Goal: Task Accomplishment & Management: Manage account settings

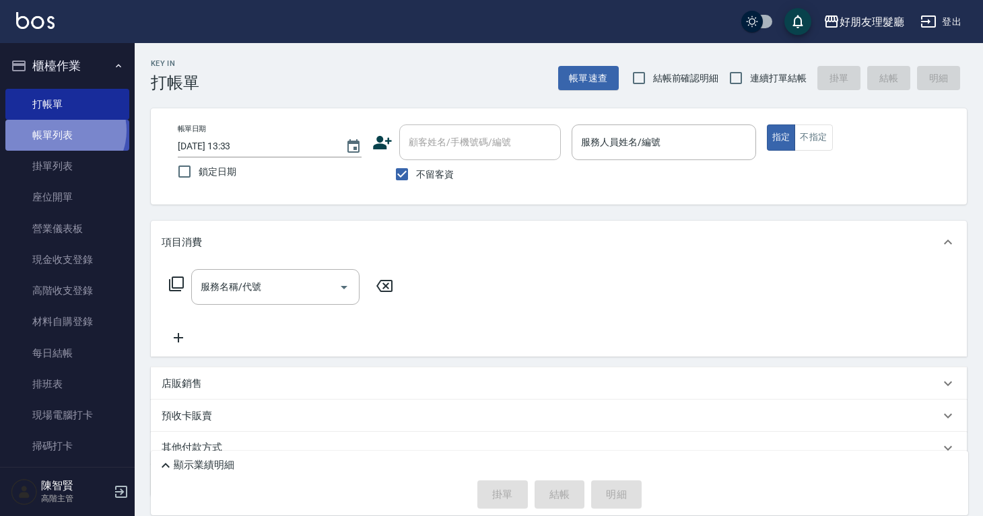
click at [63, 131] on link "帳單列表" at bounding box center [67, 135] width 124 height 31
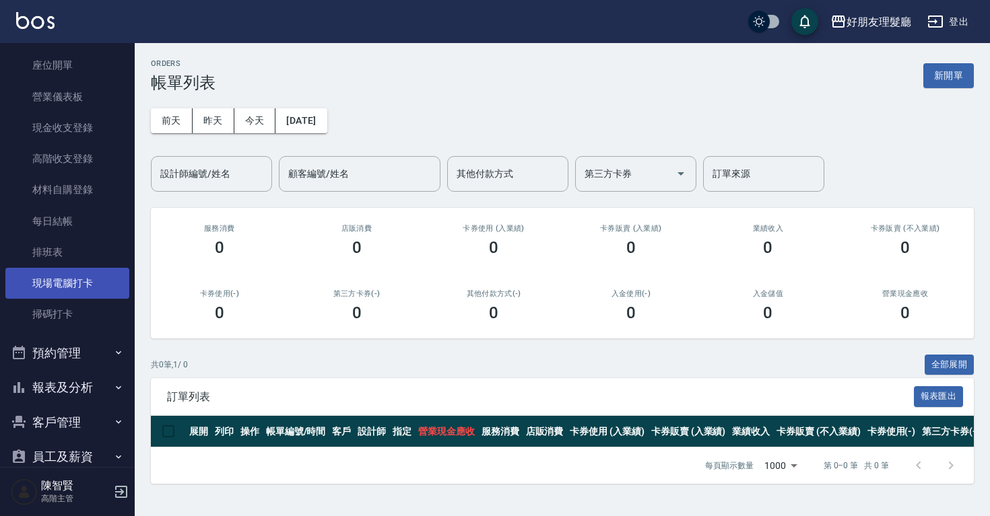
scroll to position [133, 0]
click at [72, 361] on button "預約管理" at bounding box center [67, 352] width 124 height 35
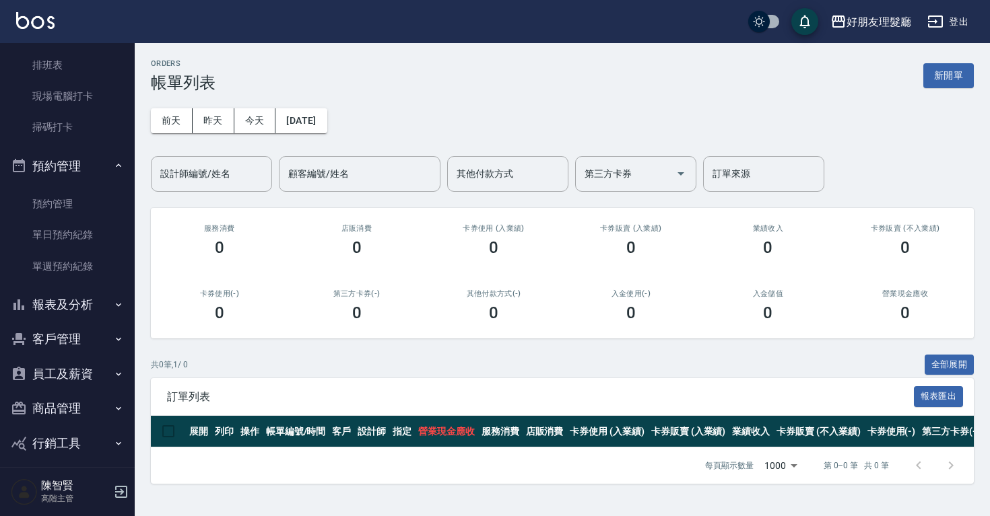
scroll to position [329, 0]
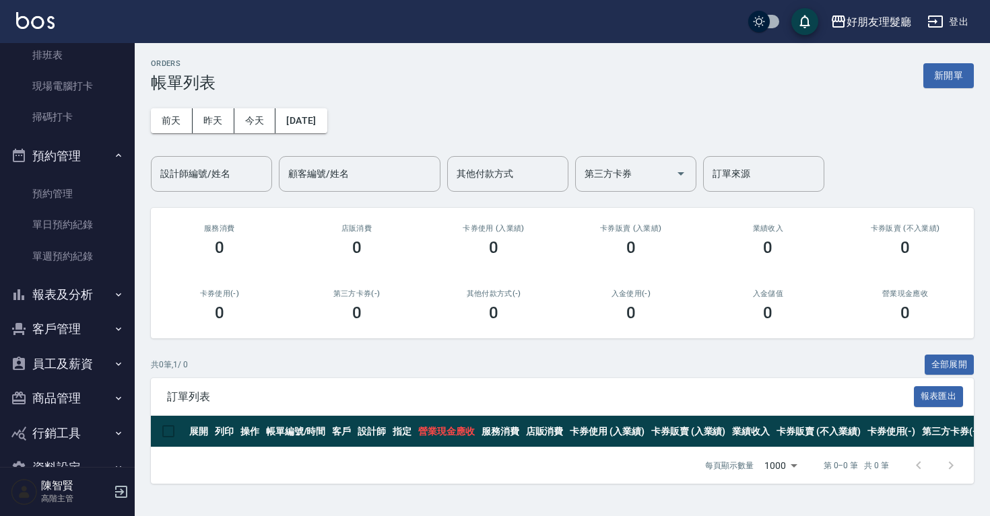
click at [74, 326] on button "客戶管理" at bounding box center [67, 329] width 124 height 35
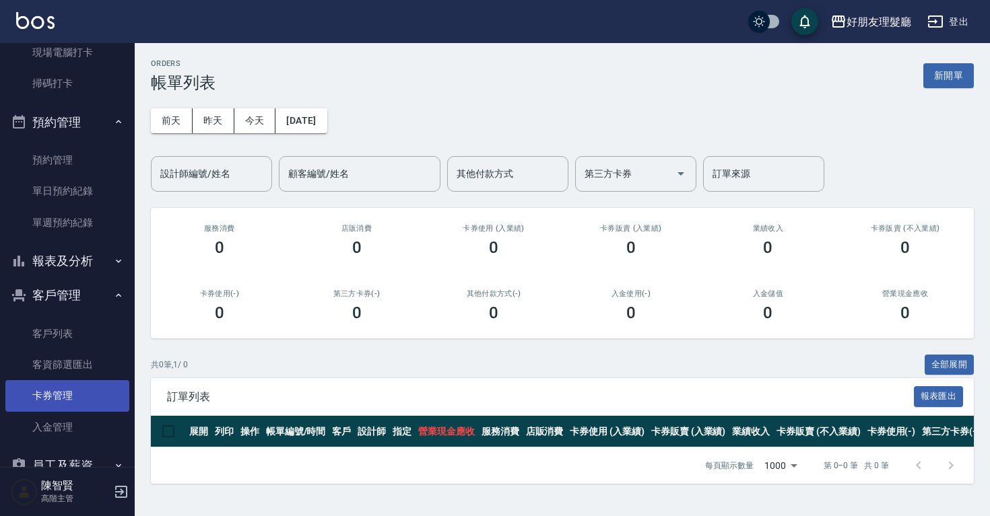
scroll to position [437, 0]
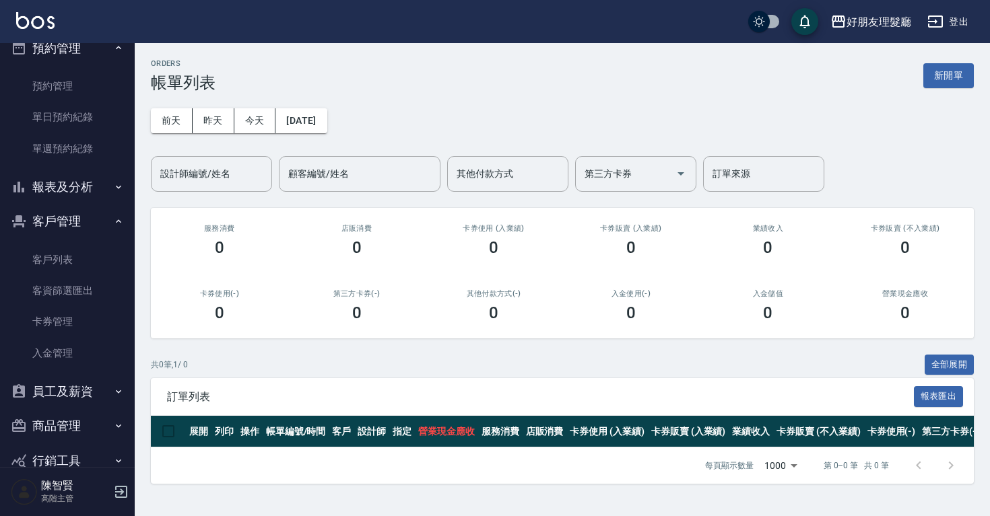
click at [77, 197] on button "報表及分析" at bounding box center [67, 187] width 124 height 35
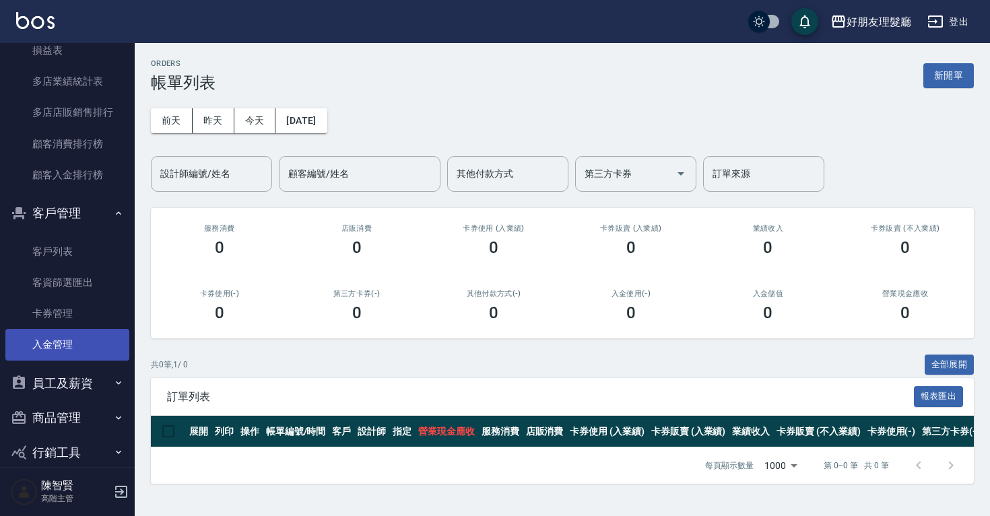
scroll to position [1848, 0]
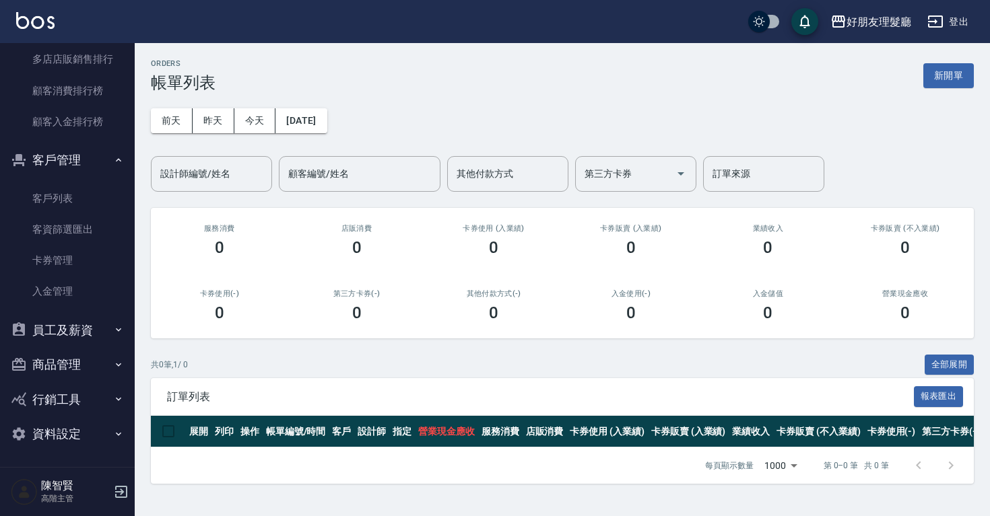
click at [67, 359] on button "商品管理" at bounding box center [67, 364] width 124 height 35
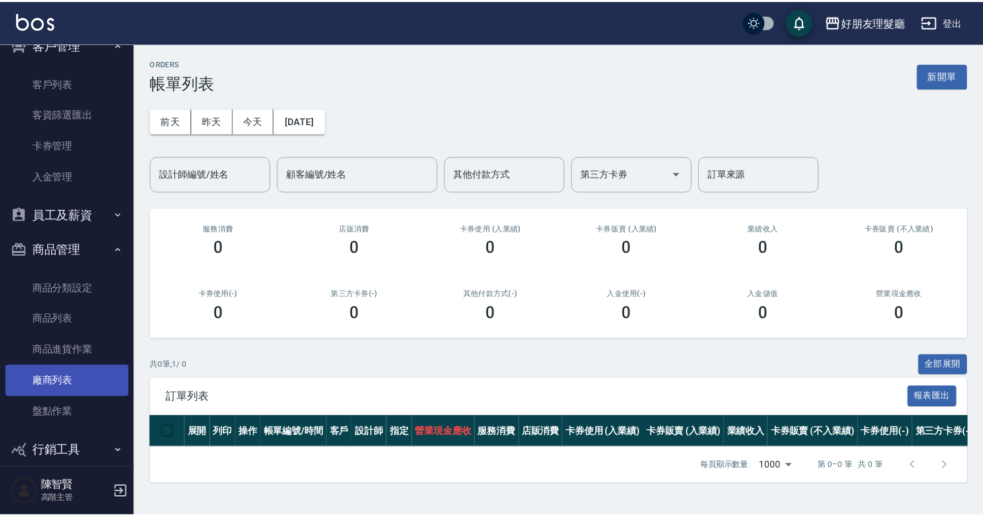
scroll to position [1964, 0]
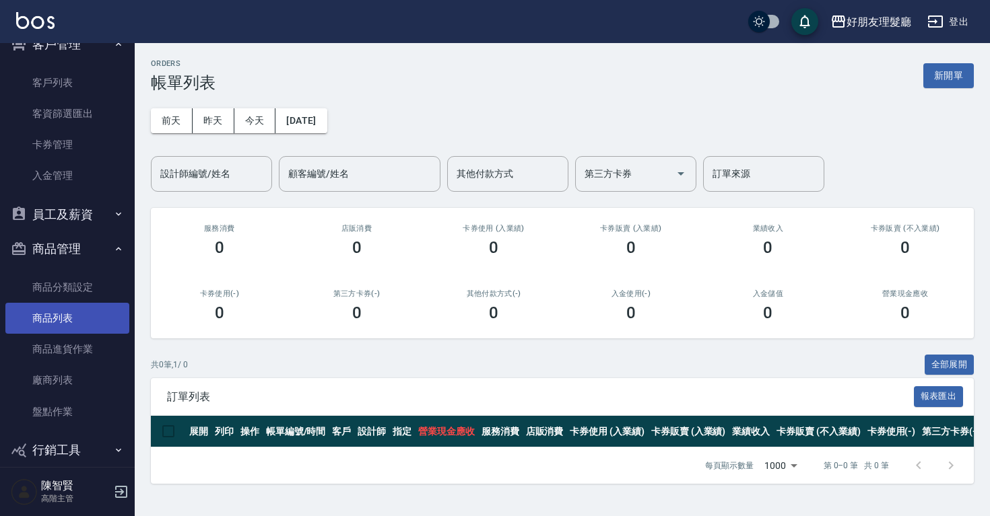
click at [88, 328] on link "商品列表" at bounding box center [67, 318] width 124 height 31
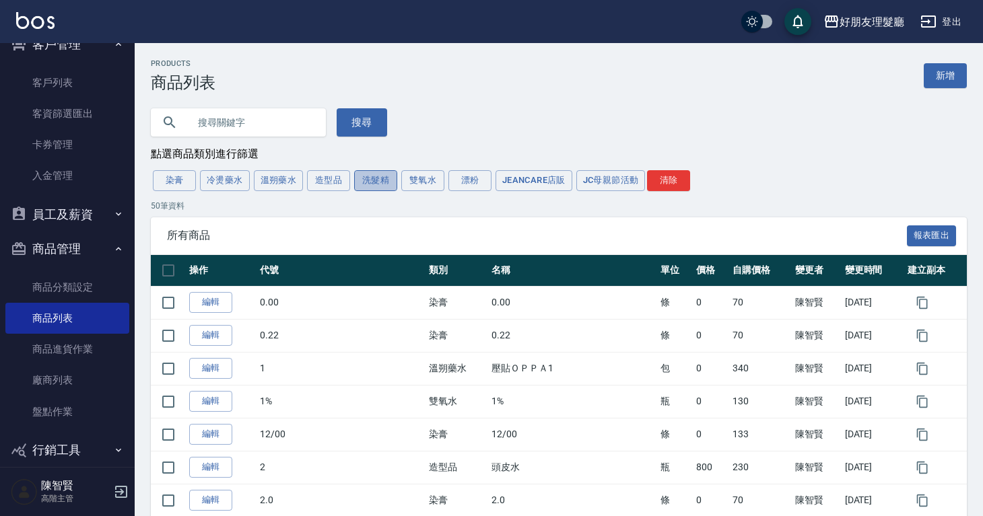
click at [389, 184] on button "洗髮精" at bounding box center [375, 180] width 43 height 21
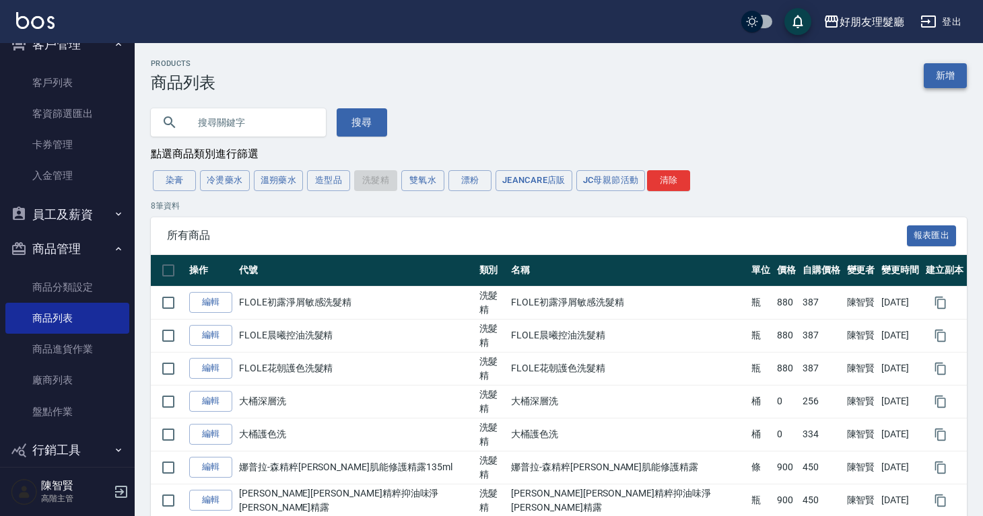
click at [930, 88] on link "新增" at bounding box center [945, 75] width 43 height 25
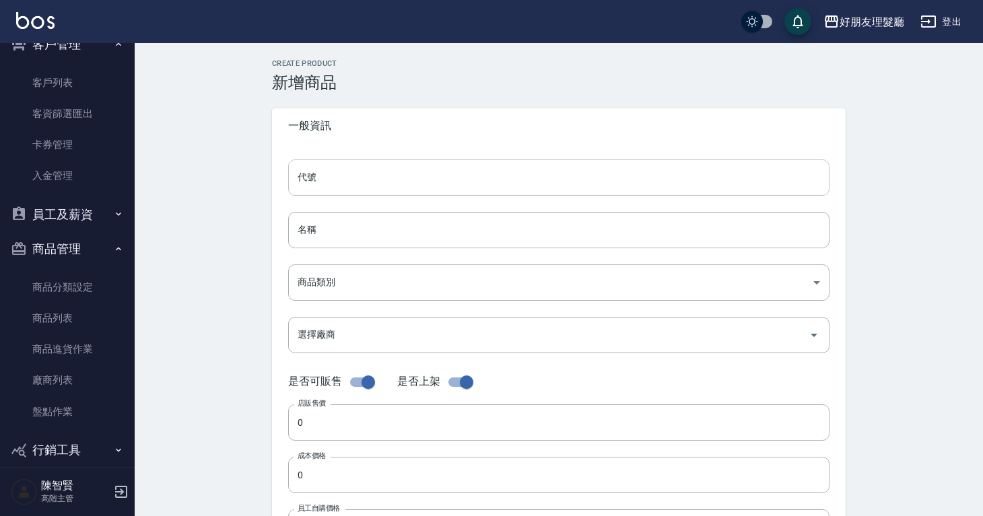
click at [504, 170] on input "代號" at bounding box center [558, 178] width 541 height 36
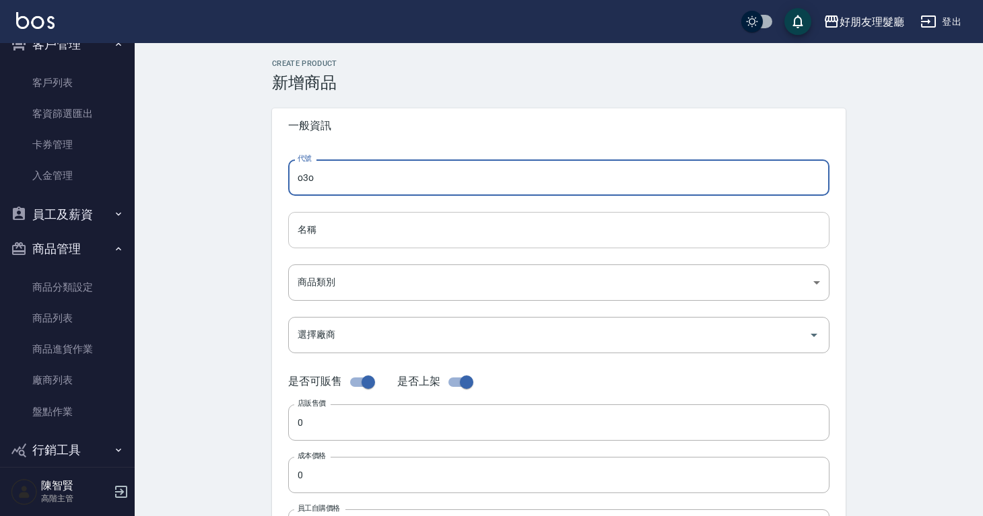
type input "o3o"
click at [492, 213] on input "名稱" at bounding box center [558, 230] width 541 height 36
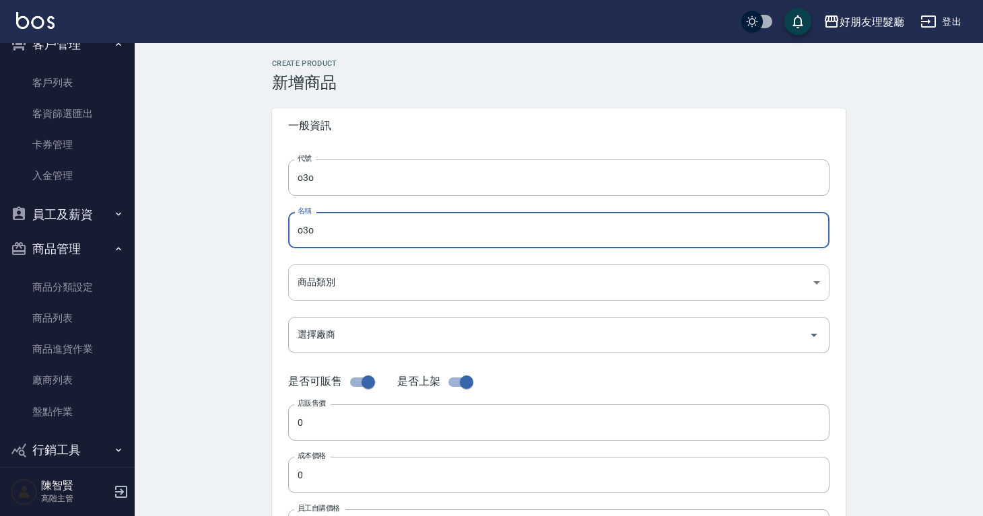
type input "o3o"
click at [554, 273] on body "好朋友理髮廳 登出 櫃檯作業 打帳單 帳單列表 掛單列表 座位開單 營業儀表板 現金收支登錄 高階收支登錄 材料自購登錄 每日結帳 排班表 現場電腦打卡 掃碼…" at bounding box center [491, 464] width 983 height 929
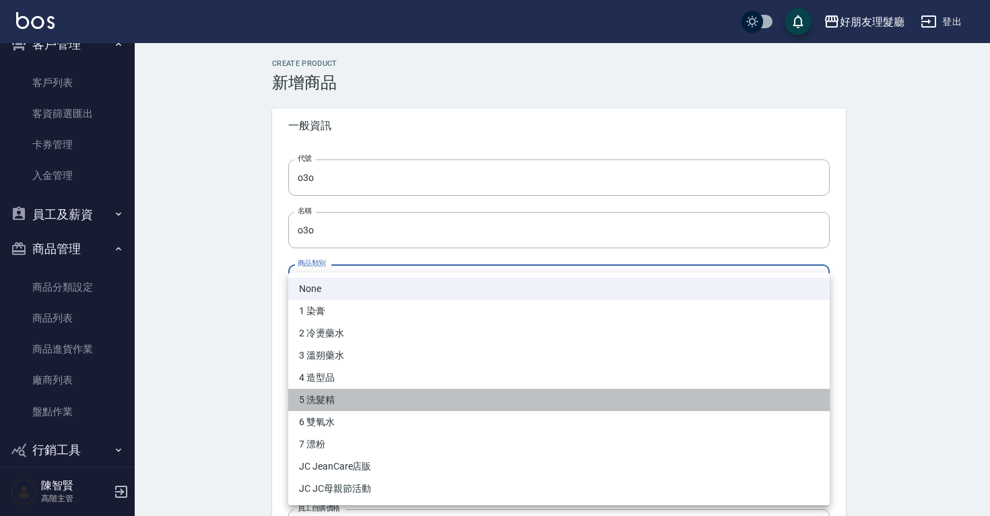
click at [481, 392] on li "5 洗髮精" at bounding box center [558, 400] width 541 height 22
type input "4fa0f9c8-2aaa-4028-9722-67995c1c2c48"
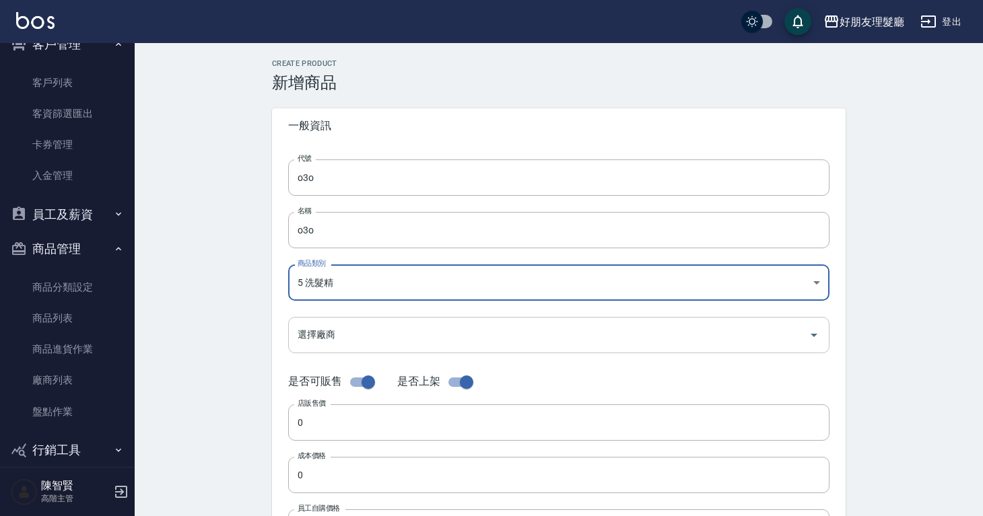
click at [466, 337] on input "選擇廠商" at bounding box center [548, 335] width 509 height 24
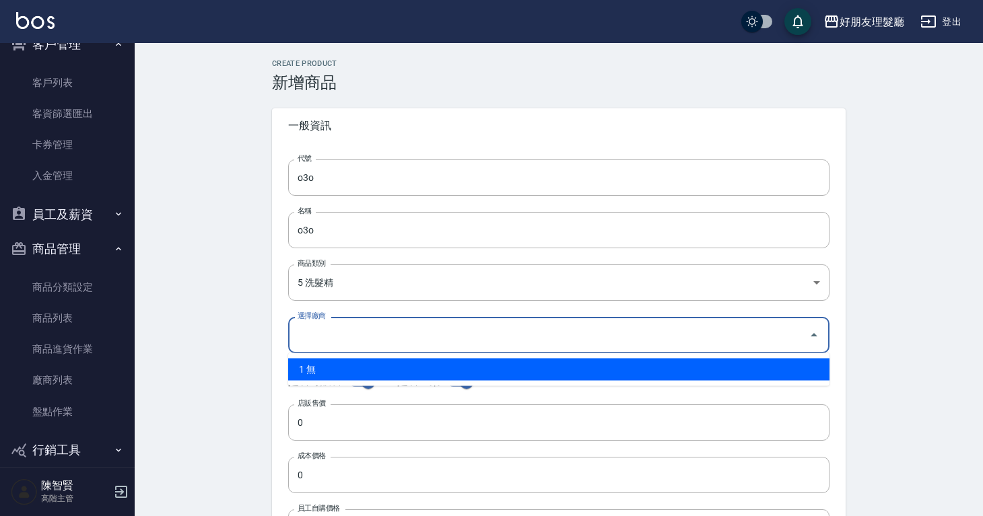
click at [432, 357] on ul "1 無" at bounding box center [558, 369] width 541 height 33
click at [429, 362] on li "1 無" at bounding box center [558, 370] width 541 height 22
type input "1 無"
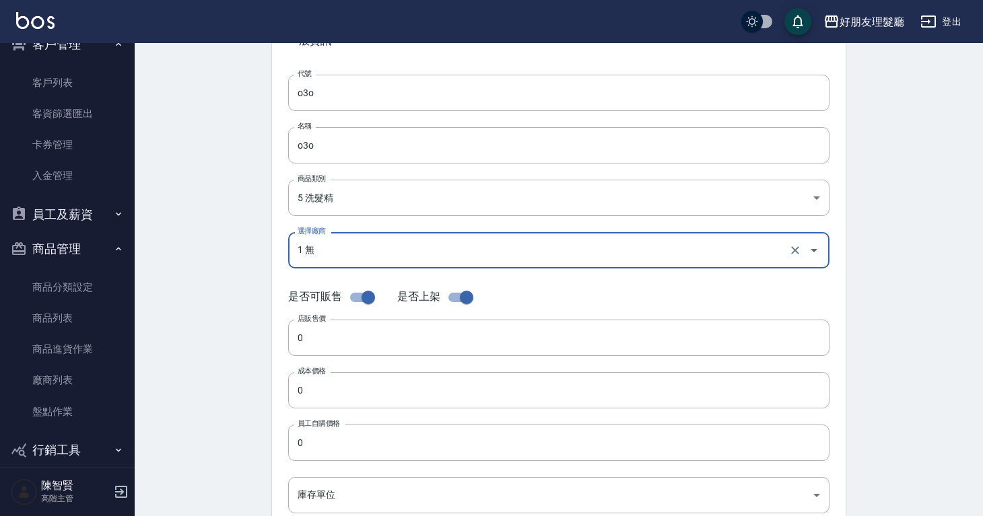
scroll to position [119, 0]
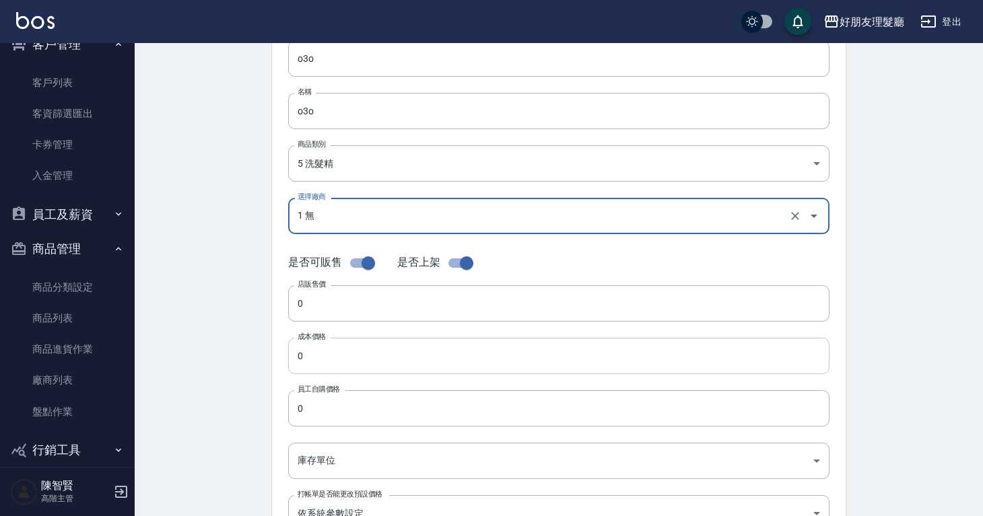
click at [382, 361] on input "0" at bounding box center [558, 356] width 541 height 36
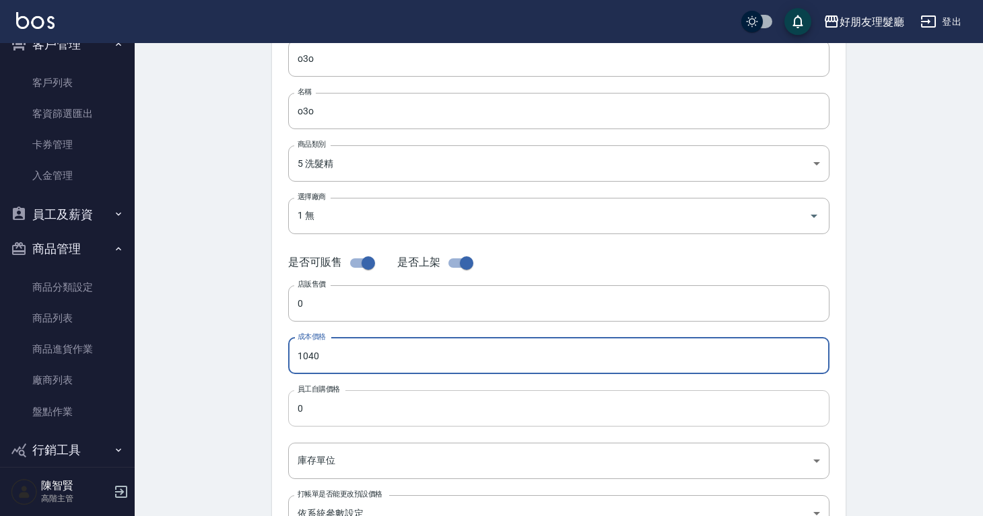
type input "1040"
click at [385, 415] on input "0" at bounding box center [558, 408] width 541 height 36
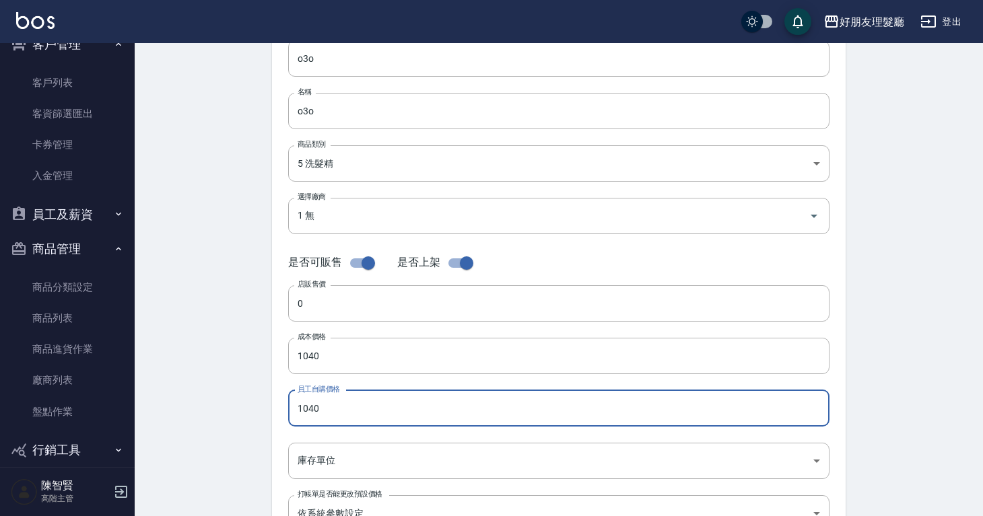
type input "1040"
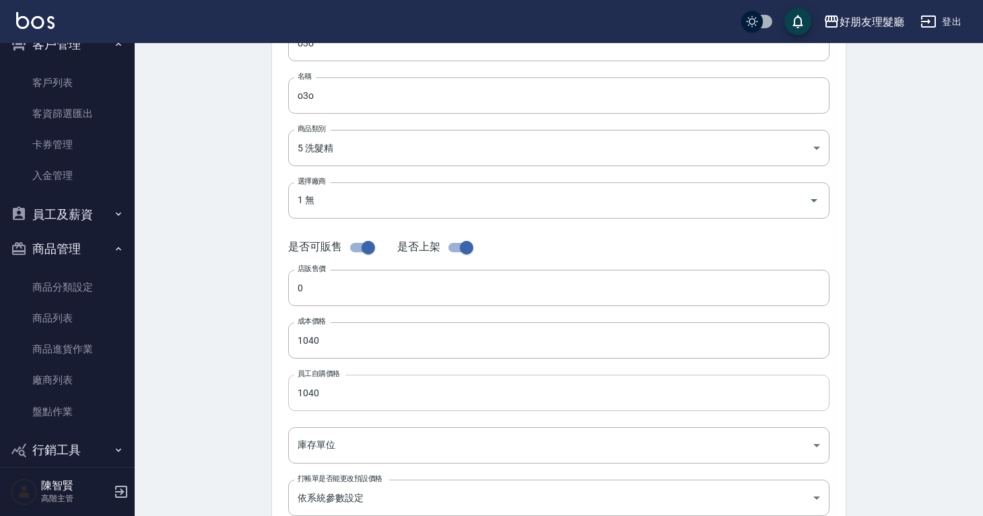
scroll to position [147, 0]
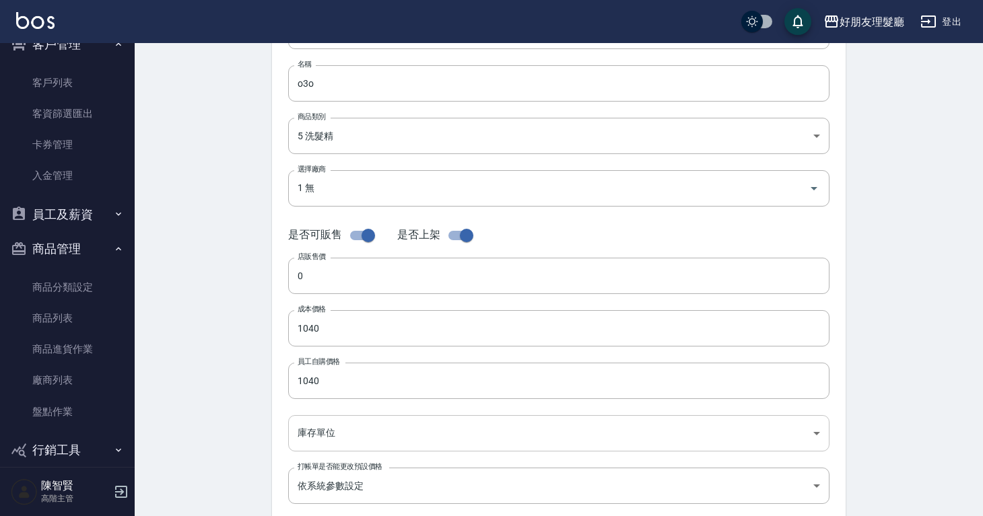
click at [372, 425] on body "好朋友理髮廳 登出 櫃檯作業 打帳單 帳單列表 掛單列表 座位開單 營業儀表板 現金收支登錄 高階收支登錄 材料自購登錄 每日結帳 排班表 現場電腦打卡 掃碼…" at bounding box center [491, 317] width 983 height 929
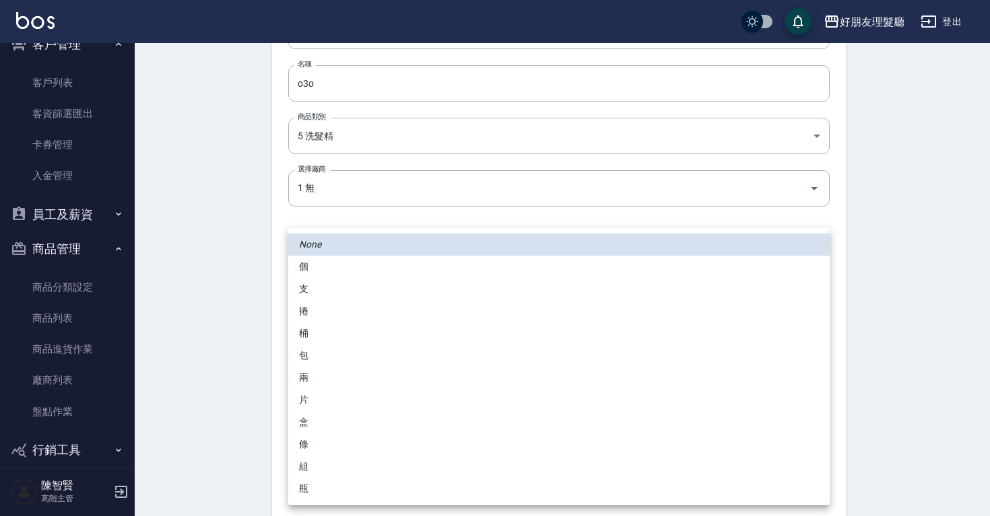
click at [349, 422] on li "盒" at bounding box center [558, 422] width 541 height 22
type input "盒"
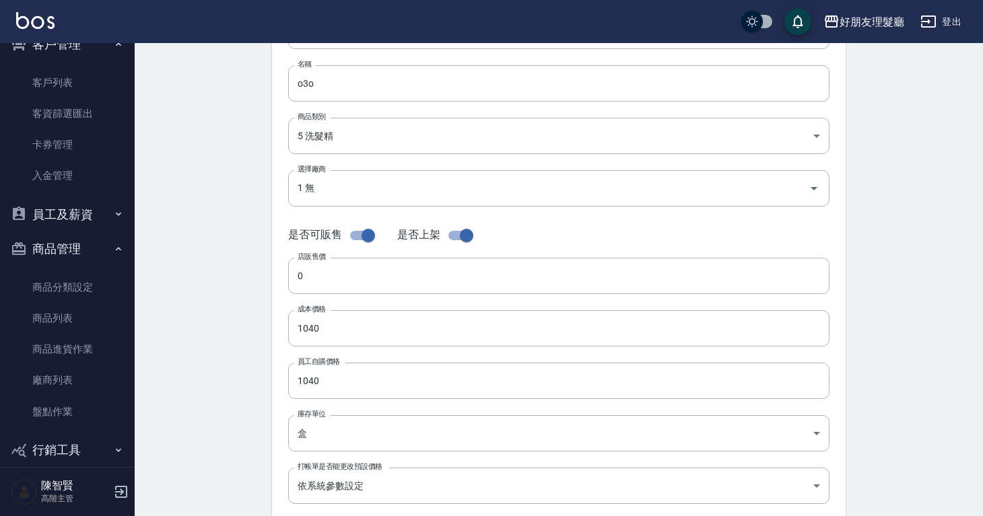
click at [252, 425] on div "Create Product 新增商品 一般資訊 代號 o3o 代號 名稱 o3o 名稱 商品類別 5 洗髮精 4fa0f9c8-2aaa-4028-97…" at bounding box center [559, 339] width 848 height 886
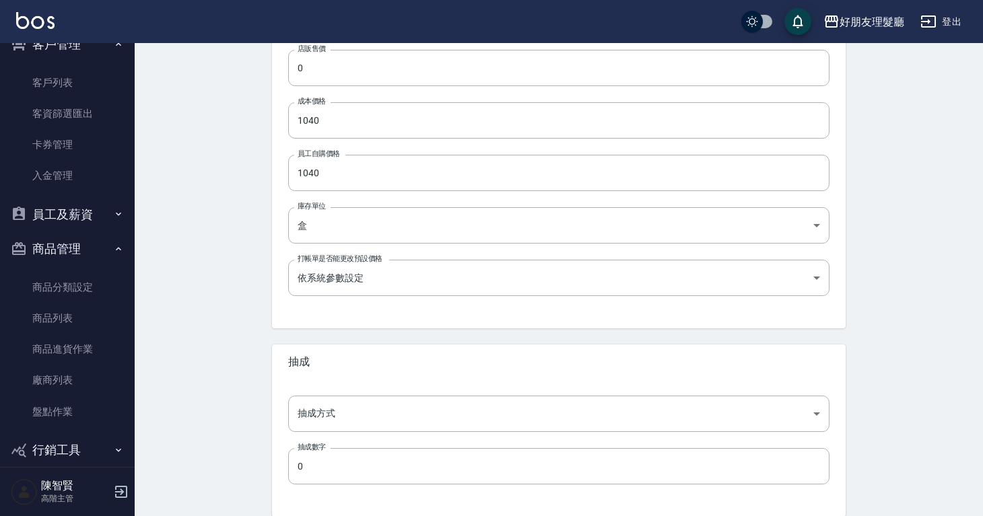
scroll to position [413, 0]
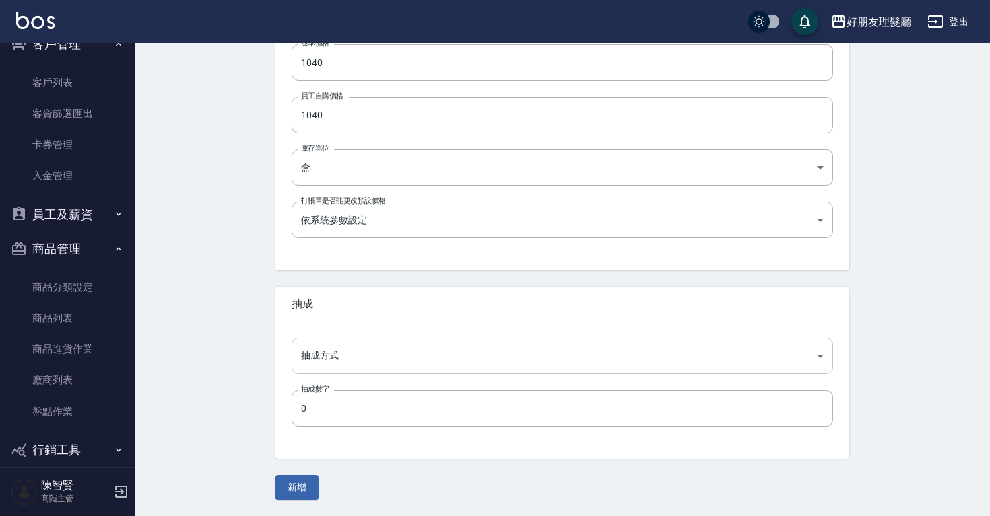
click at [318, 373] on body "好朋友理髮廳 登出 櫃檯作業 打帳單 帳單列表 掛單列表 座位開單 營業儀表板 現金收支登錄 高階收支登錄 材料自購登錄 每日結帳 排班表 現場電腦打卡 掃碼…" at bounding box center [495, 51] width 990 height 929
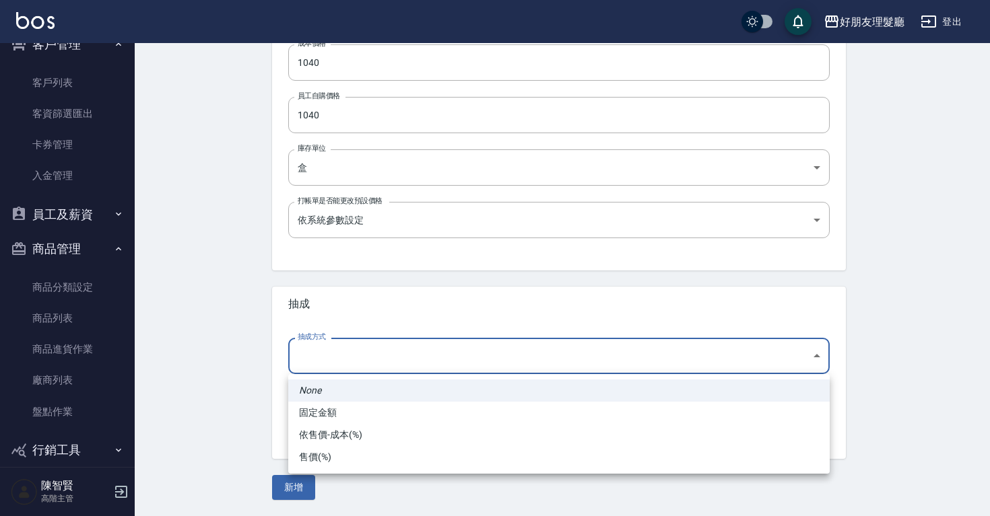
click at [264, 333] on div at bounding box center [495, 258] width 990 height 516
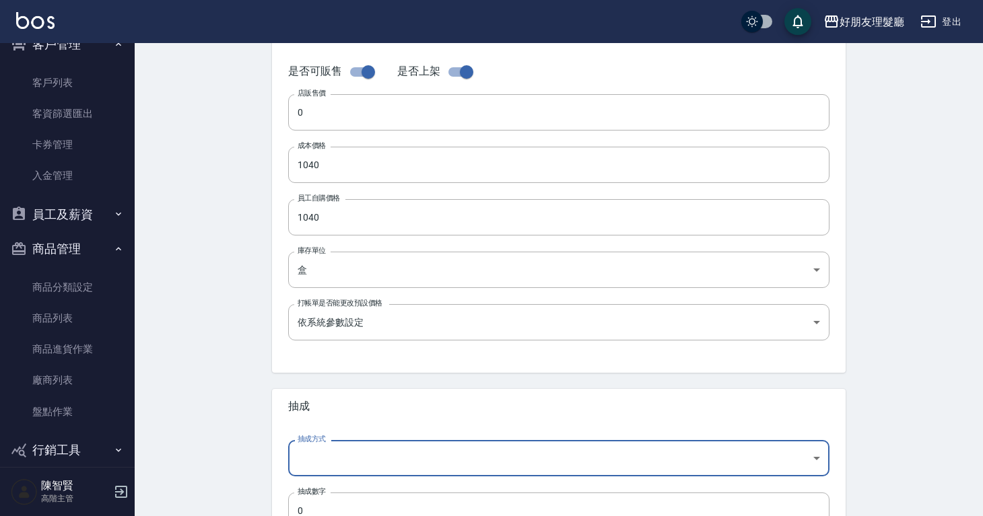
scroll to position [264, 0]
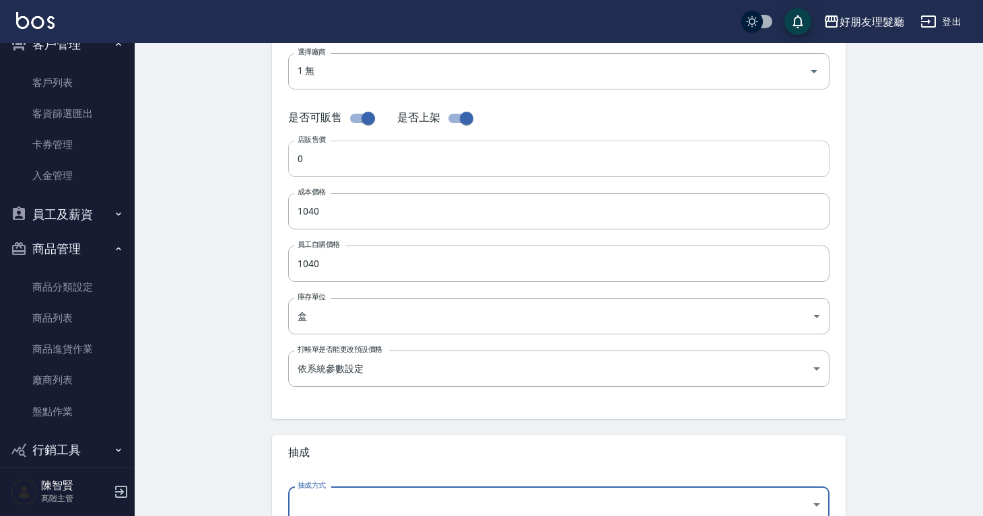
click at [359, 167] on input "0" at bounding box center [558, 159] width 541 height 36
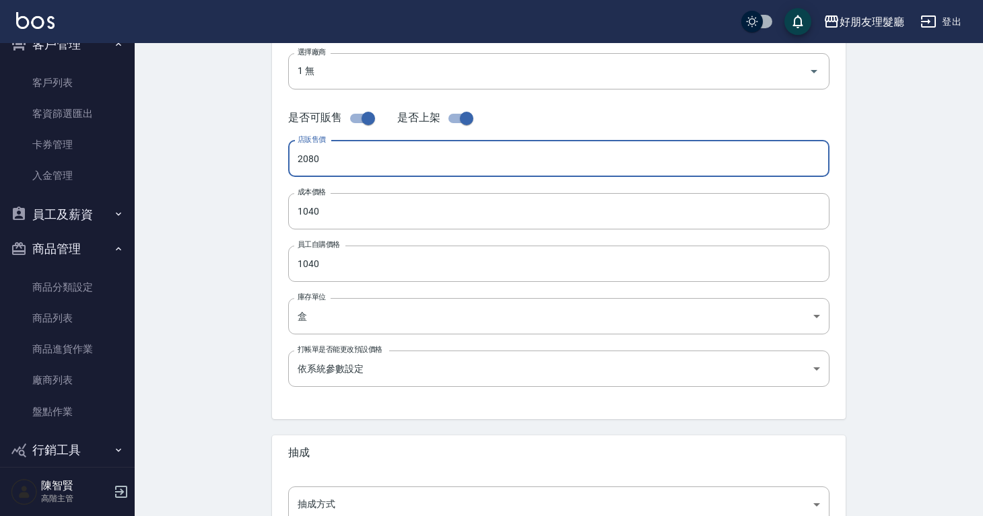
type input "2080"
click at [232, 251] on div "Create Product 新增商品 一般資訊 代號 o3o 代號 名稱 o3o 名稱 商品類別 5 洗髮精 4fa0f9c8-2aaa-4028-97…" at bounding box center [559, 222] width 848 height 886
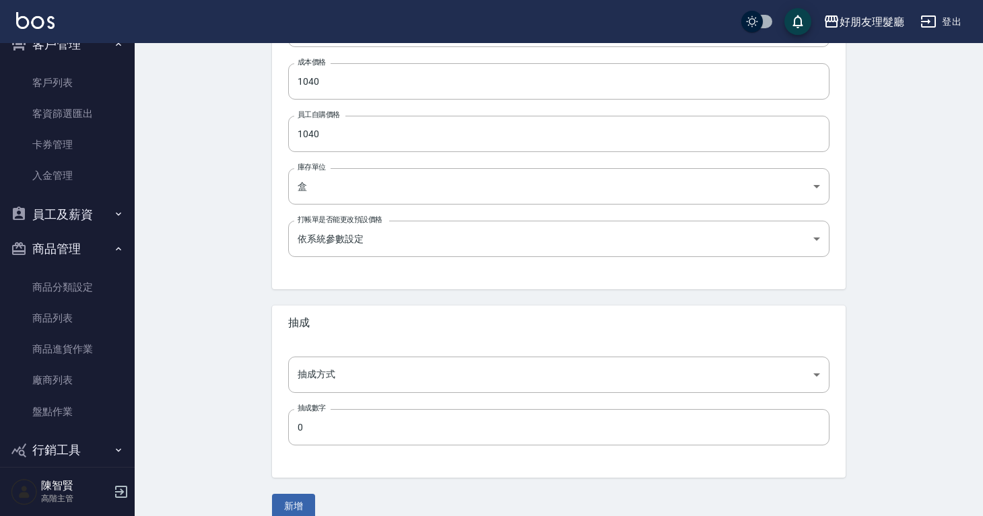
scroll to position [413, 0]
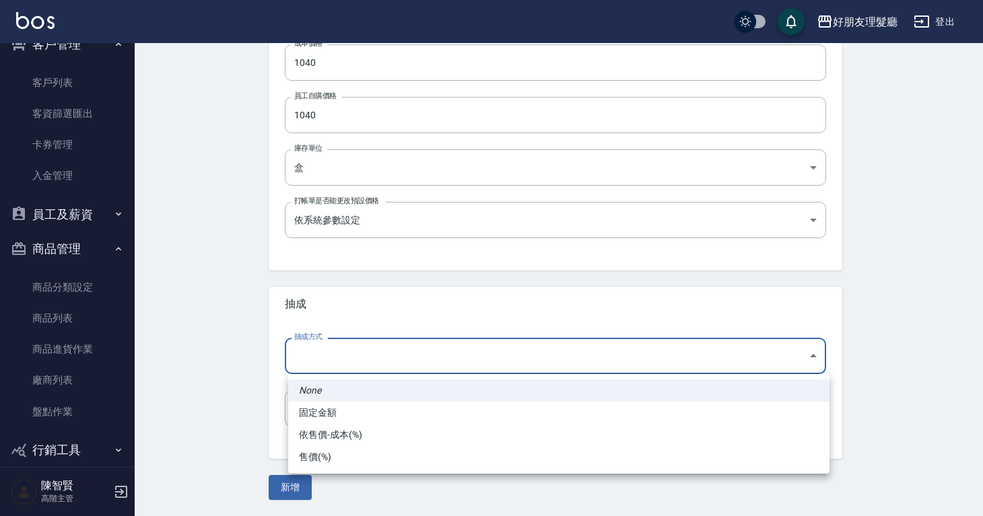
click at [331, 359] on body "好朋友理髮廳 登出 櫃檯作業 打帳單 帳單列表 掛單列表 座位開單 營業儀表板 現金收支登錄 高階收支登錄 材料自購登錄 每日結帳 排班表 現場電腦打卡 掃碼…" at bounding box center [491, 51] width 983 height 929
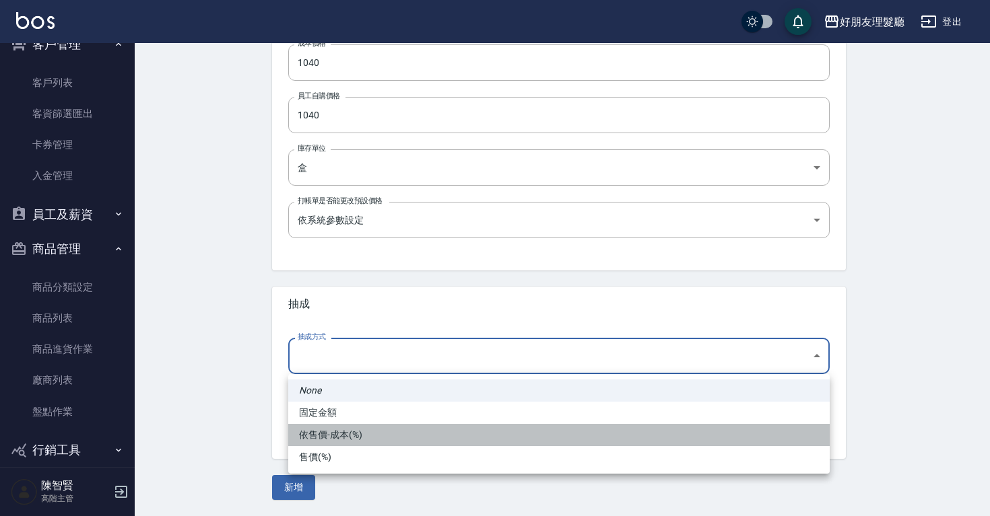
click at [339, 434] on li "依售價-成本(%)" at bounding box center [558, 435] width 541 height 22
type input "byCost"
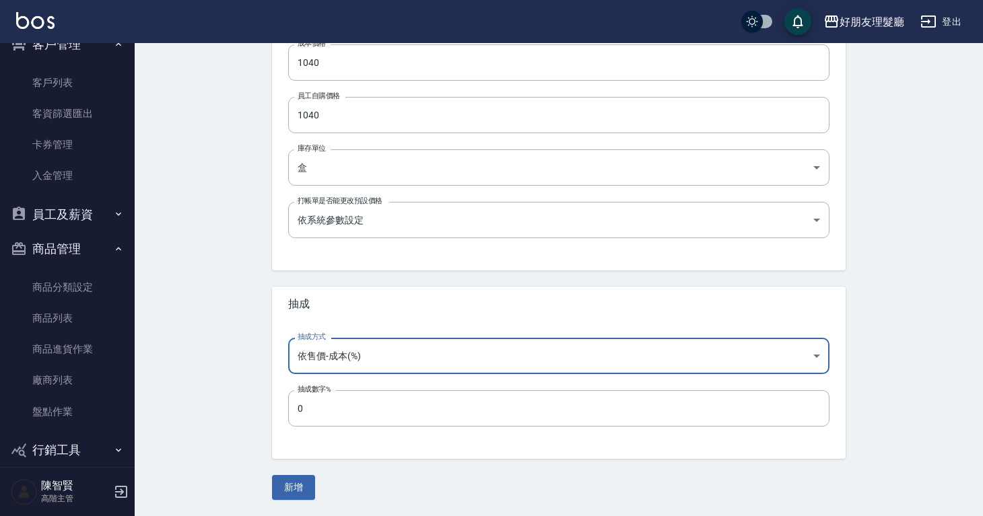
click at [343, 429] on div "抽成方式 依售價-成本(%) byCost 抽成方式 抽成數字% 0 抽成數字%" at bounding box center [559, 390] width 574 height 137
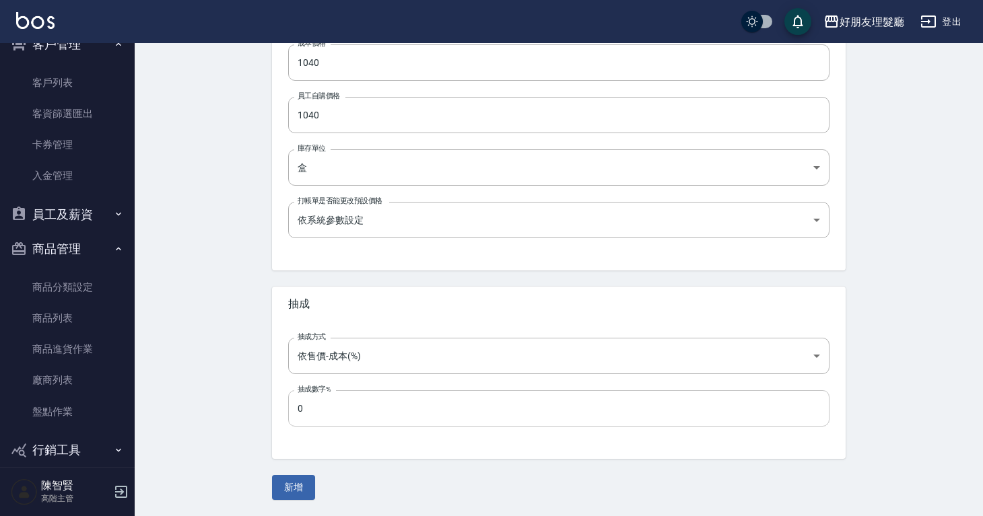
click at [343, 423] on input "0" at bounding box center [558, 408] width 541 height 36
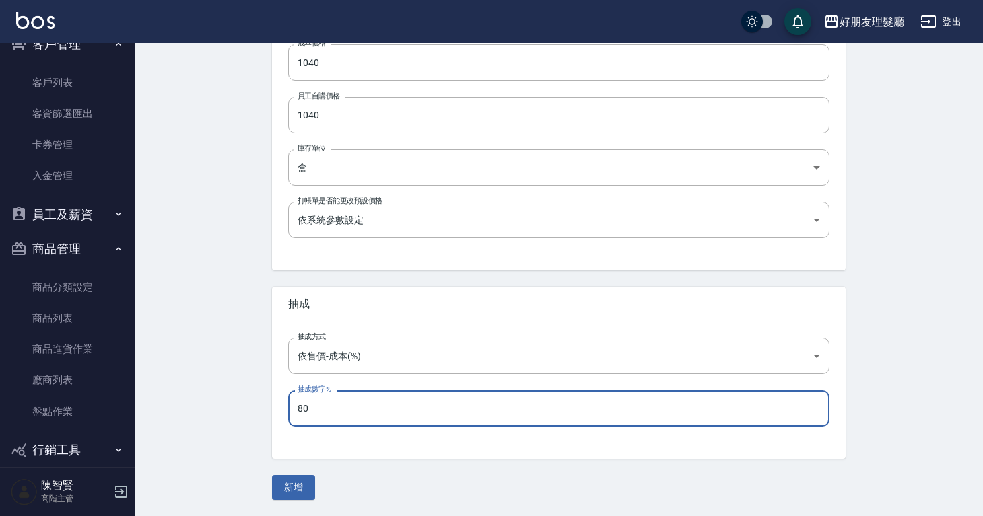
type input "80"
click at [261, 423] on div "Create Product 新增商品 一般資訊 代號 o3o 代號 名稱 o3o 名稱 商品類別 5 洗髮精 4fa0f9c8-2aaa-4028-97…" at bounding box center [559, 74] width 606 height 854
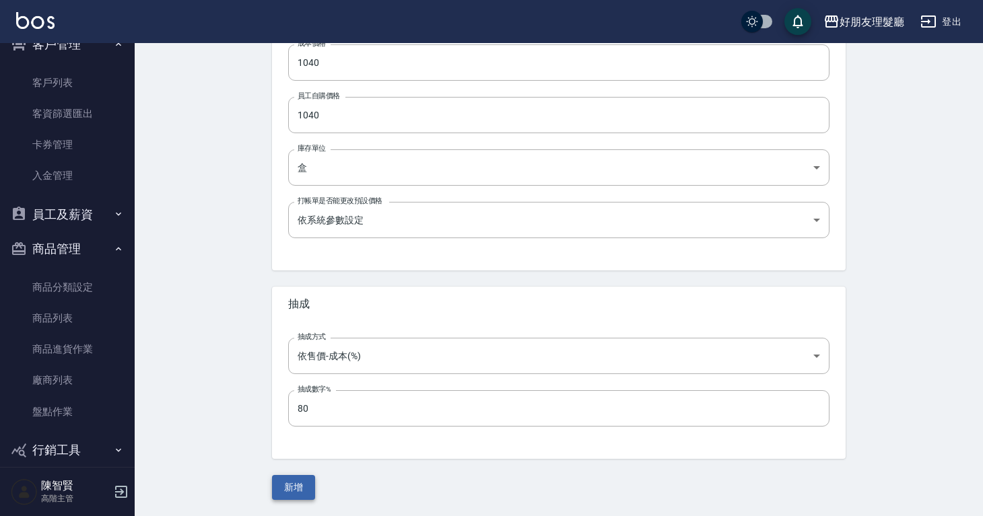
click at [298, 481] on button "新增" at bounding box center [293, 487] width 43 height 25
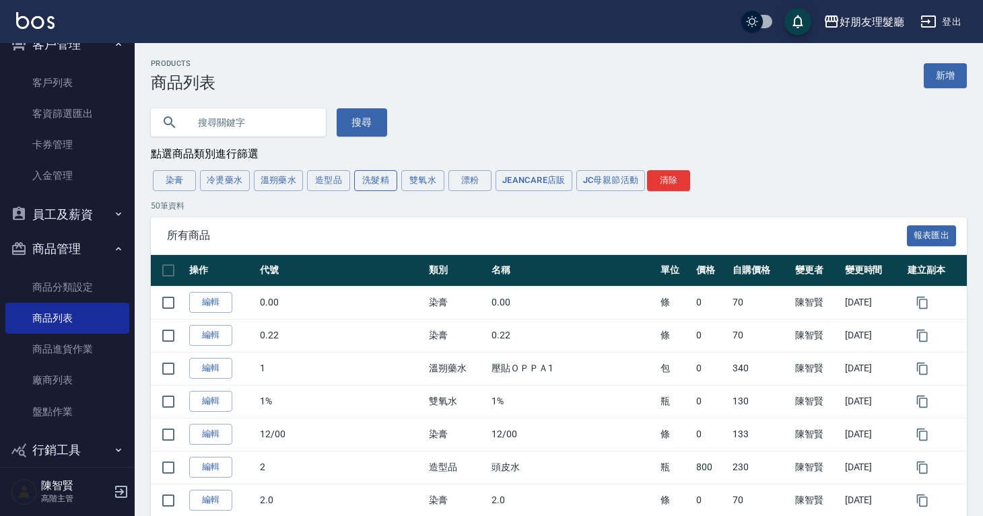
click at [380, 178] on button "洗髮精" at bounding box center [375, 180] width 43 height 21
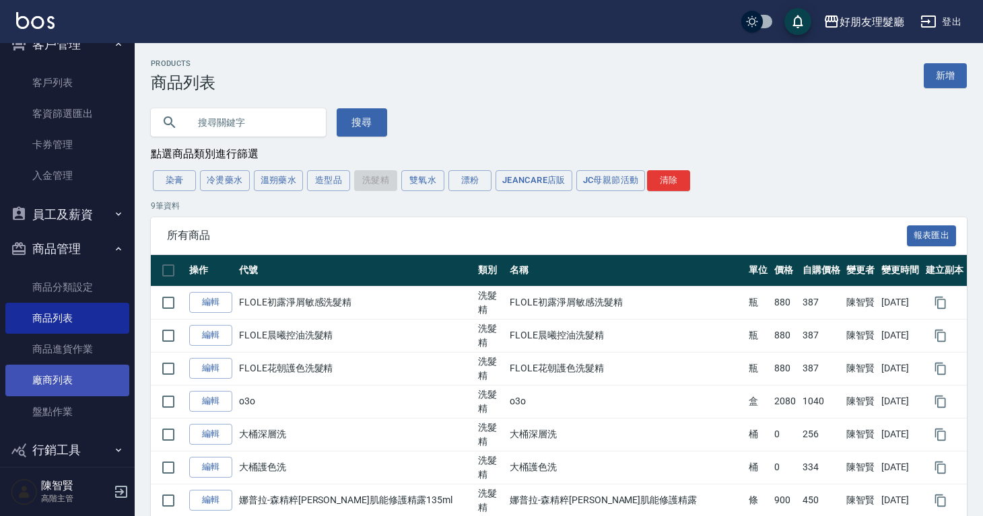
click at [91, 376] on link "廠商列表" at bounding box center [67, 380] width 124 height 31
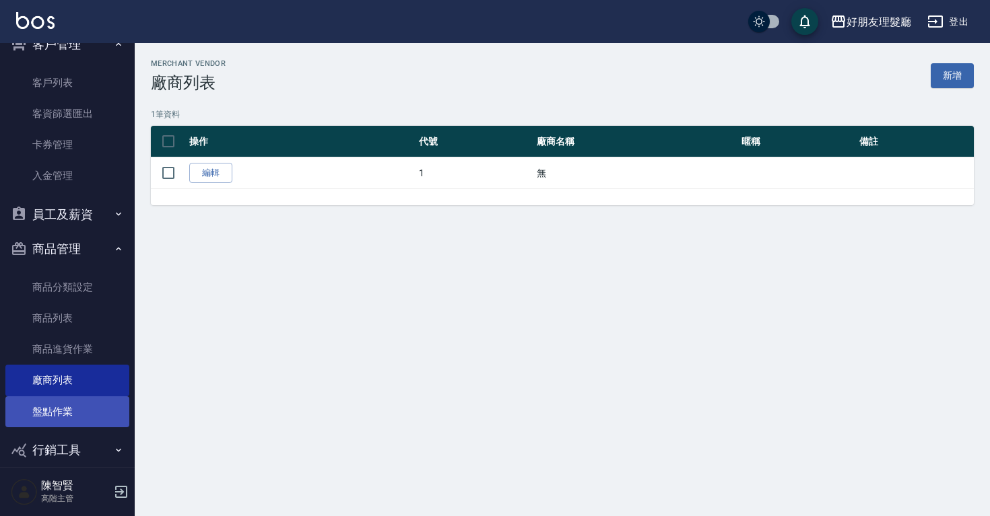
click at [81, 407] on link "盤點作業" at bounding box center [67, 411] width 124 height 31
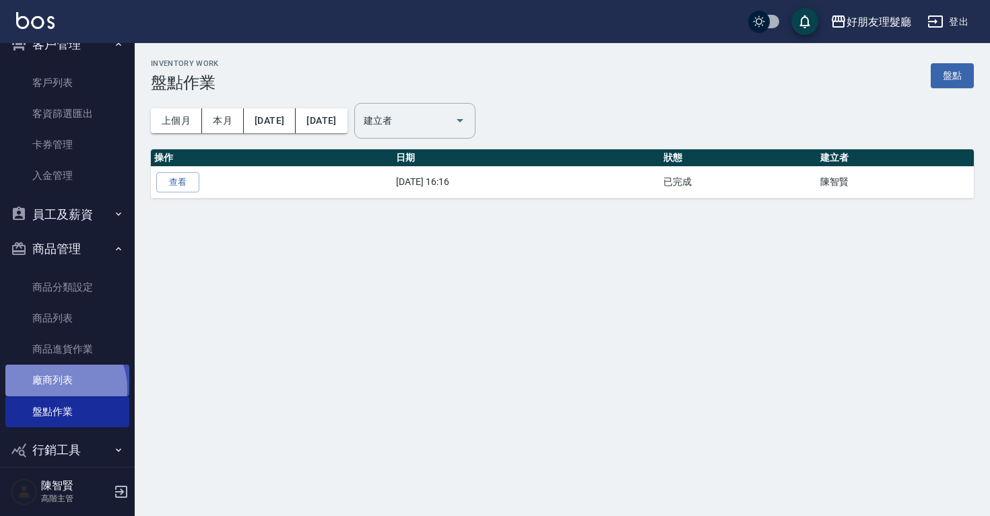
click at [57, 388] on link "廠商列表" at bounding box center [67, 380] width 124 height 31
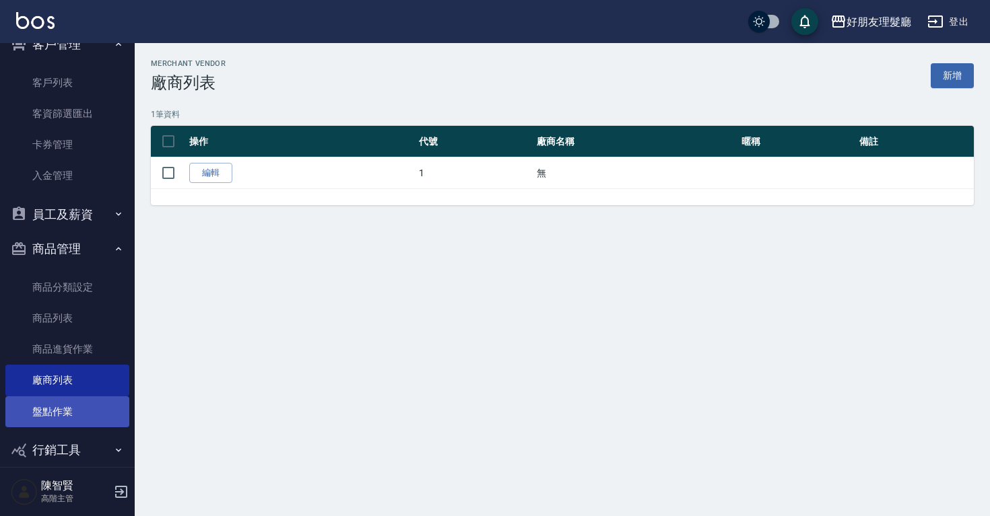
click at [69, 402] on link "盤點作業" at bounding box center [67, 411] width 124 height 31
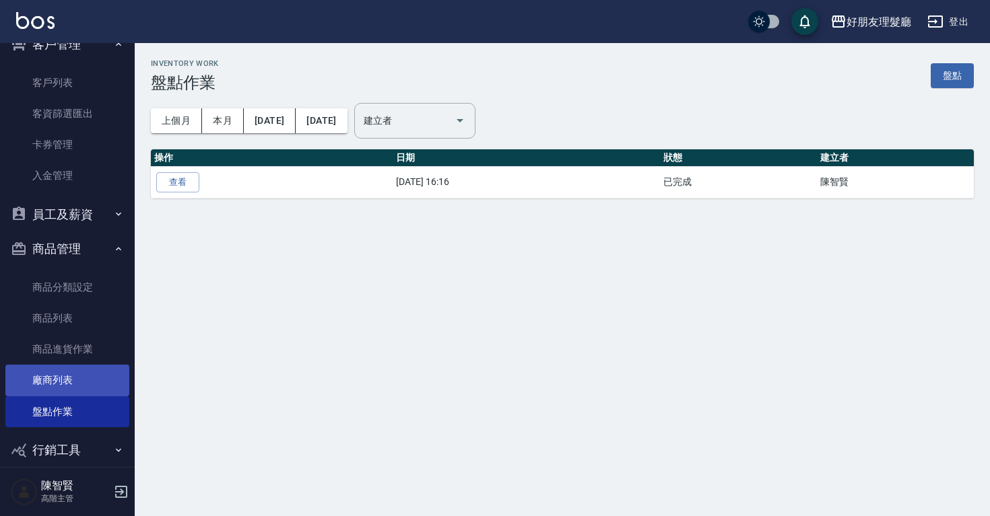
click at [69, 392] on link "廠商列表" at bounding box center [67, 380] width 124 height 31
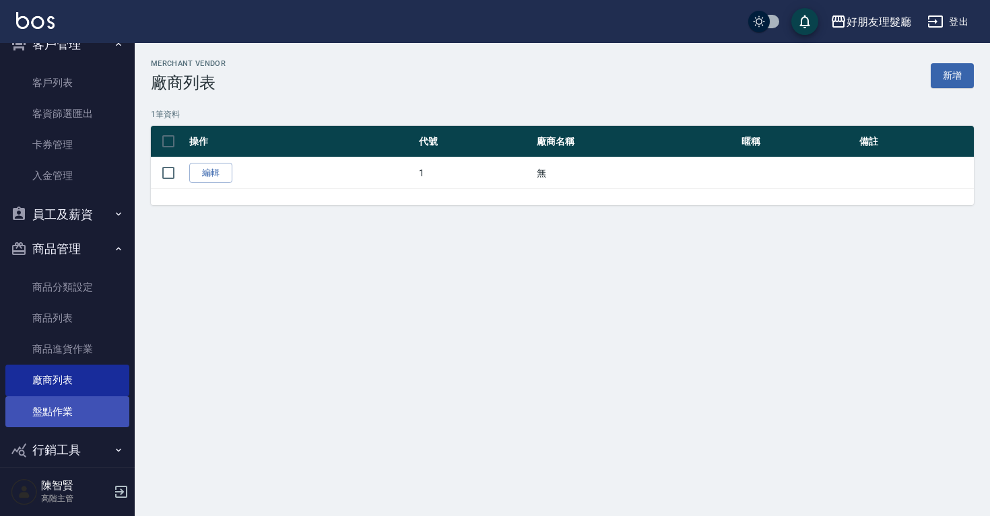
click at [69, 403] on link "盤點作業" at bounding box center [67, 411] width 124 height 31
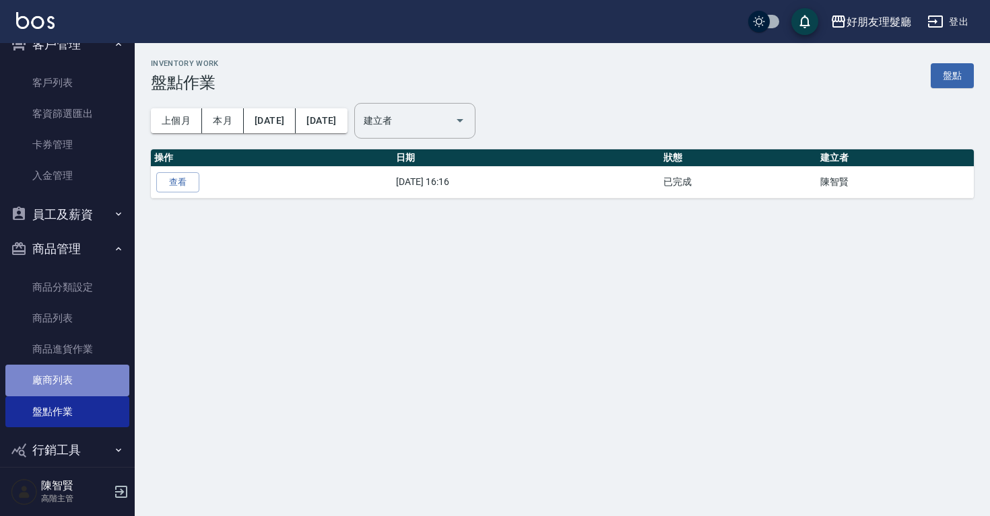
click at [73, 382] on link "廠商列表" at bounding box center [67, 380] width 124 height 31
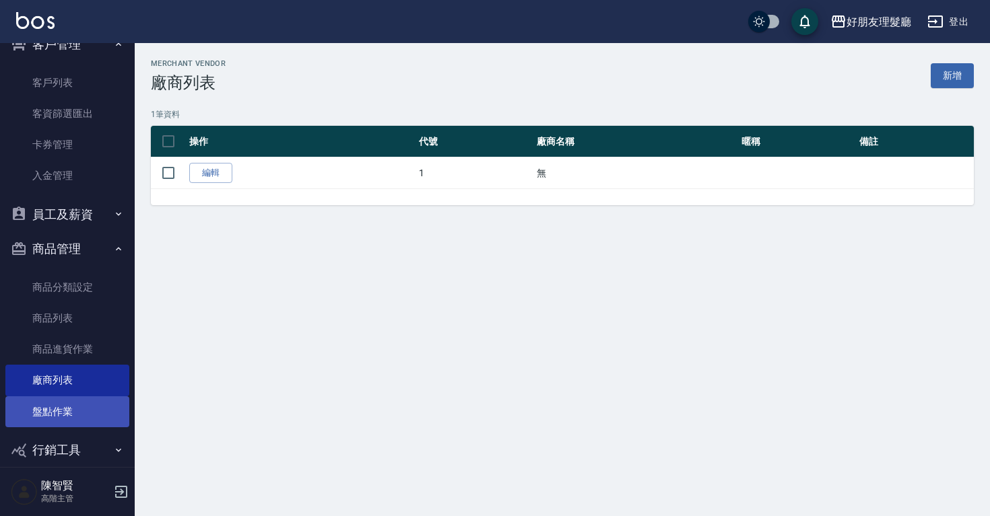
click at [73, 410] on link "盤點作業" at bounding box center [67, 411] width 124 height 31
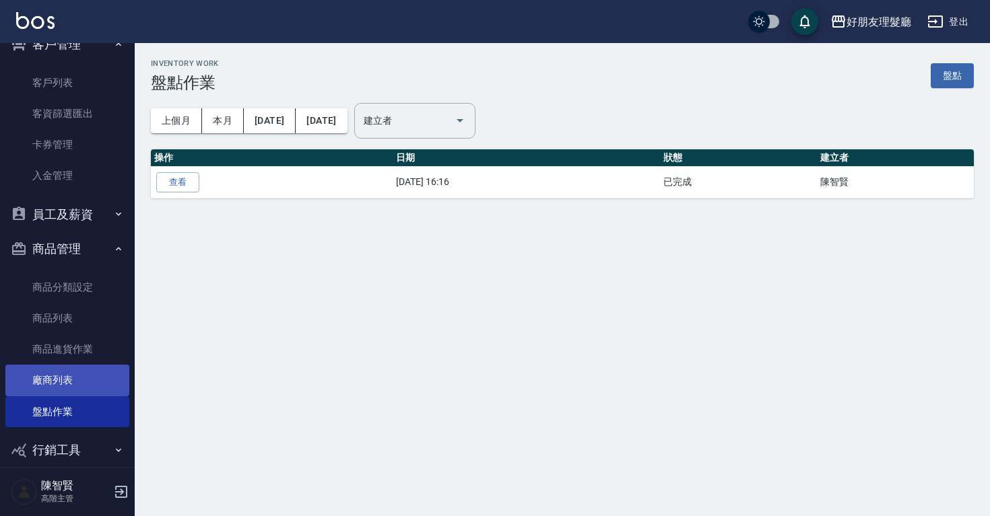
click at [76, 392] on link "廠商列表" at bounding box center [67, 380] width 124 height 31
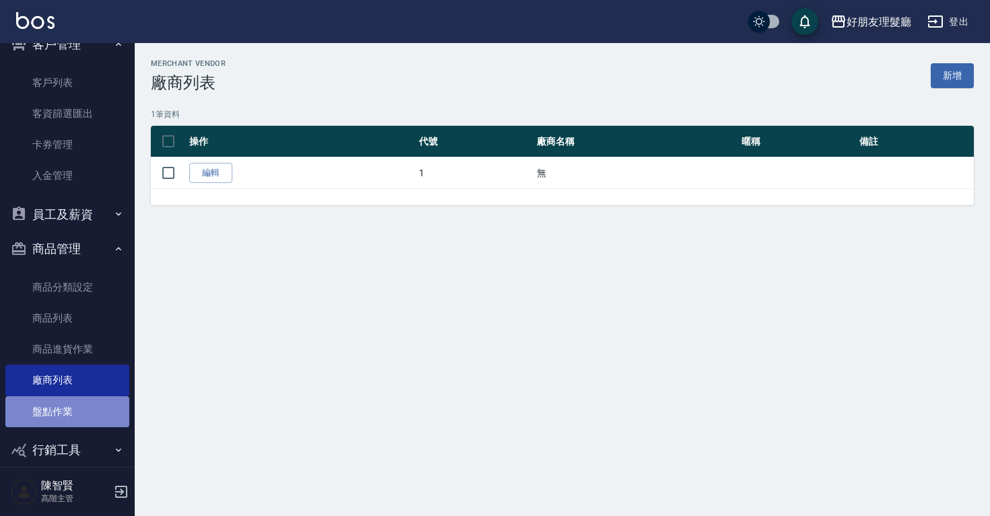
click at [84, 403] on link "盤點作業" at bounding box center [67, 411] width 124 height 31
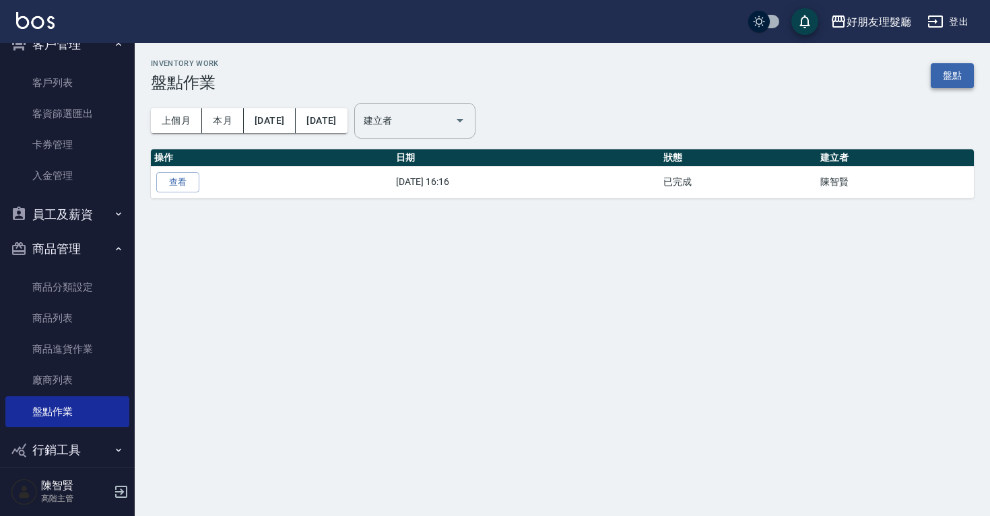
click at [935, 77] on link "盤點" at bounding box center [951, 75] width 43 height 25
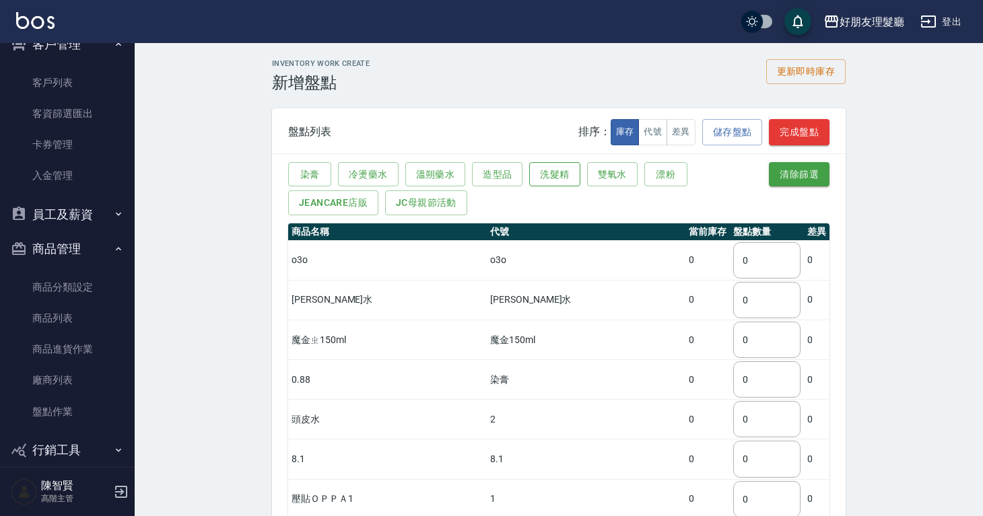
click at [565, 174] on button "洗髮精" at bounding box center [554, 174] width 50 height 25
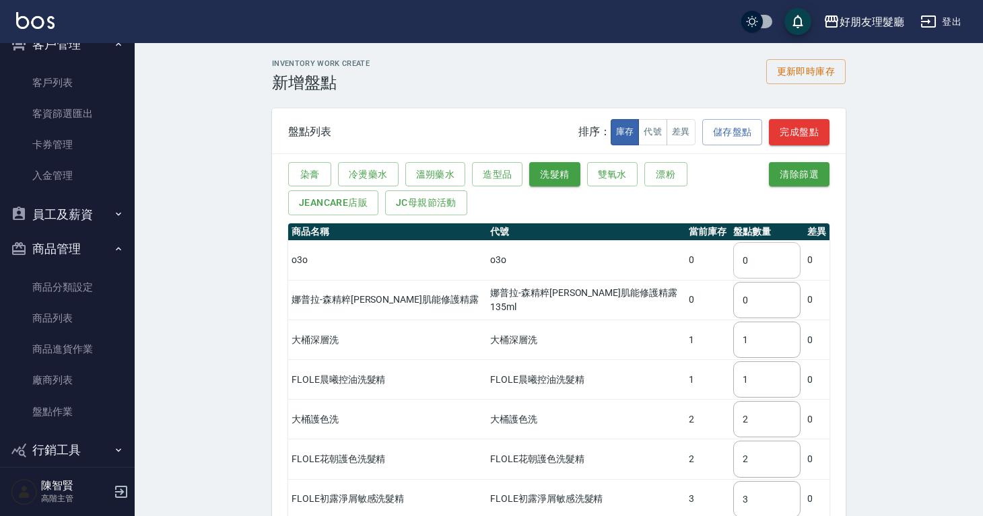
click at [746, 255] on input "0" at bounding box center [766, 260] width 67 height 36
type input "2"
click at [909, 221] on div "Inventory Work Create 新增盤點 更新即時庫存 盤點列表 排序： 庫存 代號 差異 儲存盤點 完成盤點 染膏 冷燙藥水 溫朔藥水 造型品 …" at bounding box center [559, 357] width 848 height 629
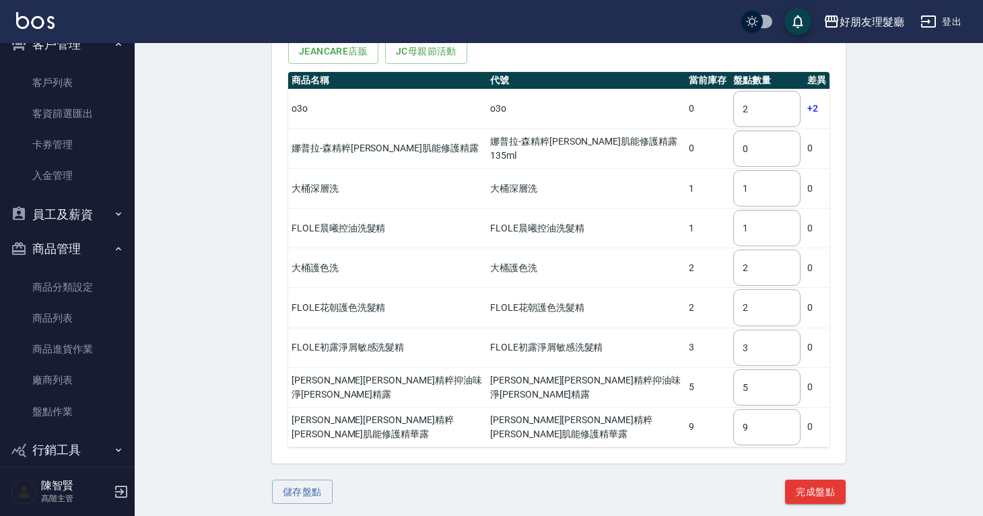
scroll to position [51, 0]
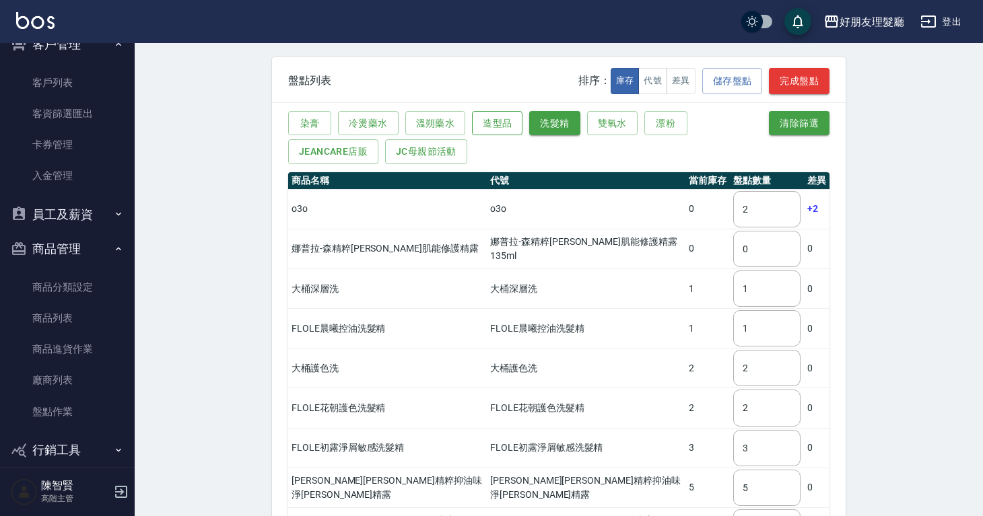
click at [508, 122] on button "造型品" at bounding box center [497, 123] width 50 height 25
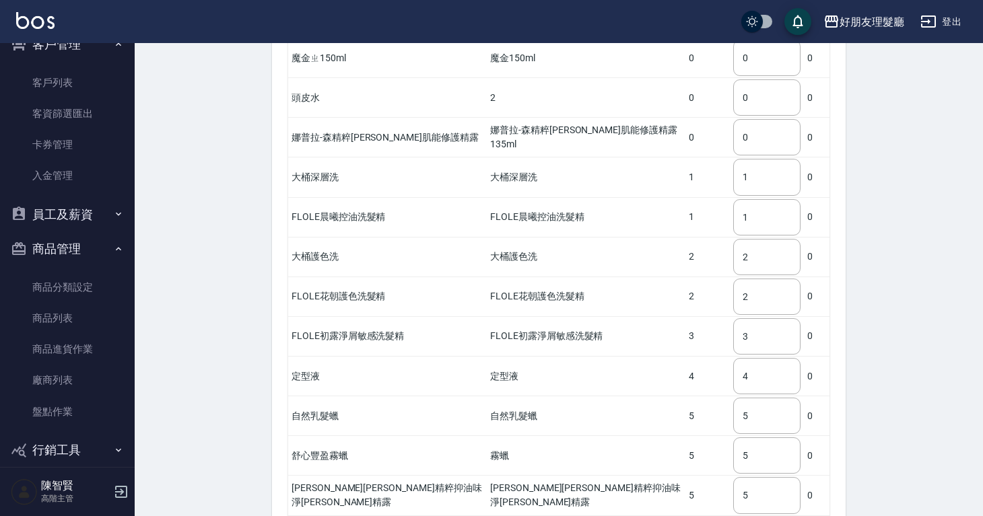
scroll to position [553, 0]
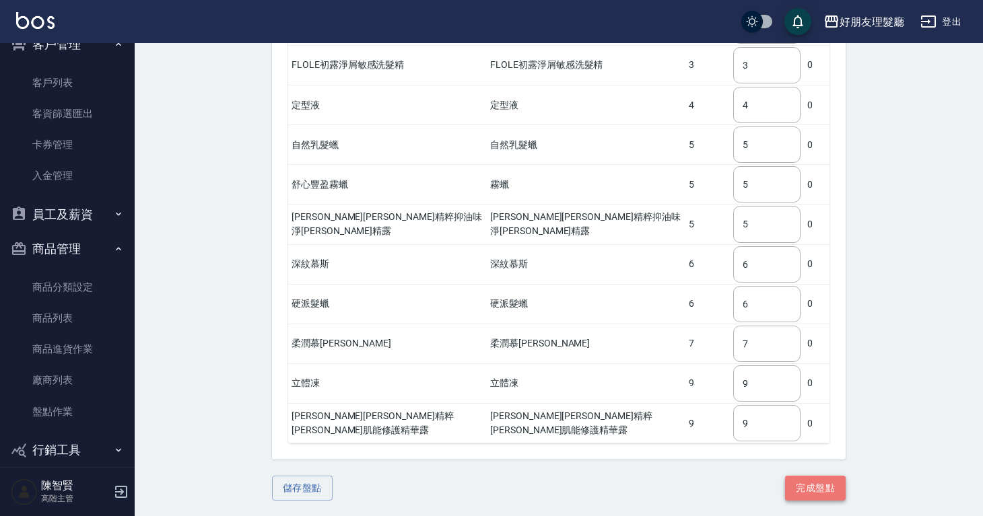
click at [828, 490] on button "完成盤點" at bounding box center [815, 488] width 61 height 25
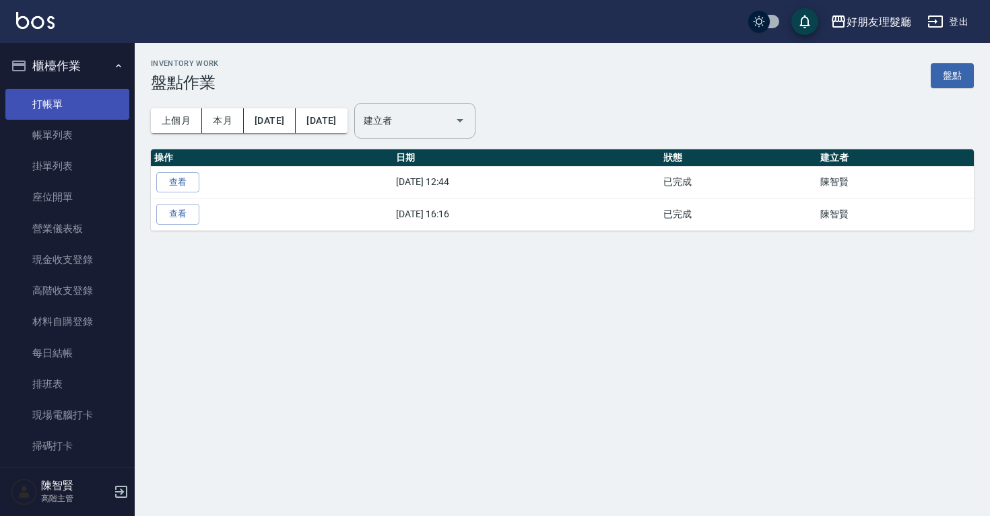
click at [79, 108] on link "打帳單" at bounding box center [67, 104] width 124 height 31
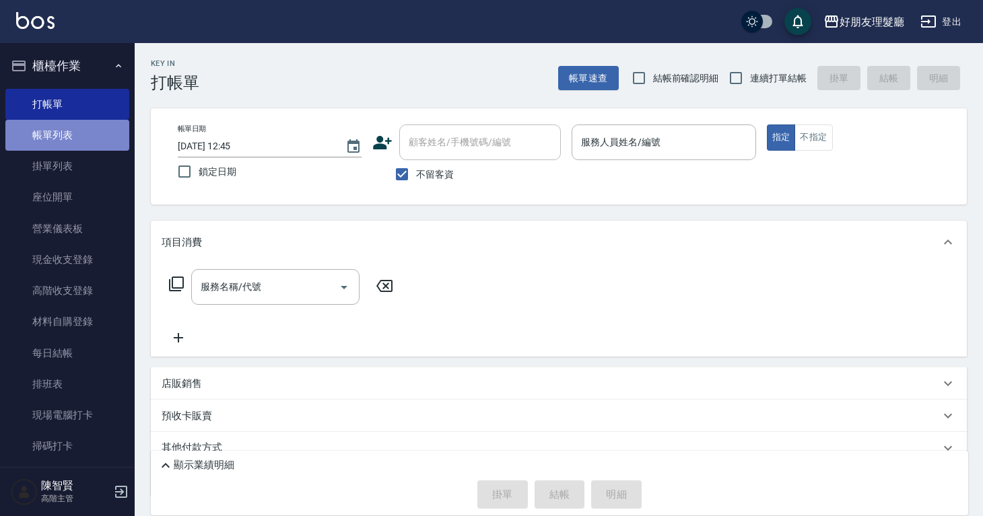
click at [78, 140] on link "帳單列表" at bounding box center [67, 135] width 124 height 31
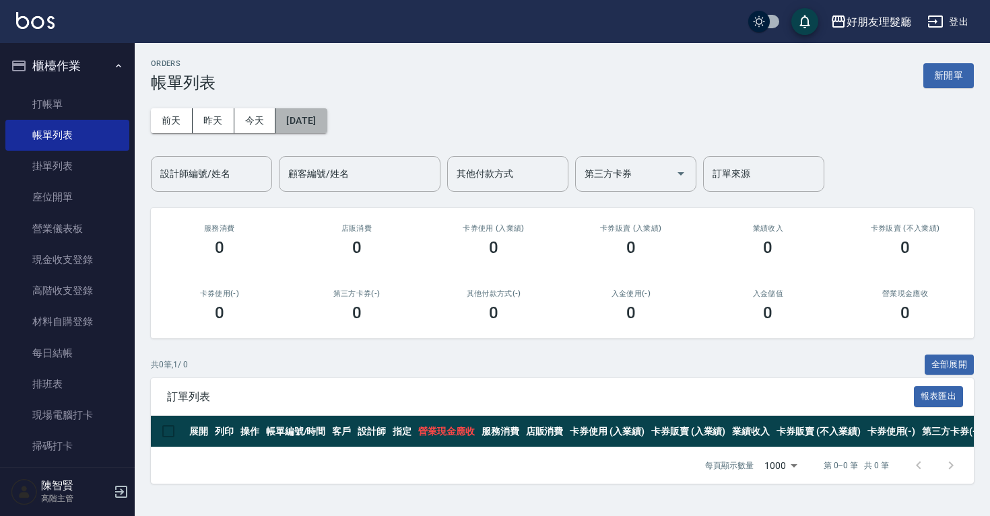
click at [304, 127] on button "[DATE]" at bounding box center [300, 120] width 51 height 25
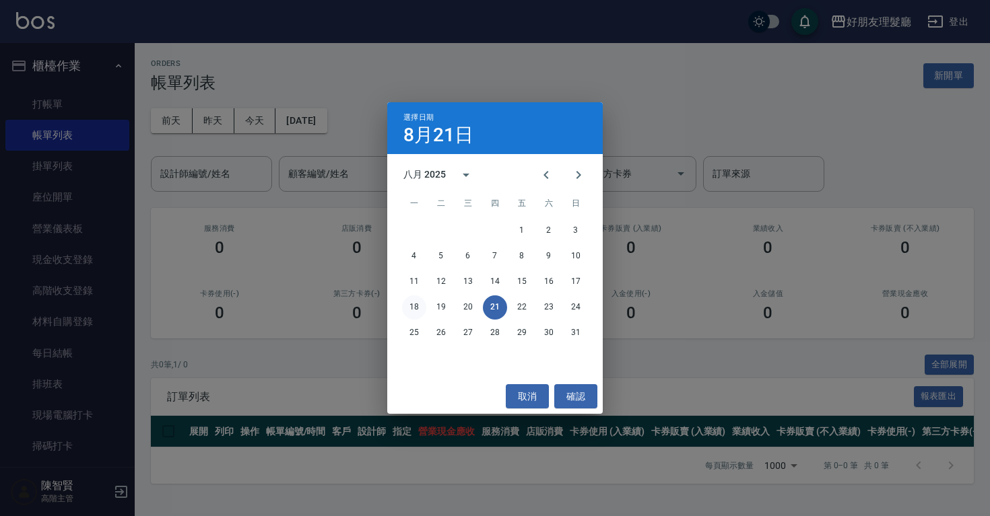
click at [415, 304] on button "18" at bounding box center [414, 308] width 24 height 24
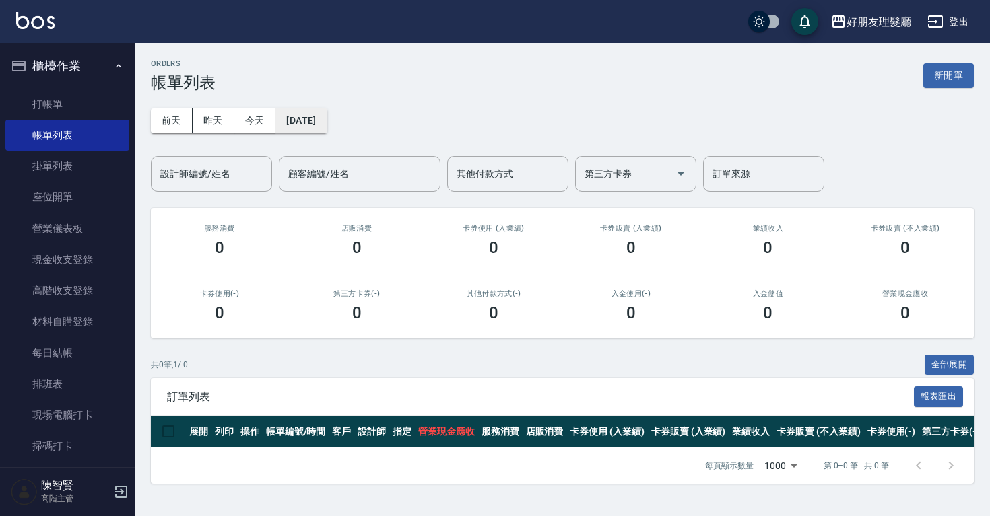
click at [326, 129] on button "[DATE]" at bounding box center [300, 120] width 51 height 25
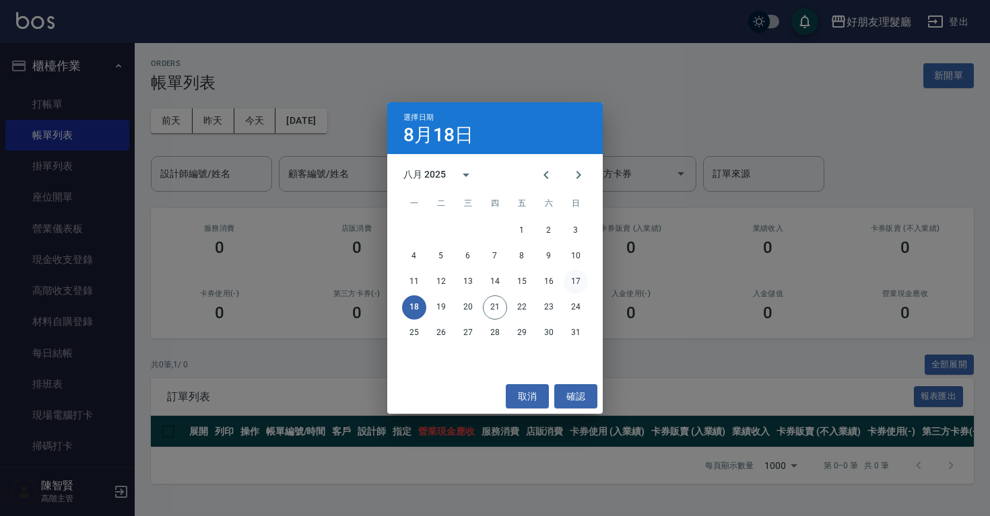
click at [576, 285] on button "17" at bounding box center [575, 282] width 24 height 24
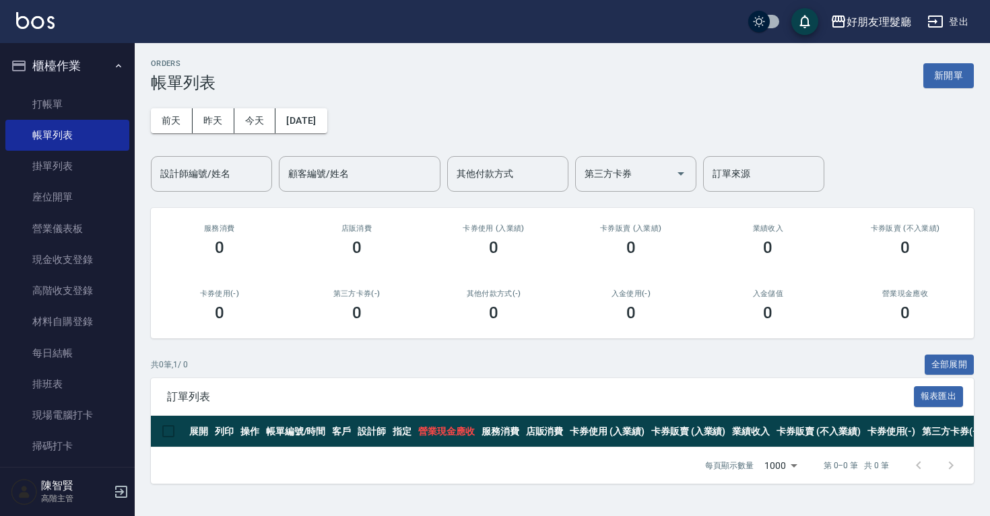
click at [358, 131] on div "[DATE] [DATE] [DATE] [DATE] 設計師編號/姓名 設計師編號/姓名 顧客編號/姓名 顧客編號/姓名 其他付款方式 其他付款方式 第三方…" at bounding box center [562, 142] width 823 height 100
click at [326, 126] on button "[DATE]" at bounding box center [300, 120] width 51 height 25
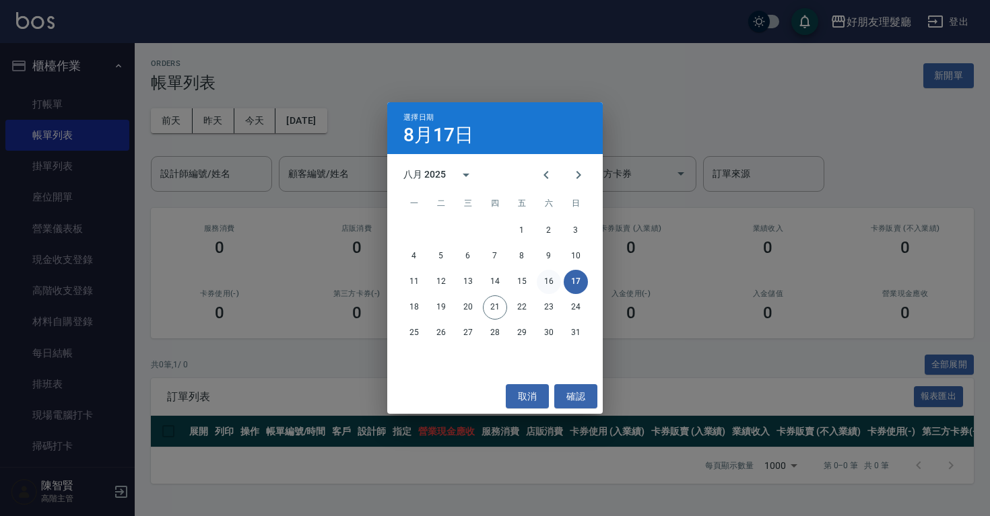
click at [545, 283] on button "16" at bounding box center [548, 282] width 24 height 24
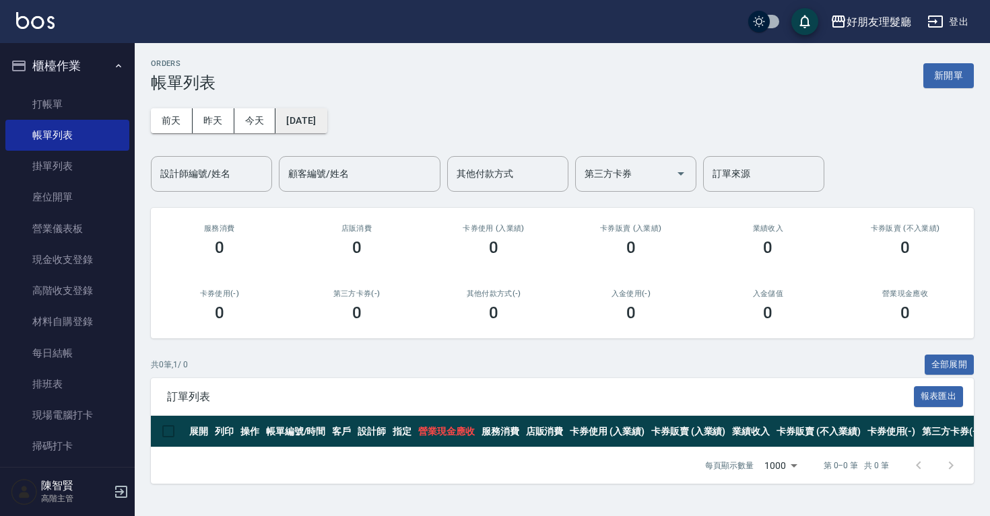
click at [326, 125] on button "[DATE]" at bounding box center [300, 120] width 51 height 25
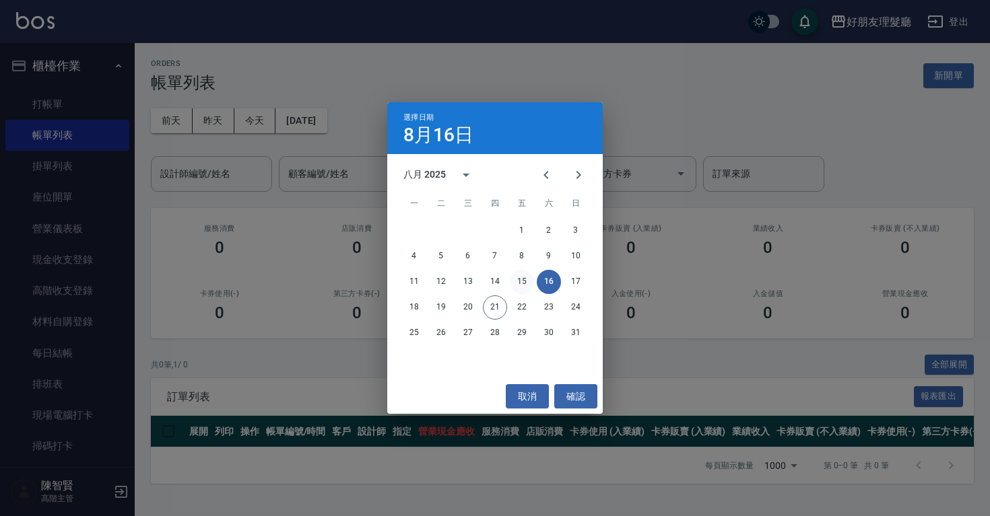
click at [522, 273] on button "15" at bounding box center [522, 282] width 24 height 24
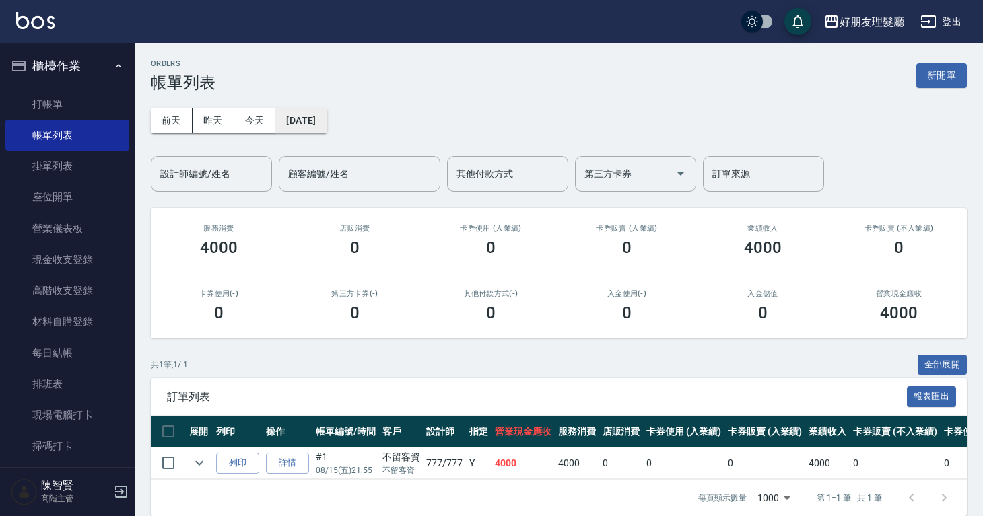
click at [324, 123] on button "[DATE]" at bounding box center [300, 120] width 51 height 25
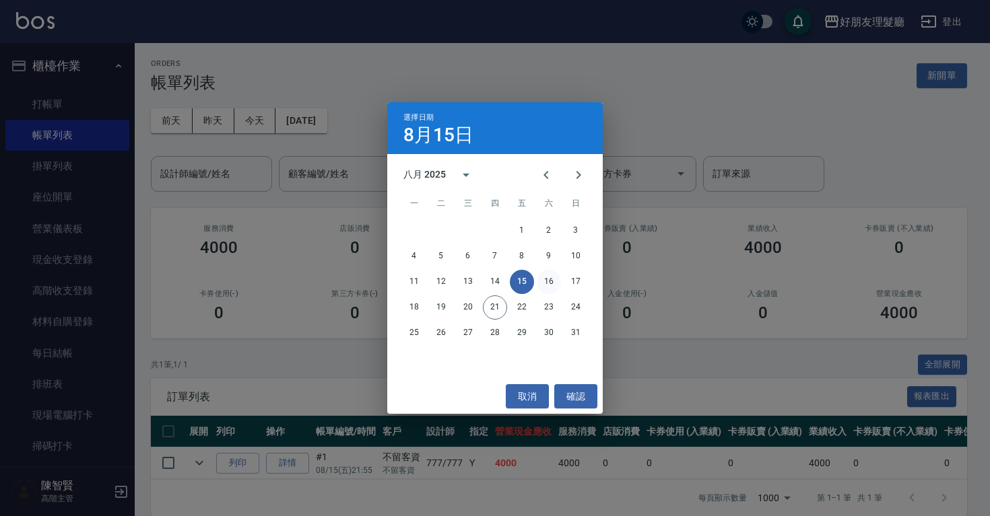
click at [545, 280] on button "16" at bounding box center [548, 282] width 24 height 24
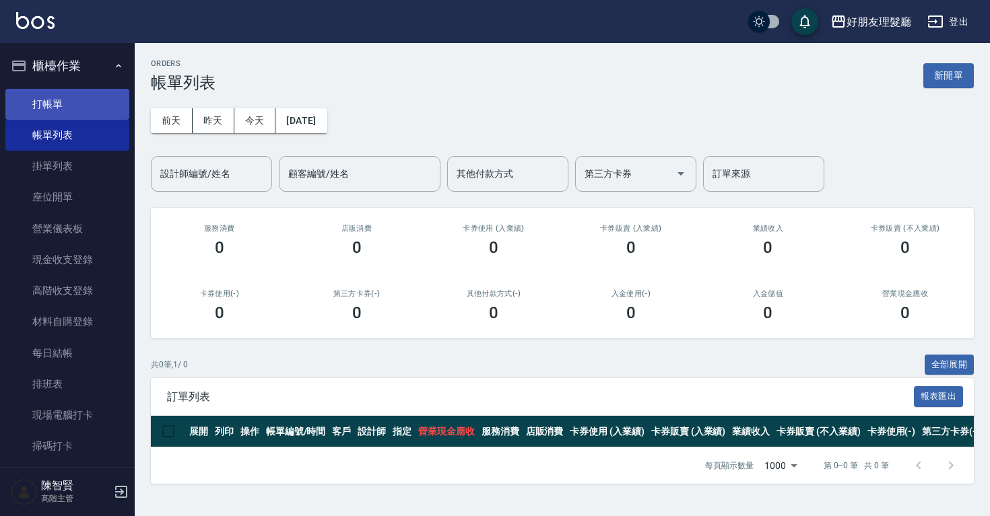
click at [82, 100] on link "打帳單" at bounding box center [67, 104] width 124 height 31
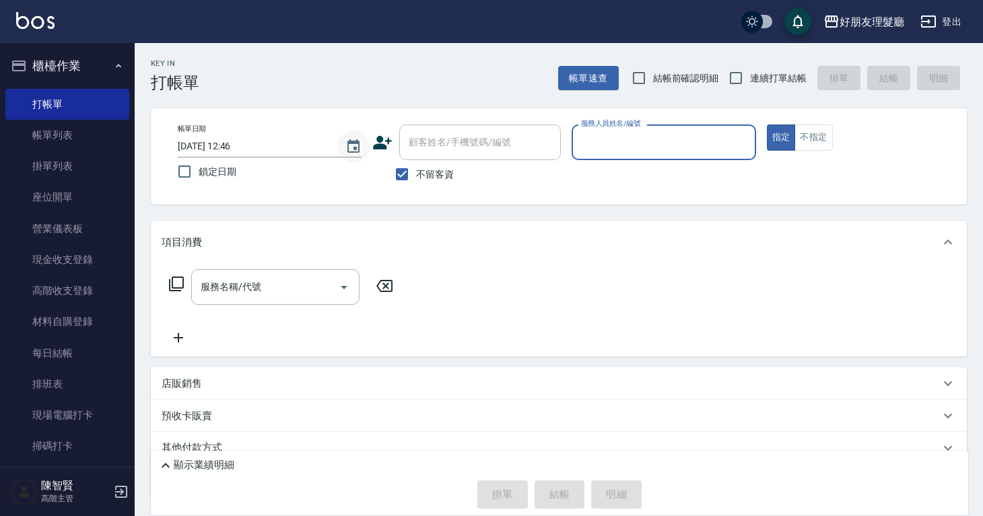
click at [354, 147] on icon "Choose date, selected date is 2025-08-21" at bounding box center [353, 145] width 12 height 13
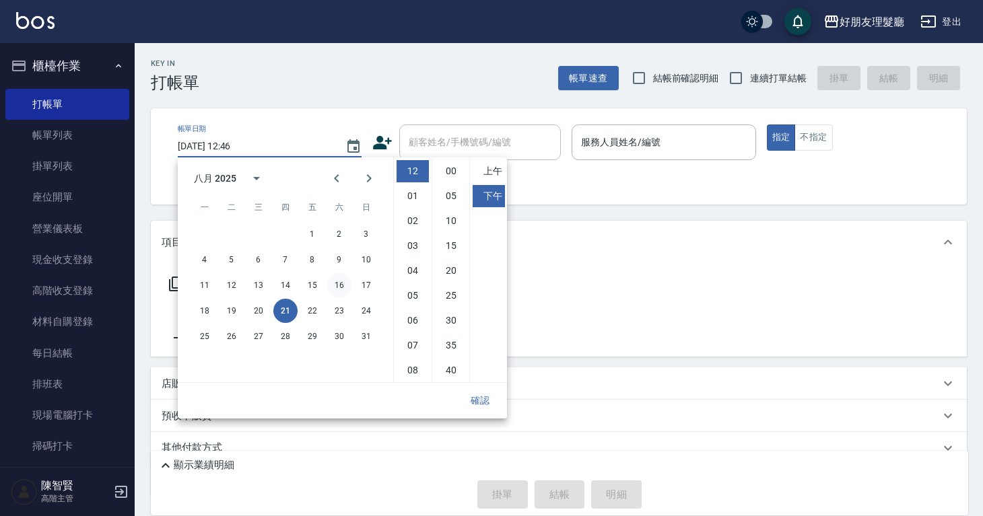
click at [341, 289] on button "16" at bounding box center [339, 285] width 24 height 24
type input "[DATE] 12:46"
click at [632, 212] on div "Key In 打帳單 帳單速查 結帳前確認明細 連續打單結帳 掛單 結帳 明細 帳單日期 [DATE] 12:46 鎖定日期 顧客姓名/手機號碼/編號 顧客姓…" at bounding box center [559, 307] width 848 height 528
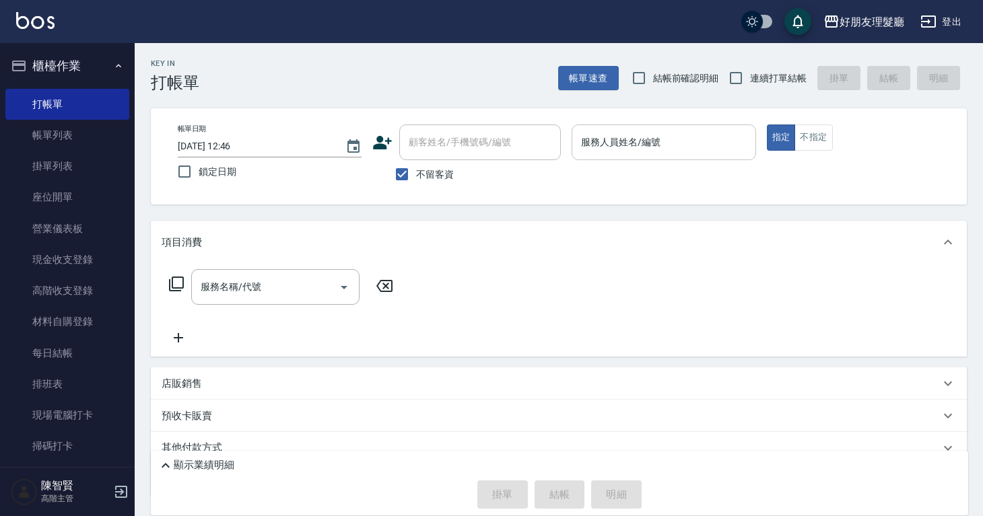
click at [611, 155] on div "服務人員姓名/編號" at bounding box center [663, 143] width 184 height 36
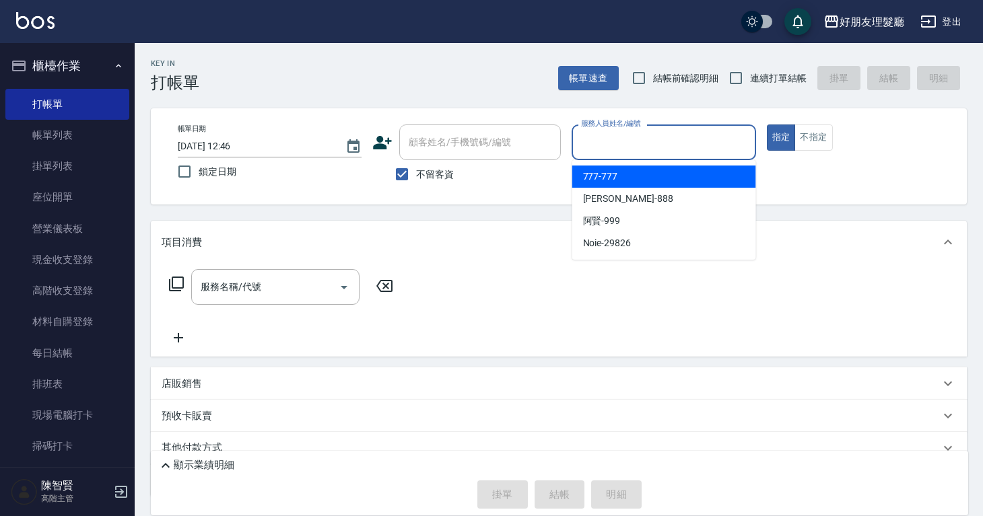
click at [616, 182] on span "777 -777" at bounding box center [600, 177] width 35 height 14
type input "777-777"
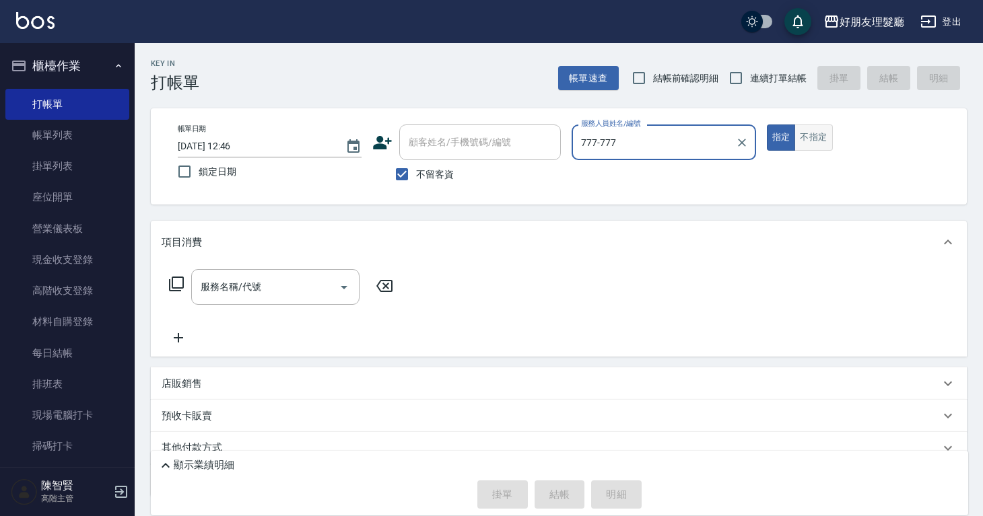
click at [805, 146] on button "不指定" at bounding box center [813, 138] width 38 height 26
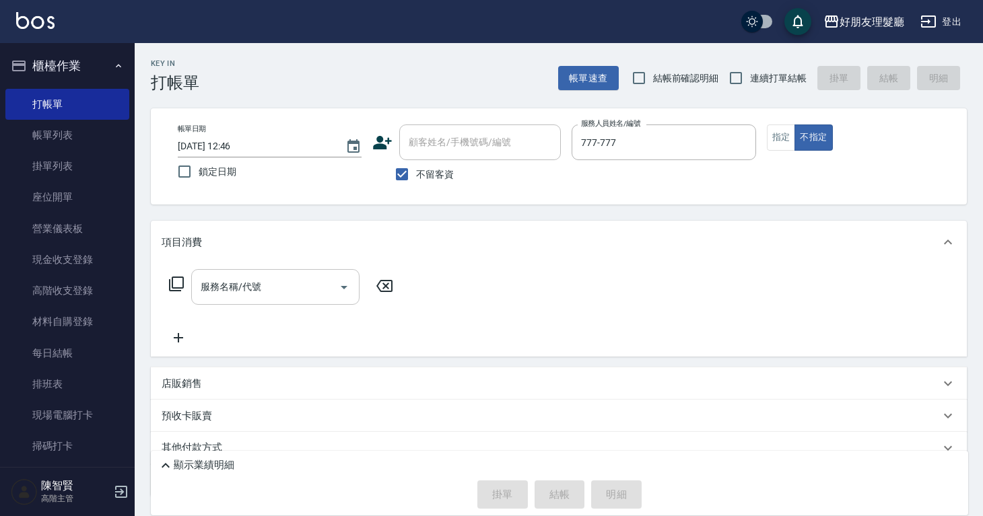
click at [324, 285] on input "服務名稱/代號" at bounding box center [265, 287] width 136 height 24
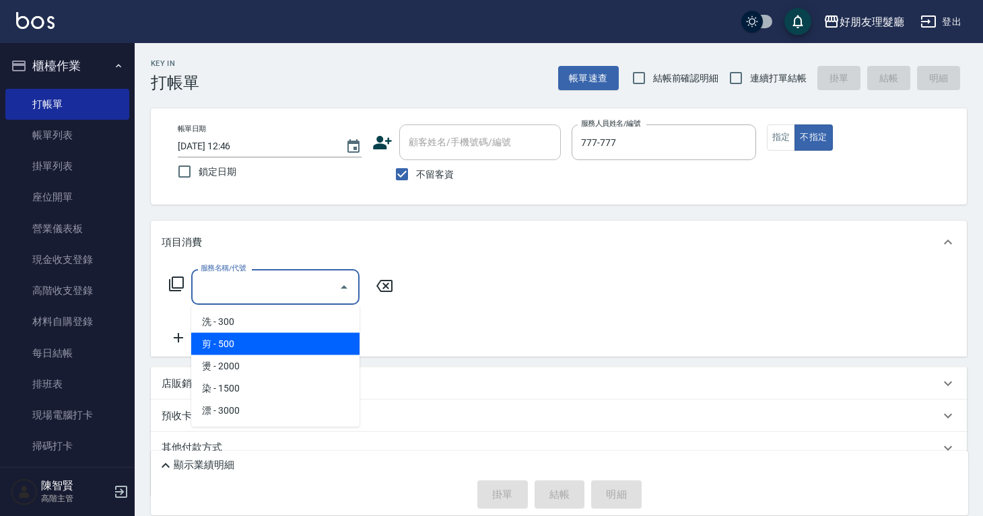
click at [293, 341] on span "剪 - 500" at bounding box center [275, 344] width 168 height 22
type input "剪(2)"
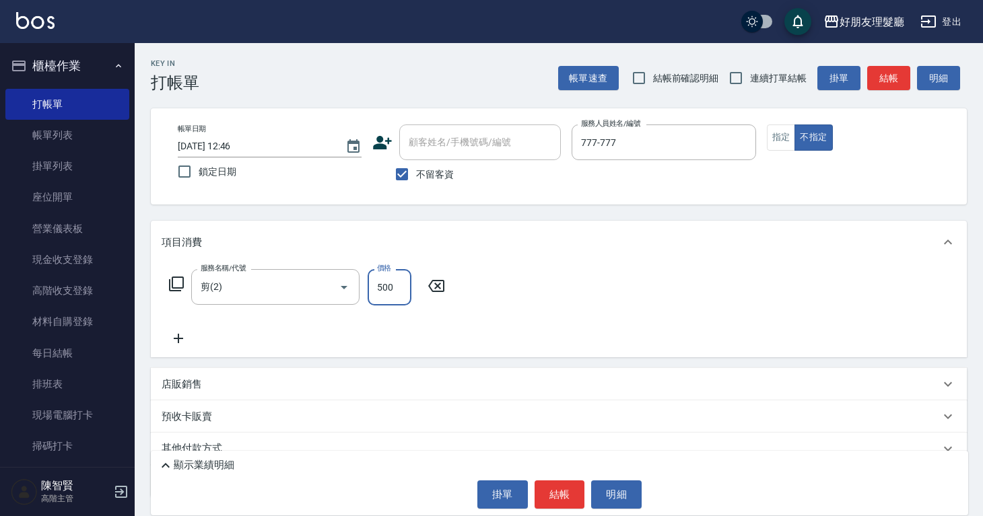
click at [387, 287] on input "500" at bounding box center [390, 287] width 44 height 36
type input "600"
click at [185, 332] on icon at bounding box center [179, 339] width 34 height 16
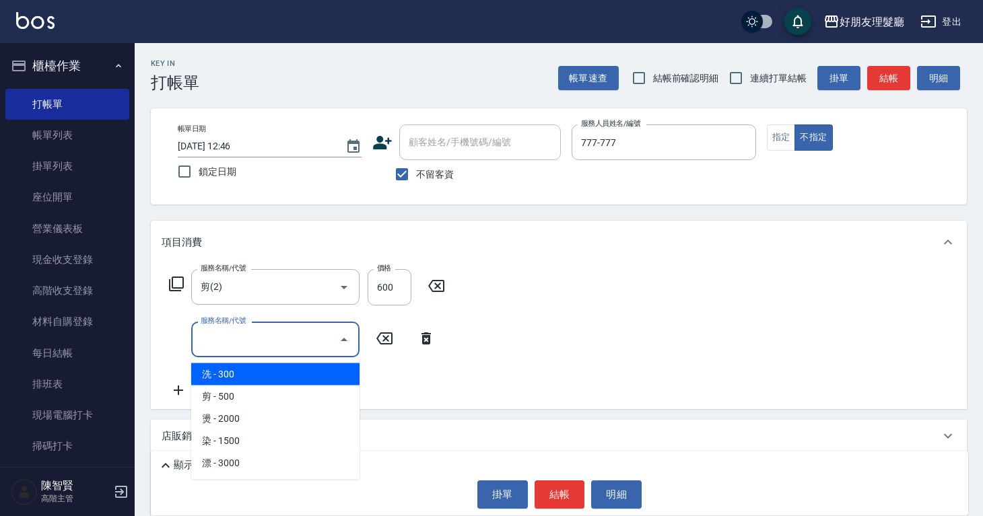
click at [216, 328] on input "服務名稱/代號" at bounding box center [265, 340] width 136 height 24
click at [230, 393] on span "剪 - 500" at bounding box center [275, 397] width 168 height 22
type input "剪(2)"
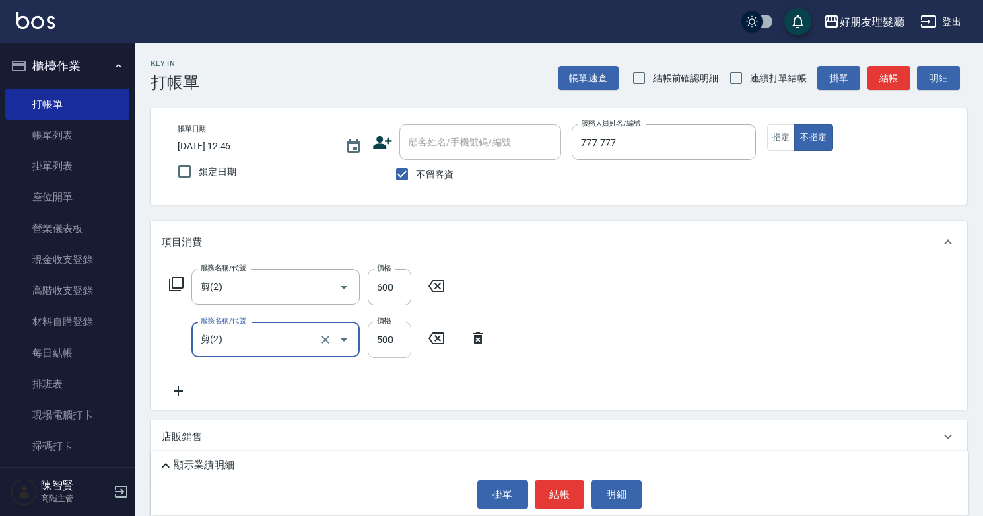
click at [393, 338] on input "500" at bounding box center [390, 340] width 44 height 36
type input "600"
click at [570, 502] on button "結帳" at bounding box center [559, 495] width 50 height 28
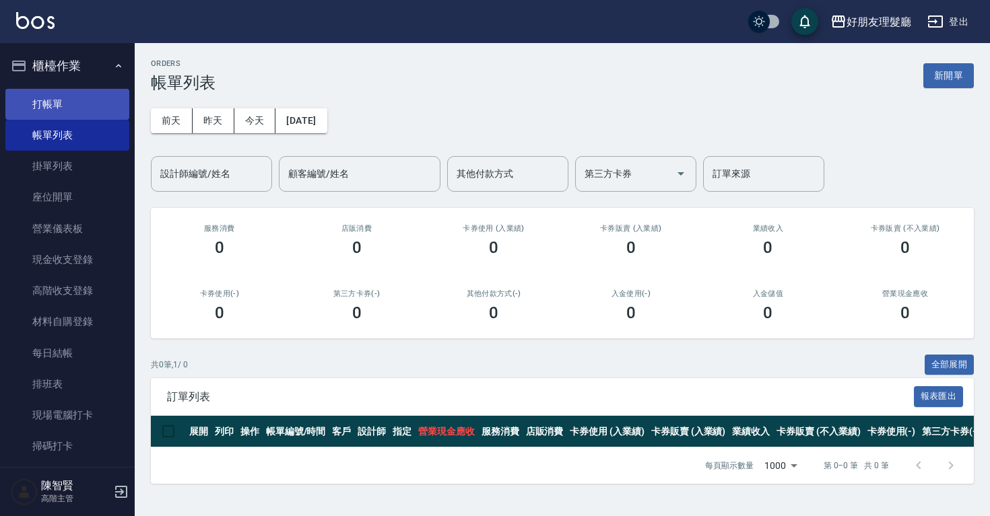
click at [74, 110] on link "打帳單" at bounding box center [67, 104] width 124 height 31
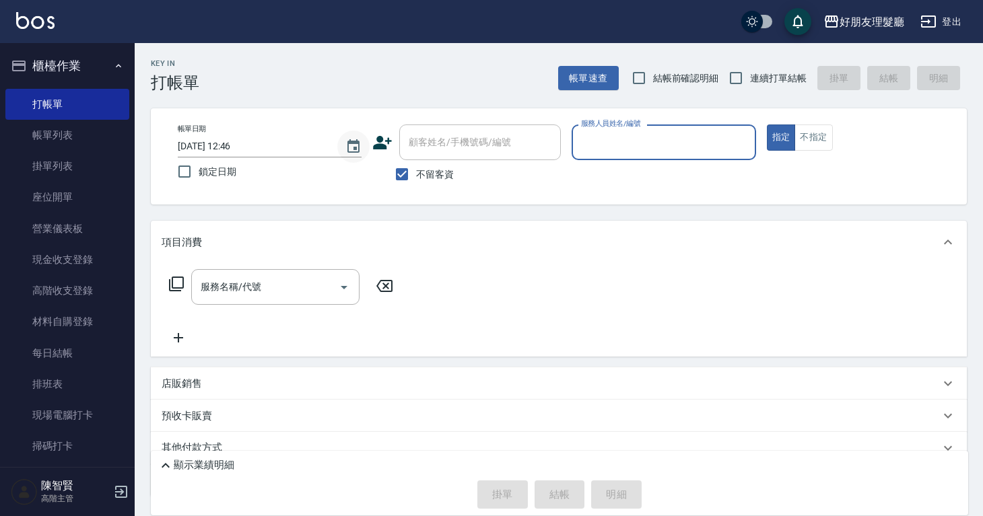
click at [343, 146] on button "Choose date, selected date is 2025-08-21" at bounding box center [353, 147] width 32 height 32
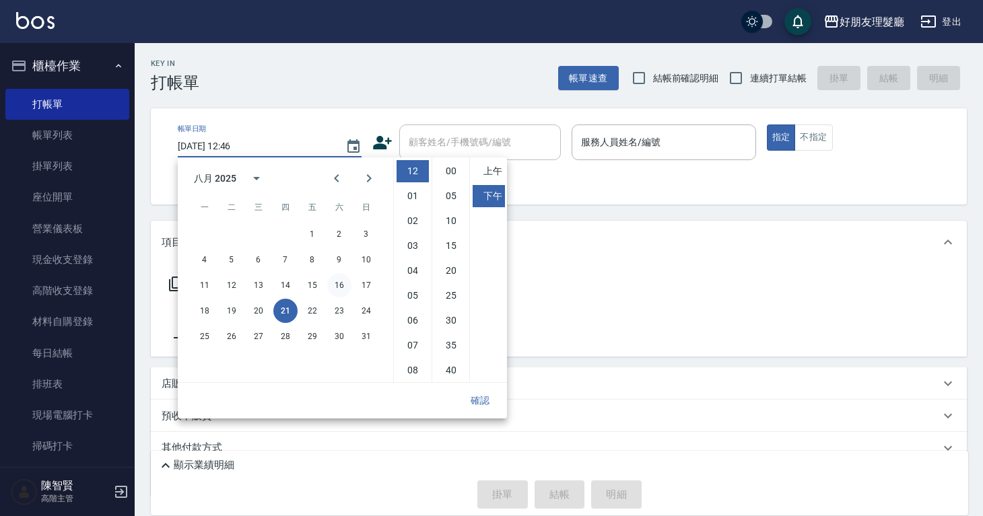
click at [333, 288] on button "16" at bounding box center [339, 285] width 24 height 24
type input "[DATE] 12:46"
click at [638, 144] on input "服務人員姓名/編號" at bounding box center [664, 143] width 172 height 24
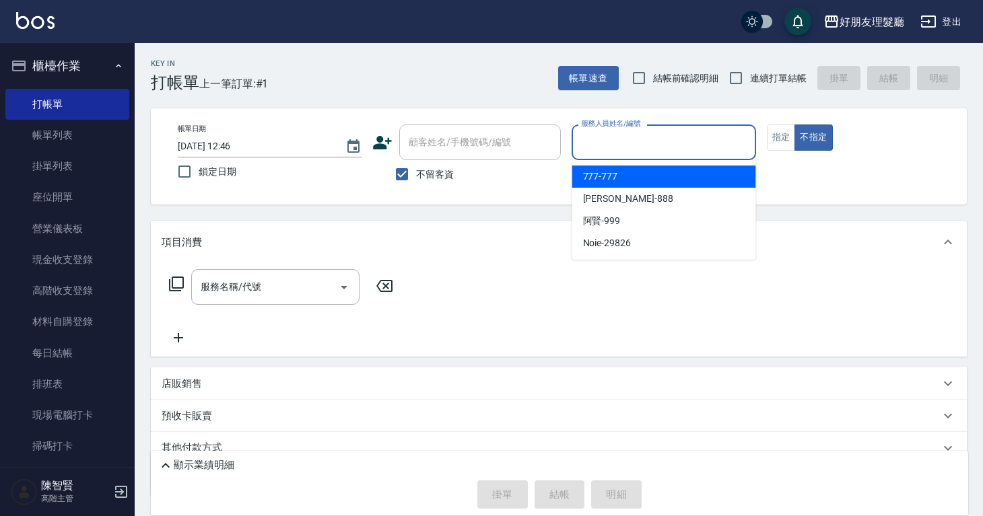
click at [640, 147] on input "服務人員姓名/編號" at bounding box center [664, 143] width 172 height 24
click at [638, 182] on div "777 -777" at bounding box center [664, 177] width 184 height 22
type input "777-777"
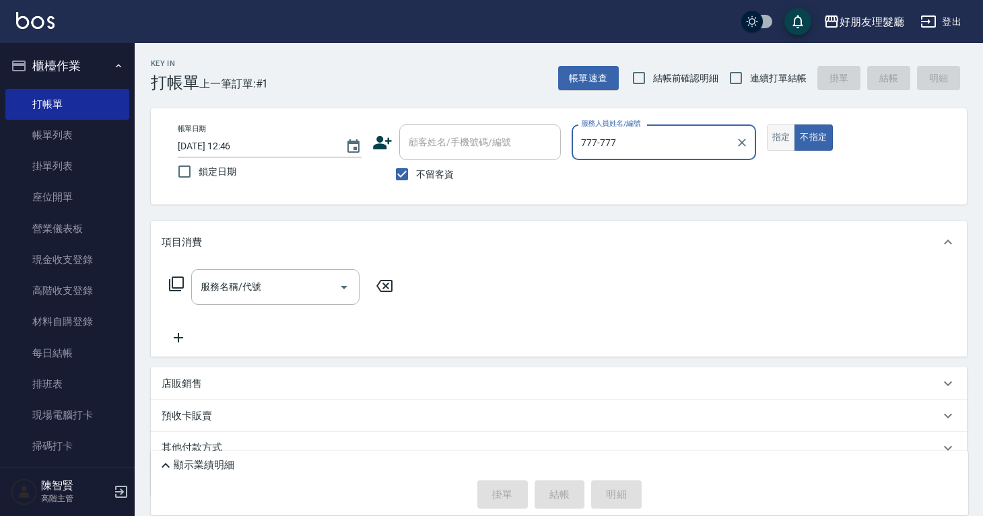
click at [768, 147] on button "指定" at bounding box center [781, 138] width 29 height 26
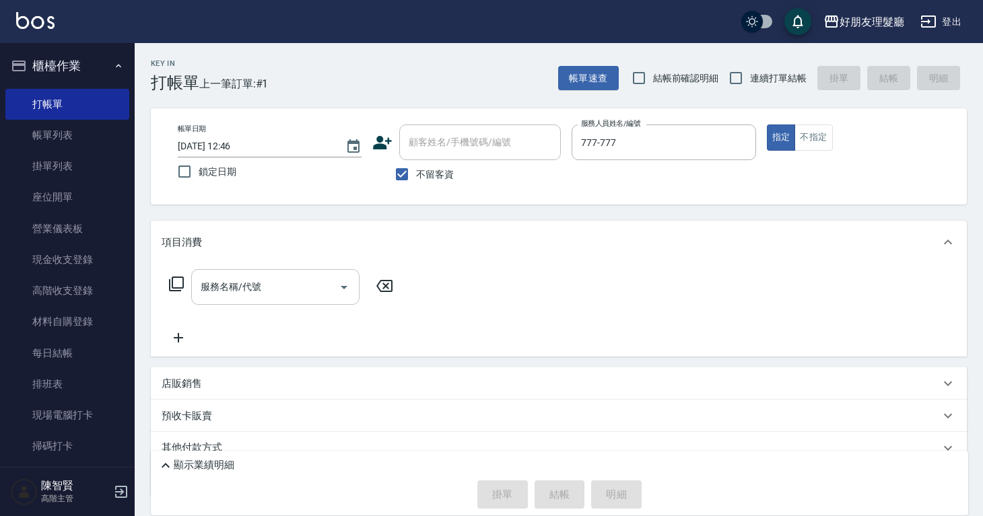
click at [314, 270] on div "服務名稱/代號" at bounding box center [275, 287] width 168 height 36
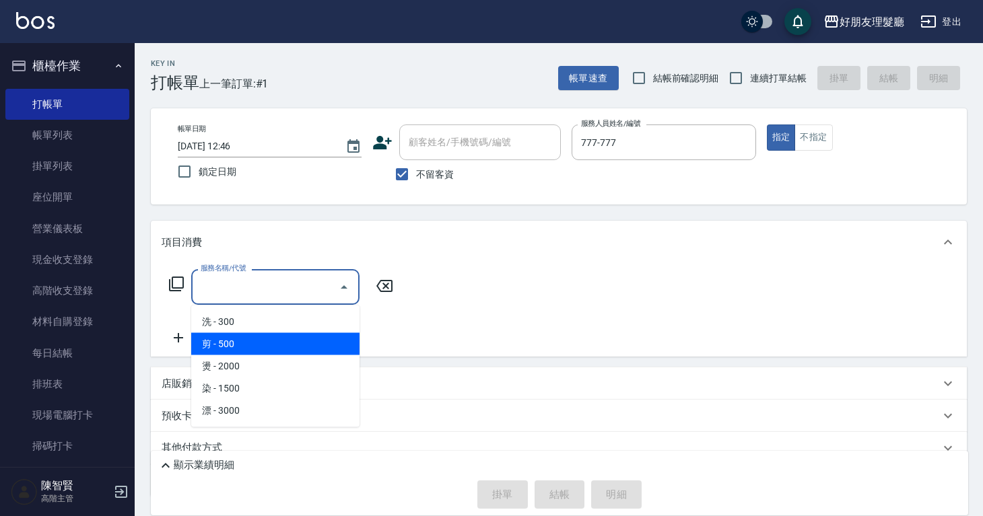
click at [260, 343] on span "剪 - 500" at bounding box center [275, 344] width 168 height 22
type input "剪(2)"
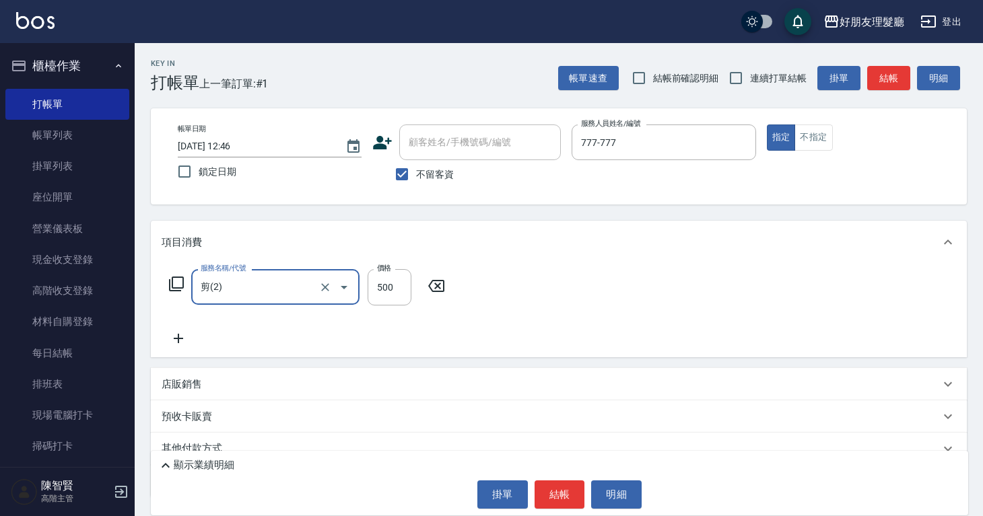
click at [185, 338] on icon at bounding box center [179, 339] width 34 height 16
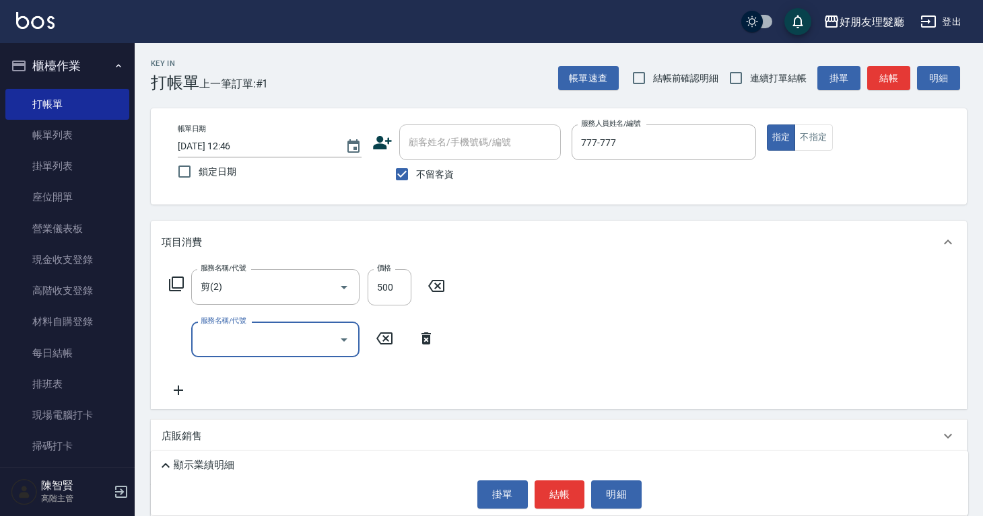
click at [226, 349] on input "服務名稱/代號" at bounding box center [265, 340] width 136 height 24
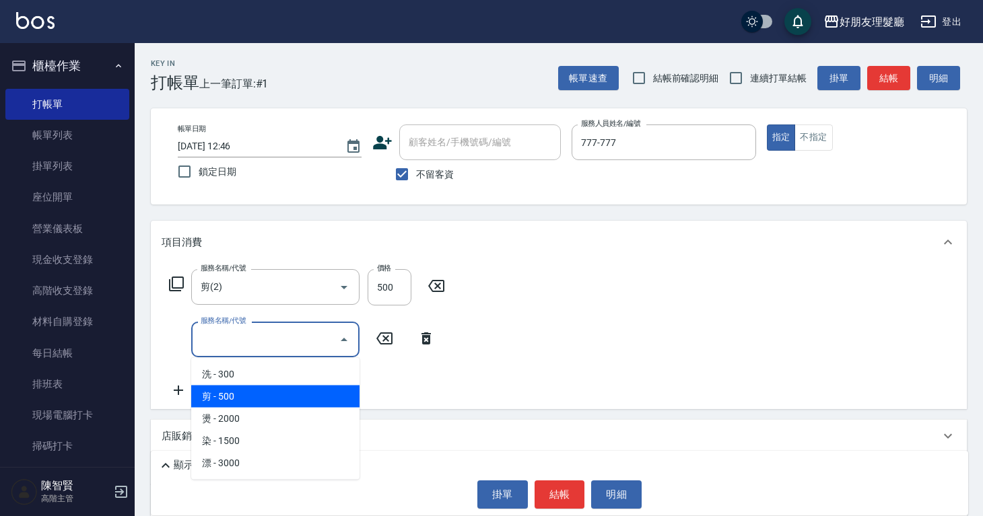
click at [274, 389] on span "剪 - 500" at bounding box center [275, 397] width 168 height 22
type input "剪(2)"
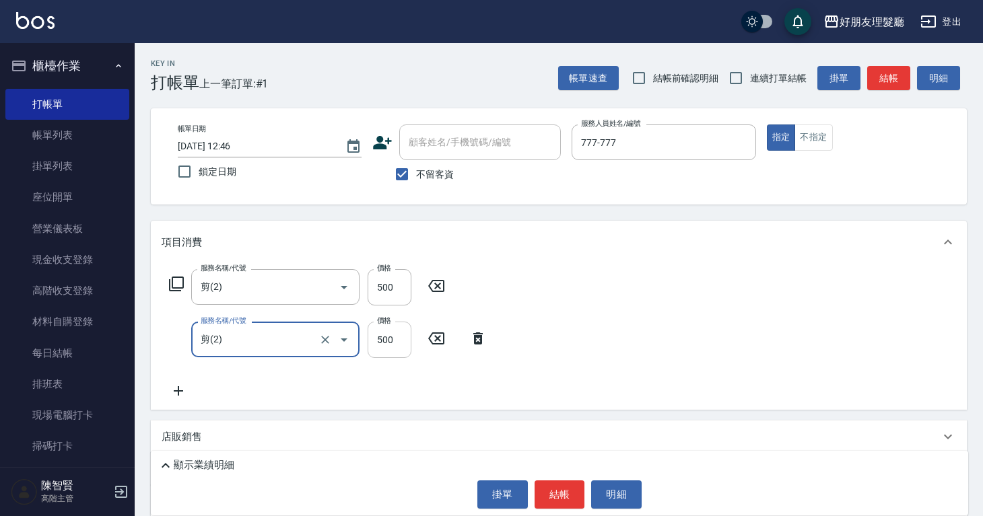
click at [392, 344] on input "500" at bounding box center [390, 340] width 44 height 36
type input "600"
click at [566, 495] on button "結帳" at bounding box center [559, 495] width 50 height 28
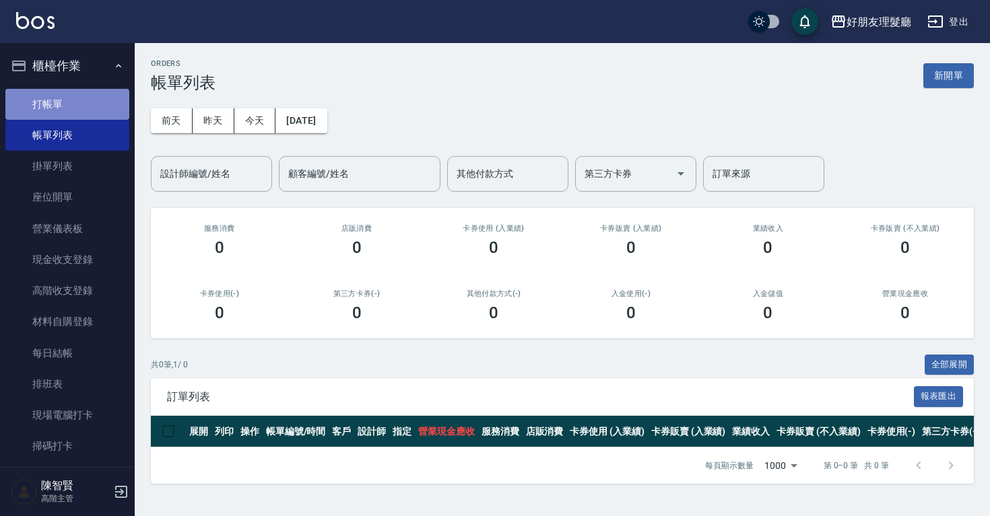
click at [108, 112] on link "打帳單" at bounding box center [67, 104] width 124 height 31
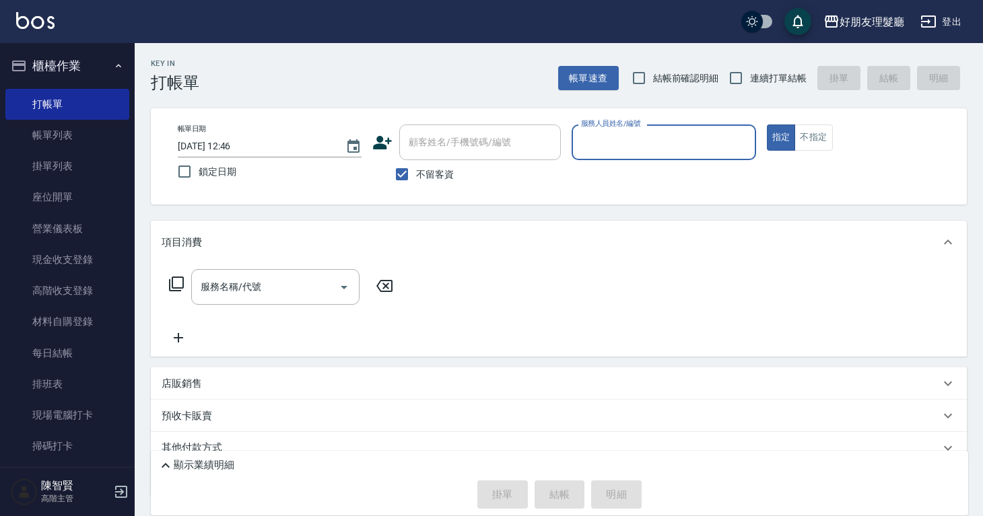
drag, startPoint x: 234, startPoint y: 143, endPoint x: 242, endPoint y: 143, distance: 8.1
click at [235, 143] on input "[DATE] 12:46" at bounding box center [255, 146] width 154 height 22
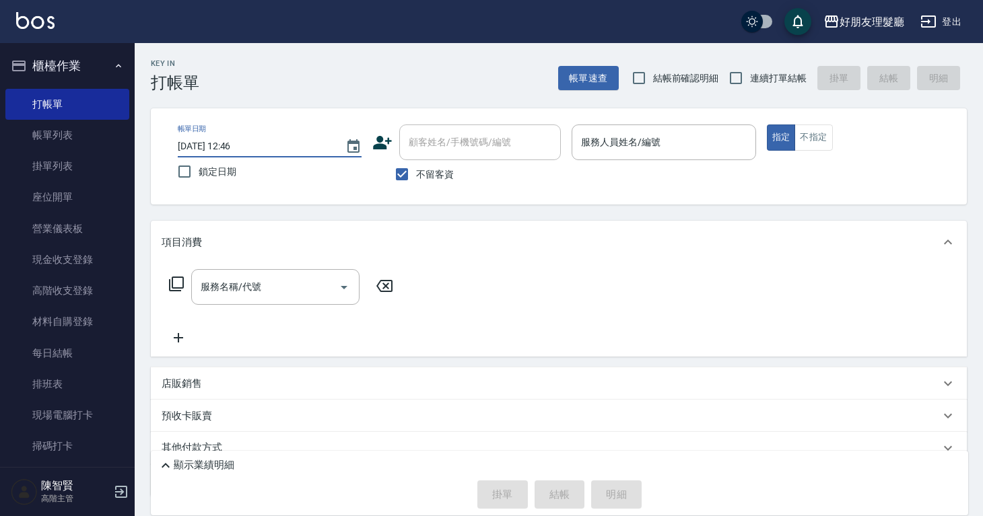
click at [331, 143] on input "[DATE] 12:46" at bounding box center [255, 146] width 154 height 22
drag, startPoint x: 337, startPoint y: 143, endPoint x: 345, endPoint y: 145, distance: 8.5
click at [337, 143] on div "[DATE] 12:46" at bounding box center [270, 146] width 184 height 22
click at [355, 145] on icon "Choose date, selected date is 2025-08-21" at bounding box center [353, 147] width 16 height 16
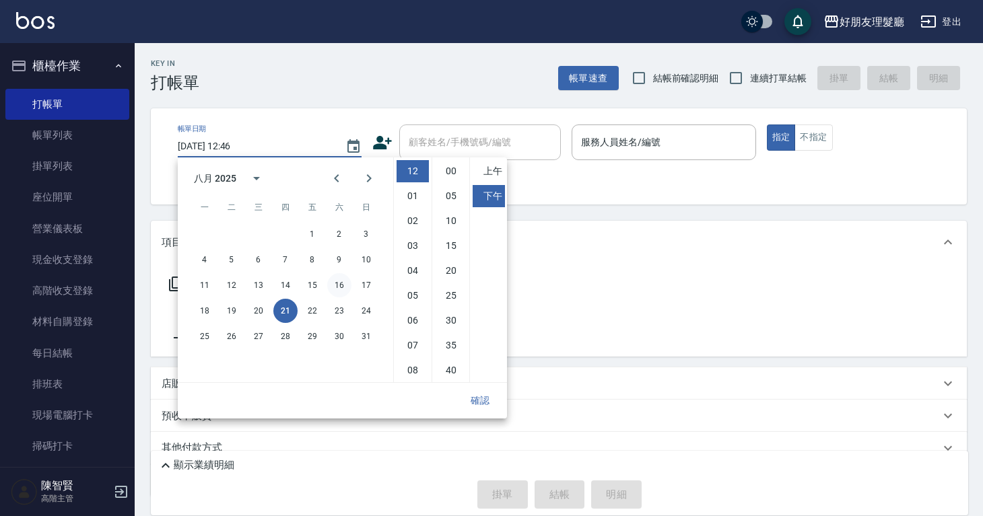
click at [334, 284] on button "16" at bounding box center [339, 285] width 24 height 24
type input "[DATE] 12:46"
click at [699, 140] on input "服務人員姓名/編號" at bounding box center [664, 143] width 172 height 24
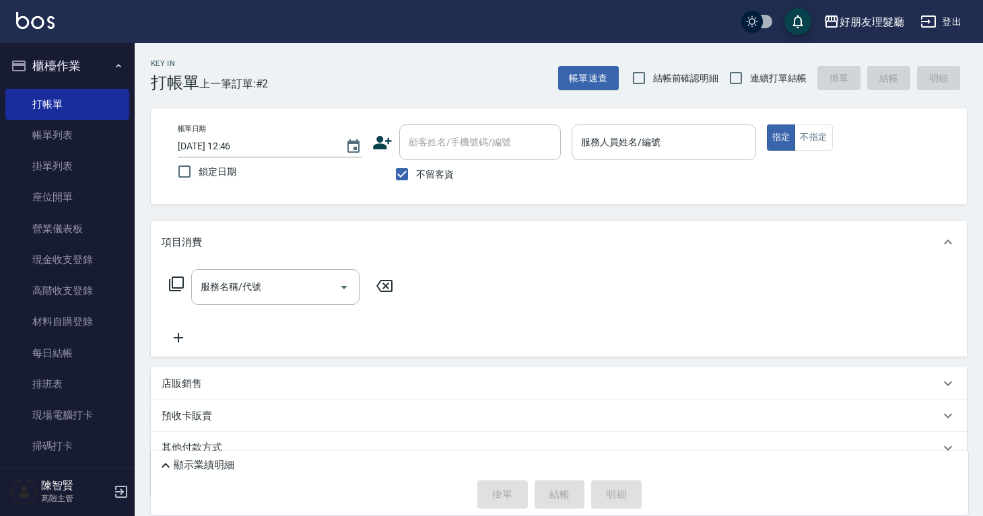
click at [698, 139] on input "服務人員姓名/編號" at bounding box center [664, 143] width 172 height 24
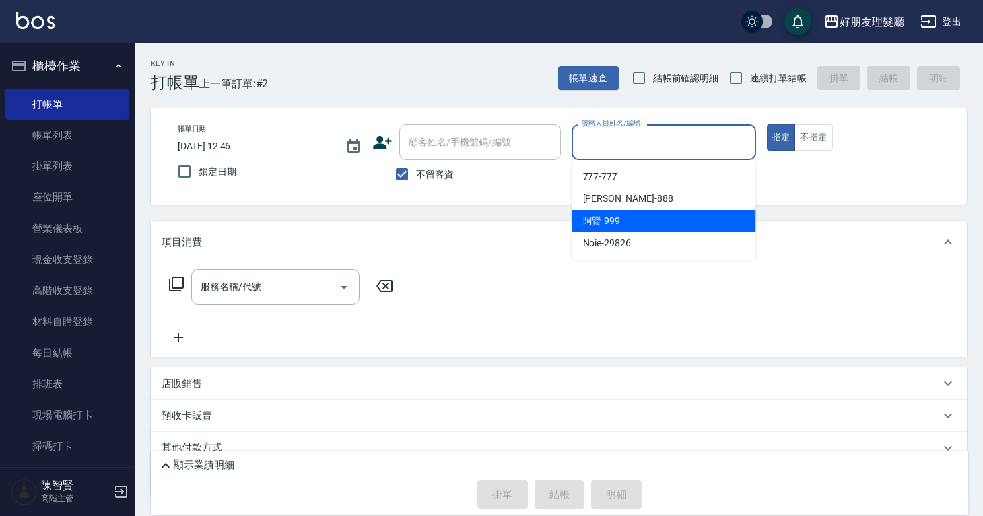
click at [654, 226] on div "[PERSON_NAME] -999" at bounding box center [664, 221] width 184 height 22
type input "[PERSON_NAME]-999"
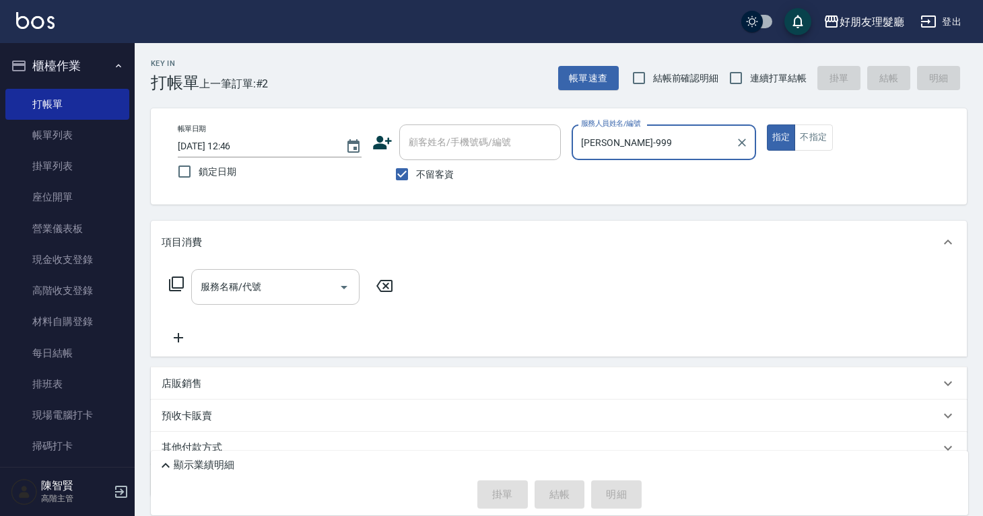
click at [304, 288] on input "服務名稱/代號" at bounding box center [265, 287] width 136 height 24
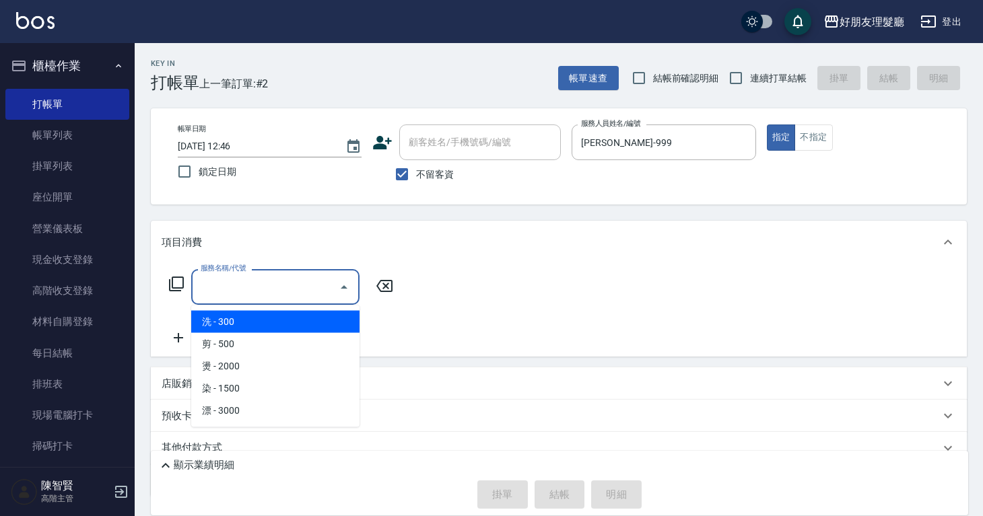
click at [281, 323] on span "洗 - 300" at bounding box center [275, 322] width 168 height 22
type input "洗(1)"
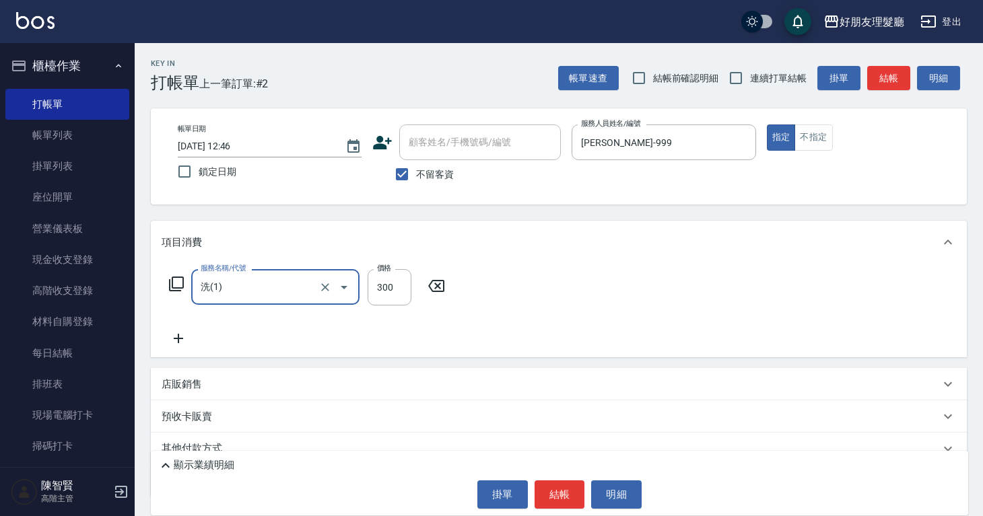
click at [188, 332] on icon at bounding box center [179, 339] width 34 height 16
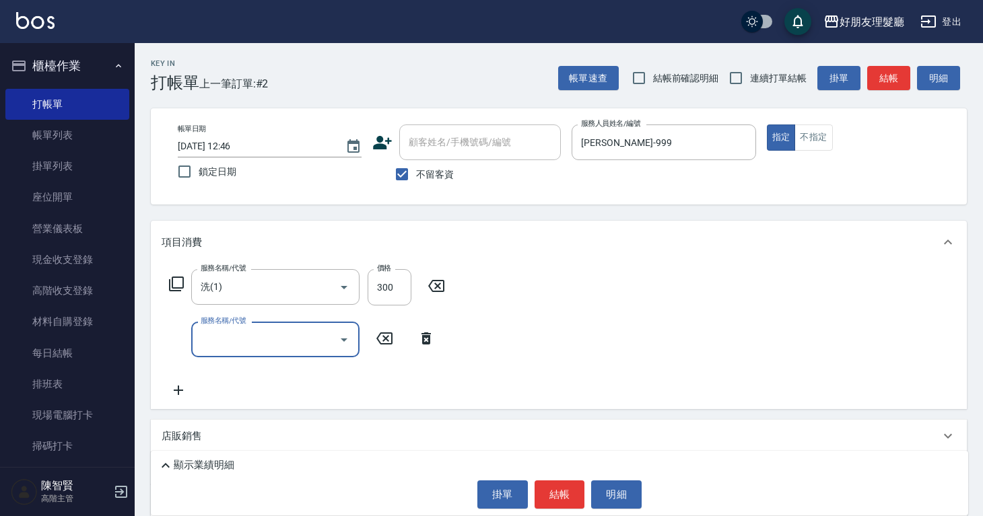
click at [245, 334] on input "服務名稱/代號" at bounding box center [265, 340] width 136 height 24
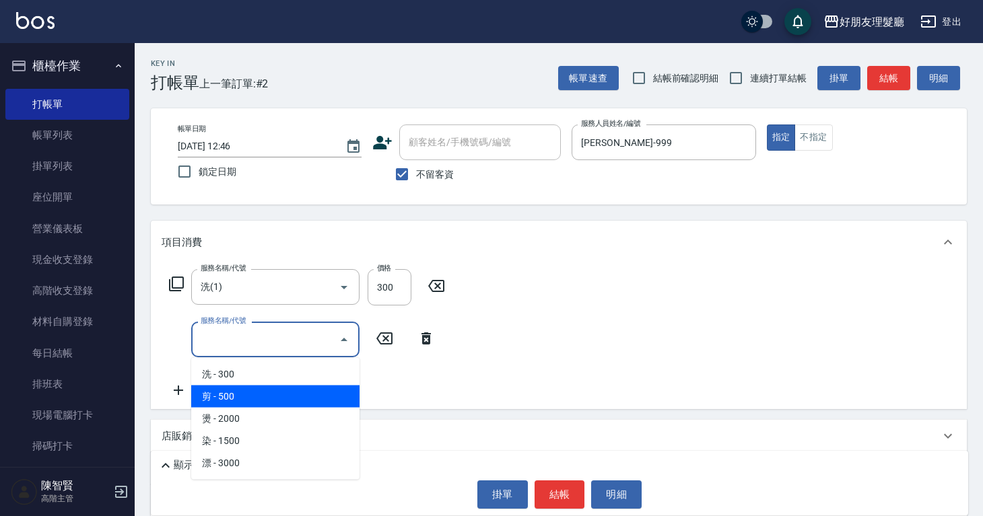
click at [250, 388] on span "剪 - 500" at bounding box center [275, 397] width 168 height 22
type input "剪(2)"
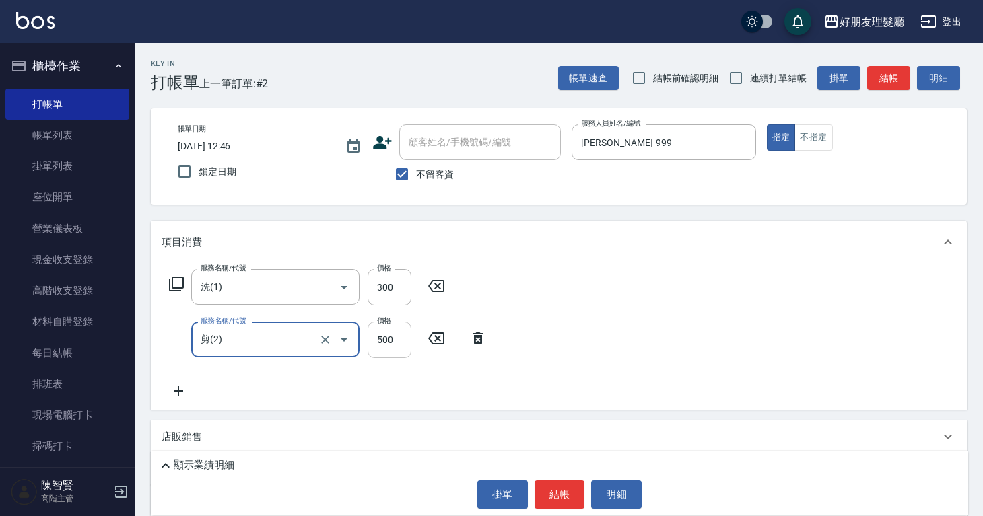
click at [407, 336] on input "500" at bounding box center [390, 340] width 44 height 36
type input "600"
click at [190, 388] on icon at bounding box center [179, 391] width 34 height 16
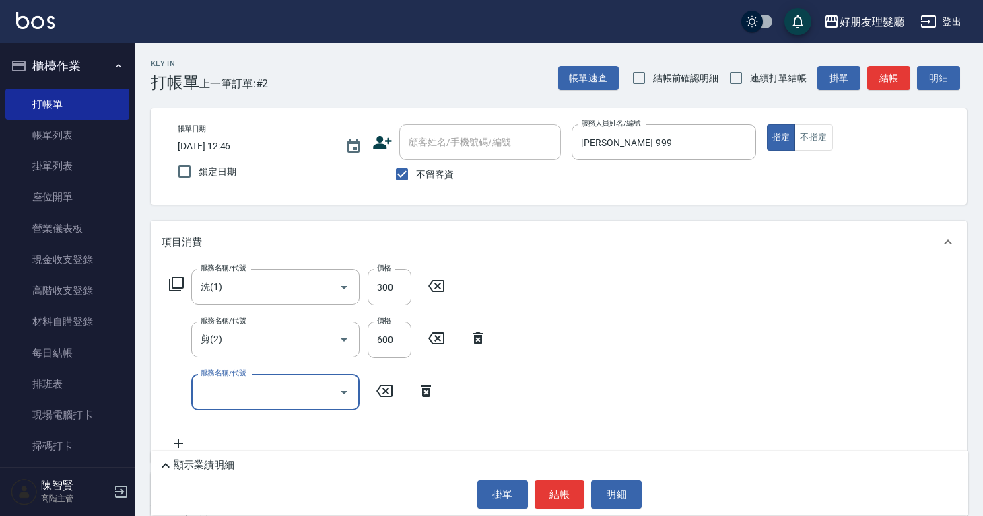
click at [215, 398] on input "服務名稱/代號" at bounding box center [265, 392] width 136 height 24
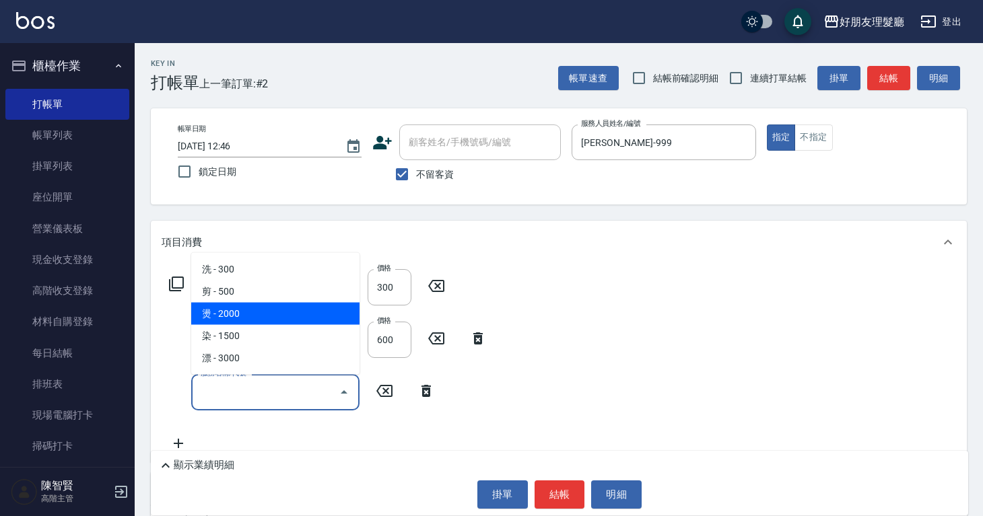
click at [272, 320] on span "燙 - 2000" at bounding box center [275, 314] width 168 height 22
type input "燙(3)"
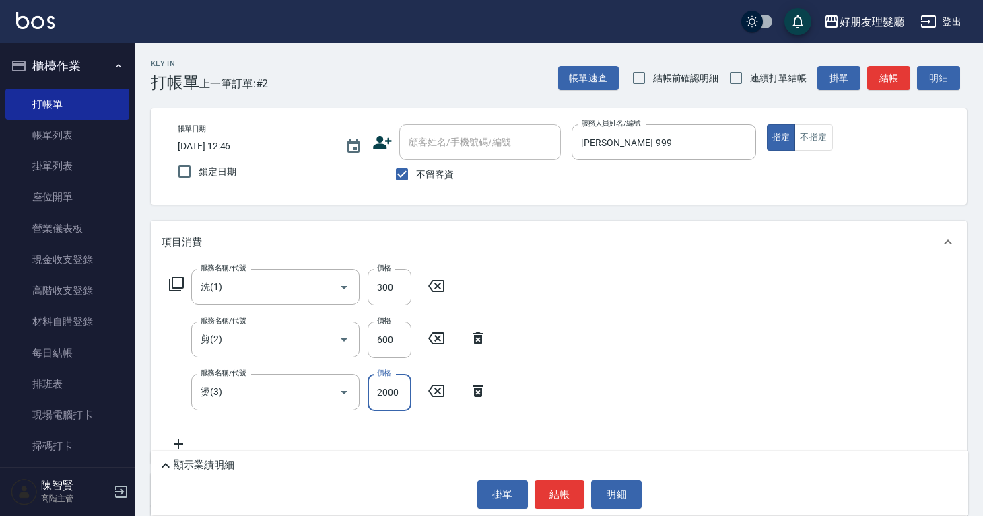
click at [389, 389] on input "2000" at bounding box center [390, 392] width 44 height 36
type input "1200"
click at [182, 440] on icon at bounding box center [179, 444] width 34 height 16
click at [235, 432] on div "服務名稱/代號" at bounding box center [275, 445] width 168 height 36
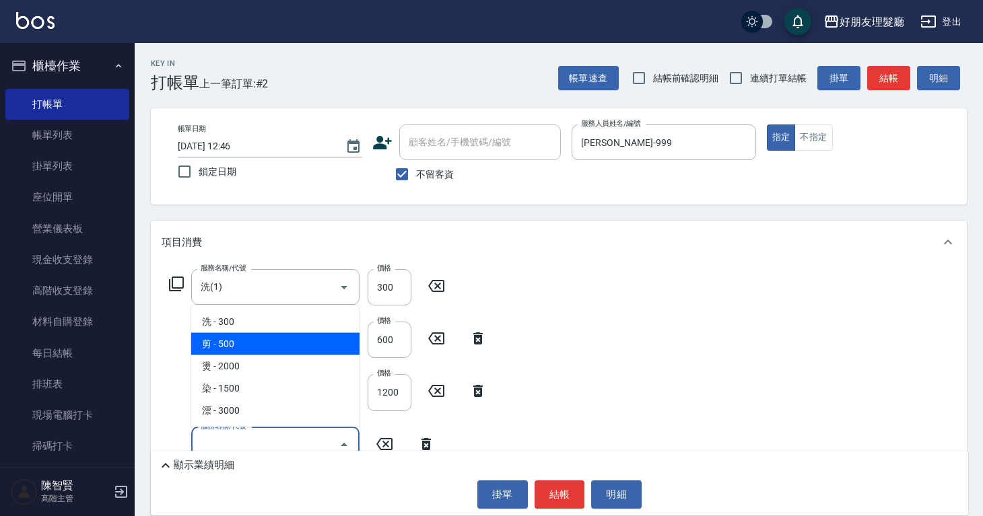
click at [254, 351] on span "剪 - 500" at bounding box center [275, 344] width 168 height 22
type input "剪(2)"
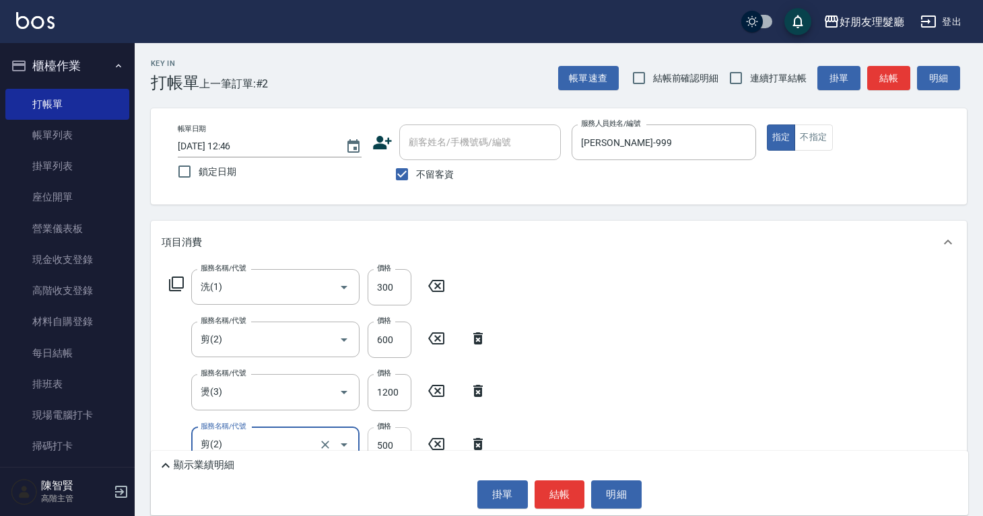
click at [398, 439] on input "500" at bounding box center [390, 445] width 44 height 36
type input "600"
click at [664, 346] on div "服務名稱/代號 洗(1) 服務名稱/代號 價格 300 價格 服務名稱/代號 剪(2) 服務名稱/代號 價格 600 價格 服務名稱/代號 燙(3) 服務名稱…" at bounding box center [559, 390] width 816 height 252
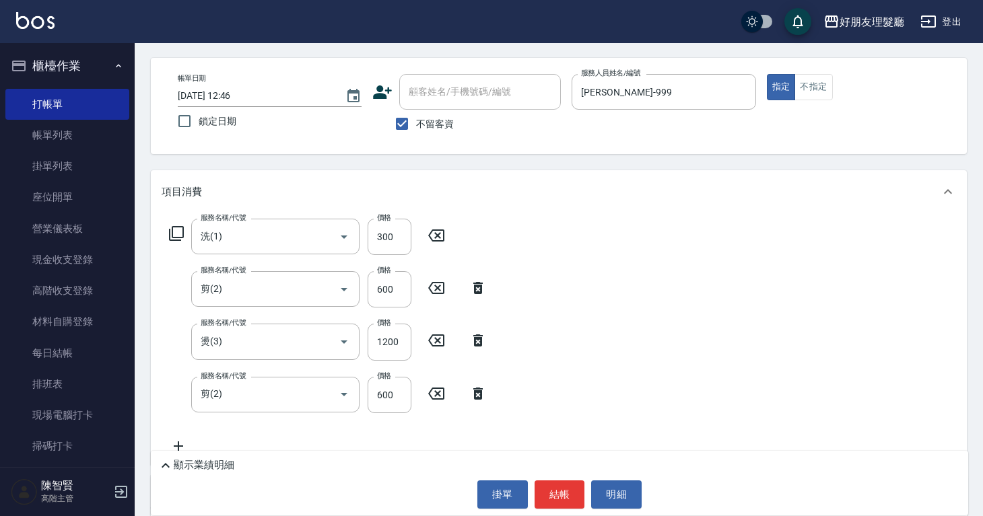
scroll to position [213, 0]
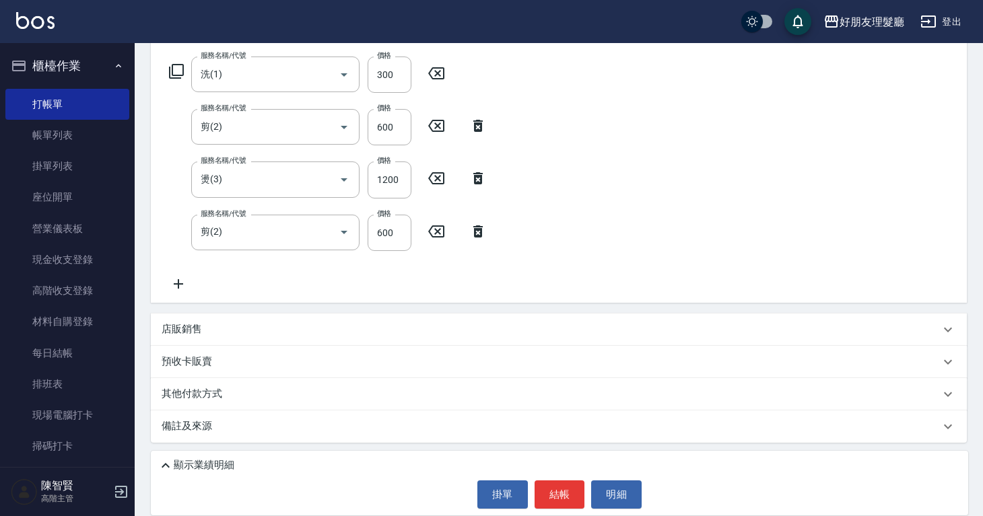
click at [211, 341] on div "店販銷售" at bounding box center [559, 330] width 816 height 32
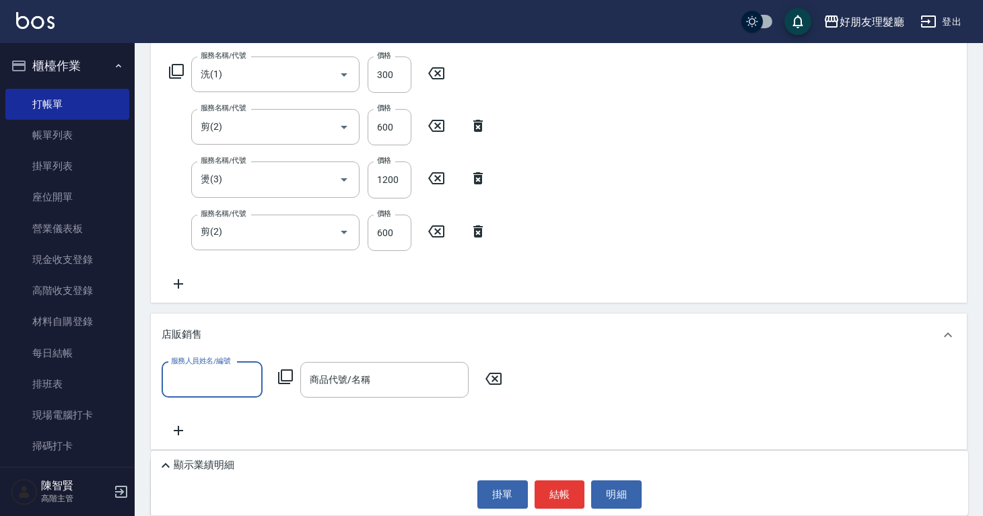
scroll to position [0, 0]
click at [205, 376] on input "服務人員姓名/編號" at bounding box center [212, 380] width 89 height 24
click at [212, 452] on div "[PERSON_NAME] -999" at bounding box center [212, 459] width 101 height 22
type input "[PERSON_NAME]-999"
click at [366, 384] on div "商品代號/名稱 商品代號/名稱" at bounding box center [384, 380] width 168 height 36
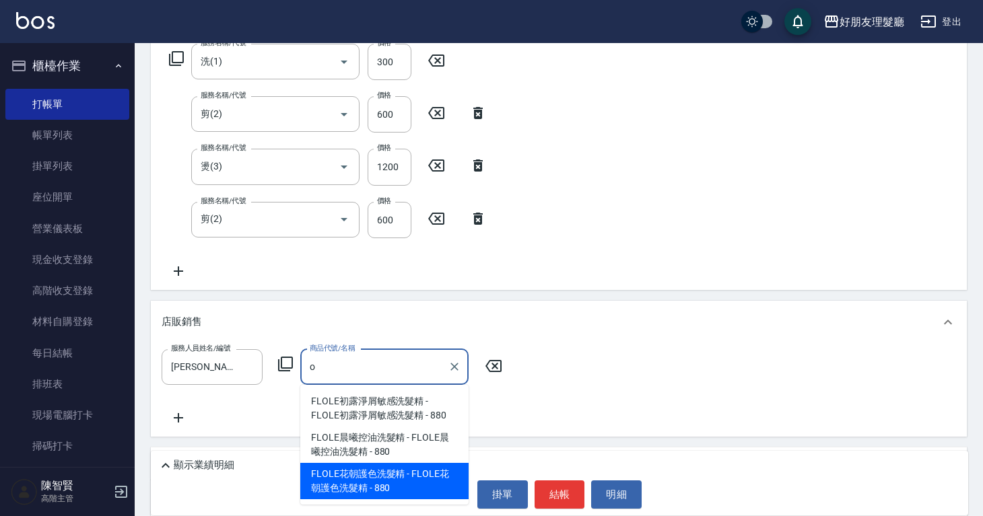
scroll to position [328, 0]
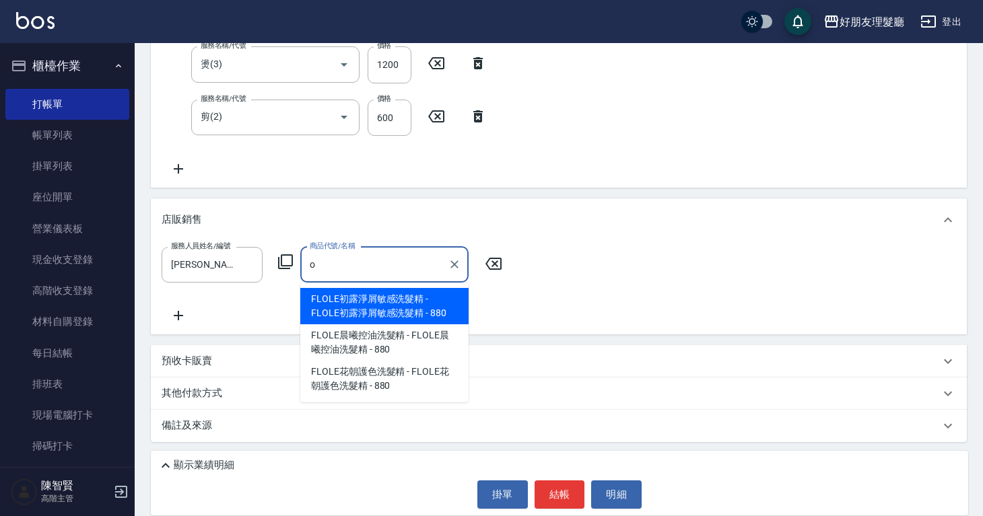
click at [392, 278] on div "o 商品代號/名稱" at bounding box center [384, 265] width 168 height 36
type input "o"
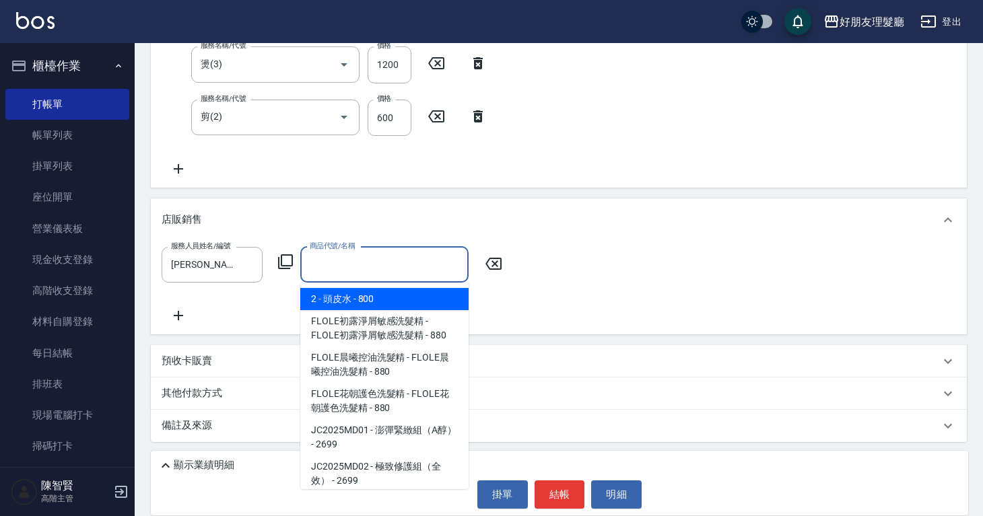
click at [333, 254] on input "商品代號/名稱" at bounding box center [384, 265] width 156 height 24
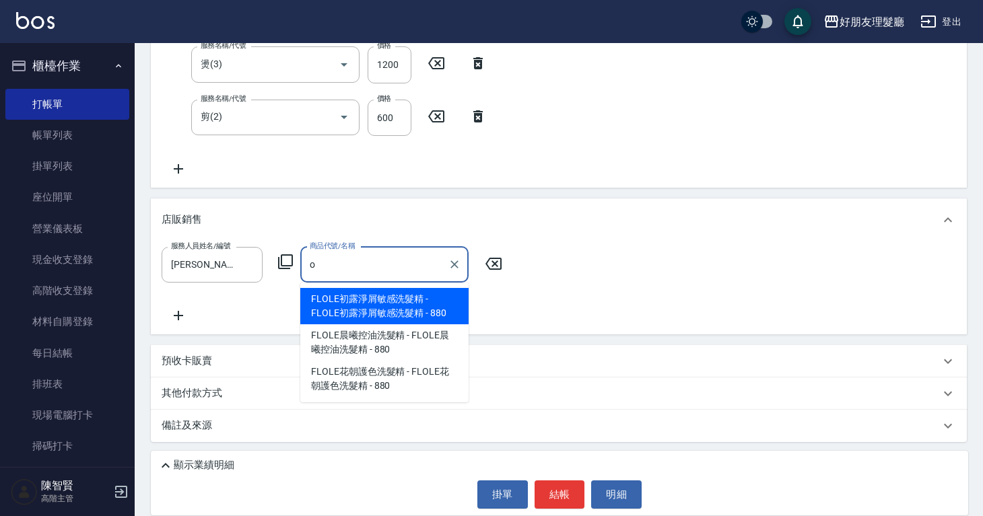
scroll to position [0, 0]
type input "o"
click at [546, 247] on div "服務人員姓名/編號 [PERSON_NAME]-999 服務人員姓名/編號 商品代號/名稱 商品代號/名稱" at bounding box center [559, 285] width 794 height 77
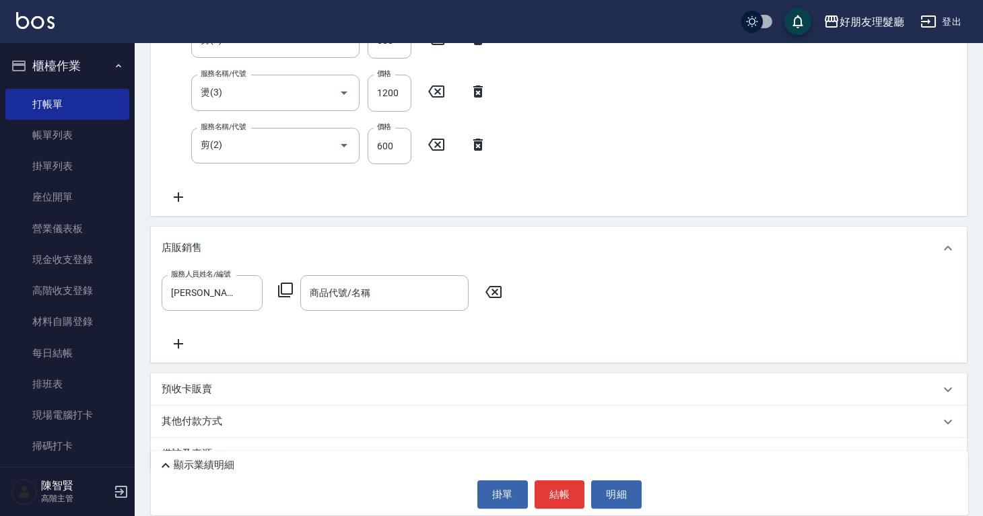
scroll to position [328, 0]
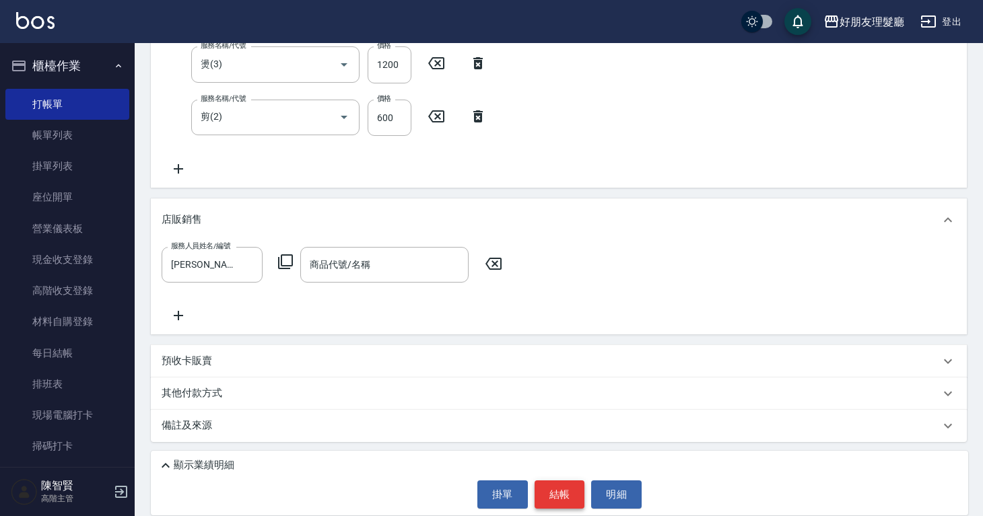
click at [563, 487] on button "結帳" at bounding box center [559, 495] width 50 height 28
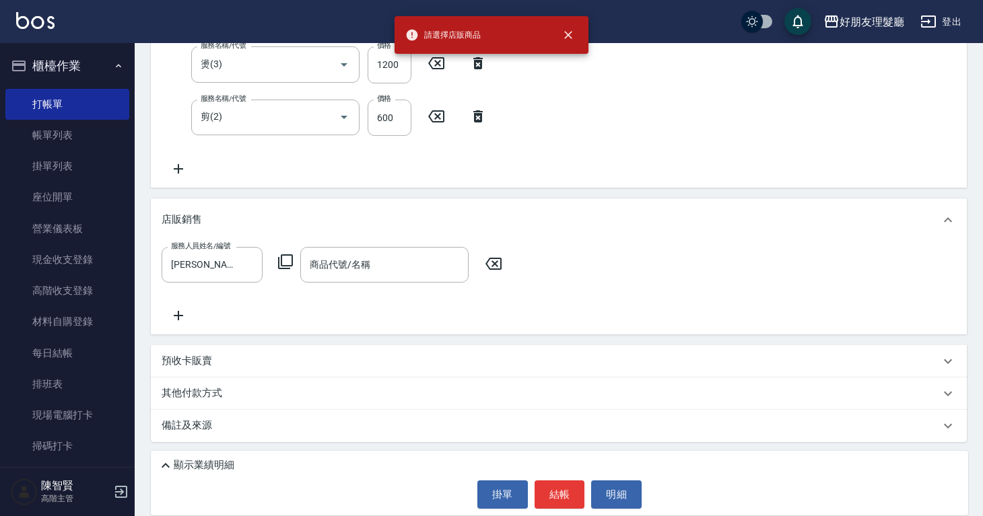
click at [501, 259] on icon at bounding box center [494, 264] width 34 height 16
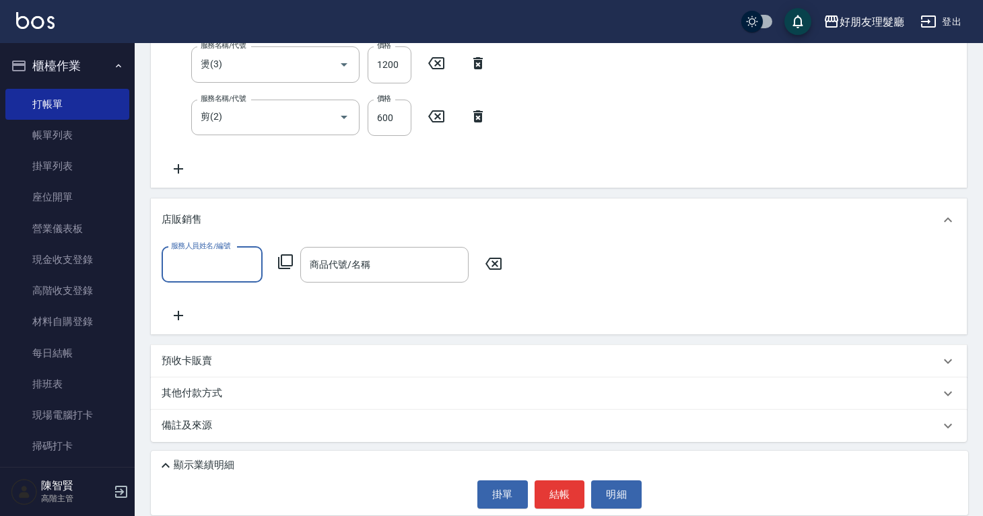
click at [288, 215] on div "店販銷售" at bounding box center [551, 220] width 778 height 14
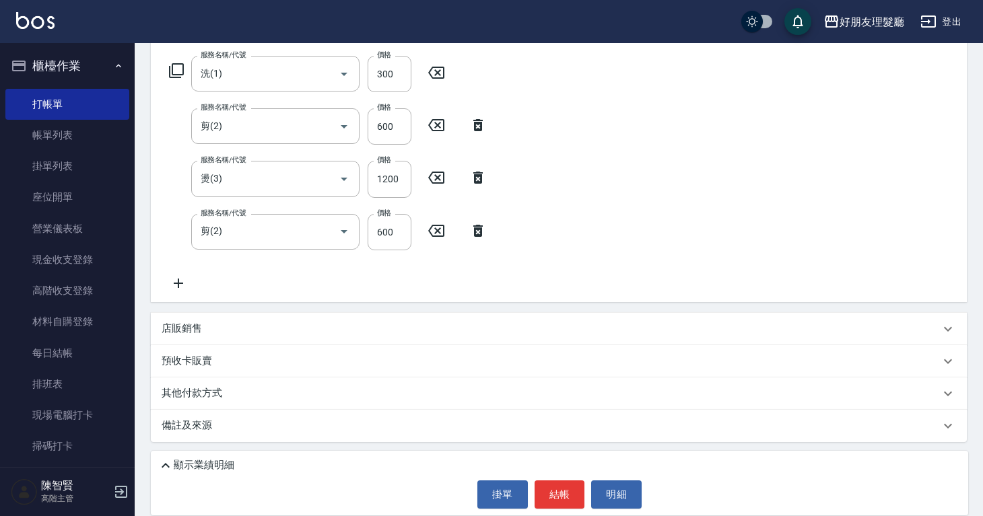
scroll to position [213, 0]
click at [549, 489] on button "結帳" at bounding box center [559, 495] width 50 height 28
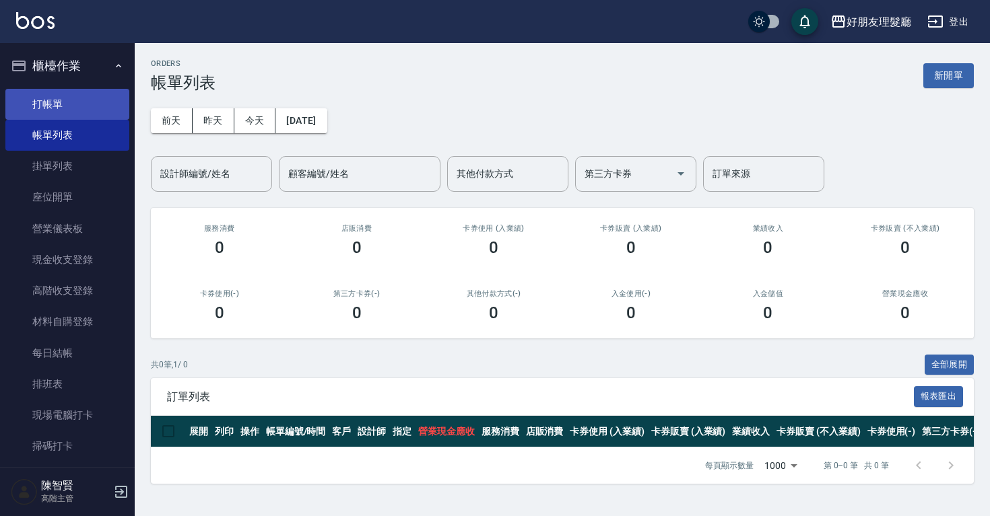
click at [107, 113] on link "打帳單" at bounding box center [67, 104] width 124 height 31
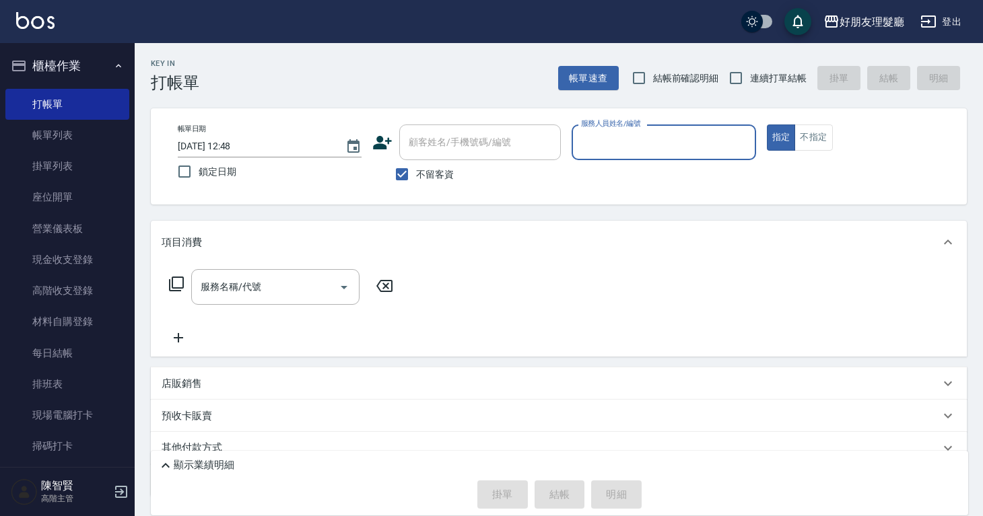
click at [332, 138] on input "[DATE] 12:48" at bounding box center [255, 146] width 154 height 22
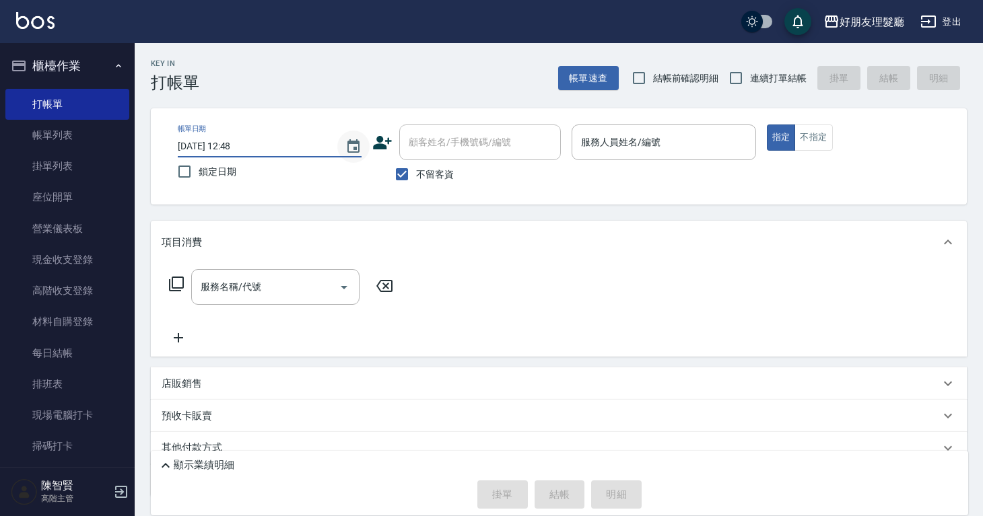
click at [347, 141] on icon "Choose date, selected date is 2025-08-21" at bounding box center [353, 145] width 12 height 13
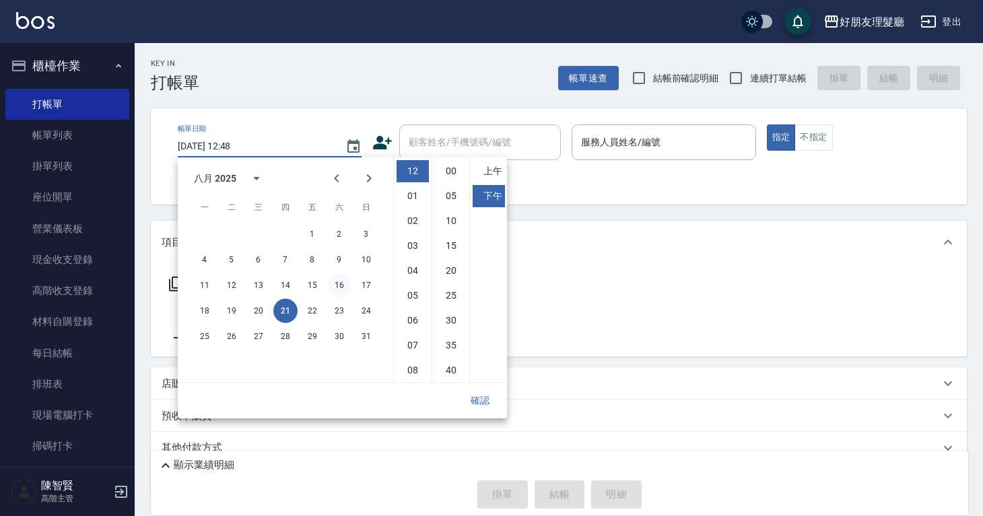
click at [347, 289] on button "16" at bounding box center [339, 285] width 24 height 24
type input "[DATE] 12:48"
click at [619, 140] on input "服務人員姓名/編號" at bounding box center [664, 143] width 172 height 24
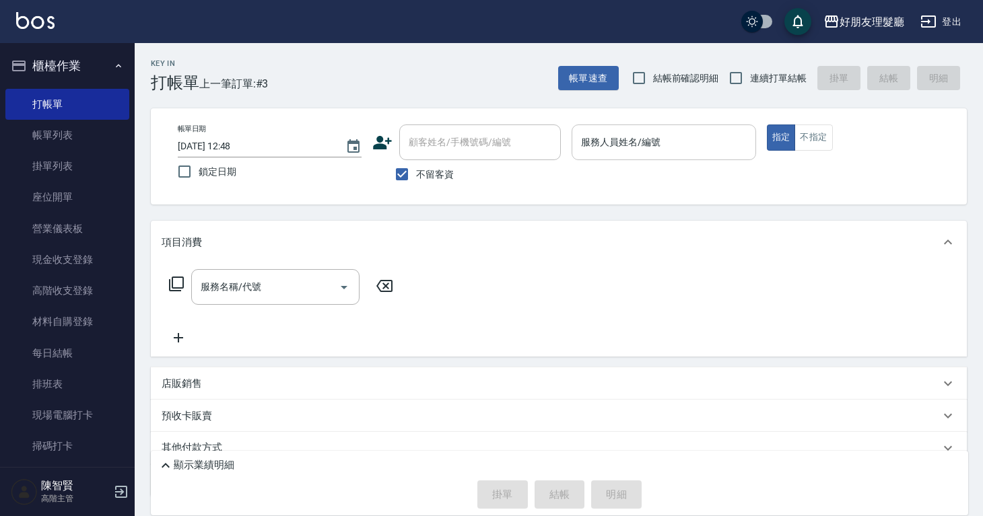
click at [619, 141] on input "服務人員姓名/編號" at bounding box center [664, 143] width 172 height 24
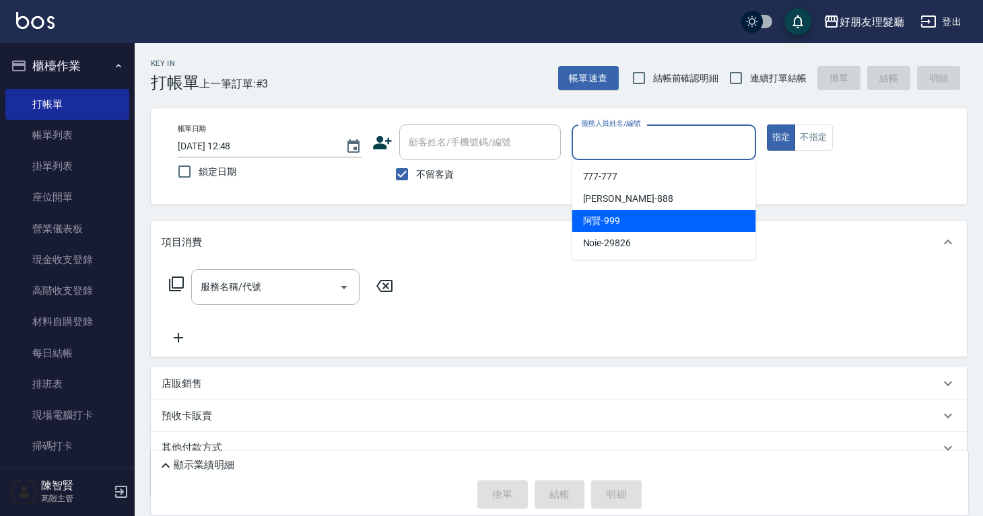
click at [629, 222] on div "[PERSON_NAME] -999" at bounding box center [664, 221] width 184 height 22
type input "[PERSON_NAME]-999"
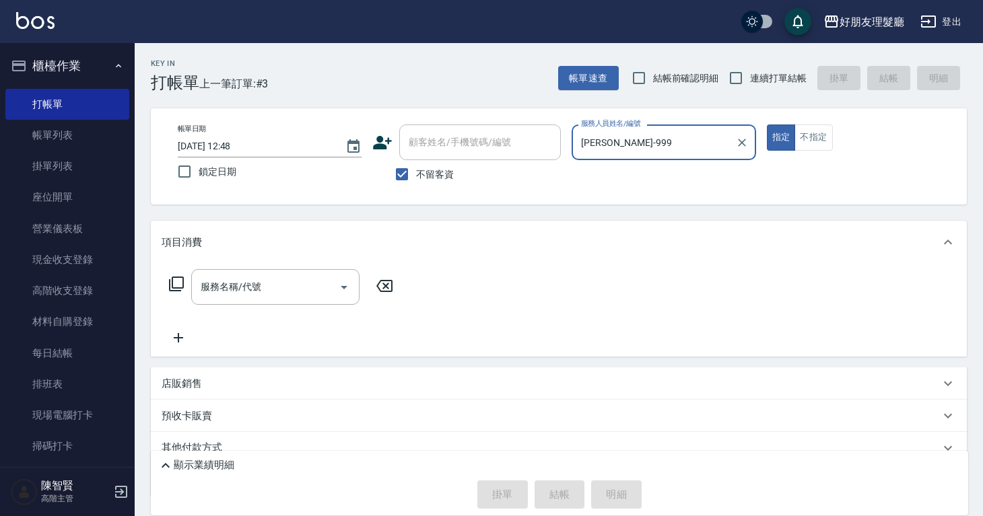
click at [619, 228] on div "項目消費" at bounding box center [559, 242] width 816 height 43
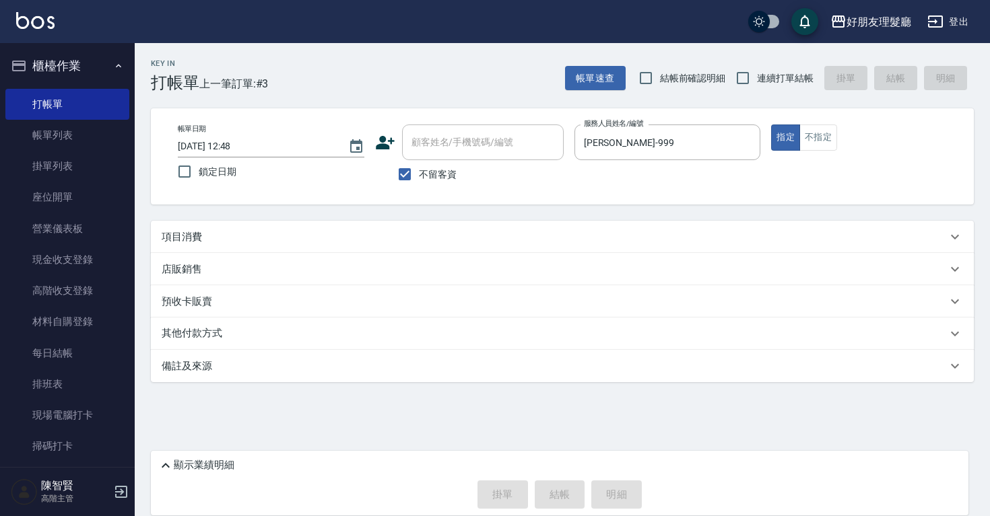
click at [241, 270] on div "店販銷售" at bounding box center [554, 270] width 785 height 14
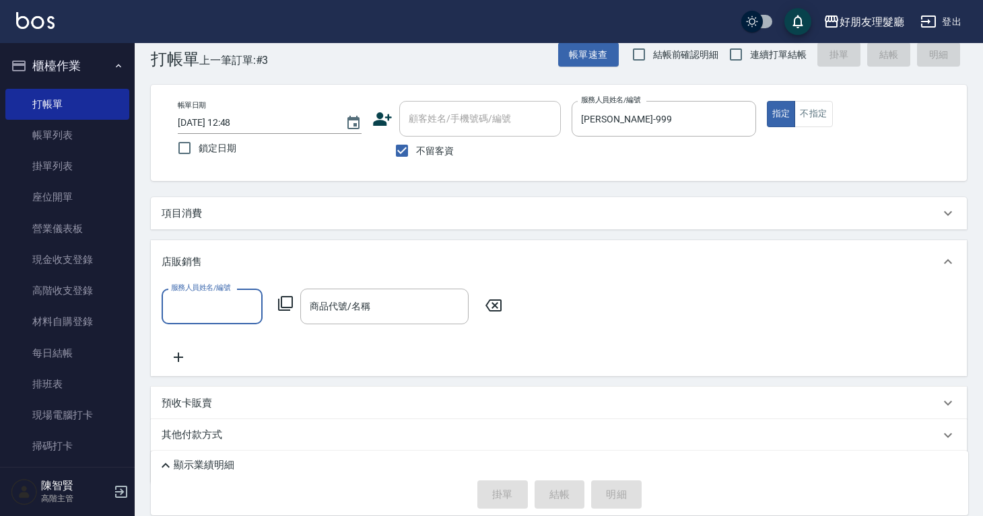
scroll to position [25, 0]
click at [253, 306] on input "服務人員姓名/編號" at bounding box center [212, 305] width 89 height 24
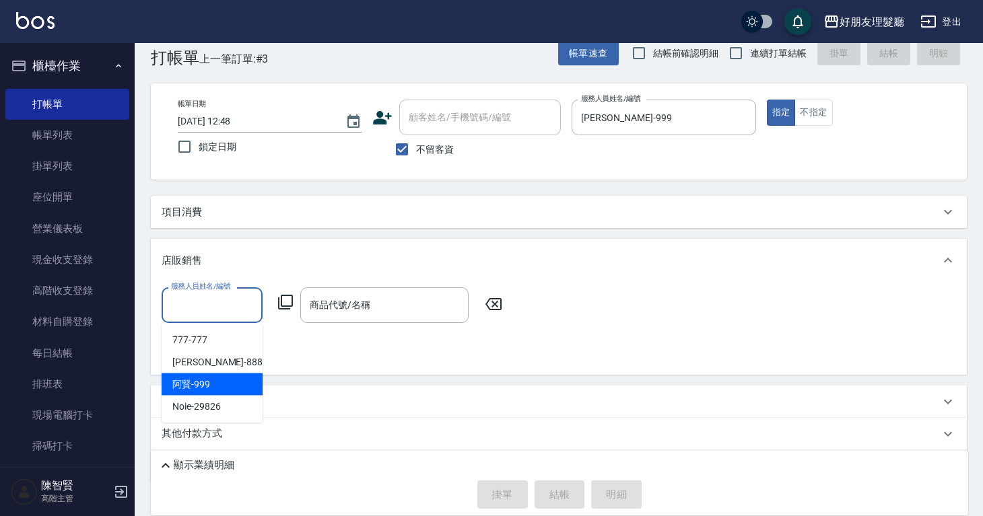
click at [242, 380] on div "[PERSON_NAME] -999" at bounding box center [212, 385] width 101 height 22
type input "[PERSON_NAME]-999"
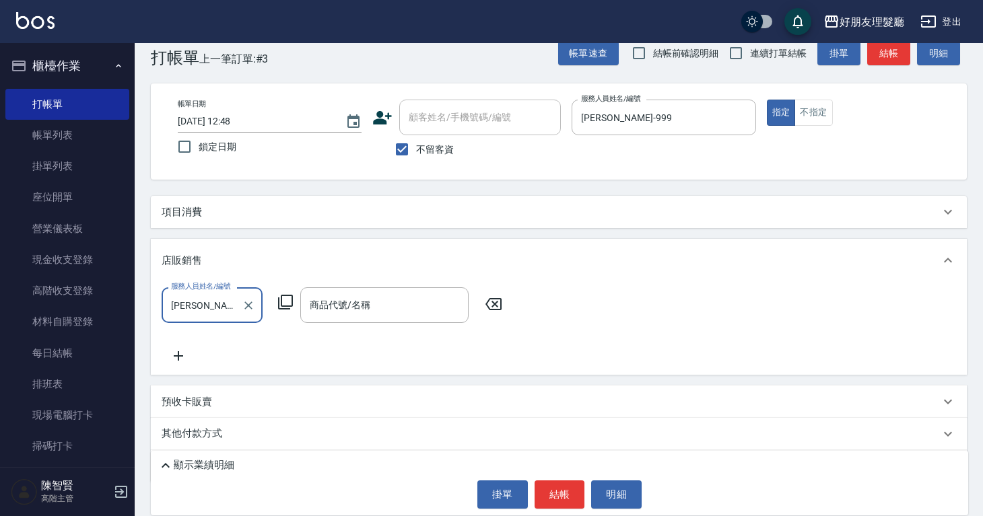
click at [339, 324] on div "服務人員姓名/編號 [PERSON_NAME]-999 服務人員姓名/編號 商品代號/名稱 商品代號/名稱" at bounding box center [559, 325] width 794 height 77
click at [343, 322] on div "商品代號/名稱" at bounding box center [384, 305] width 168 height 36
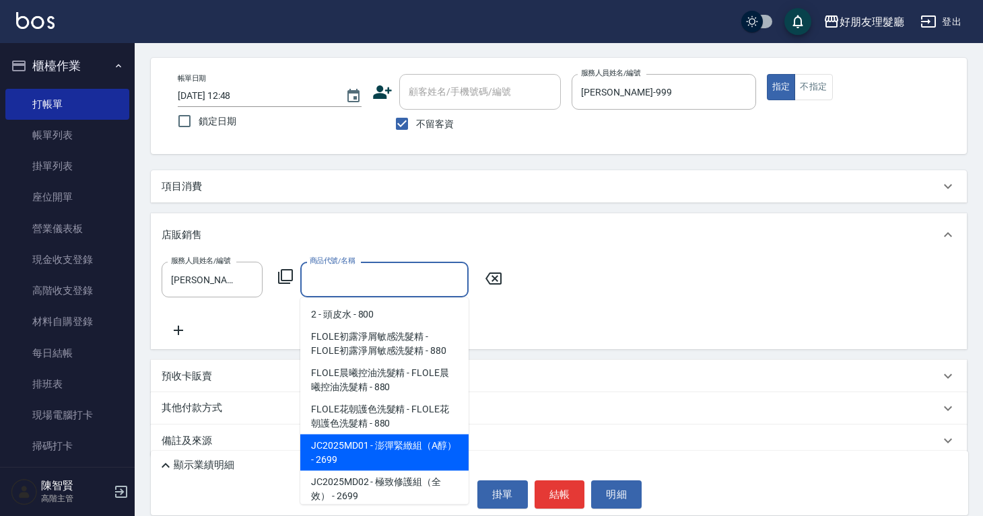
scroll to position [65, 0]
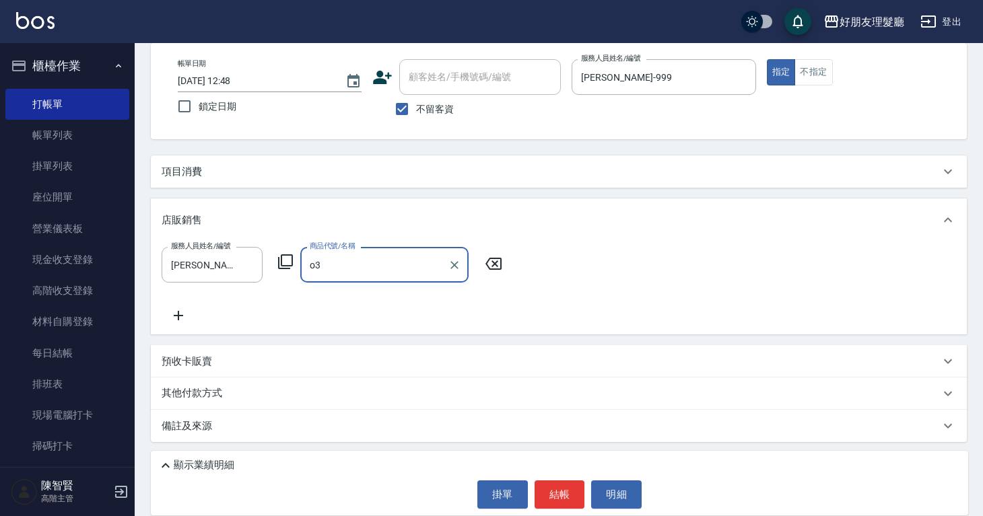
type input "o3"
click at [345, 265] on input "商品代號/名稱" at bounding box center [384, 265] width 156 height 24
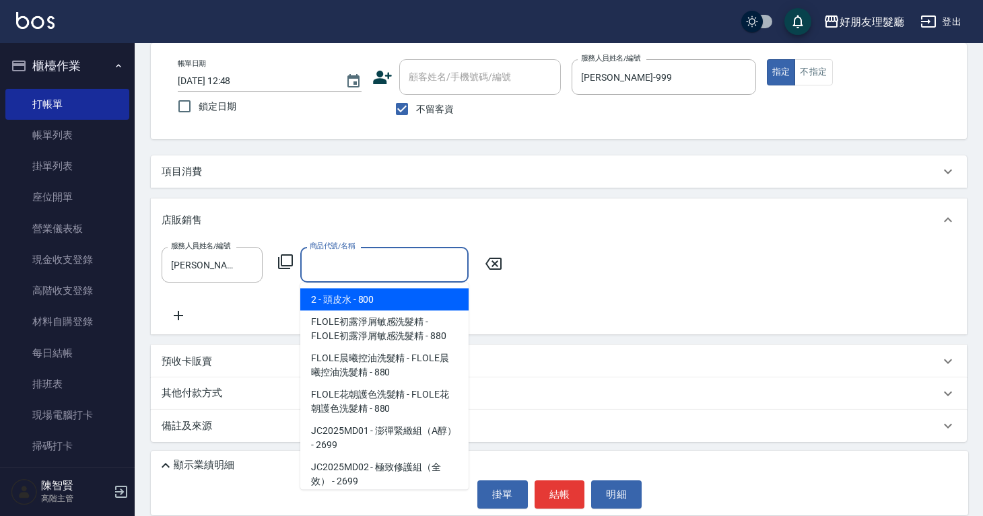
paste input "o3o"
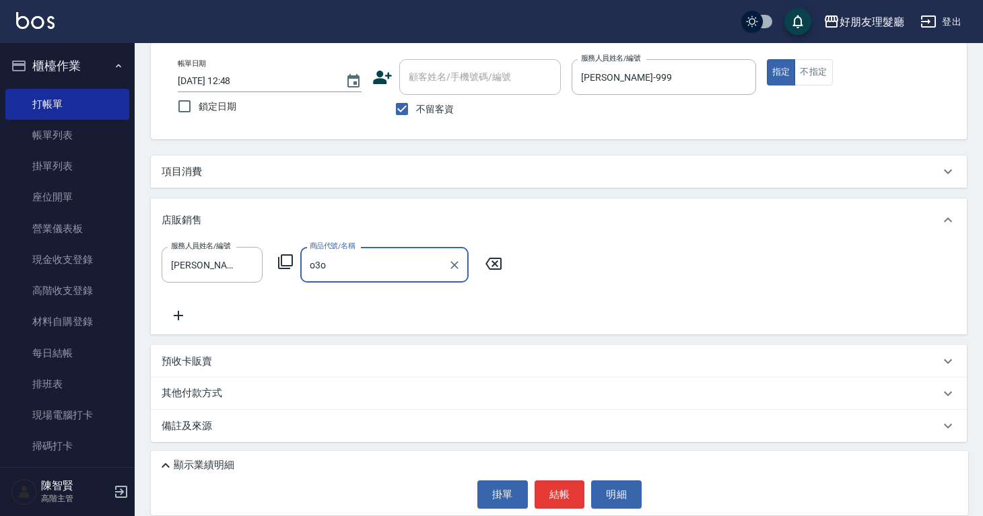
type input "o3o"
click at [557, 232] on div "店販銷售" at bounding box center [559, 220] width 816 height 43
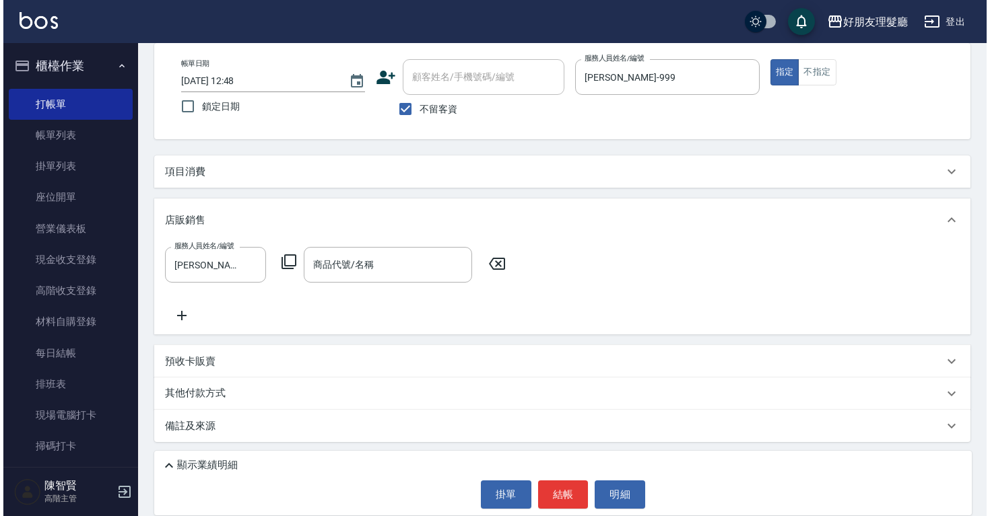
scroll to position [0, 0]
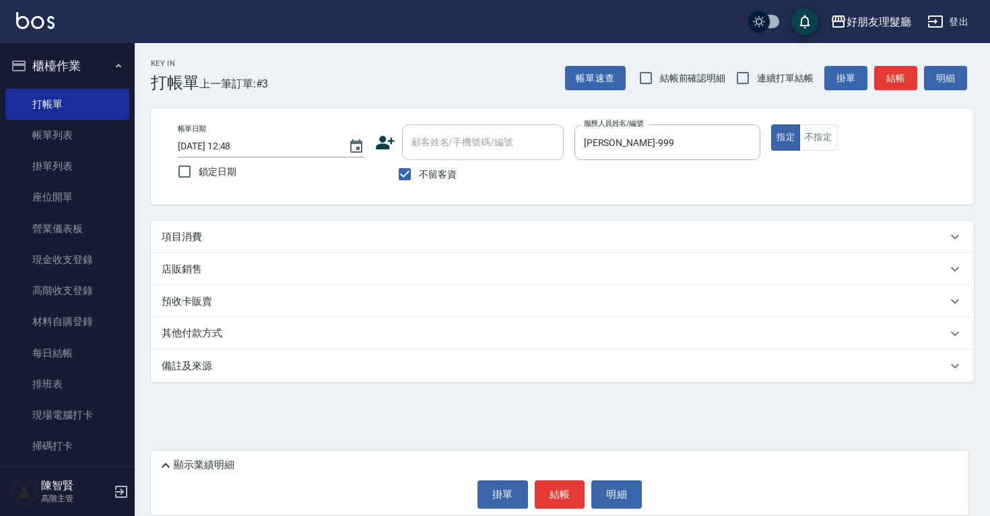
click at [337, 244] on div "項目消費" at bounding box center [562, 237] width 823 height 32
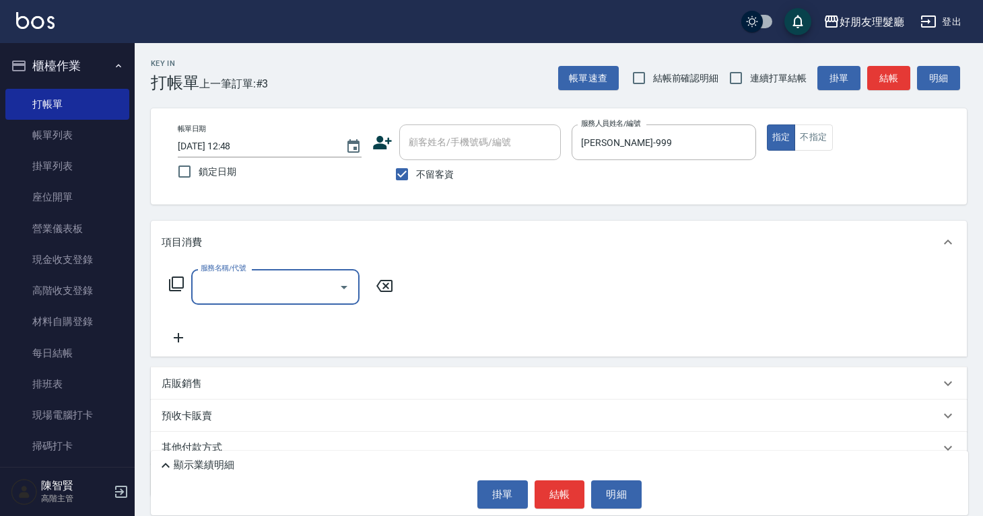
click at [331, 293] on input "服務名稱/代號" at bounding box center [265, 287] width 136 height 24
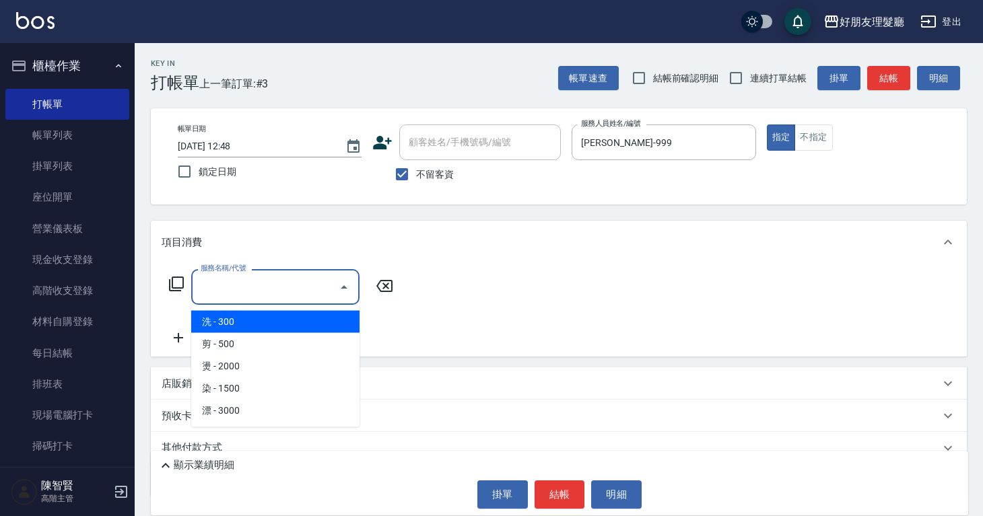
click at [446, 273] on div "服務名稱/代號 服務名稱/代號" at bounding box center [559, 310] width 816 height 93
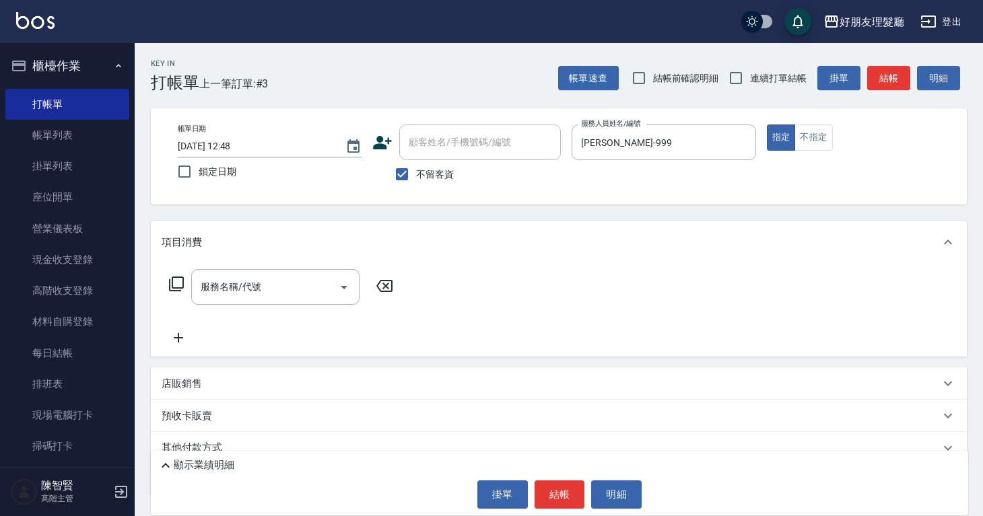
click at [250, 385] on div "店販銷售" at bounding box center [551, 384] width 778 height 14
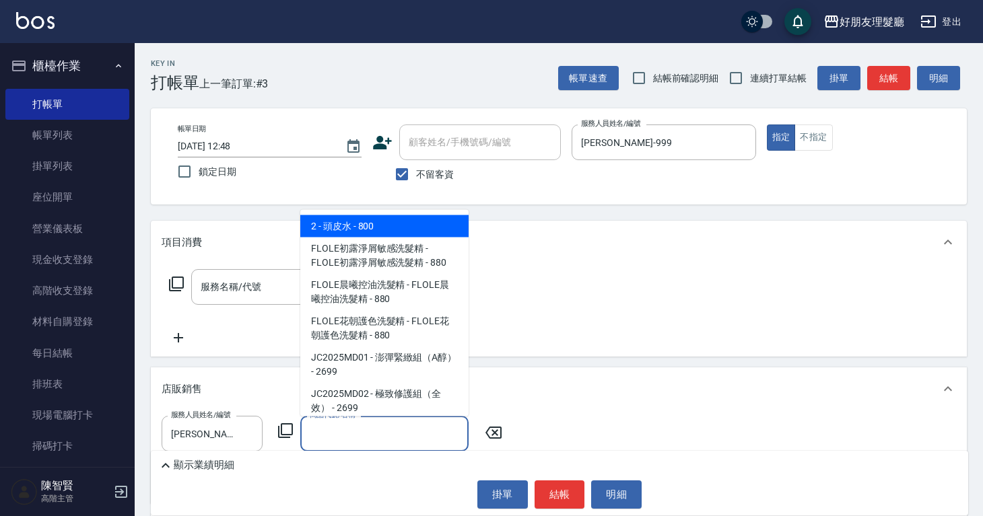
click at [308, 428] on input "商品代號/名稱" at bounding box center [384, 434] width 156 height 24
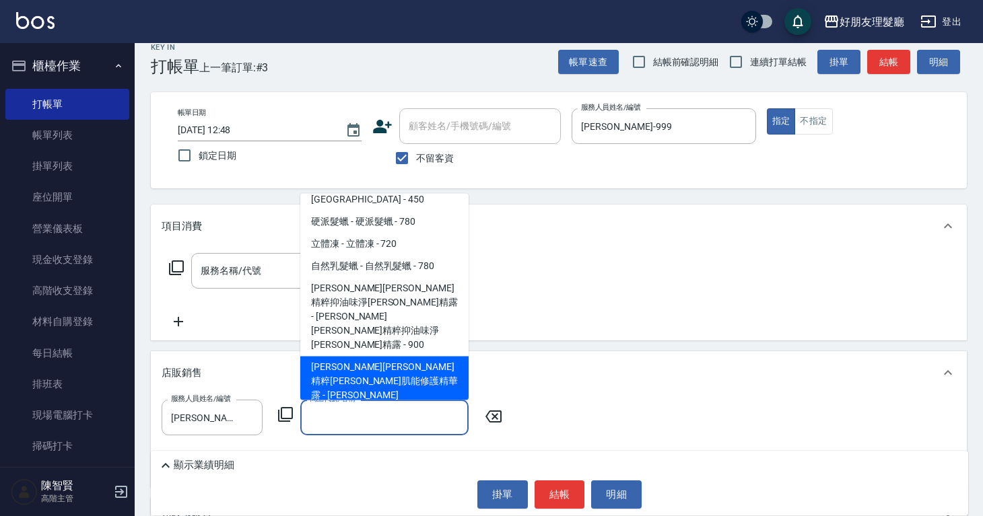
scroll to position [17, 0]
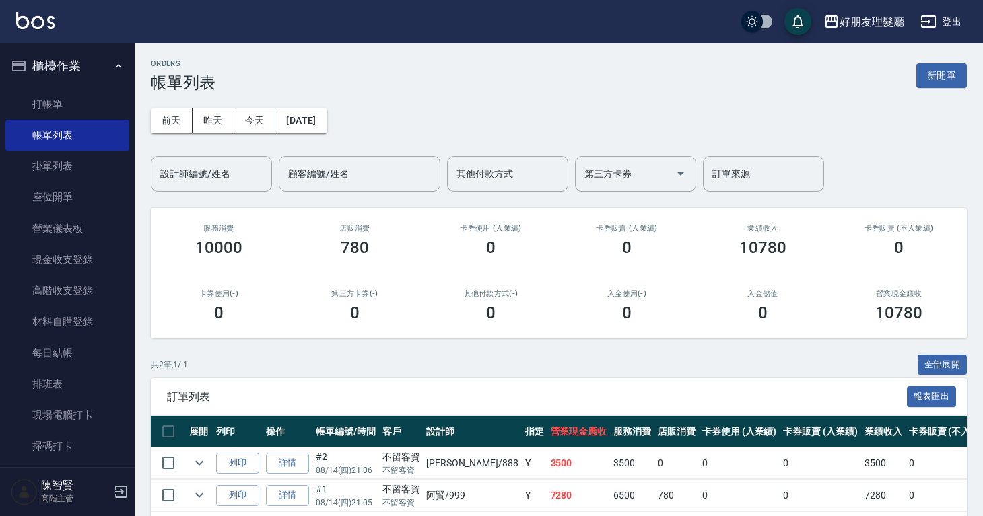
scroll to position [259, 0]
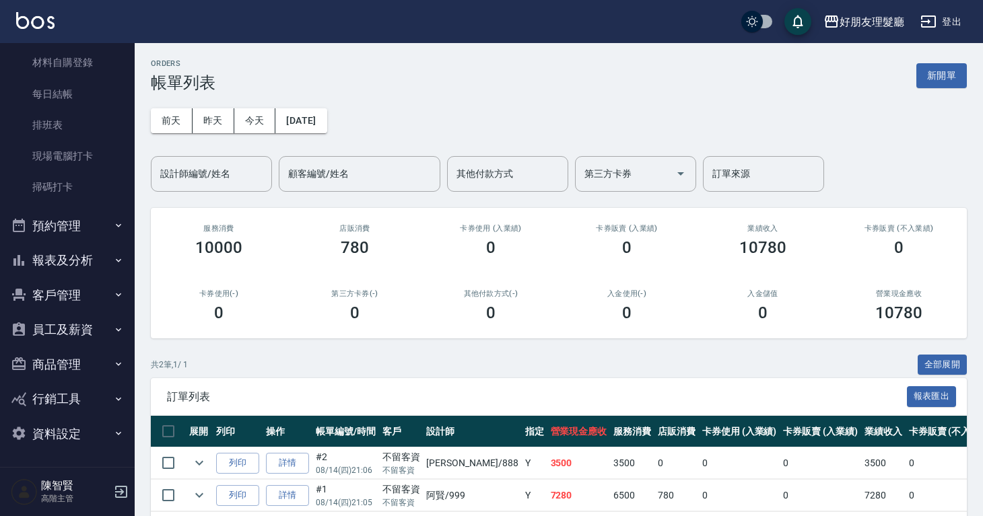
click at [88, 369] on button "商品管理" at bounding box center [67, 364] width 124 height 35
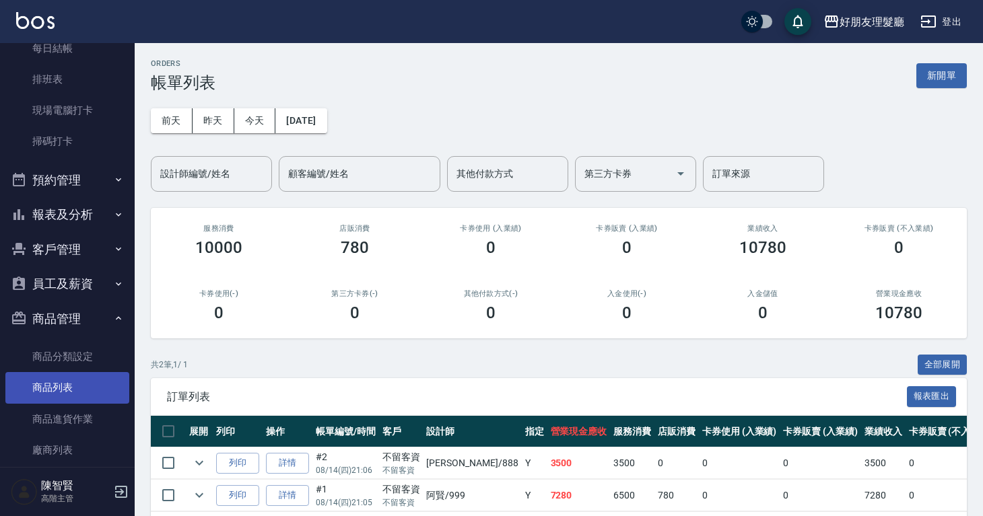
scroll to position [425, 0]
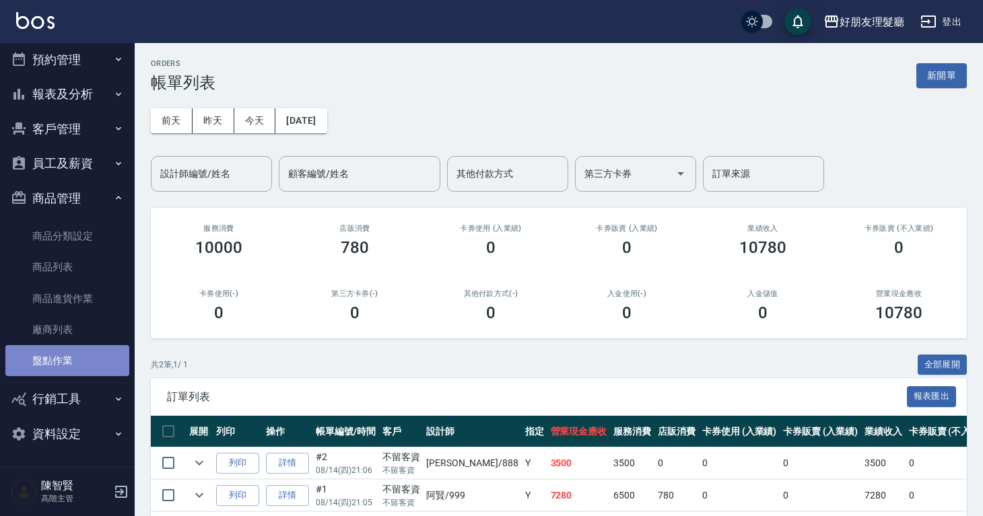
click at [82, 364] on link "盤點作業" at bounding box center [67, 360] width 124 height 31
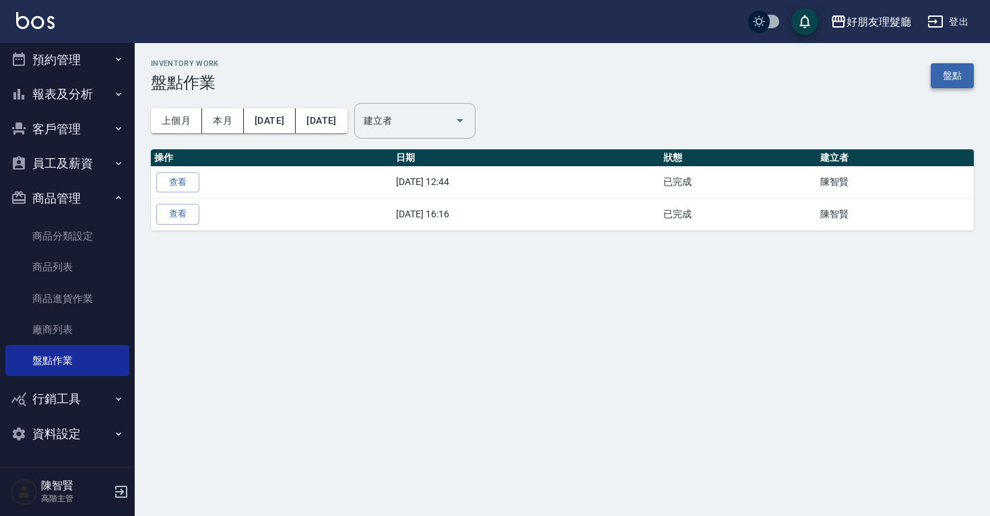
click at [950, 82] on link "盤點" at bounding box center [951, 75] width 43 height 25
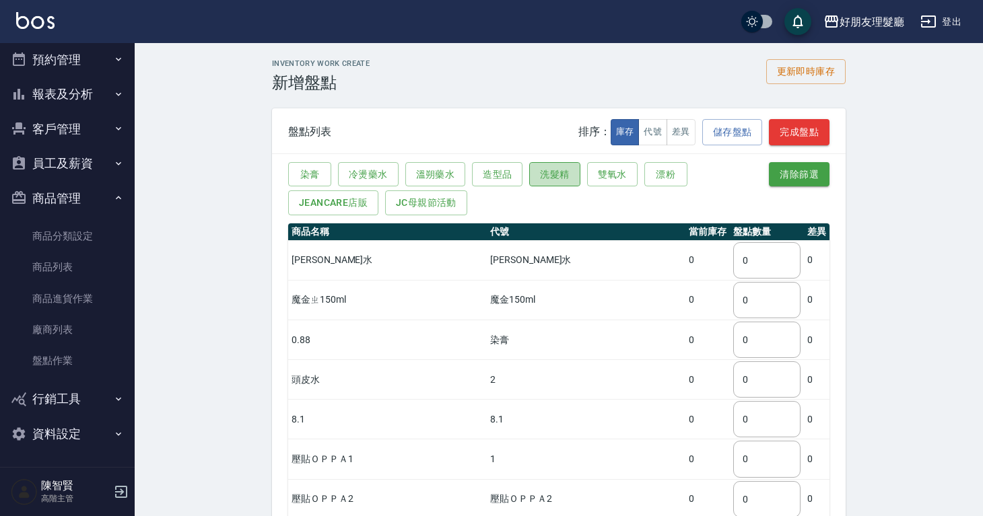
click at [560, 180] on button "洗髮精" at bounding box center [554, 174] width 50 height 25
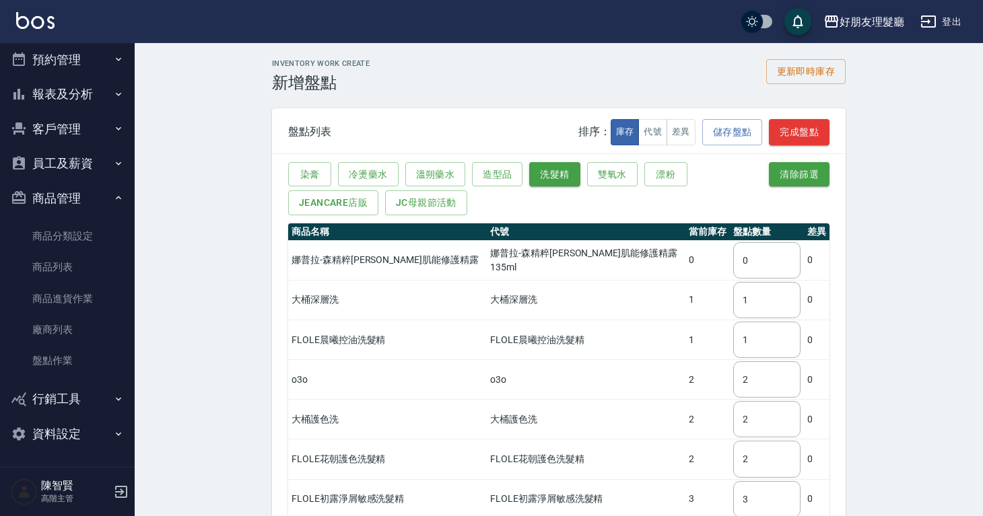
scroll to position [155, 0]
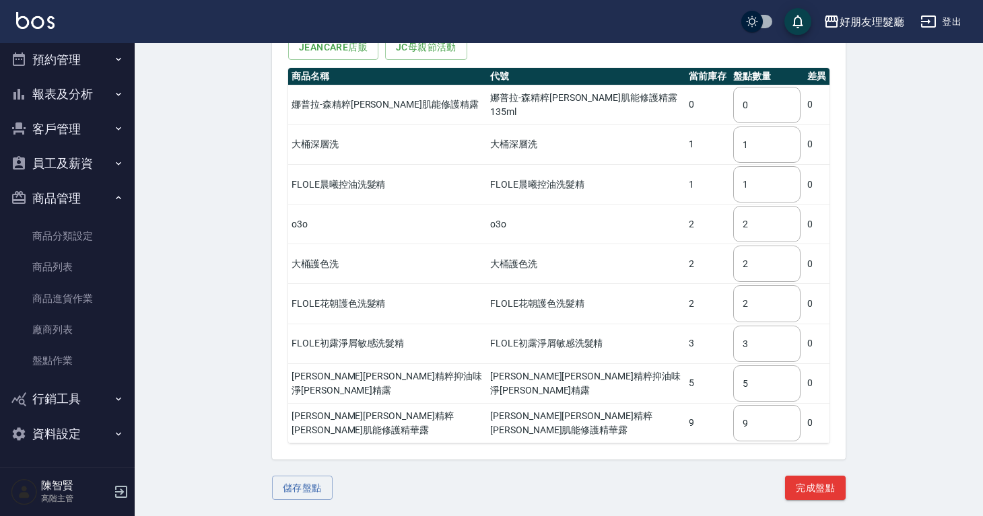
click at [592, 224] on td "o3o" at bounding box center [586, 225] width 199 height 40
drag, startPoint x: 755, startPoint y: 232, endPoint x: 723, endPoint y: 234, distance: 31.7
click at [733, 234] on input "2" at bounding box center [766, 224] width 67 height 36
drag, startPoint x: 748, startPoint y: 221, endPoint x: 720, endPoint y: 223, distance: 27.7
click at [733, 223] on input "2" at bounding box center [766, 224] width 67 height 36
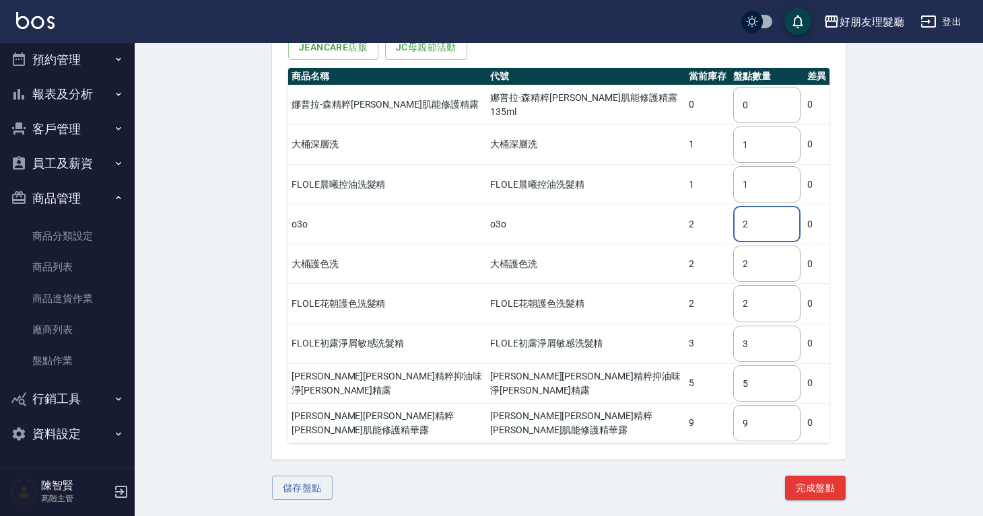
click at [755, 218] on input "2" at bounding box center [766, 224] width 67 height 36
click at [871, 221] on div "Inventory Work Create 新增盤點 更新即時庫存 盤點列表 排序： 庫存 代號 差異 儲存盤點 完成盤點 染膏 冷燙藥水 溫朔藥水 造型品 …" at bounding box center [559, 202] width 848 height 629
drag, startPoint x: 672, startPoint y: 221, endPoint x: 662, endPoint y: 231, distance: 14.3
click at [685, 231] on td "2" at bounding box center [707, 225] width 44 height 40
click at [629, 234] on td "o3o" at bounding box center [586, 225] width 199 height 40
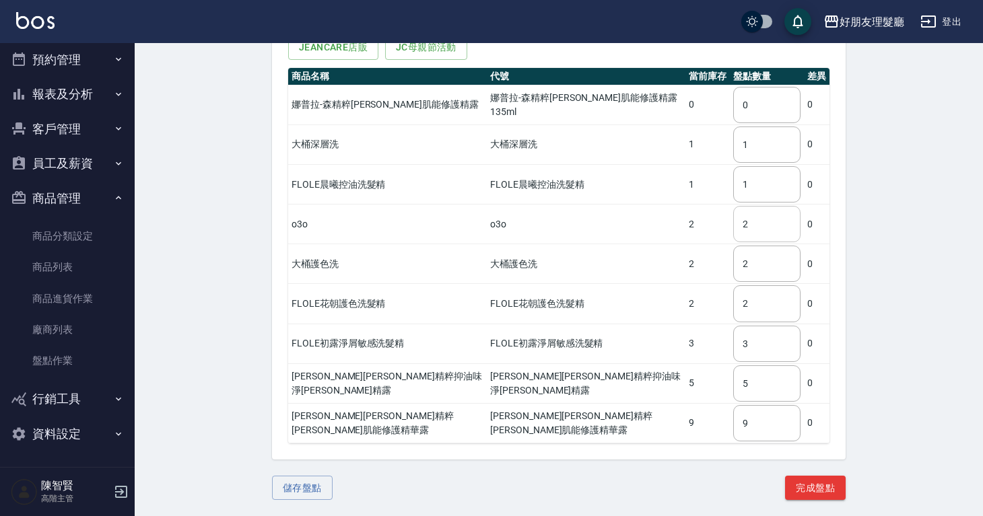
click at [749, 235] on input "2" at bounding box center [766, 224] width 67 height 36
click at [621, 243] on td "o3o" at bounding box center [586, 225] width 199 height 40
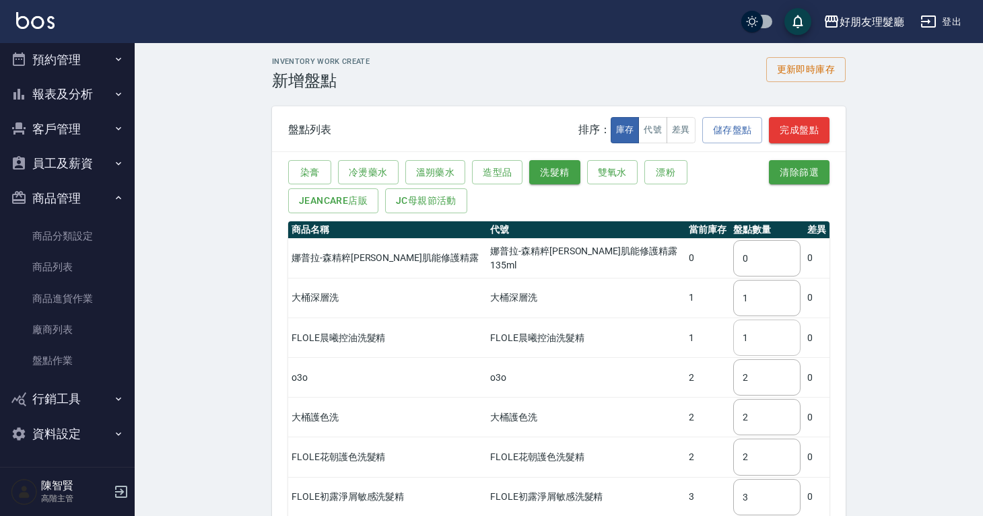
scroll to position [3, 0]
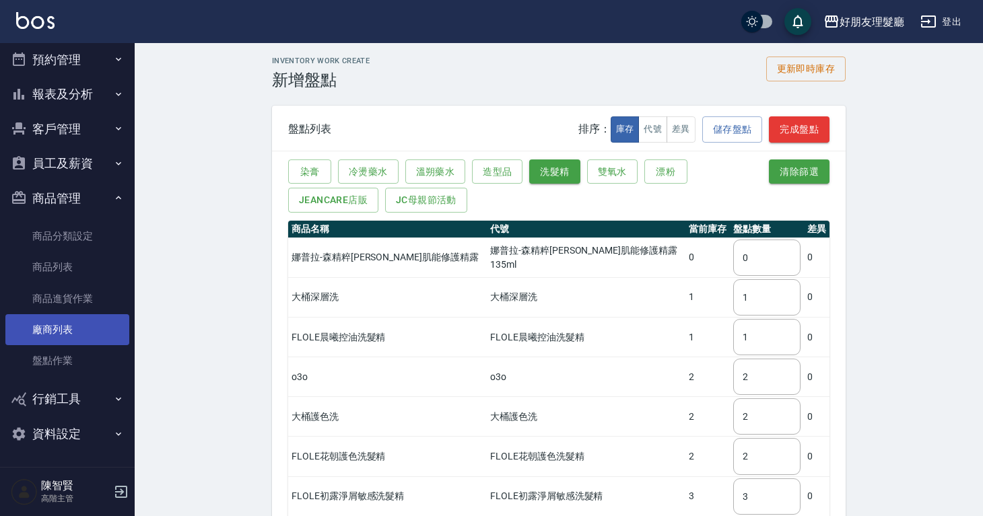
click at [79, 326] on link "廠商列表" at bounding box center [67, 329] width 124 height 31
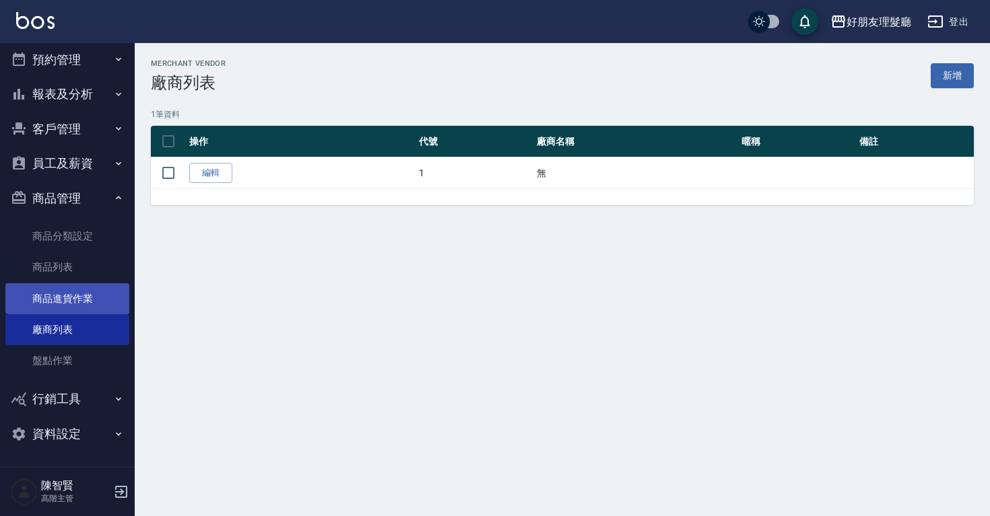
click at [83, 306] on link "商品進貨作業" at bounding box center [67, 298] width 124 height 31
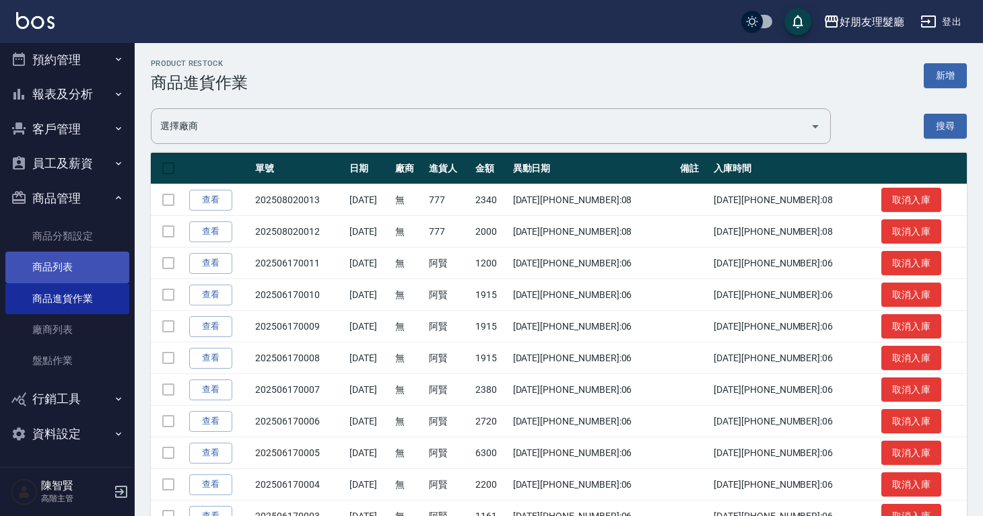
click at [96, 279] on link "商品列表" at bounding box center [67, 267] width 124 height 31
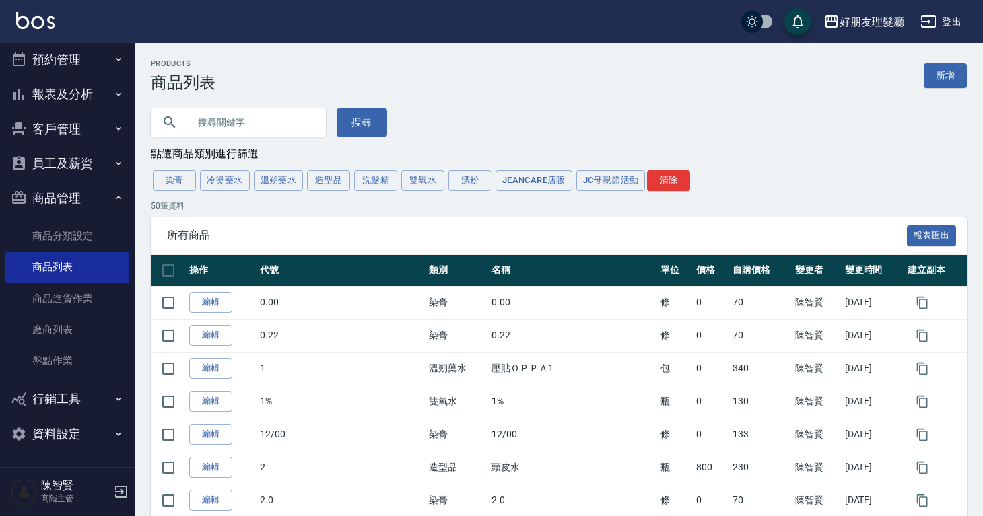
click at [397, 181] on div "染膏 冷燙藥水 溫朔藥水 造型品 洗髮精 雙氧水 漂粉 JeanCare店販 JC母親節活動 清除" at bounding box center [559, 180] width 816 height 25
click at [392, 182] on button "洗髮精" at bounding box center [375, 180] width 43 height 21
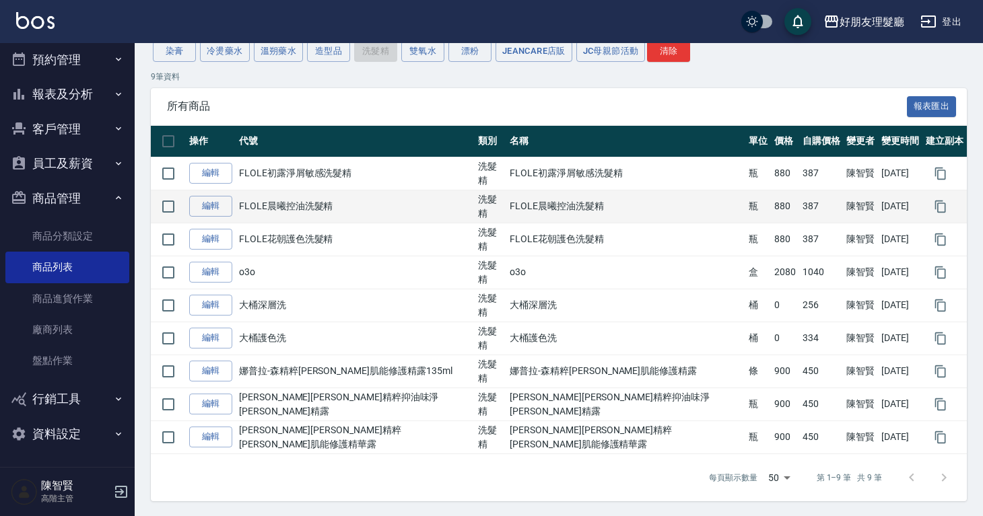
scroll to position [132, 0]
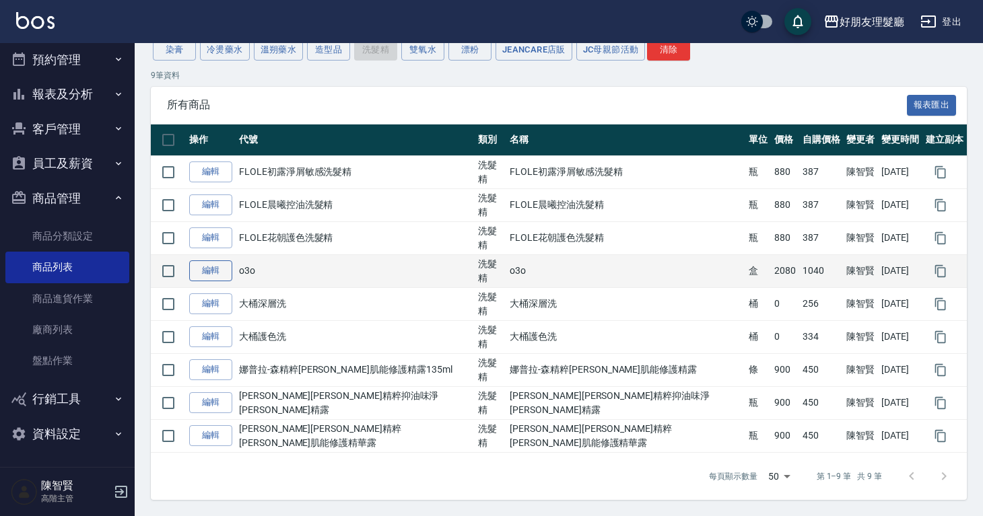
click at [228, 269] on link "編輯" at bounding box center [210, 271] width 43 height 21
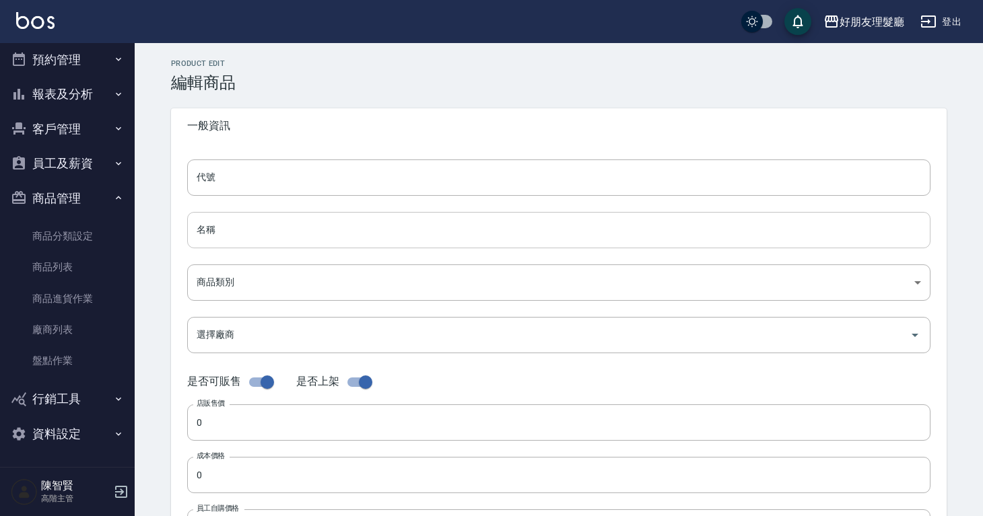
type input "o3o"
type input "4fa0f9c8-2aaa-4028-9722-67995c1c2c48"
type input "1 無"
type input "2080"
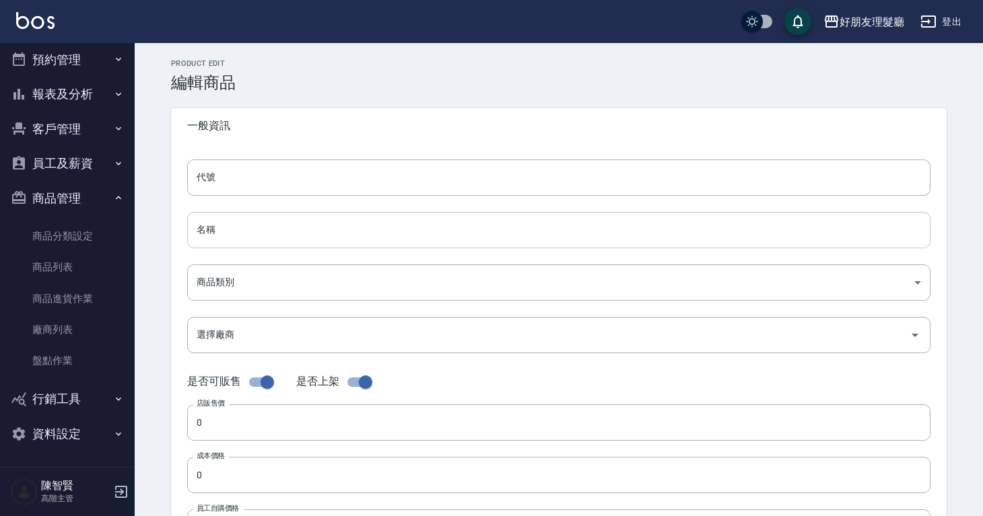
type input "1040"
type input "盒"
type input "UNSET"
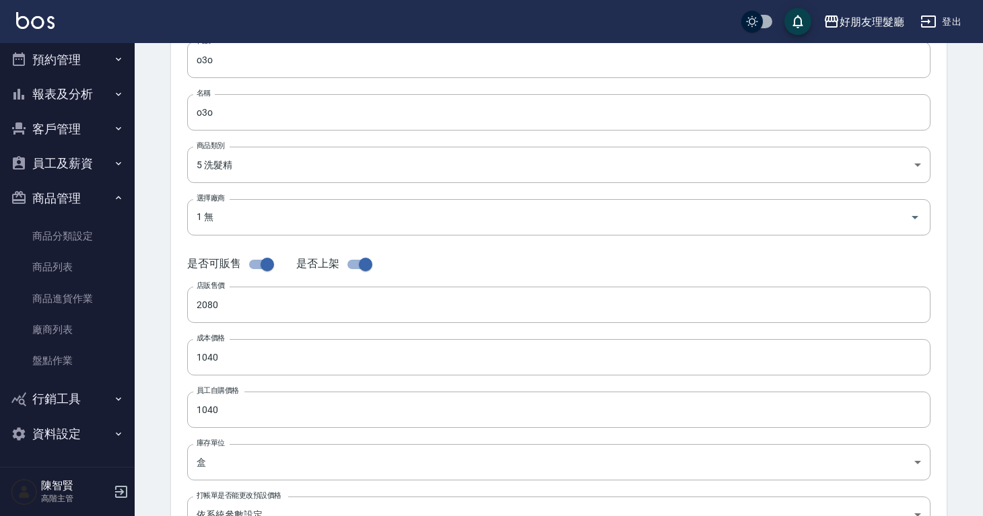
scroll to position [115, 0]
click at [359, 265] on input "checkbox" at bounding box center [365, 267] width 77 height 26
click at [359, 267] on input "checkbox" at bounding box center [352, 267] width 77 height 26
checkbox input "true"
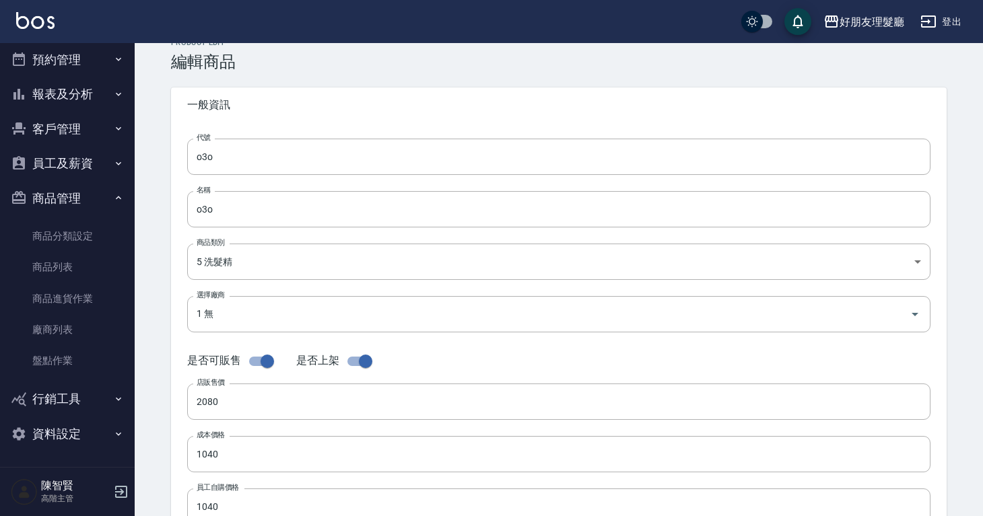
scroll to position [0, 0]
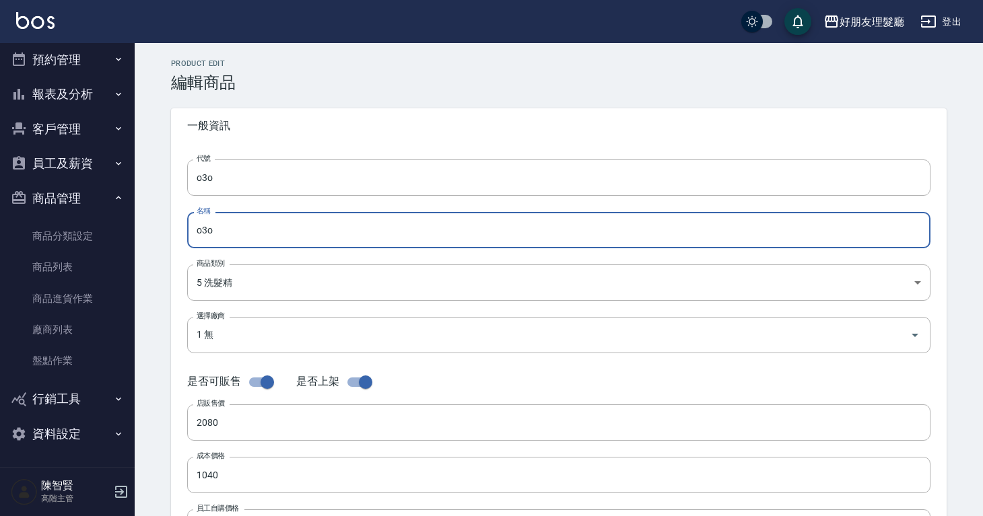
drag, startPoint x: 217, startPoint y: 228, endPoint x: 196, endPoint y: 233, distance: 21.4
click at [196, 233] on input "o3o" at bounding box center [558, 230] width 743 height 36
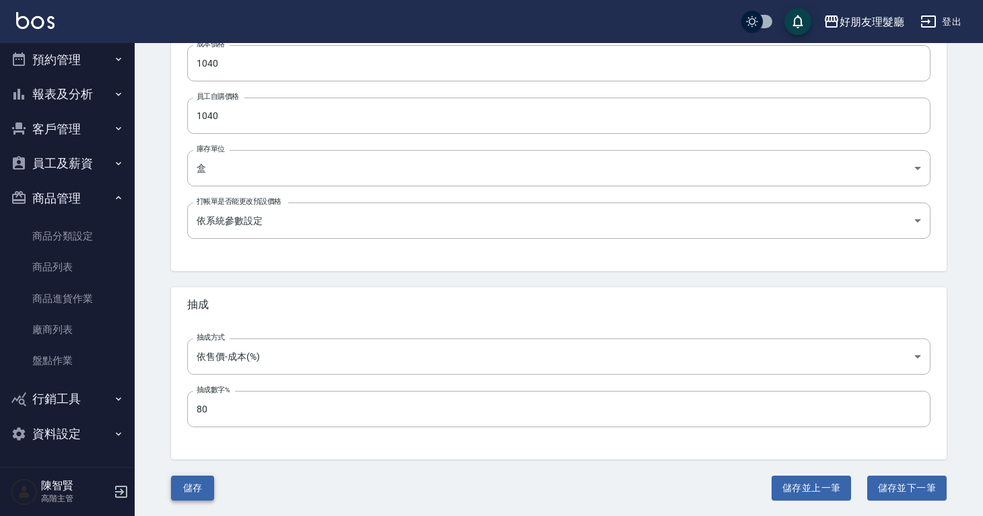
scroll to position [413, 0]
click at [188, 477] on button "儲存" at bounding box center [192, 487] width 43 height 25
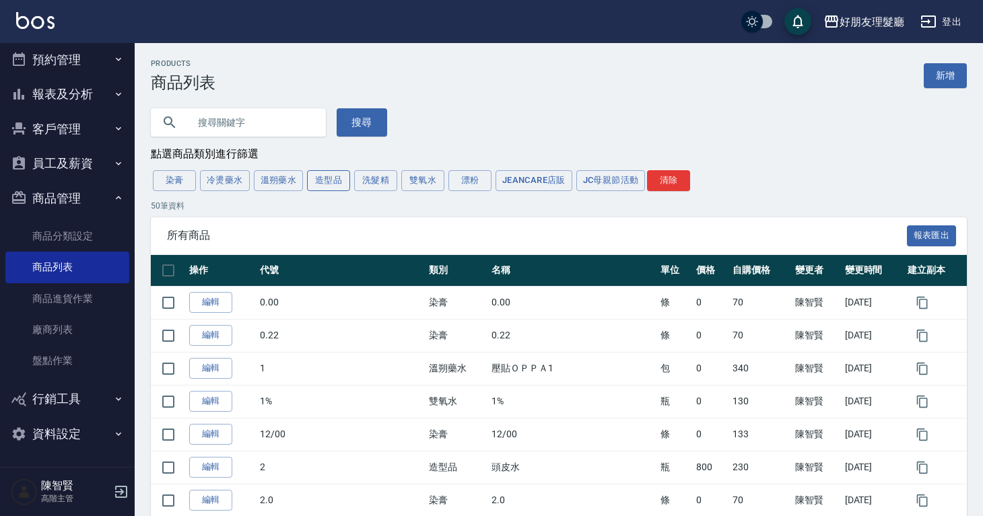
click at [337, 184] on button "造型品" at bounding box center [328, 180] width 43 height 21
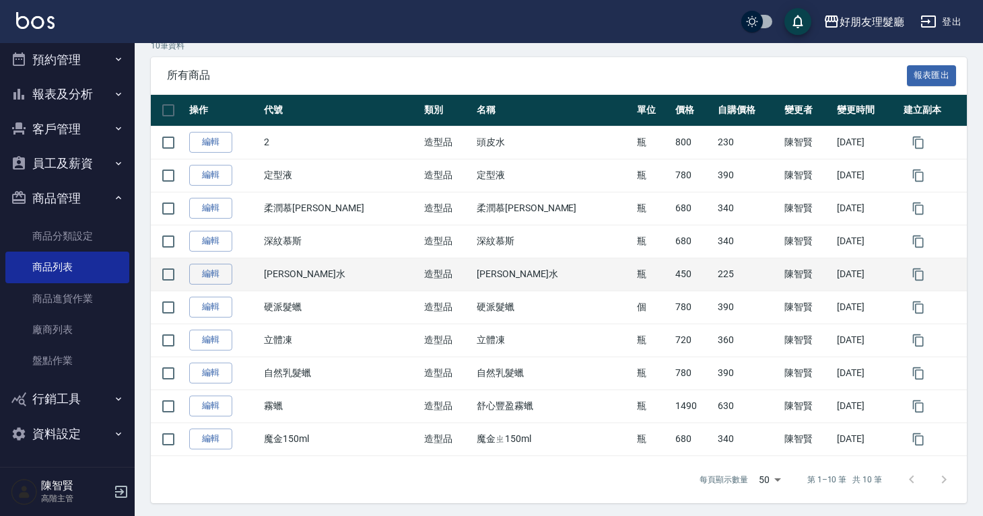
scroll to position [165, 0]
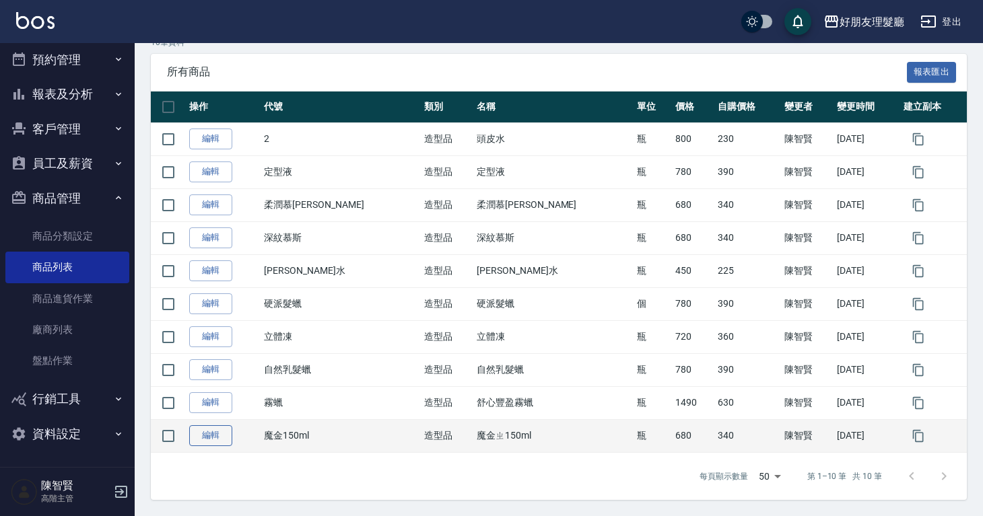
click at [224, 442] on link "編輯" at bounding box center [210, 435] width 43 height 21
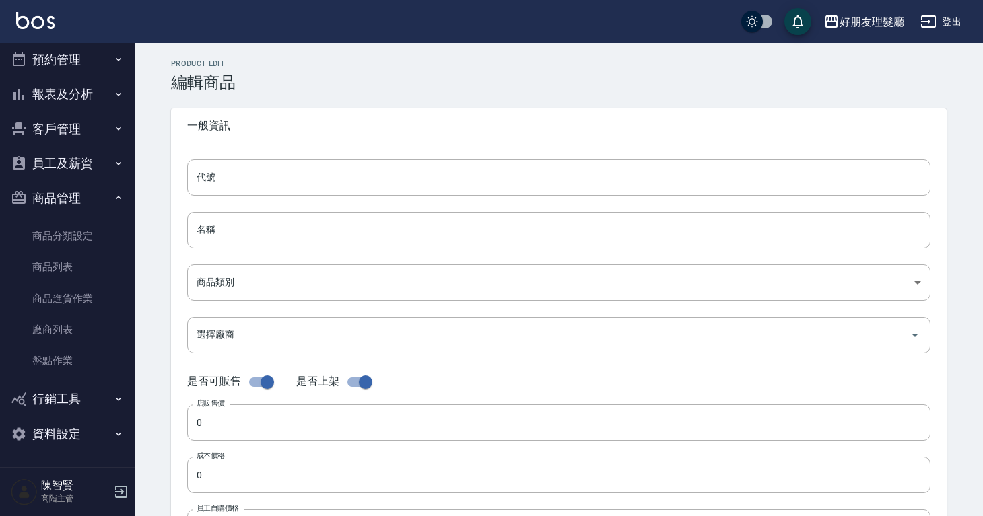
type input "魔金150ml"
type input "魔金ㄓ150ml"
type input "a80fa29b-fd83-4d89-bac8-a6190860cd22"
type input "680"
type input "340"
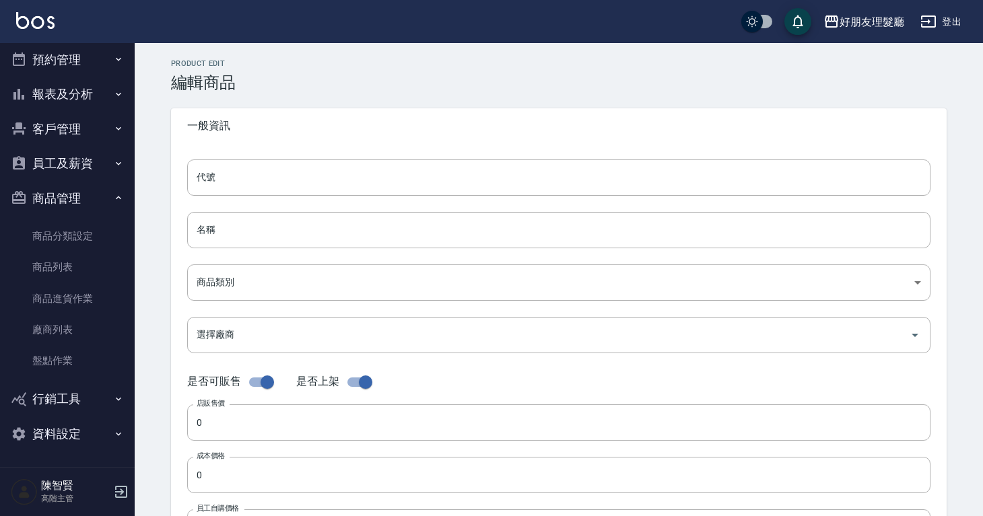
type input "340"
type input "瓶"
type input "UNSET"
click at [292, 193] on input "魔金150ml" at bounding box center [558, 178] width 743 height 36
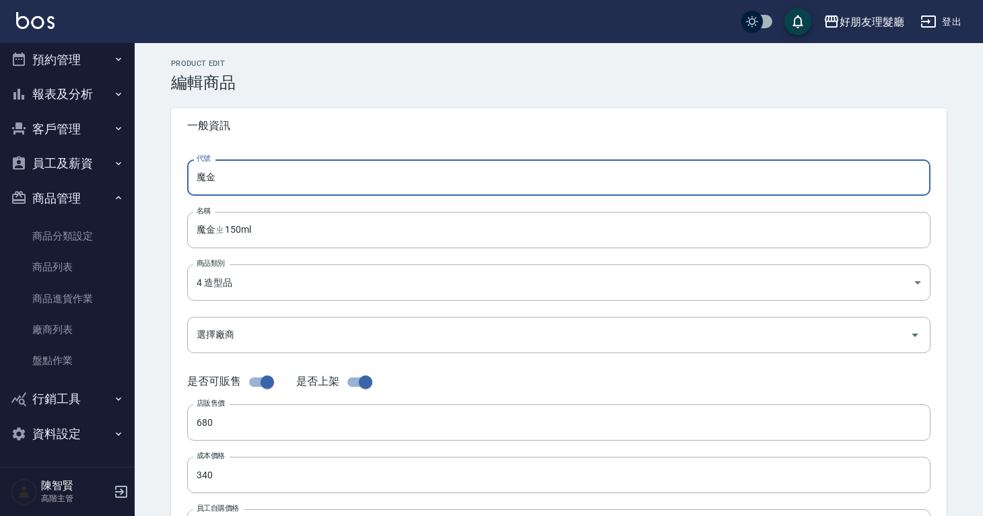
type input "魔"
type input "o3o"
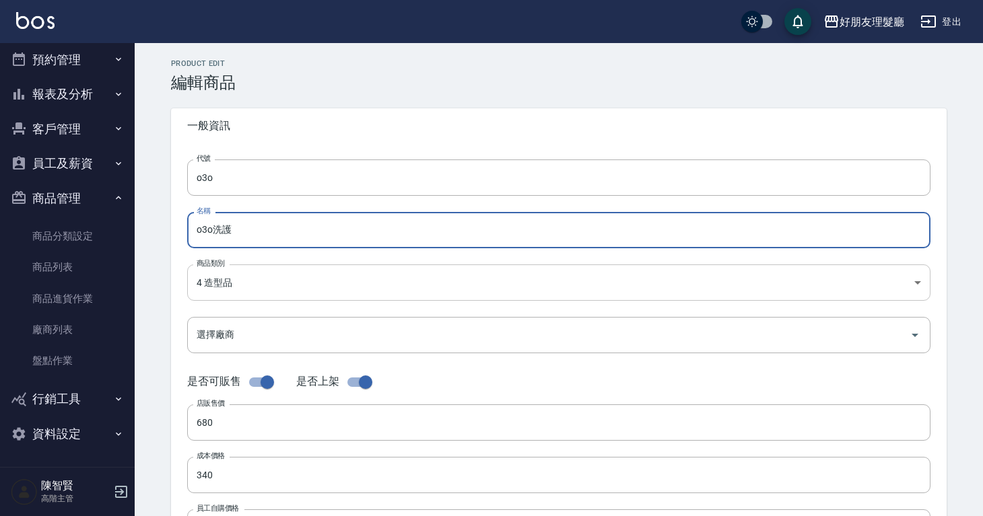
type input "o3o洗護"
click at [392, 296] on body "好朋友理髮廳 登出 櫃檯作業 打帳單 帳單列表 掛單列表 座位開單 營業儀表板 現金收支登錄 高階收支登錄 材料自購登錄 每日結帳 排班表 現場電腦打卡 掃碼…" at bounding box center [491, 464] width 983 height 929
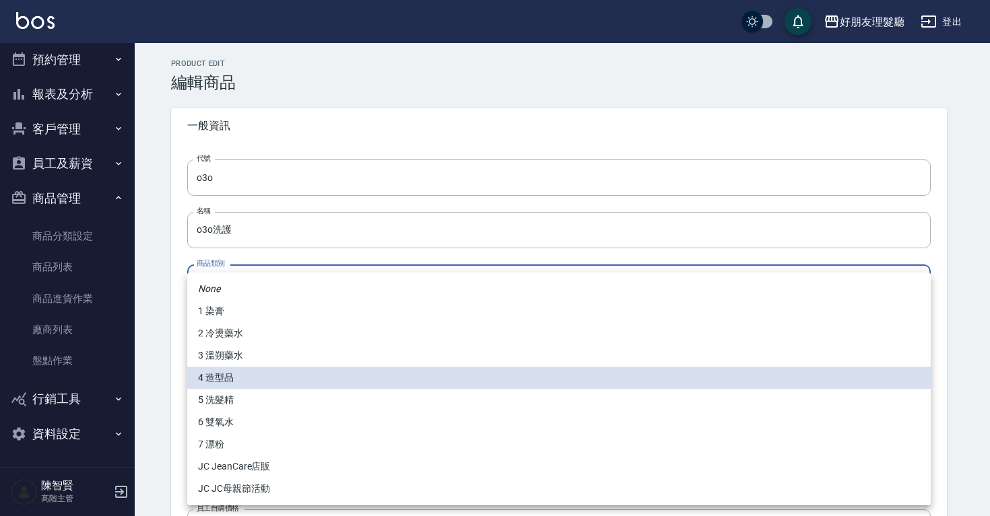
click at [324, 406] on li "5 洗髮精" at bounding box center [558, 400] width 743 height 22
type input "4fa0f9c8-2aaa-4028-9722-67995c1c2c48"
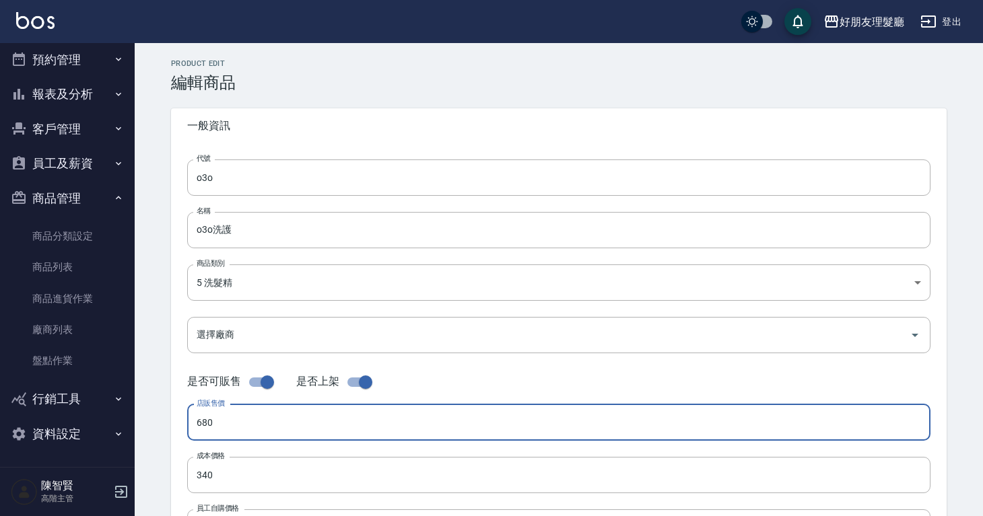
click at [268, 427] on input "680" at bounding box center [558, 423] width 743 height 36
type input "2080"
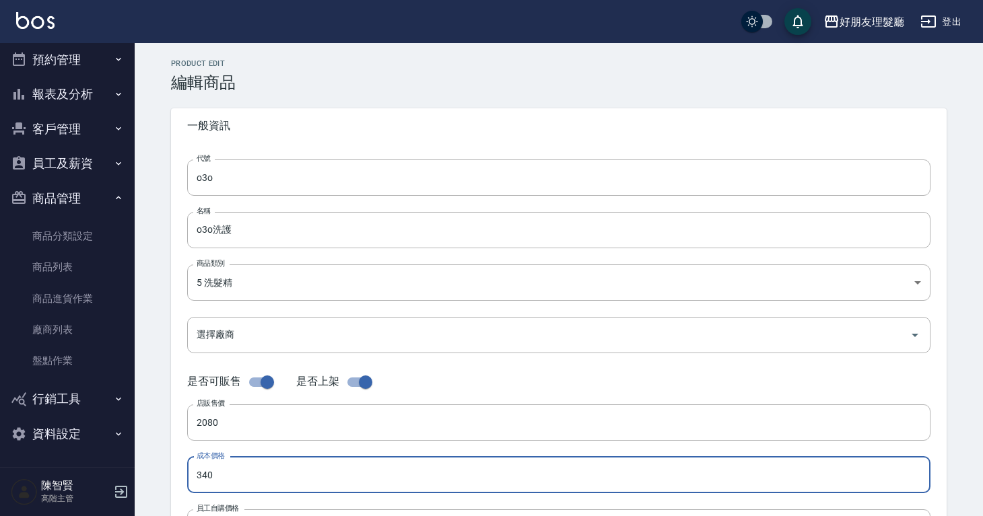
click at [408, 458] on input "340" at bounding box center [558, 475] width 743 height 36
drag, startPoint x: 328, startPoint y: 463, endPoint x: 164, endPoint y: 463, distance: 164.2
click at [164, 463] on div "Product Edit 編輯商品 一般資訊 代號 o3o 代號 名稱 o3o洗護 名稱 商品類別 5 洗髮精 4fa0f9c8-2aaa-4028-97…" at bounding box center [559, 486] width 808 height 854
click at [180, 479] on div "代號 o3o 代號 名稱 o3o洗護 名稱 商品類別 5 洗髮精 4fa0f9c8-2aaa-4028-9722-67995c1c2c48 商品類別 選擇…" at bounding box center [558, 413] width 775 height 540
drag, startPoint x: 215, startPoint y: 478, endPoint x: 176, endPoint y: 478, distance: 39.7
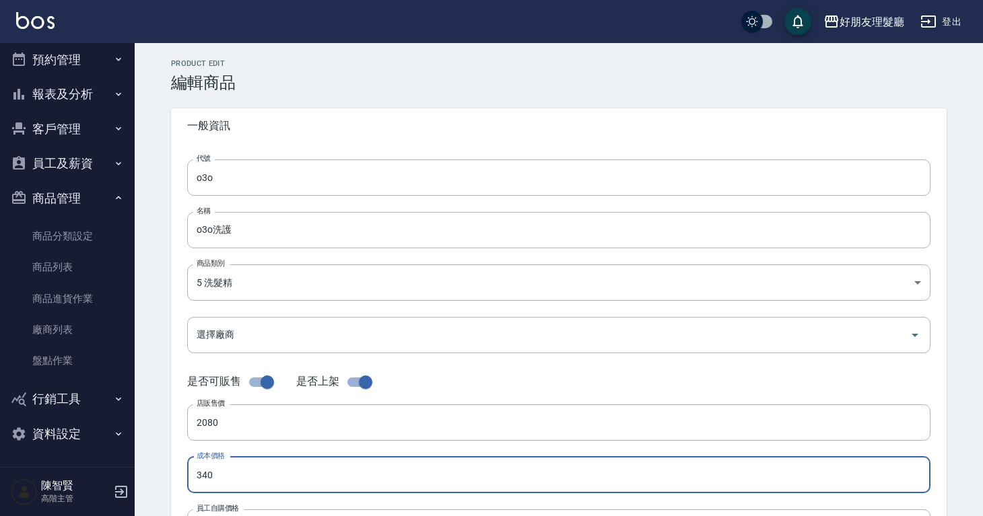
click at [175, 478] on div "代號 o3o 代號 名稱 o3o洗護 名稱 商品類別 5 洗髮精 4fa0f9c8-2aaa-4028-9722-67995c1c2c48 商品類別 選擇…" at bounding box center [558, 413] width 775 height 540
type input "1040"
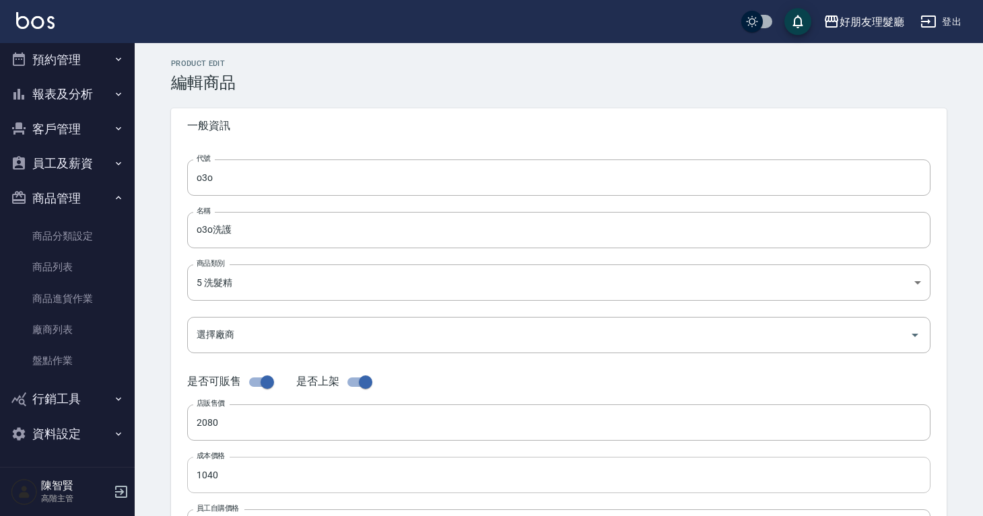
scroll to position [134, 0]
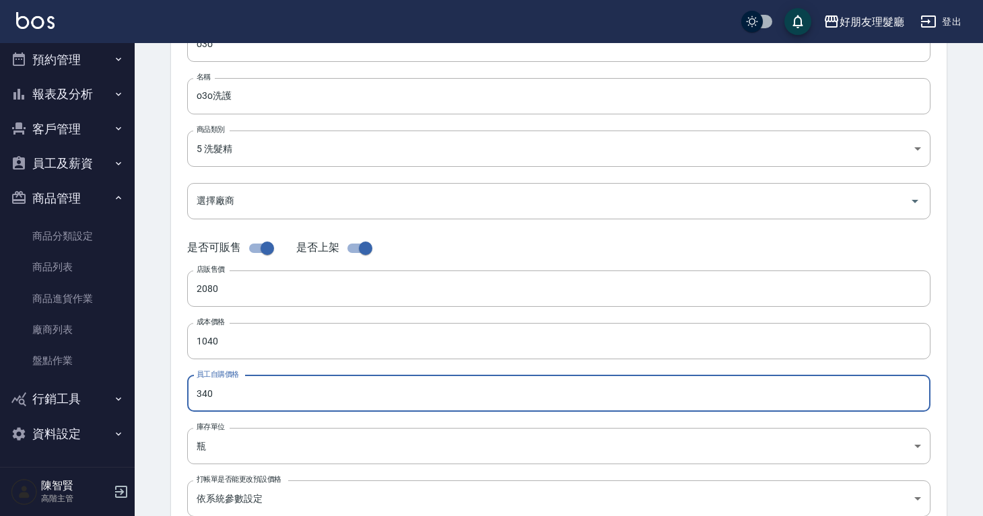
drag, startPoint x: 237, startPoint y: 398, endPoint x: 139, endPoint y: 398, distance: 98.3
click at [139, 398] on div "Product Edit 編輯商品 一般資訊 代號 o3o 代號 名稱 o3o洗護 名稱 商品類別 5 洗髮精 4fa0f9c8-2aaa-4028-97…" at bounding box center [559, 352] width 848 height 886
type input "1040"
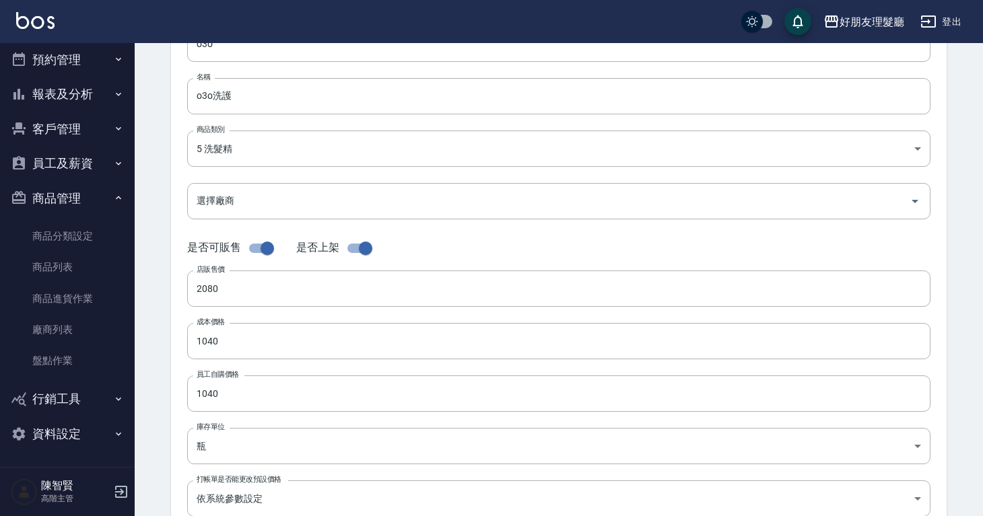
click at [158, 429] on div "Product Edit 編輯商品 一般資訊 代號 o3o 代號 名稱 o3o洗護 名稱 商品類別 5 洗髮精 4fa0f9c8-2aaa-4028-97…" at bounding box center [559, 352] width 808 height 854
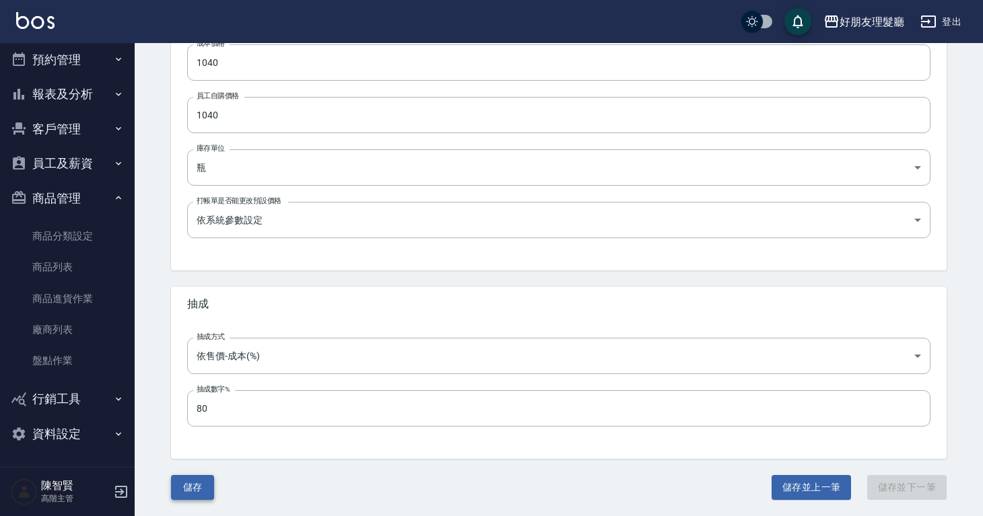
click at [205, 482] on button "儲存" at bounding box center [192, 487] width 43 height 25
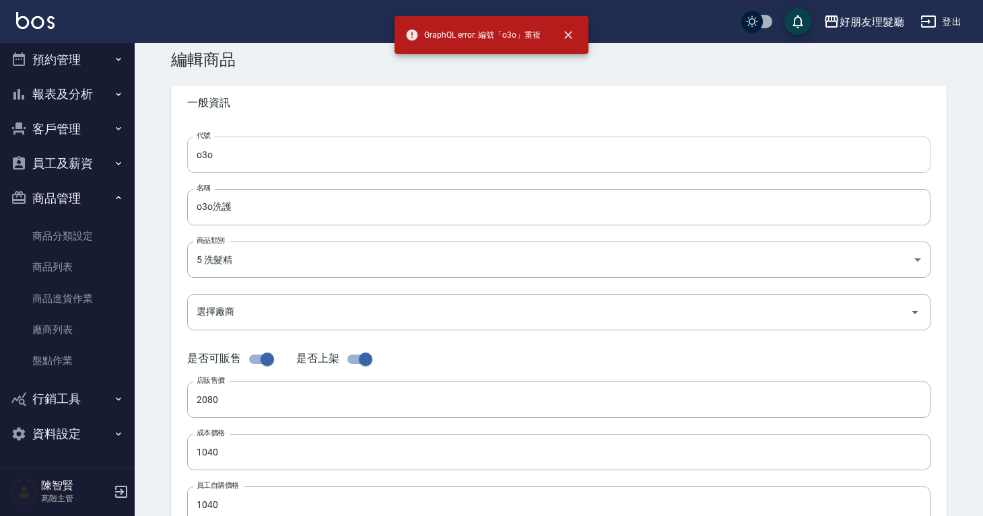
scroll to position [0, 0]
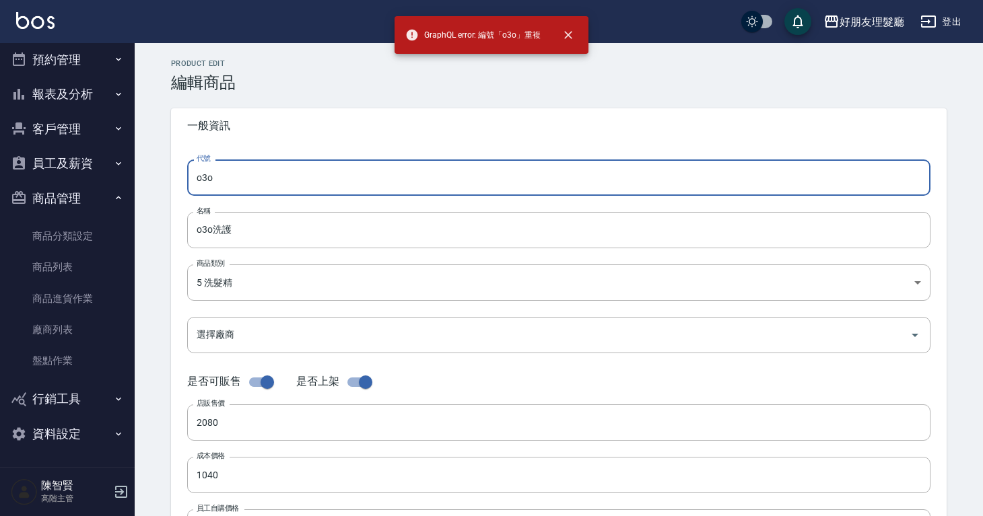
click at [314, 180] on input "o3o" at bounding box center [558, 178] width 743 height 36
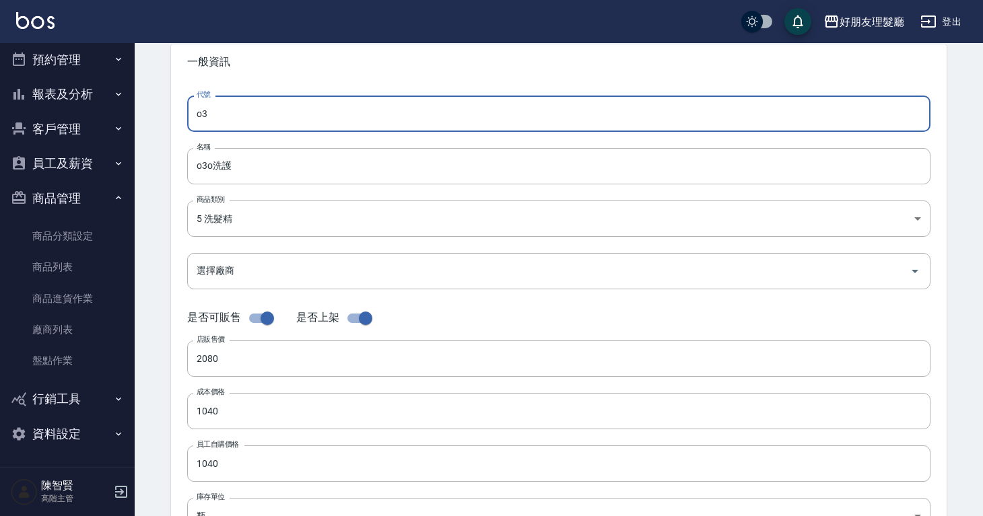
scroll to position [413, 0]
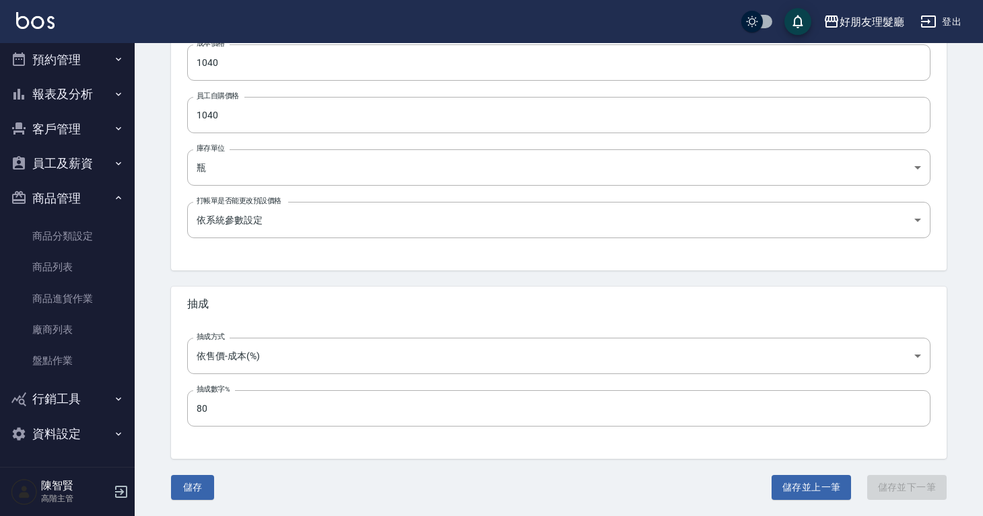
type input "o3"
click at [196, 487] on button "儲存" at bounding box center [192, 487] width 43 height 25
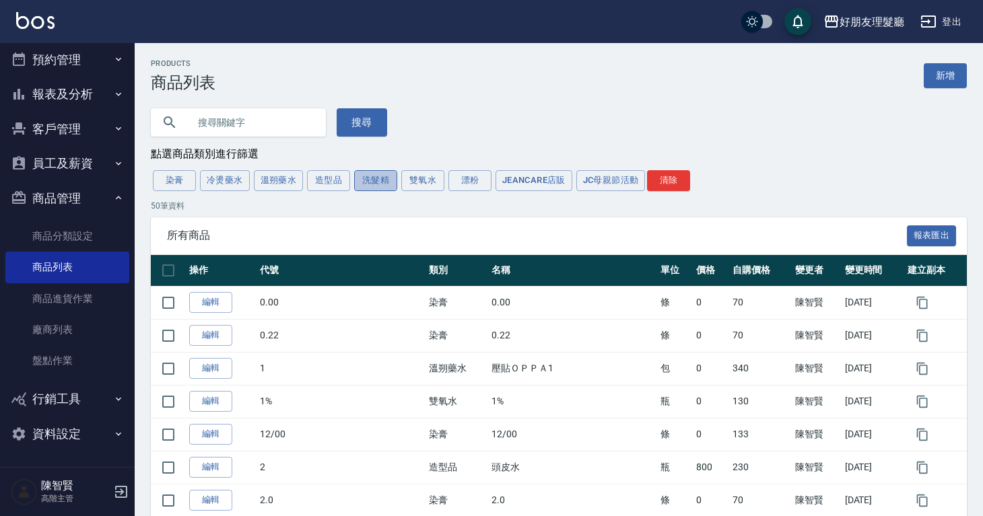
click at [382, 184] on button "洗髮精" at bounding box center [375, 180] width 43 height 21
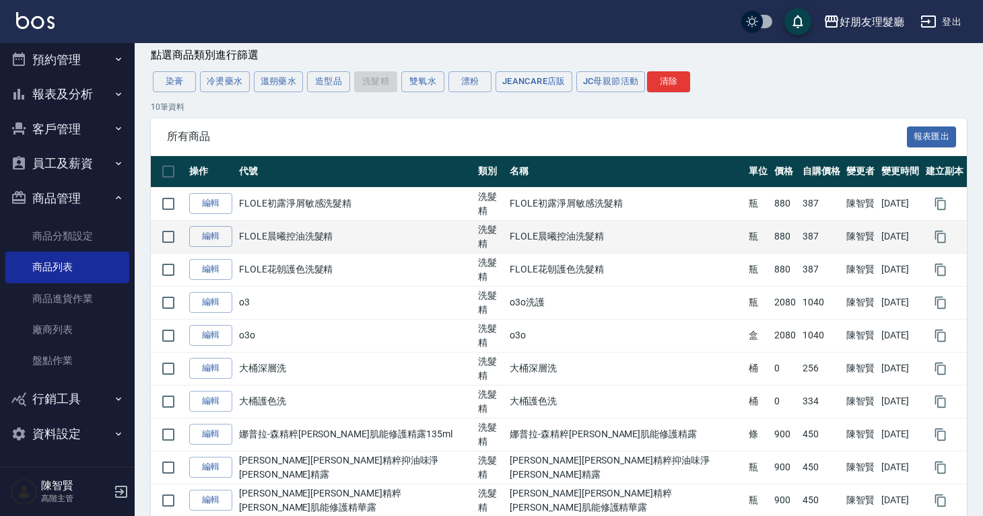
scroll to position [165, 0]
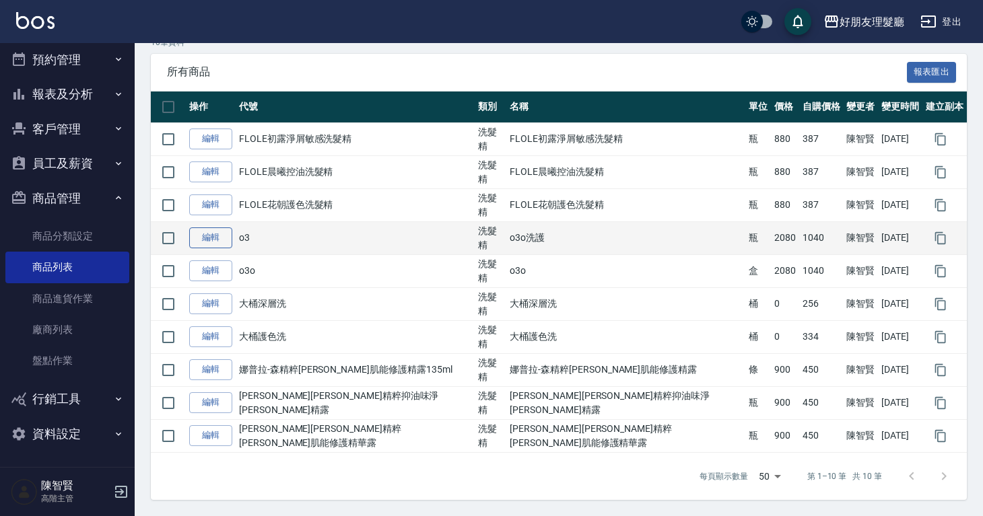
click at [211, 246] on link "編輯" at bounding box center [210, 238] width 43 height 21
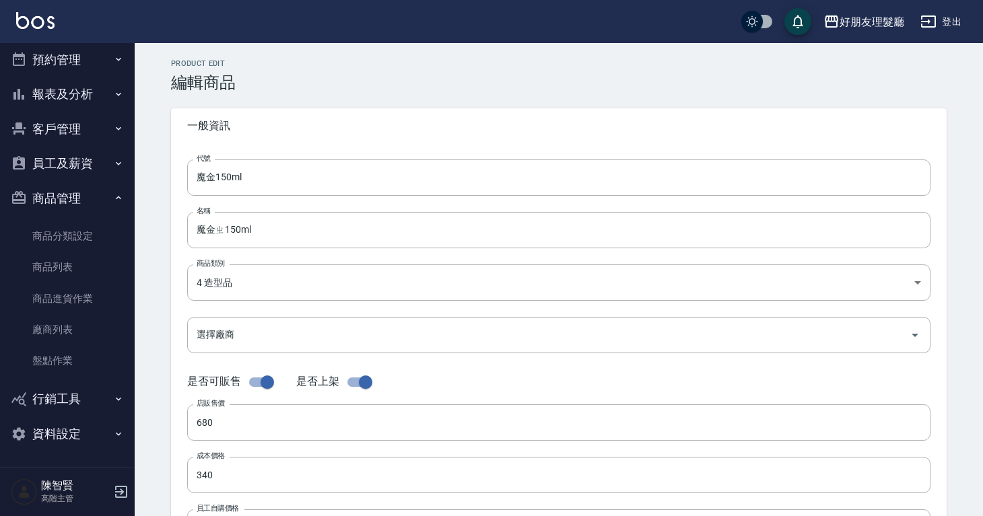
type input "o3"
type input "o3o洗護"
type input "4fa0f9c8-2aaa-4028-9722-67995c1c2c48"
type input "2080"
type input "1040"
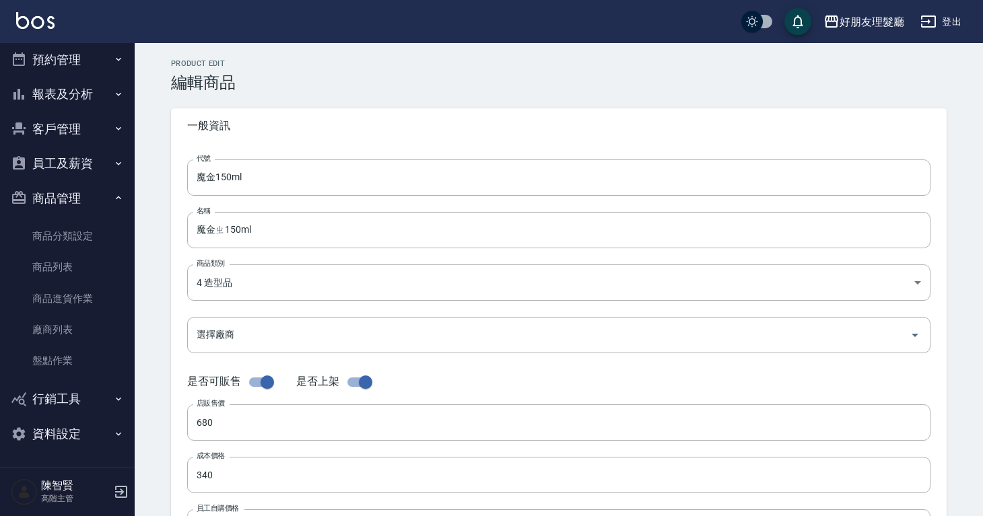
type input "1040"
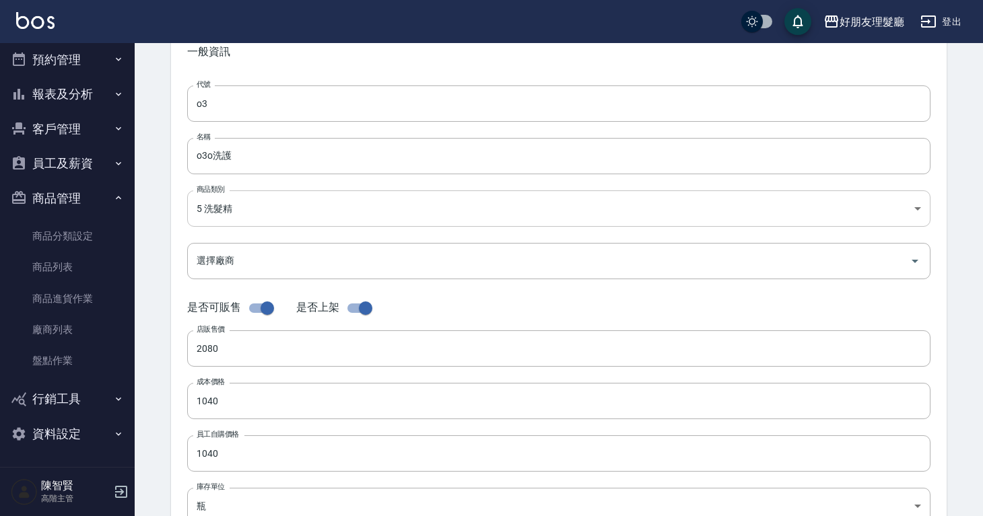
scroll to position [30, 0]
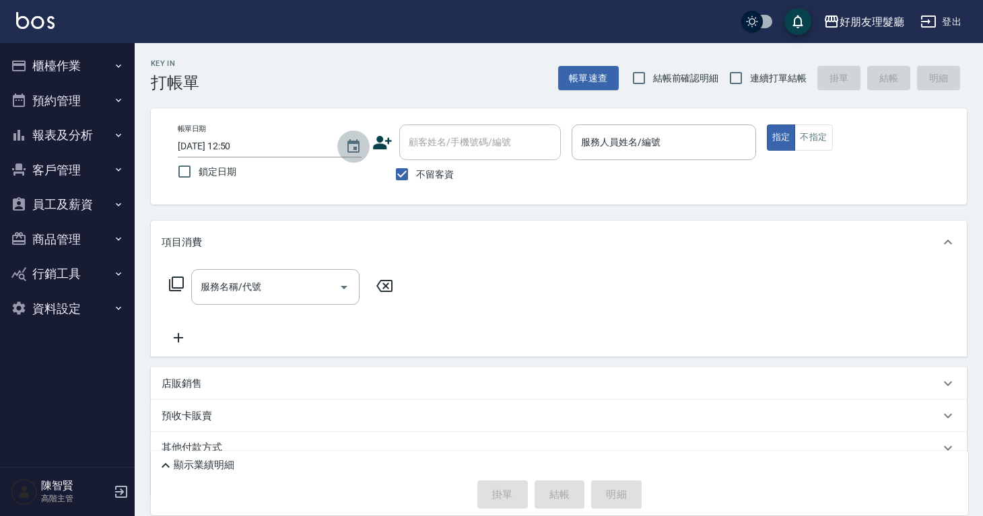
click at [359, 150] on icon "Choose date, selected date is 2025-08-21" at bounding box center [353, 145] width 12 height 13
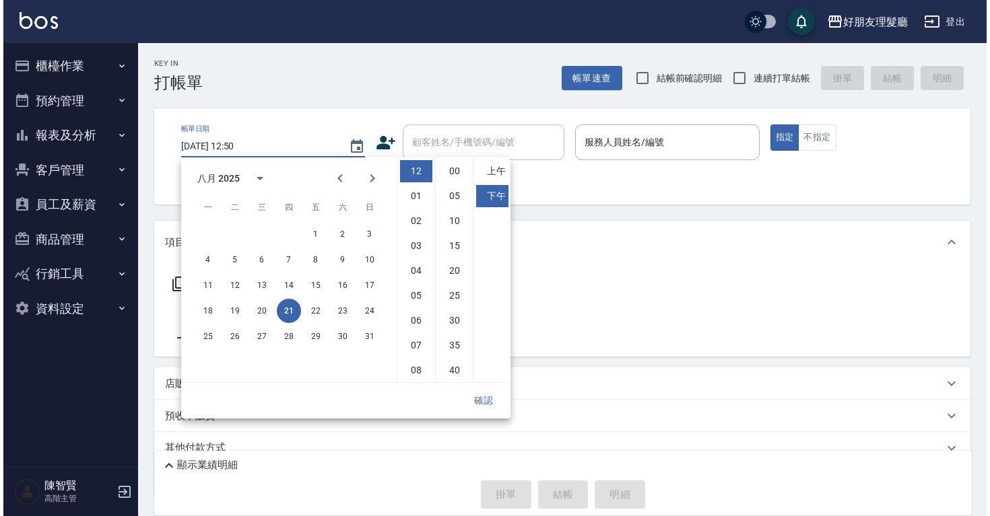
scroll to position [75, 0]
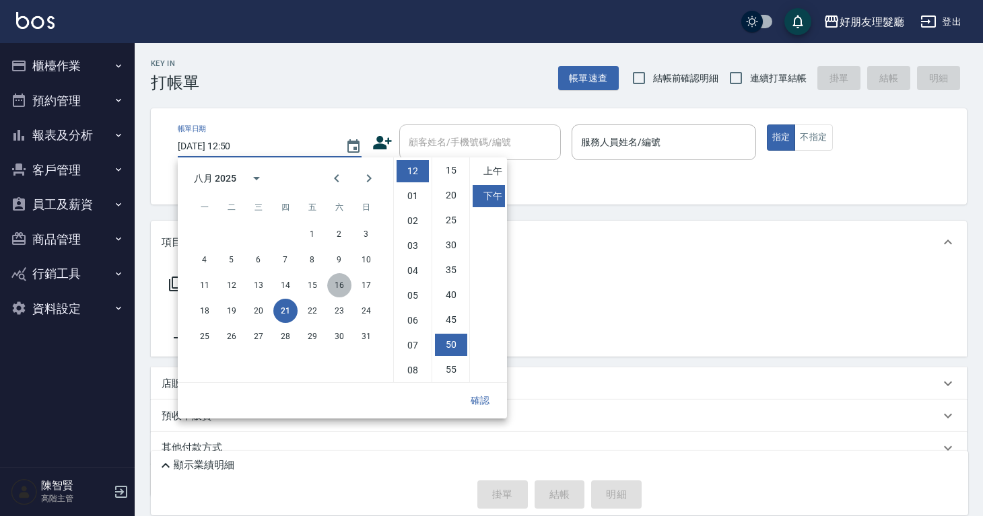
click at [335, 287] on button "16" at bounding box center [339, 285] width 24 height 24
type input "2025/08/16 12:50"
click at [698, 148] on input "服務人員姓名/編號" at bounding box center [664, 143] width 172 height 24
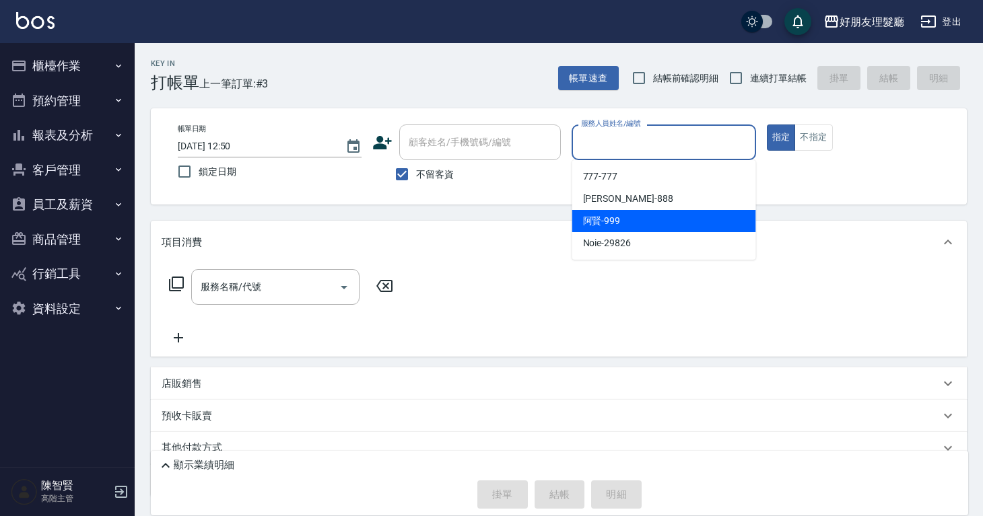
click at [668, 211] on div "[PERSON_NAME] -999" at bounding box center [664, 221] width 184 height 22
type input "[PERSON_NAME]-999"
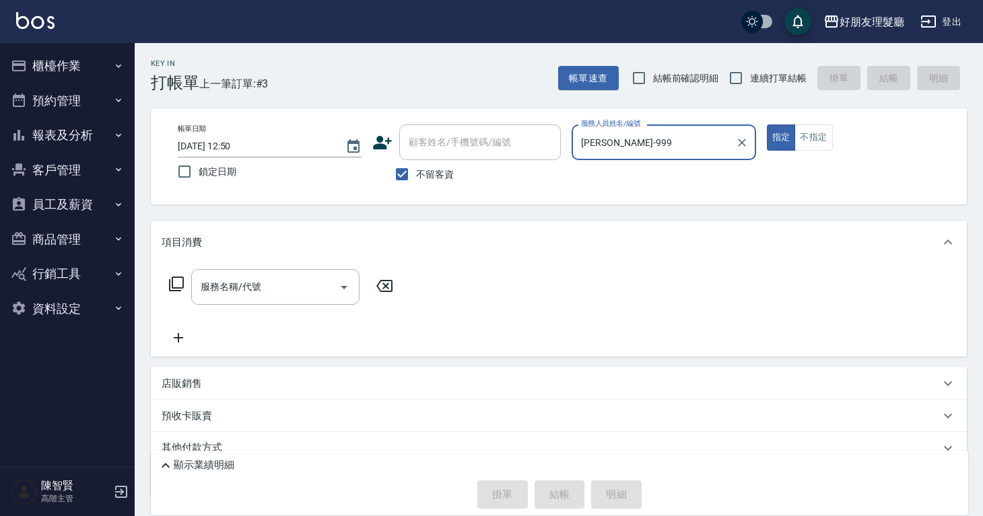
click at [591, 247] on div "項目消費" at bounding box center [551, 243] width 778 height 14
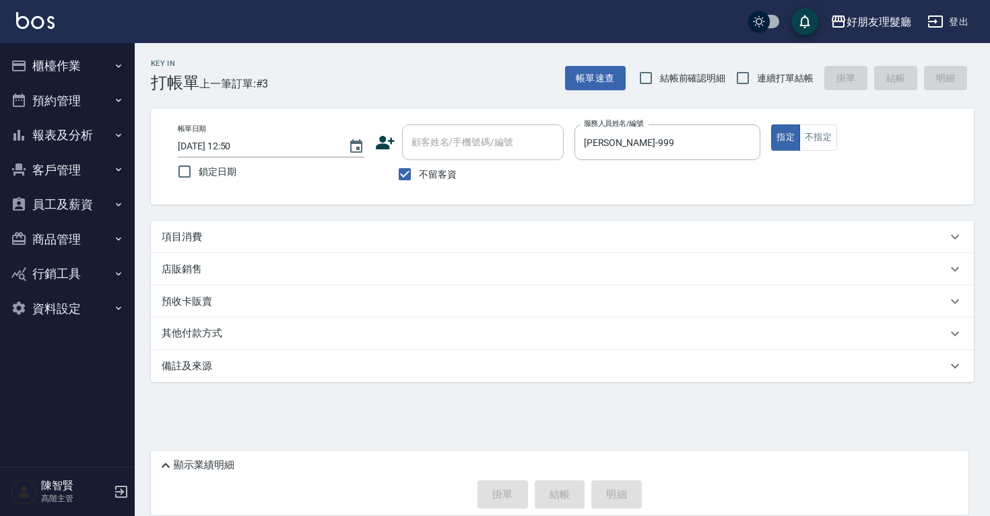
click at [256, 263] on div "店販銷售" at bounding box center [554, 270] width 785 height 14
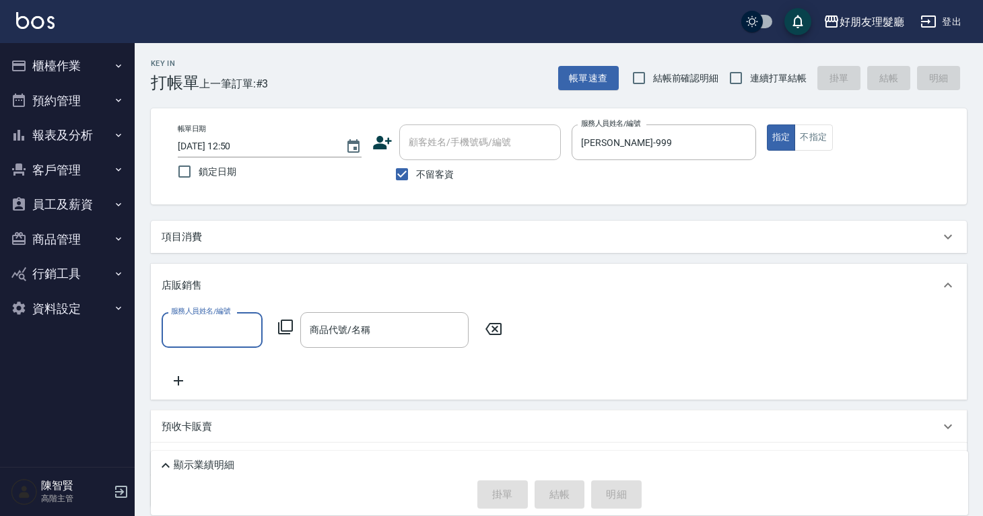
scroll to position [0, 0]
click at [238, 317] on div "服務人員姓名/編號" at bounding box center [212, 330] width 101 height 36
click at [201, 407] on span "[PERSON_NAME] -999" at bounding box center [191, 410] width 38 height 14
type input "[PERSON_NAME]-999"
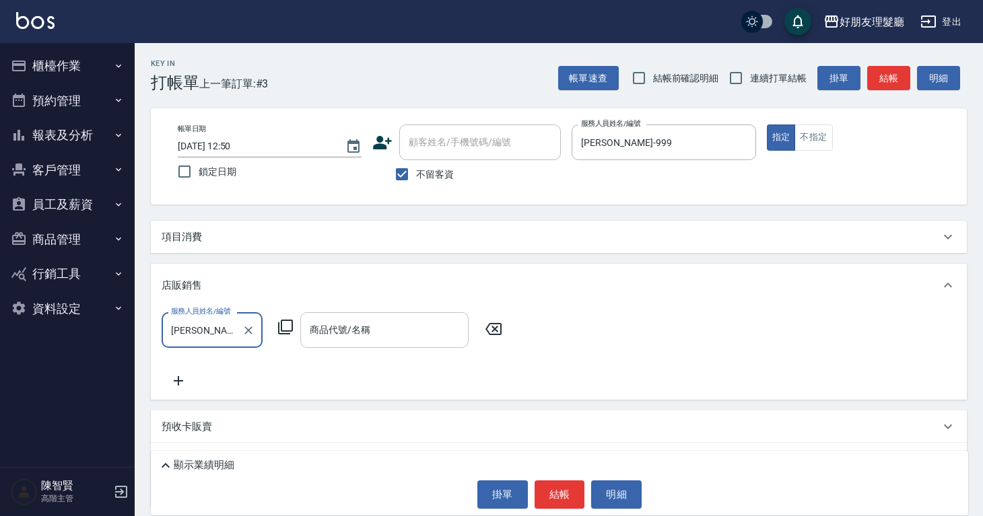
click at [341, 321] on div "商品代號/名稱 商品代號/名稱" at bounding box center [384, 330] width 168 height 36
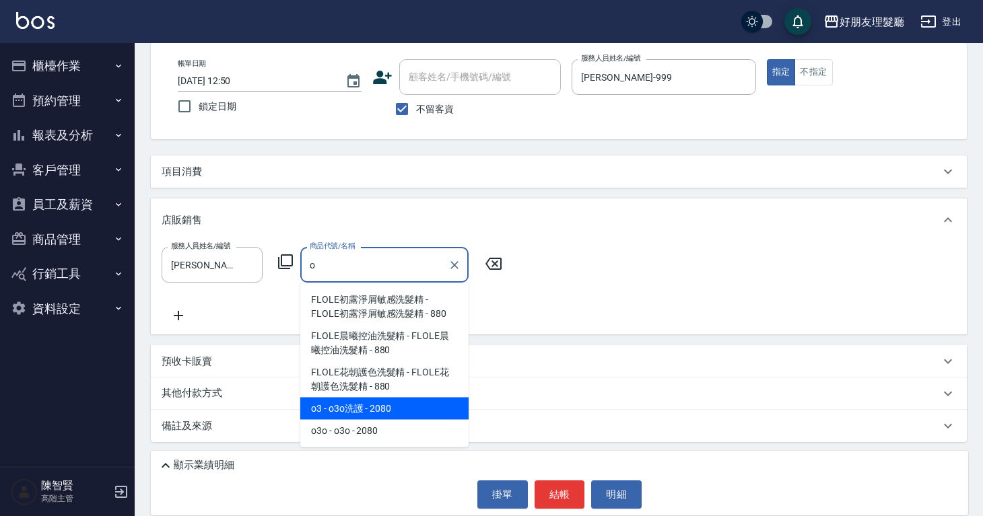
click at [426, 413] on span "o3 - o3o洗護 - 2080" at bounding box center [384, 409] width 168 height 22
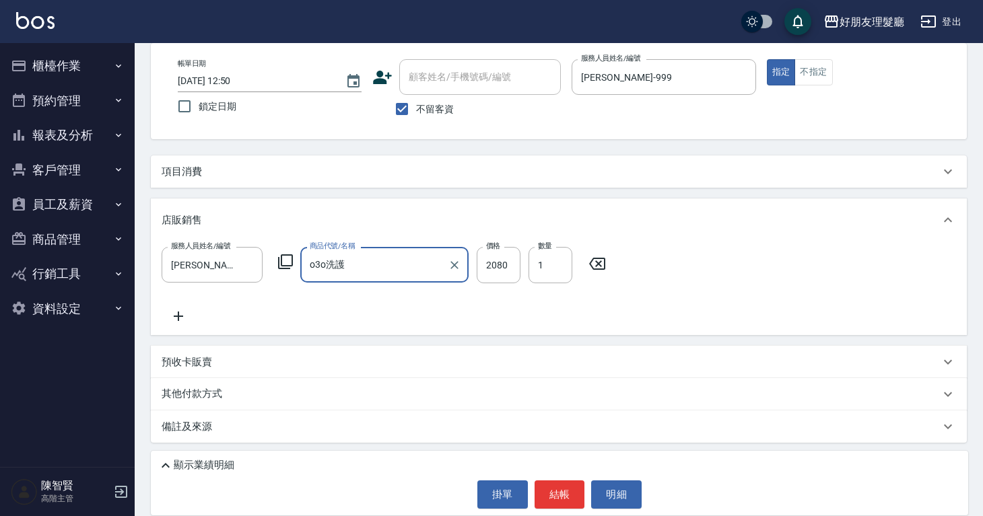
click at [500, 314] on div "服務人員姓名/編號 阿賢-999 服務人員姓名/編號 商品代號/名稱 o3o洗護 商品代號/名稱 價格 2080 價格 數量 1 數量" at bounding box center [559, 285] width 794 height 77
click at [395, 261] on input "o3o洗護" at bounding box center [374, 265] width 136 height 24
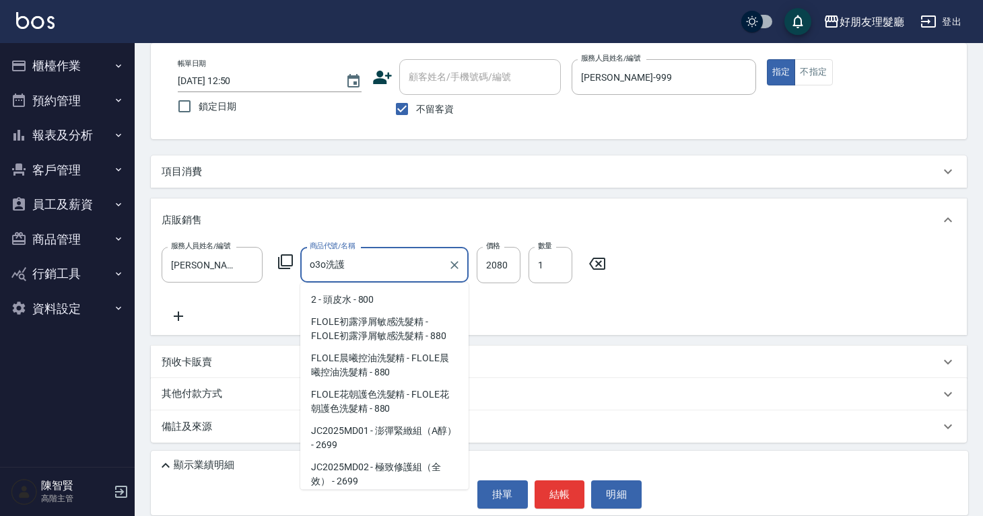
scroll to position [134, 0]
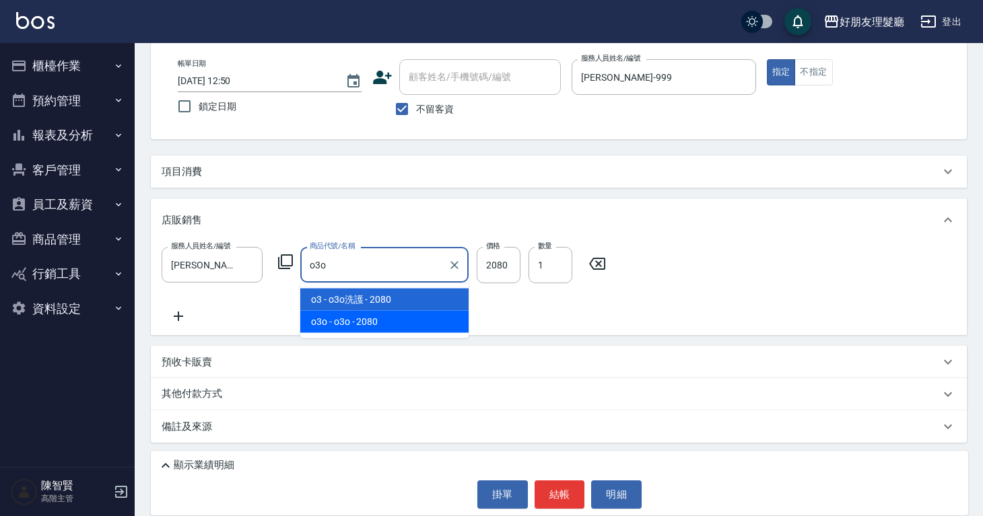
click at [417, 313] on span "o3o - o3o - 2080" at bounding box center [384, 322] width 168 height 22
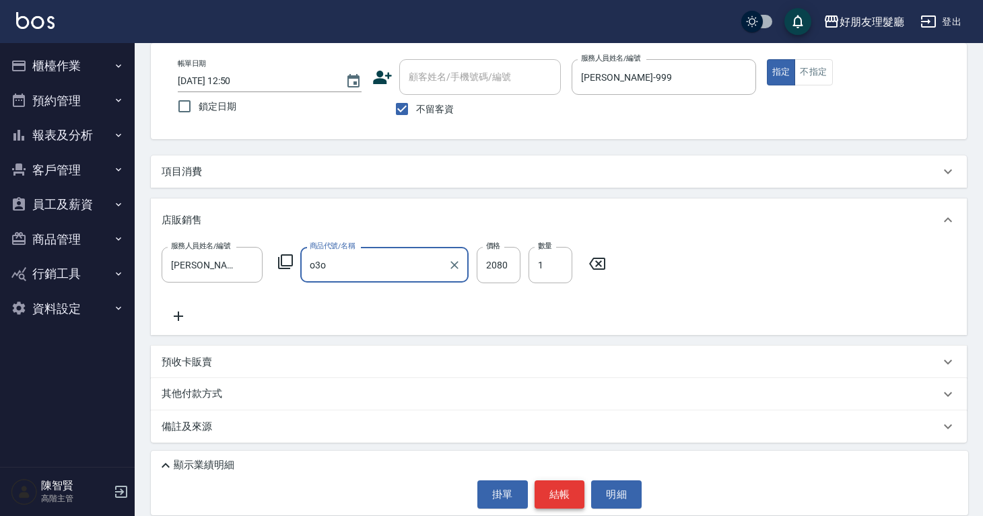
type input "o3o"
click at [567, 489] on button "結帳" at bounding box center [559, 495] width 50 height 28
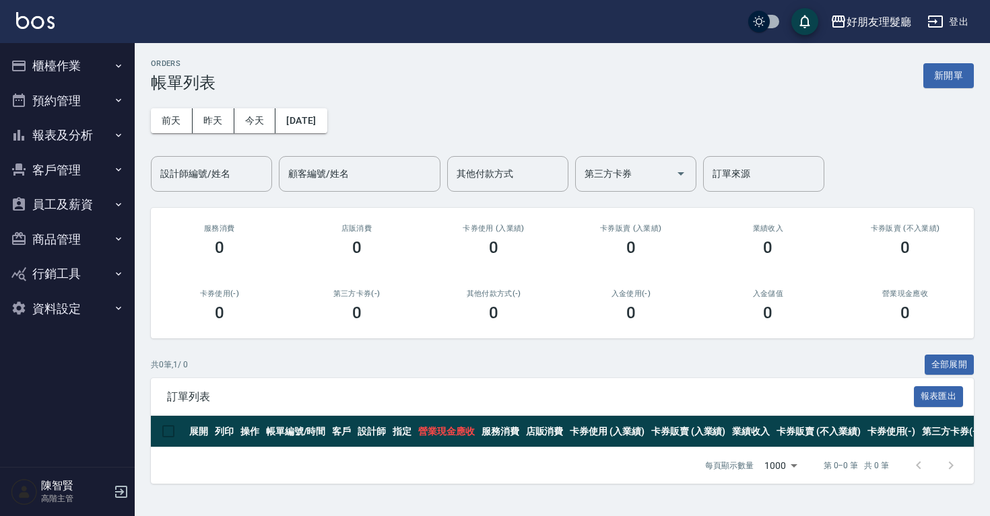
click at [92, 65] on button "櫃檯作業" at bounding box center [67, 65] width 124 height 35
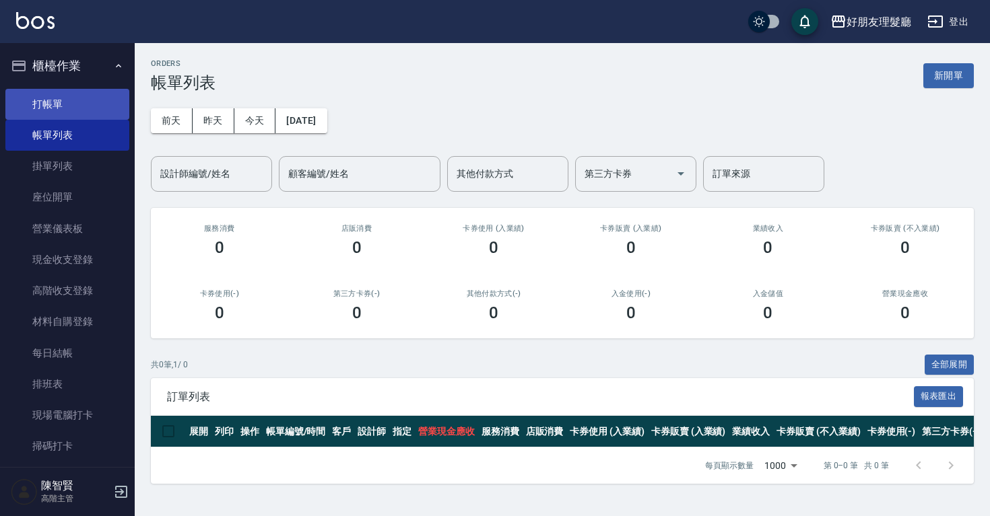
click at [71, 107] on link "打帳單" at bounding box center [67, 104] width 124 height 31
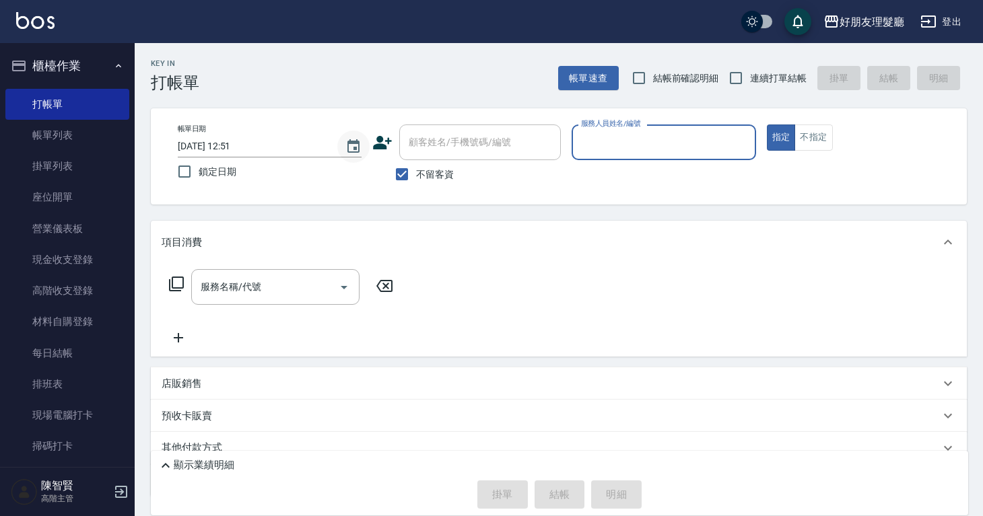
click at [363, 147] on button "Choose date, selected date is 2025-08-21" at bounding box center [353, 147] width 32 height 32
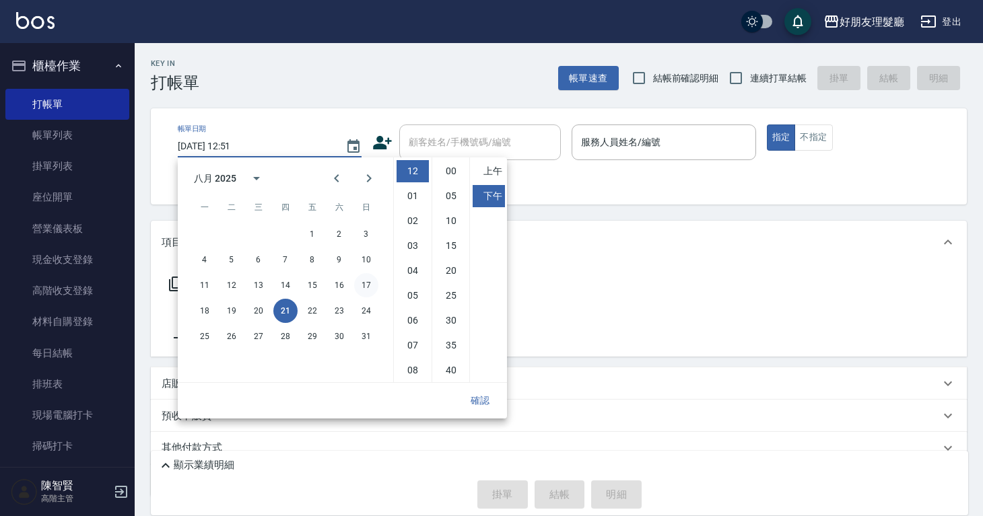
click at [359, 287] on button "17" at bounding box center [366, 285] width 24 height 24
type input "2025/08/17 12:51"
click at [489, 396] on button "確認" at bounding box center [479, 400] width 43 height 25
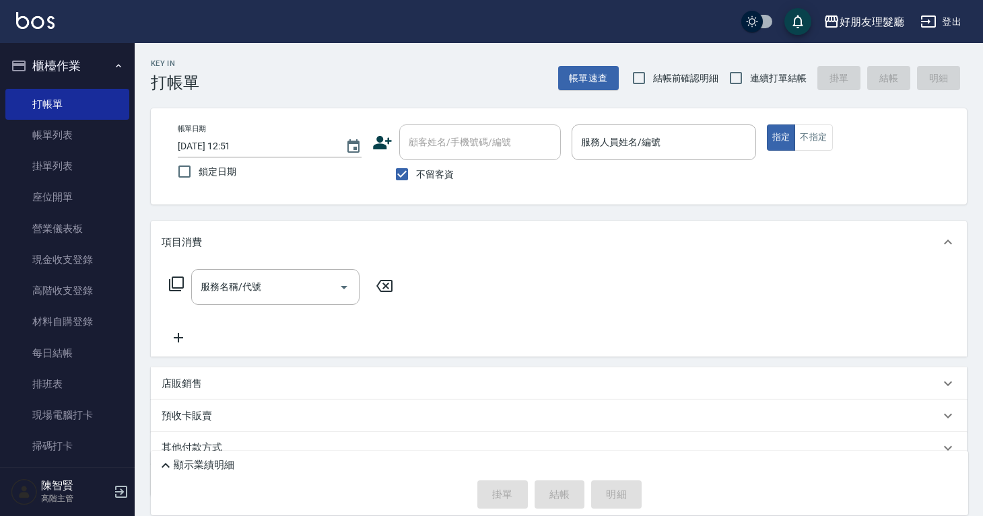
click at [210, 177] on span "鎖定日期" at bounding box center [218, 172] width 38 height 14
click at [199, 177] on input "鎖定日期" at bounding box center [184, 172] width 28 height 28
click at [629, 150] on input "服務人員姓名/編號" at bounding box center [664, 143] width 172 height 24
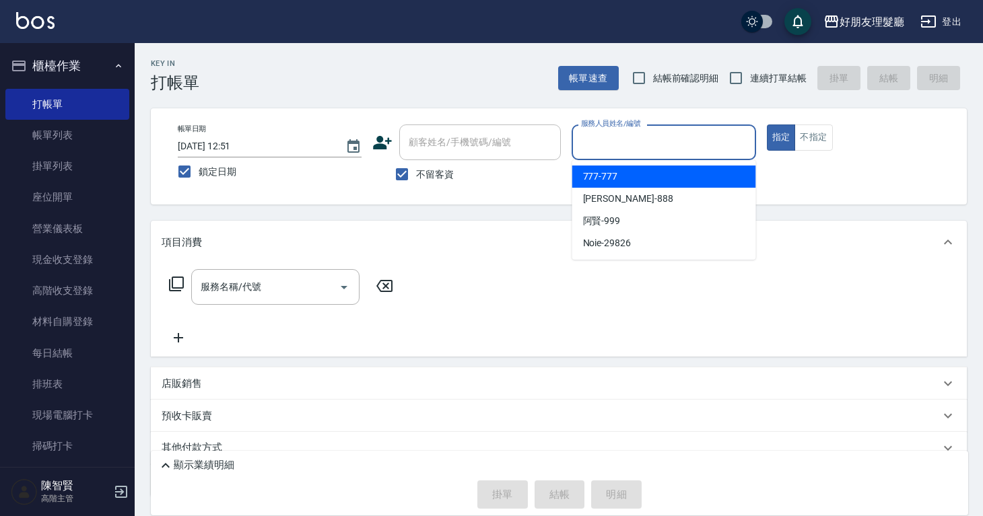
click at [618, 178] on div "777 -777" at bounding box center [664, 177] width 184 height 22
checkbox input "false"
type input "777-777"
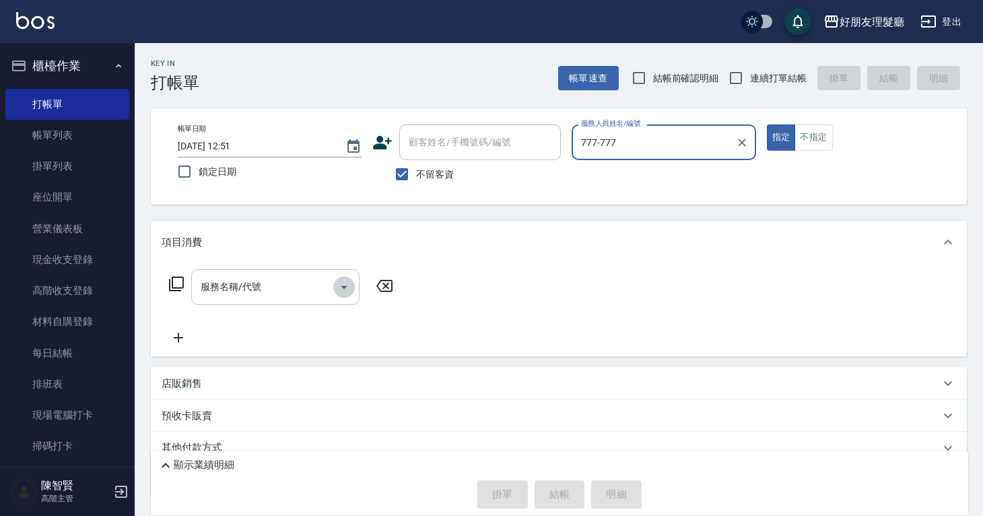
click at [340, 279] on icon "Open" at bounding box center [344, 287] width 16 height 16
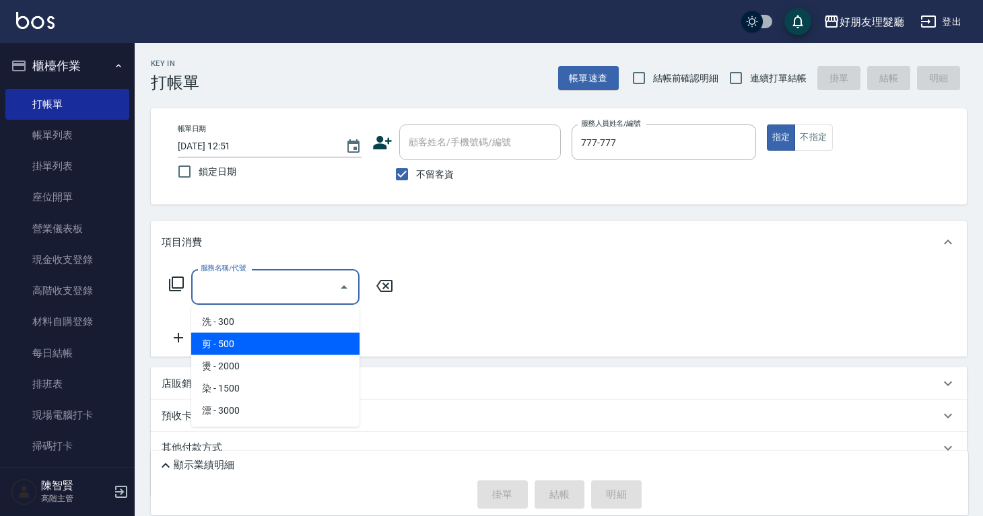
click at [270, 346] on span "剪 - 500" at bounding box center [275, 344] width 168 height 22
type input "剪(2)"
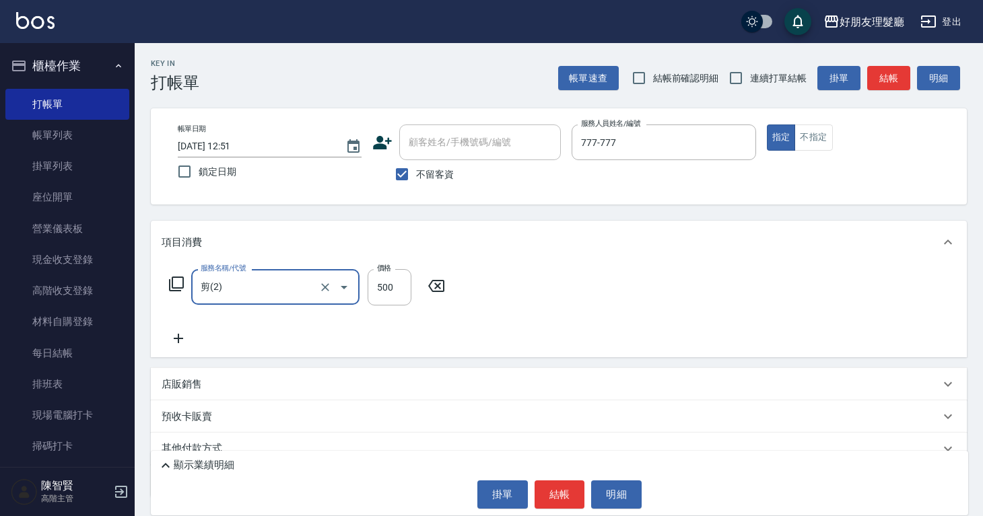
click at [182, 352] on div "服務名稱/代號 剪(2) 服務名稱/代號 價格 500 價格" at bounding box center [559, 311] width 816 height 94
click at [174, 337] on icon at bounding box center [179, 339] width 34 height 16
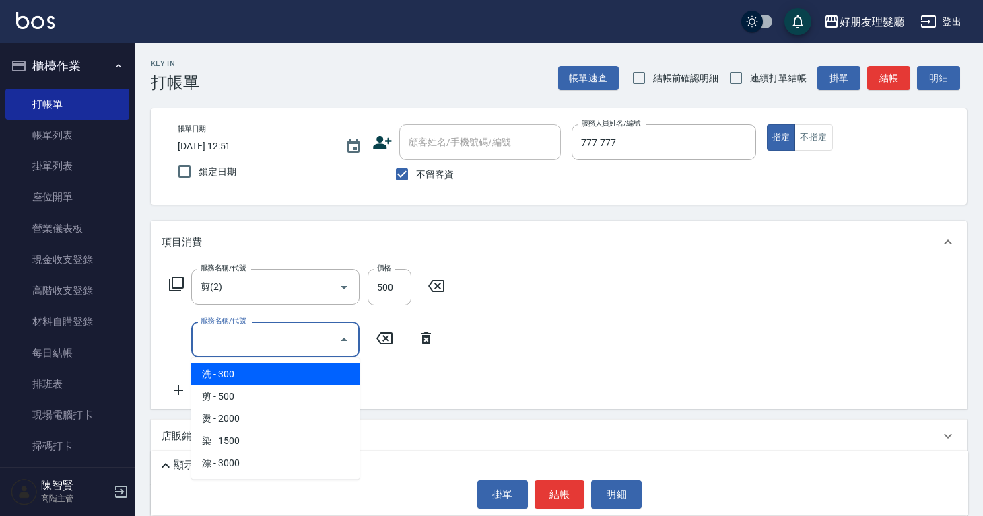
click at [212, 341] on input "服務名稱/代號" at bounding box center [265, 340] width 136 height 24
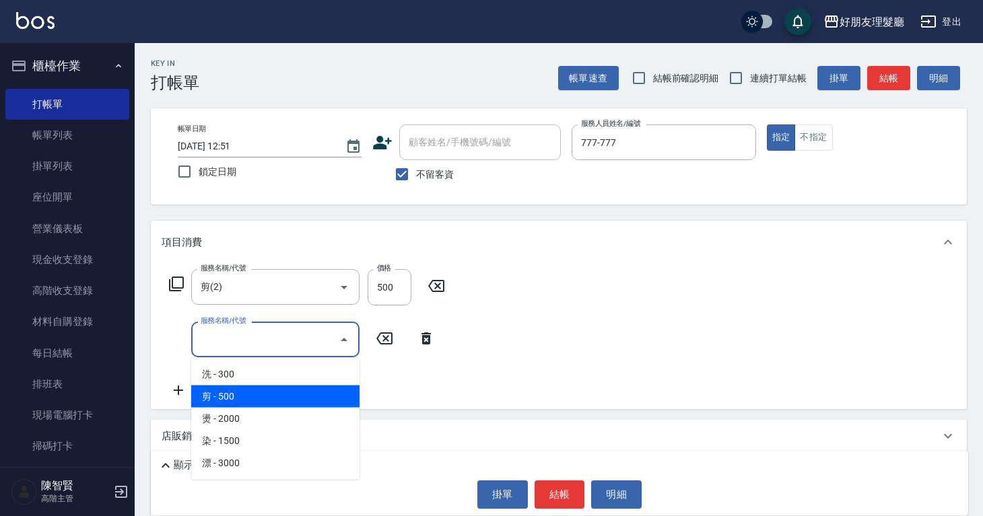
click at [226, 390] on span "剪 - 500" at bounding box center [275, 397] width 168 height 22
type input "剪(2)"
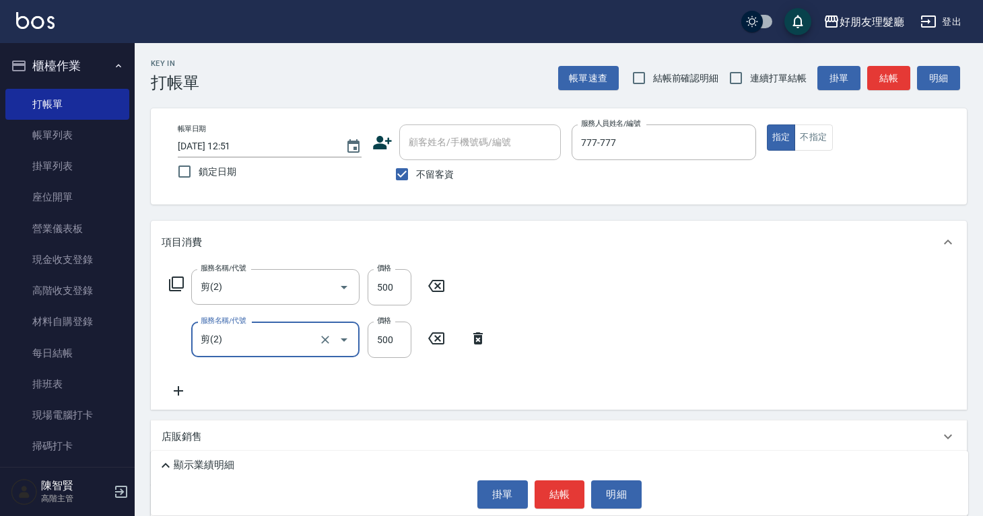
click at [543, 383] on div "服務名稱/代號 剪(2) 服務名稱/代號 價格 500 價格 服務名稱/代號 剪(2) 服務名稱/代號 價格 500 價格" at bounding box center [559, 337] width 816 height 146
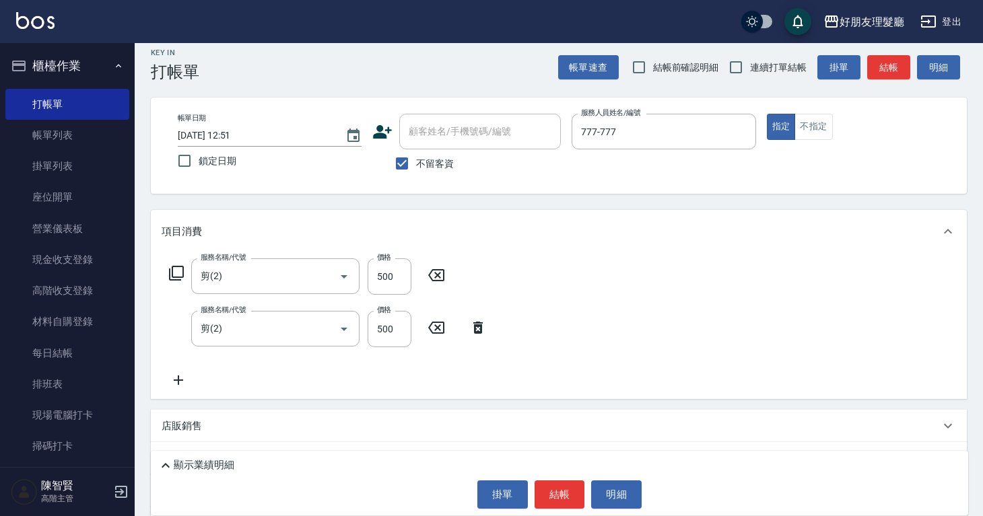
scroll to position [22, 0]
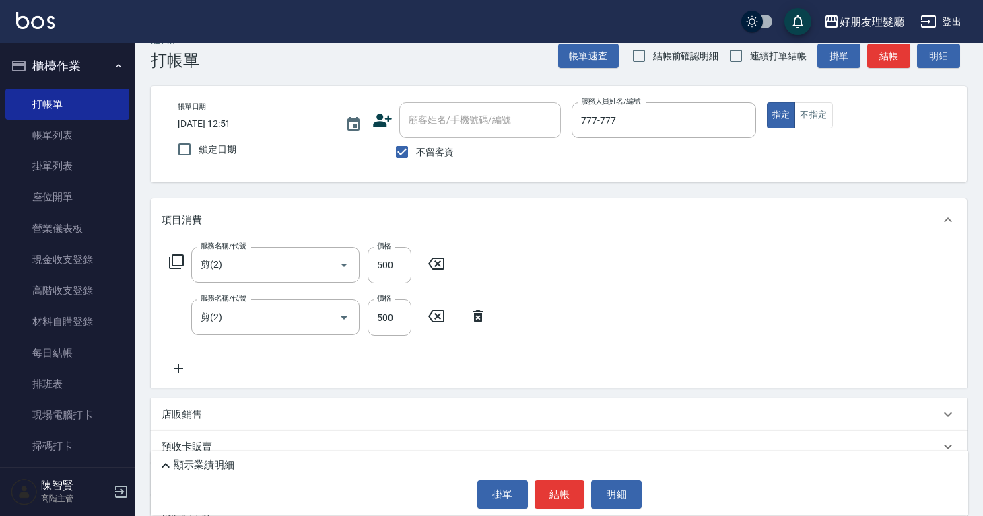
click at [183, 376] on icon at bounding box center [179, 369] width 34 height 16
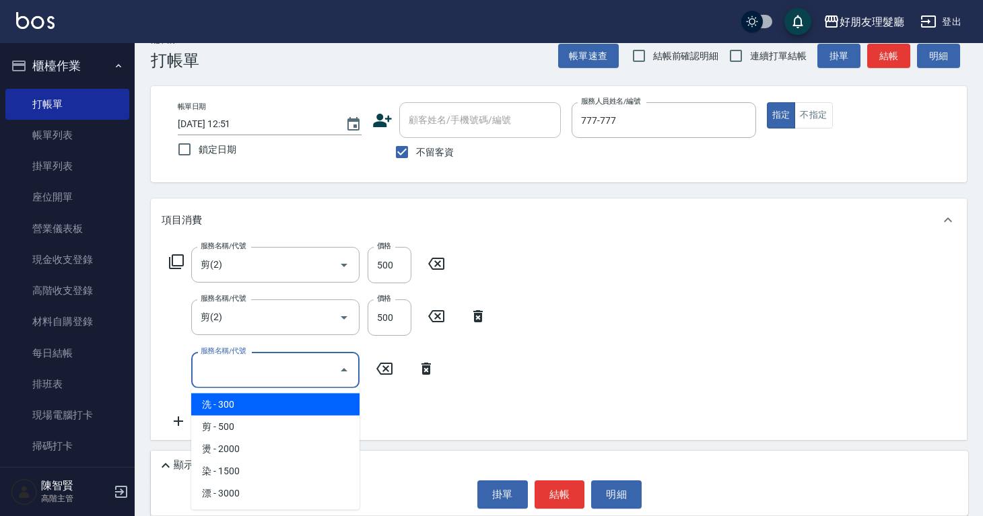
click at [238, 367] on input "服務名稱/代號" at bounding box center [265, 370] width 136 height 24
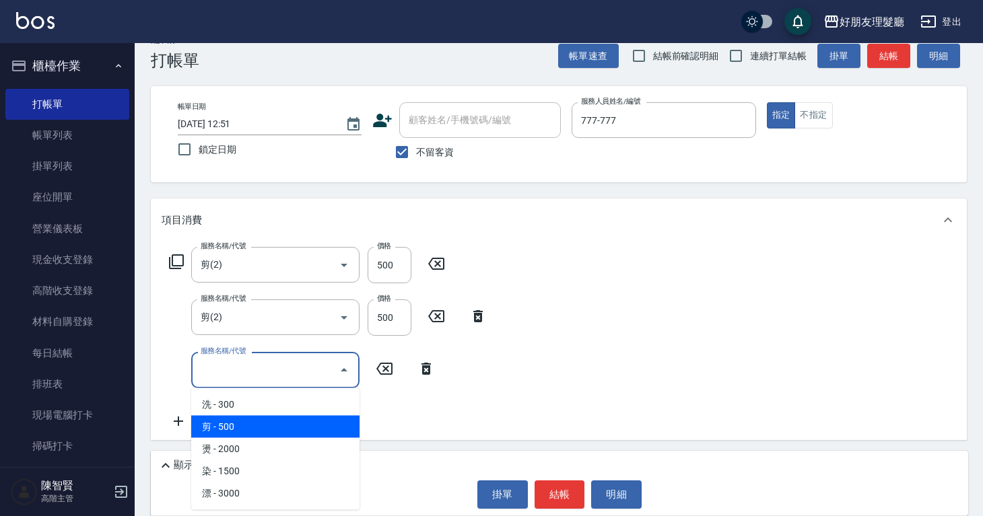
click at [251, 422] on span "剪 - 500" at bounding box center [275, 427] width 168 height 22
type input "剪(2)"
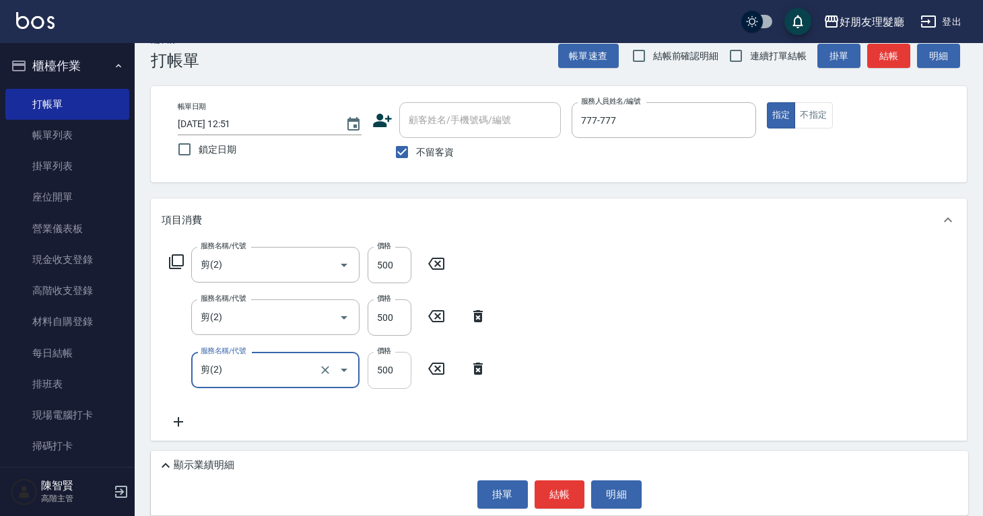
click at [389, 377] on input "500" at bounding box center [390, 370] width 44 height 36
click at [534, 337] on div "服務名稱/代號 剪(2) 服務名稱/代號 價格 500 價格 服務名稱/代號 剪(2) 服務名稱/代號 價格 500 價格 服務名稱/代號 剪(2) 服務名稱…" at bounding box center [559, 341] width 816 height 199
click at [403, 378] on input "240" at bounding box center [390, 370] width 44 height 36
type input "2400"
click at [533, 341] on div "服務名稱/代號 剪(2) 服務名稱/代號 價格 500 價格 服務名稱/代號 剪(2) 服務名稱/代號 價格 500 價格 服務名稱/代號 剪(2) 服務名稱…" at bounding box center [559, 341] width 816 height 199
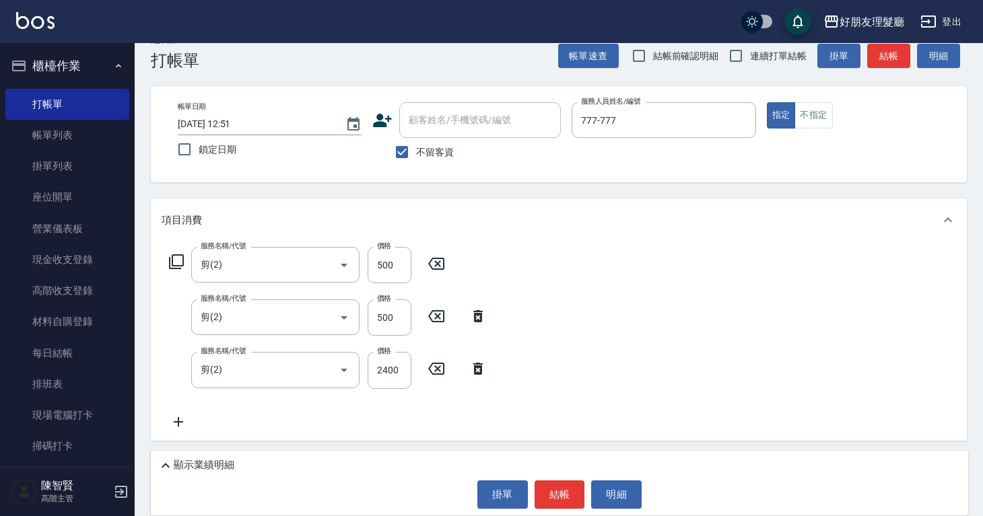
click at [185, 420] on icon at bounding box center [179, 422] width 34 height 16
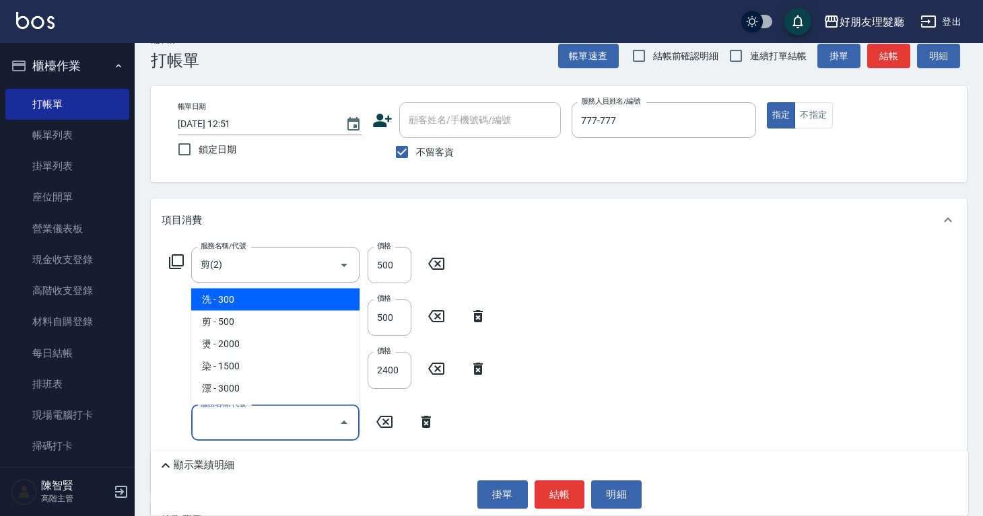
click at [238, 424] on input "服務名稱/代號" at bounding box center [265, 423] width 136 height 24
type input "1"
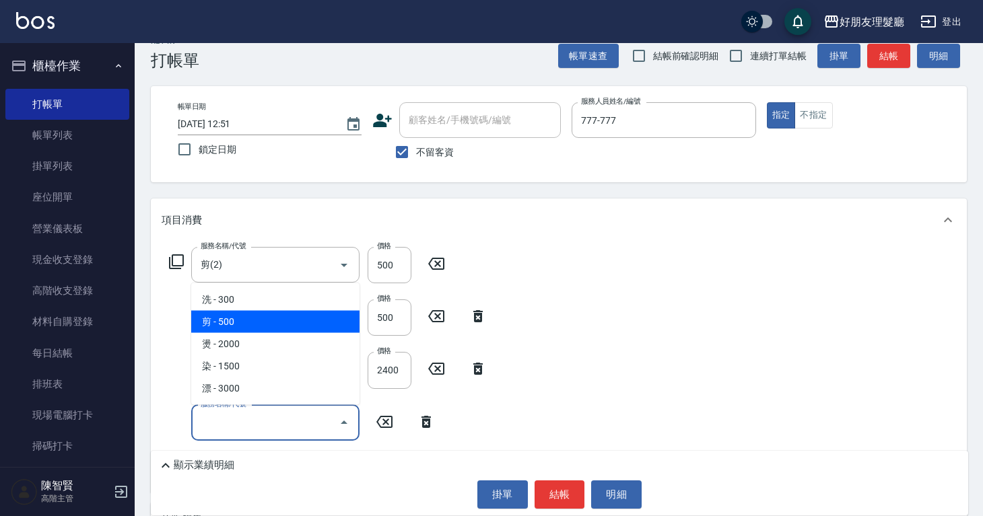
click at [267, 328] on span "剪 - 500" at bounding box center [275, 322] width 168 height 22
type input "剪(2)"
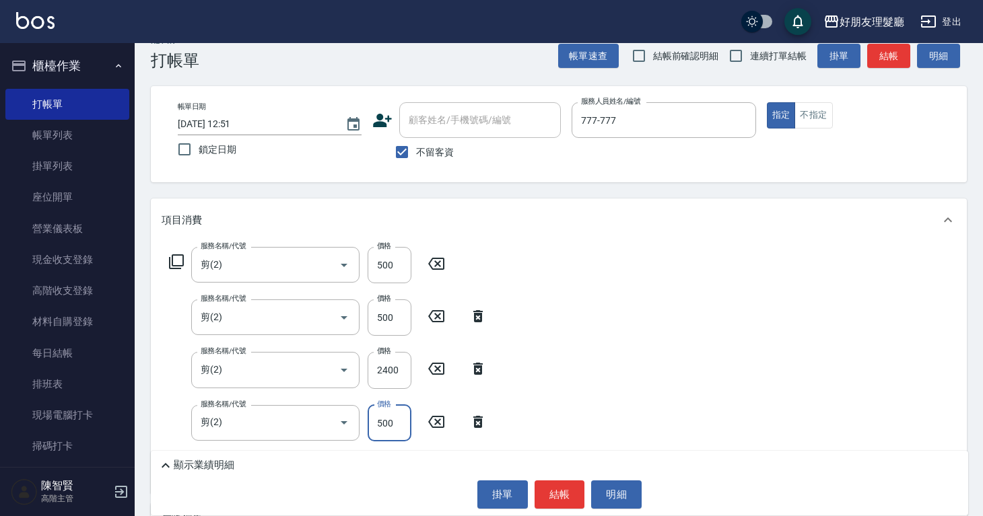
click at [405, 420] on input "500" at bounding box center [390, 423] width 44 height 36
type input "1000"
click at [552, 491] on button "結帳" at bounding box center [559, 495] width 50 height 28
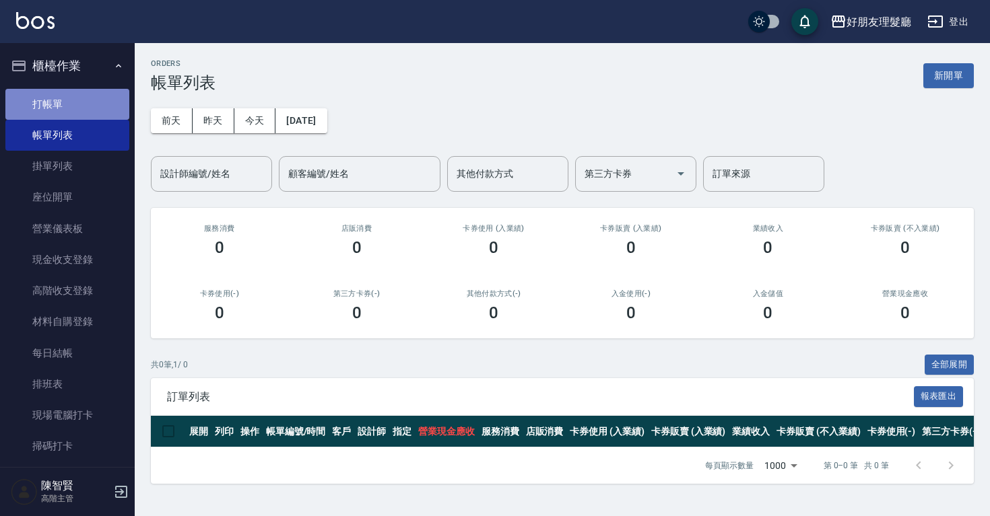
click at [92, 112] on link "打帳單" at bounding box center [67, 104] width 124 height 31
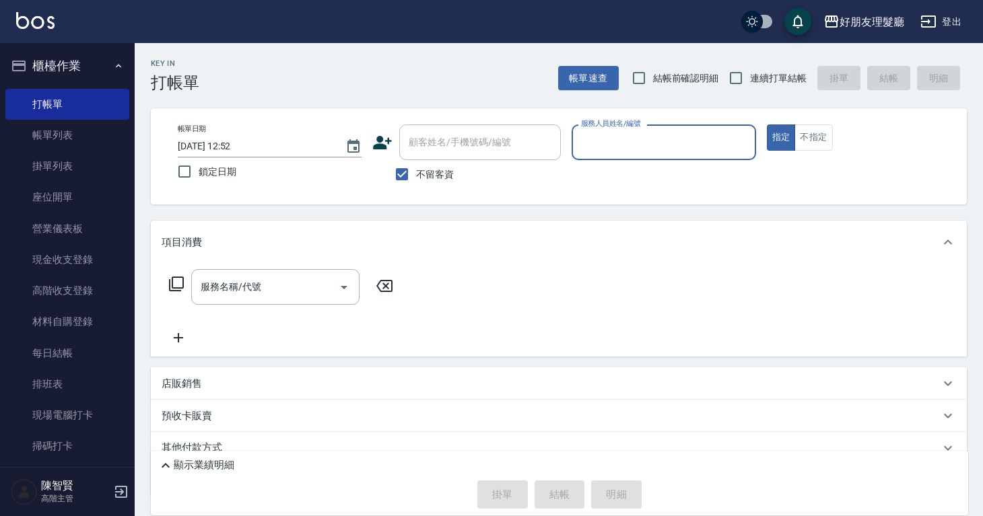
click at [655, 141] on input "服務人員姓名/編號" at bounding box center [664, 143] width 172 height 24
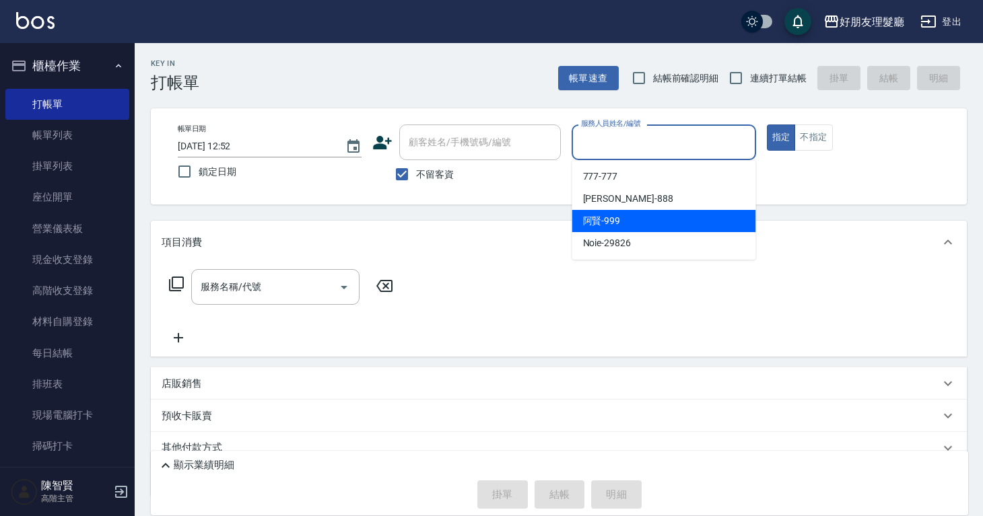
click at [640, 221] on div "[PERSON_NAME] -999" at bounding box center [664, 221] width 184 height 22
type input "[PERSON_NAME]-999"
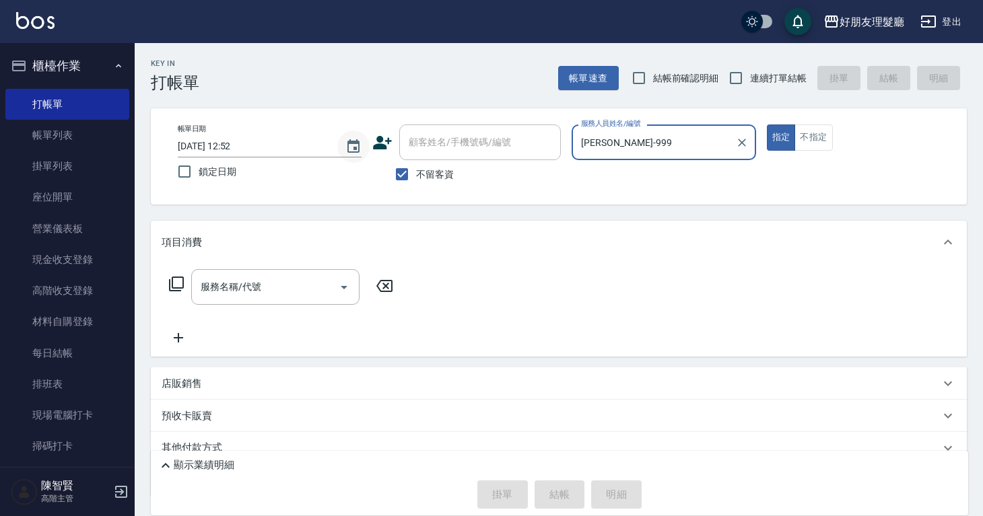
click at [343, 149] on button "Choose date, selected date is 2025-08-21" at bounding box center [353, 147] width 32 height 32
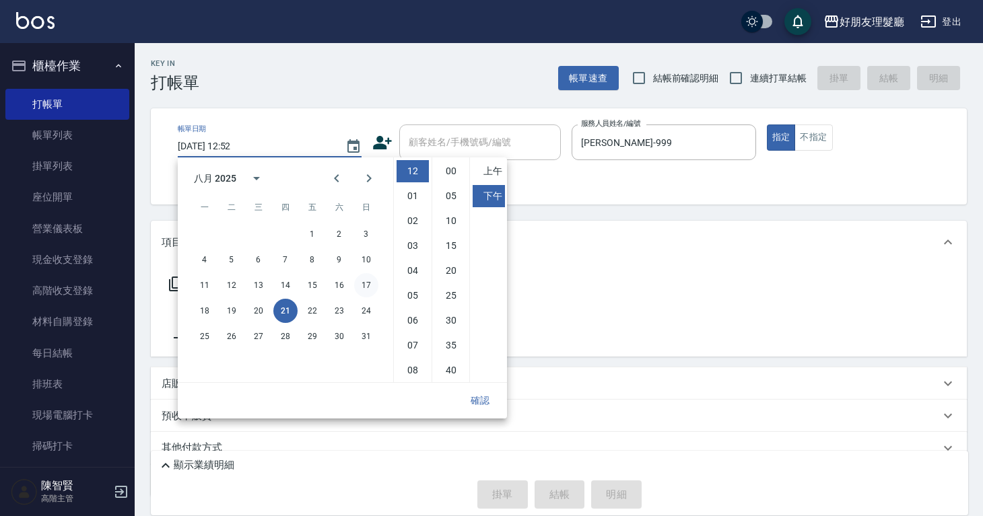
click at [371, 283] on button "17" at bounding box center [366, 285] width 24 height 24
type input "2025/08/17 12:52"
click at [574, 258] on div "項目消費" at bounding box center [559, 242] width 816 height 43
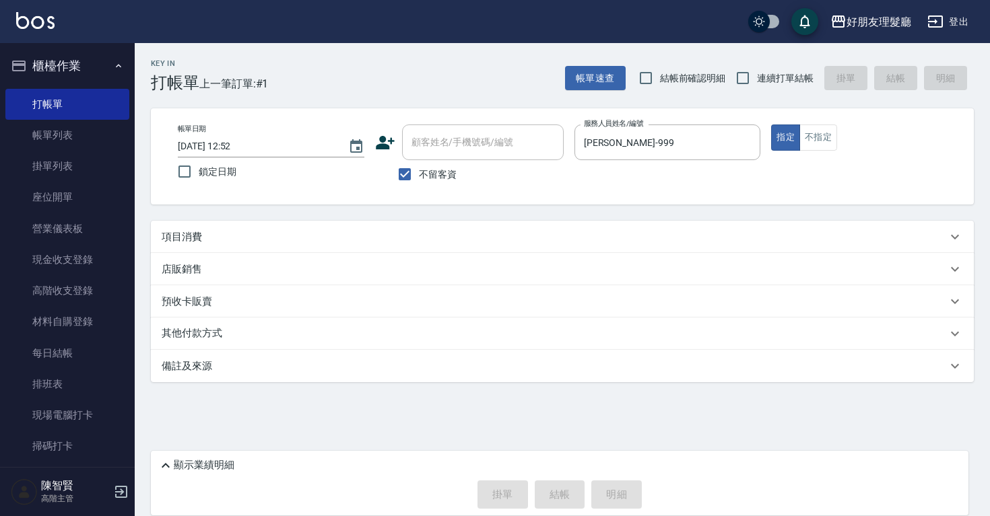
click at [263, 242] on div "項目消費" at bounding box center [554, 237] width 785 height 14
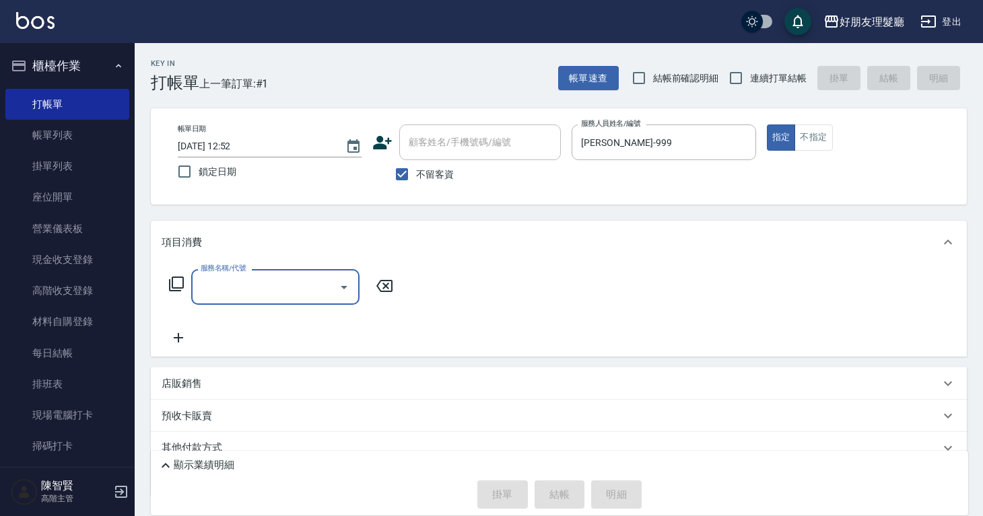
click at [267, 290] on input "服務名稱/代號" at bounding box center [265, 287] width 136 height 24
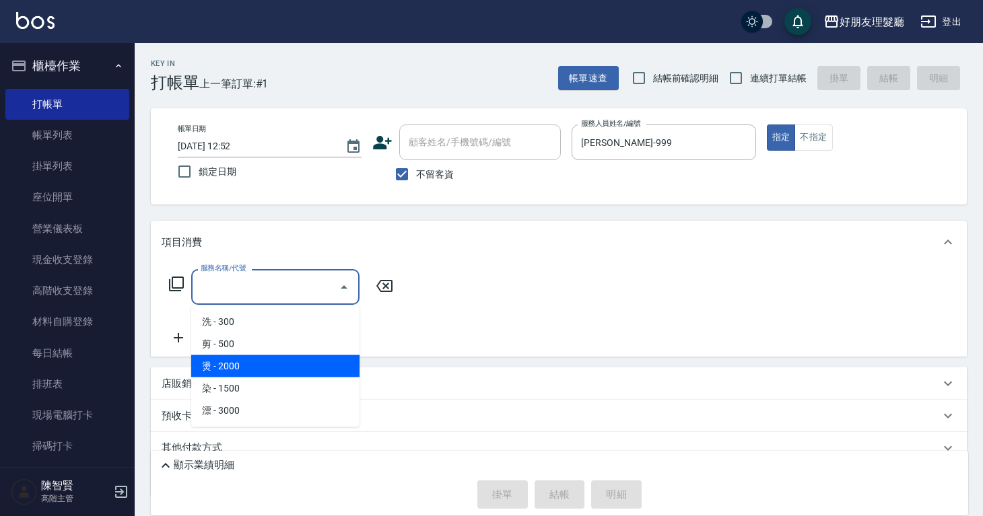
click at [248, 366] on span "燙 - 2000" at bounding box center [275, 366] width 168 height 22
type input "燙(3)"
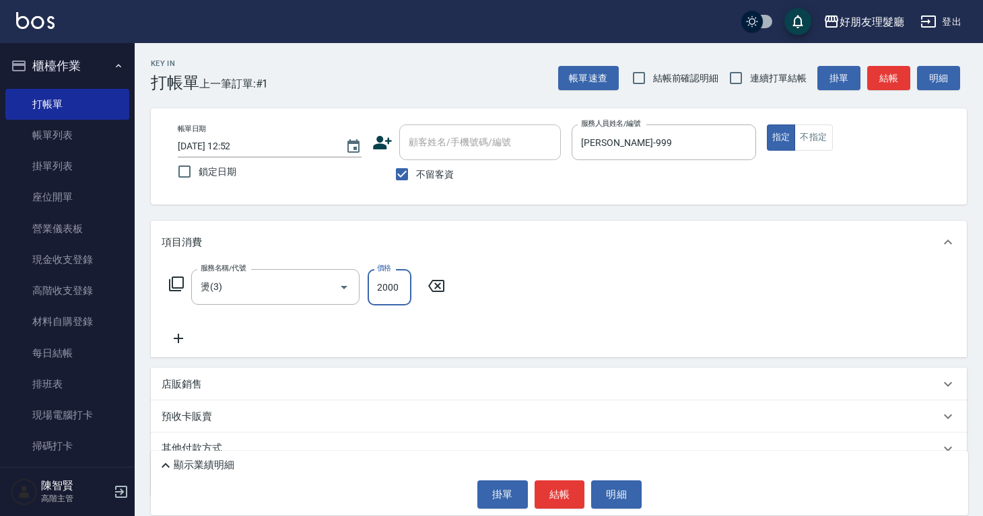
click at [380, 291] on input "2000" at bounding box center [390, 287] width 44 height 36
click at [402, 287] on input "2000" at bounding box center [390, 287] width 44 height 36
drag, startPoint x: 402, startPoint y: 287, endPoint x: 362, endPoint y: 294, distance: 40.3
click at [362, 294] on div "服務名稱/代號 燙(3) 服務名稱/代號 價格 2000 價格" at bounding box center [307, 287] width 291 height 36
type input "1400"
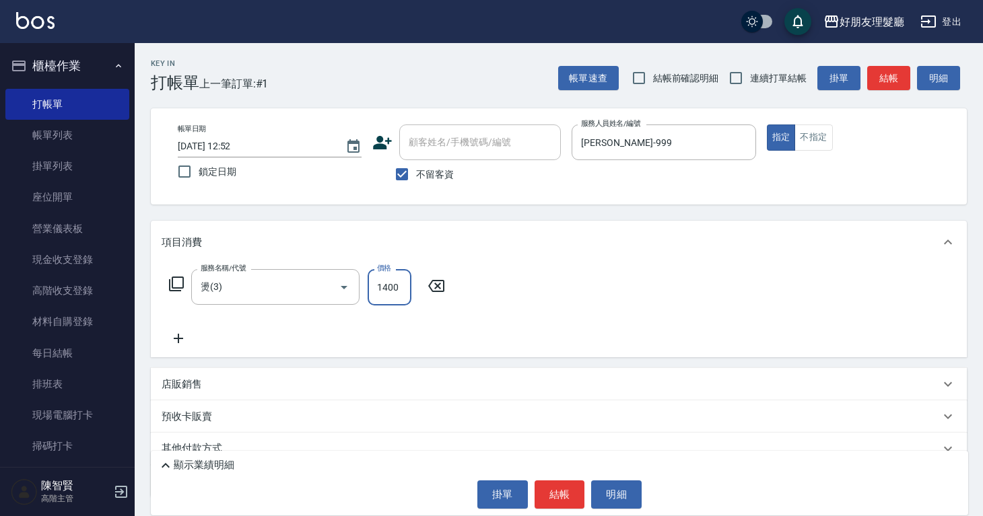
click at [514, 249] on div "項目消費" at bounding box center [559, 242] width 816 height 43
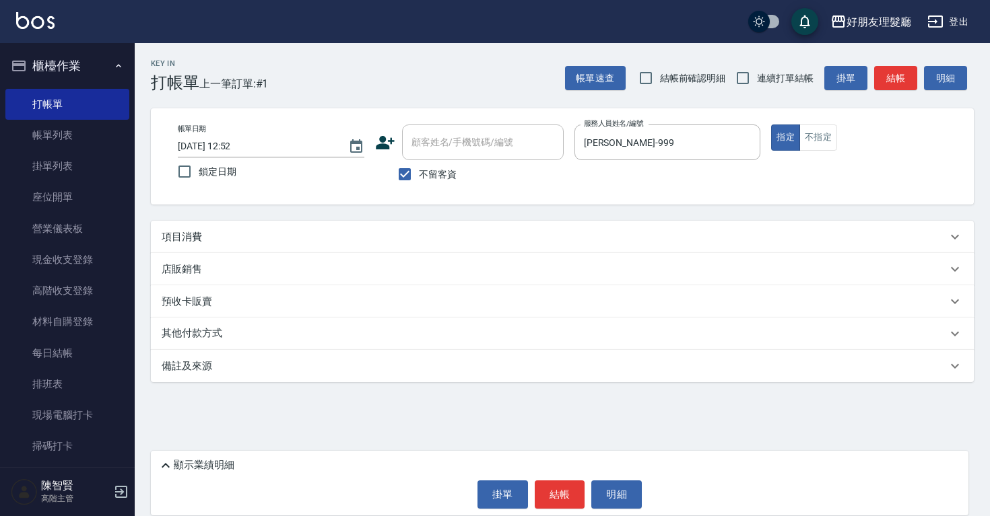
click at [291, 221] on div "項目消費" at bounding box center [562, 237] width 823 height 32
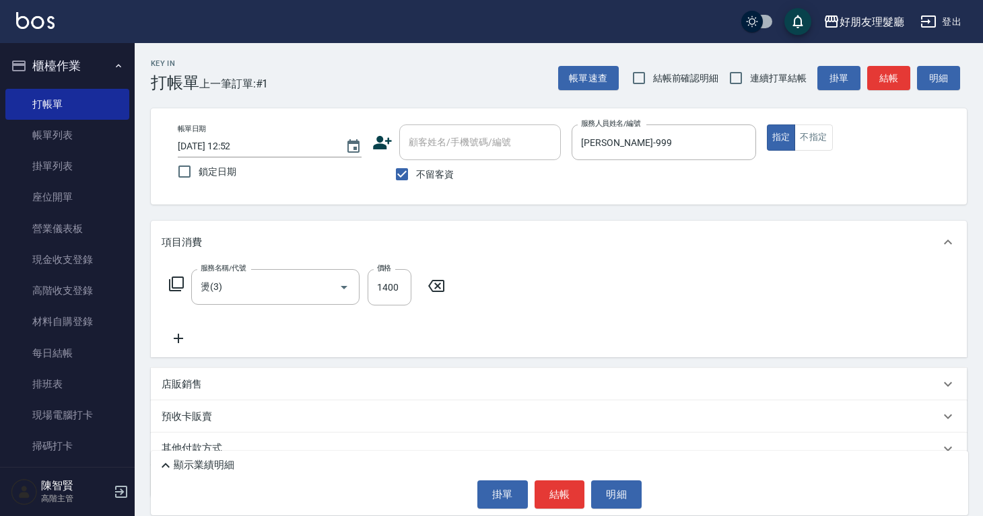
click at [182, 331] on icon at bounding box center [179, 339] width 34 height 16
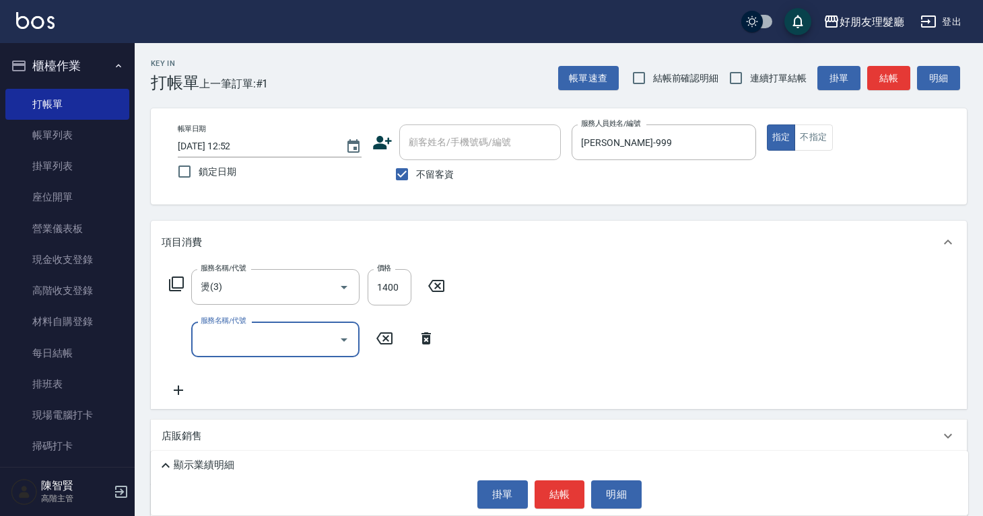
click at [232, 335] on input "服務名稱/代號" at bounding box center [265, 340] width 136 height 24
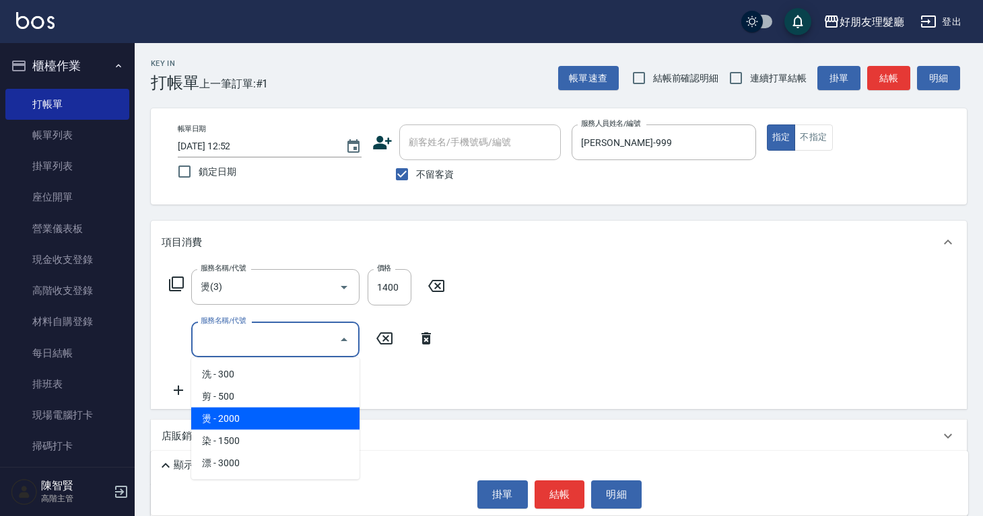
click at [257, 410] on span "燙 - 2000" at bounding box center [275, 419] width 168 height 22
type input "燙(3)"
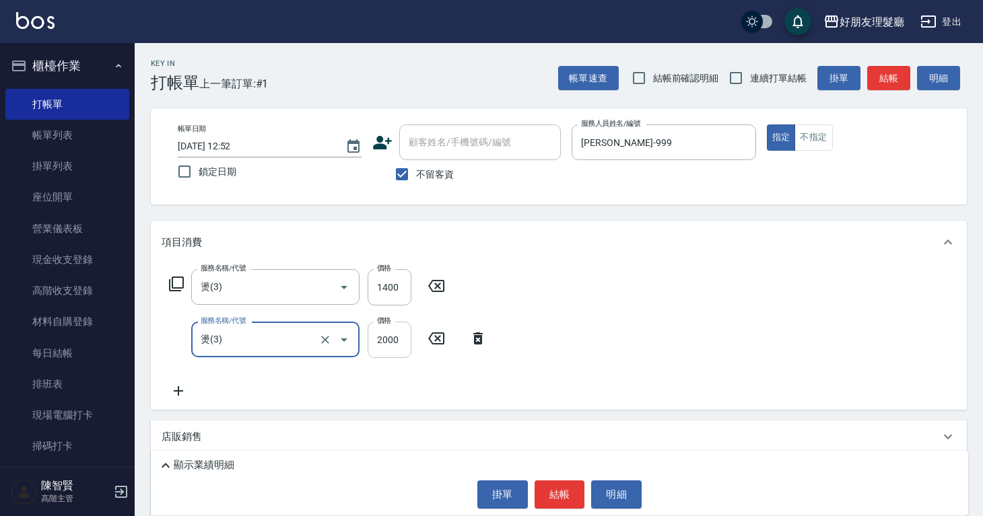
click at [405, 337] on input "2000" at bounding box center [390, 340] width 44 height 36
type input "2500"
click at [180, 390] on icon at bounding box center [179, 391] width 34 height 16
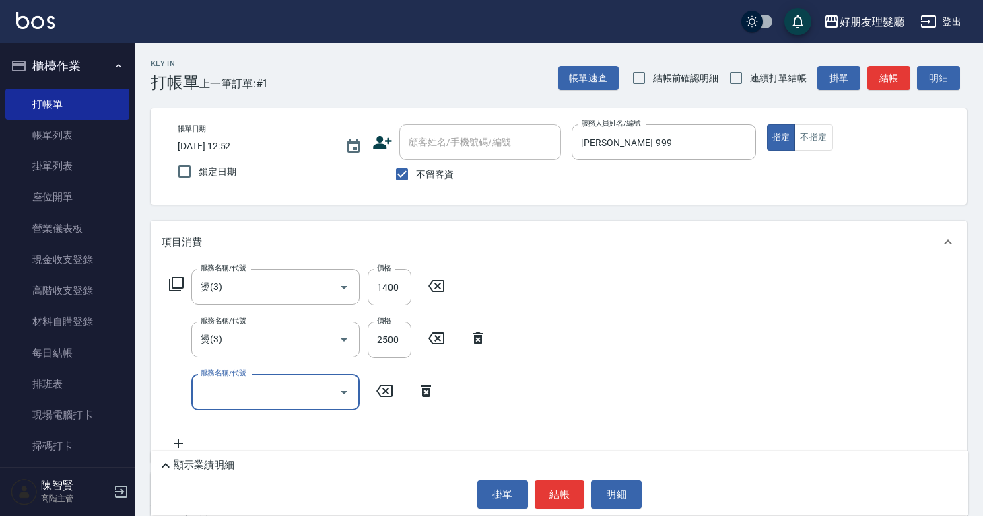
click at [245, 395] on input "服務名稱/代號" at bounding box center [265, 392] width 136 height 24
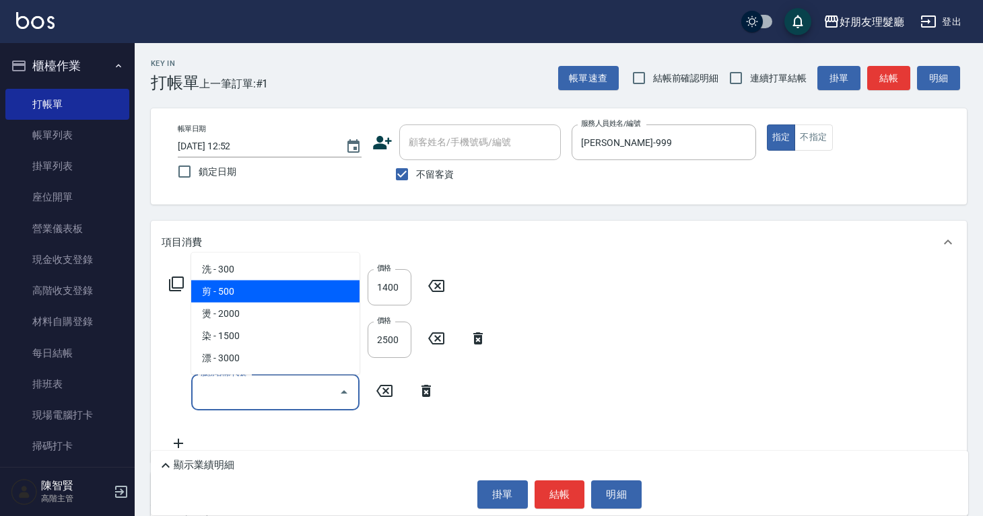
click at [267, 297] on span "剪 - 500" at bounding box center [275, 292] width 168 height 22
type input "剪(2)"
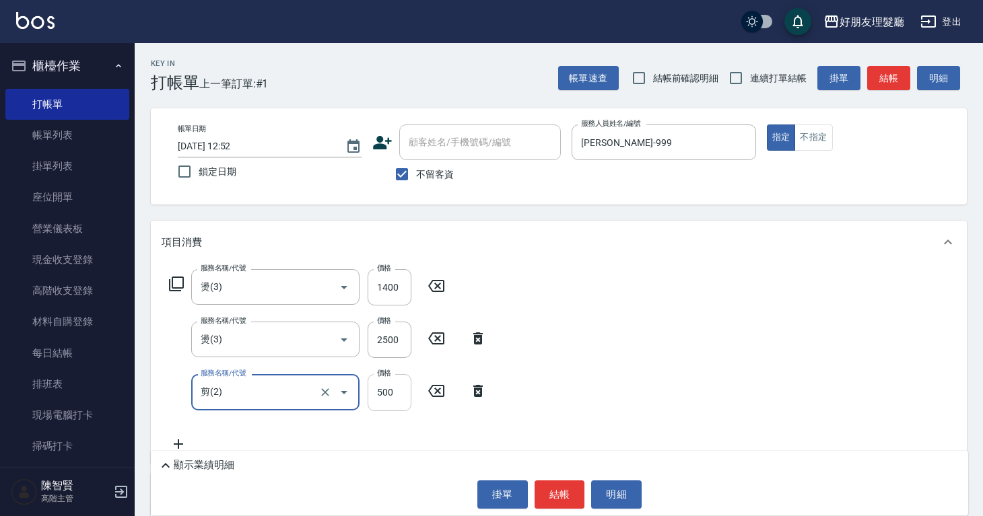
click at [390, 389] on input "500" at bounding box center [390, 392] width 44 height 36
type input "600"
click at [181, 442] on icon at bounding box center [179, 444] width 34 height 16
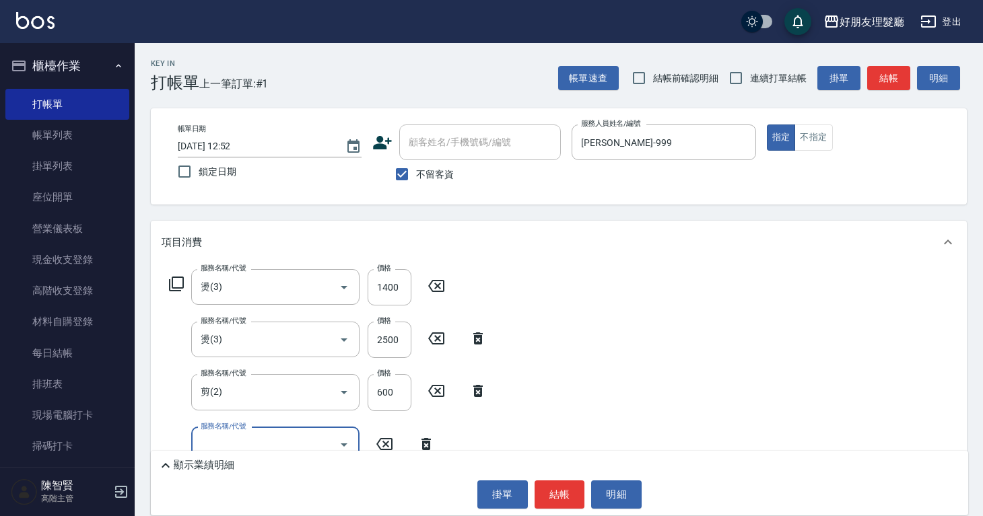
click at [251, 434] on input "服務名稱/代號" at bounding box center [265, 446] width 136 height 24
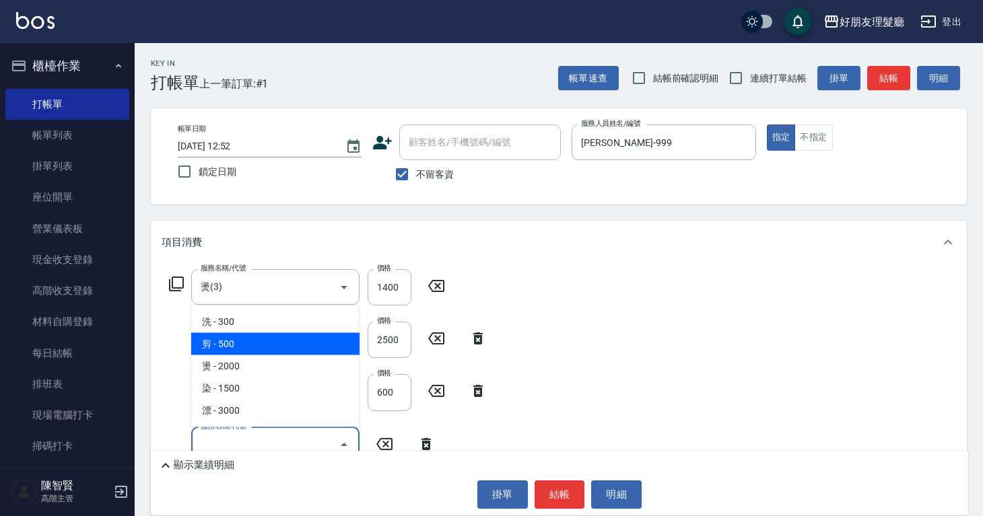
click at [278, 340] on span "剪 - 500" at bounding box center [275, 344] width 168 height 22
type input "剪(2)"
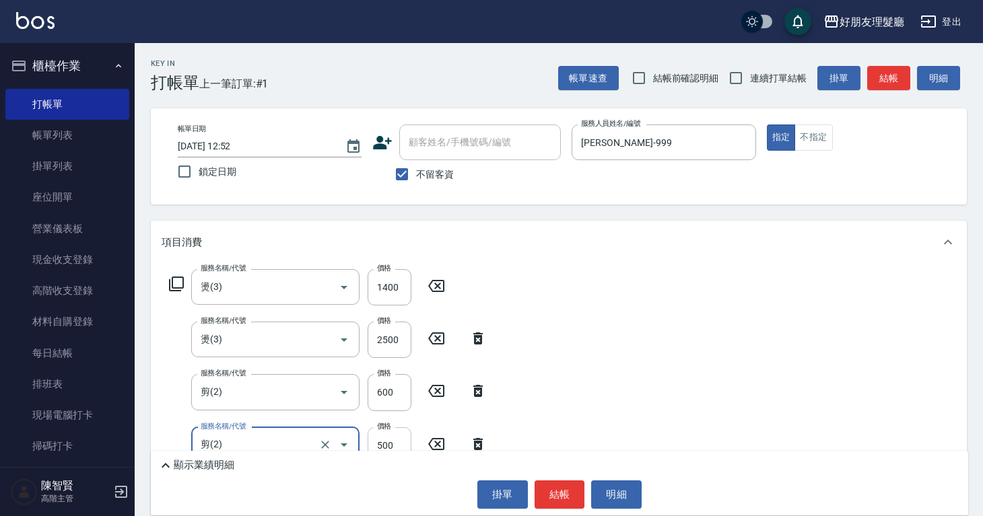
click at [398, 431] on input "500" at bounding box center [390, 445] width 44 height 36
type input "600"
click at [627, 339] on div "服務名稱/代號 燙(3) 服務名稱/代號 價格 1400 價格 服務名稱/代號 燙(3) 服務名稱/代號 價格 2500 價格 服務名稱/代號 剪(2) 服務…" at bounding box center [559, 390] width 816 height 252
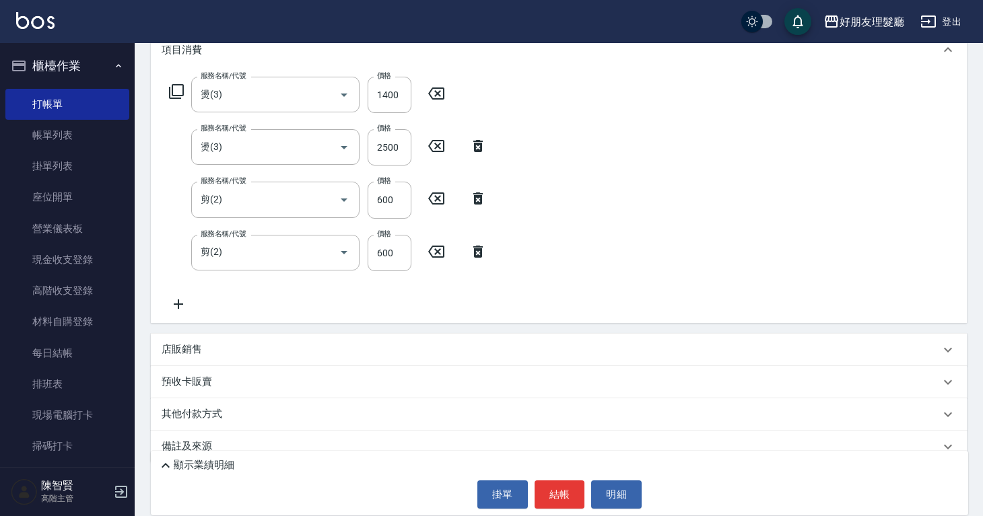
scroll to position [200, 0]
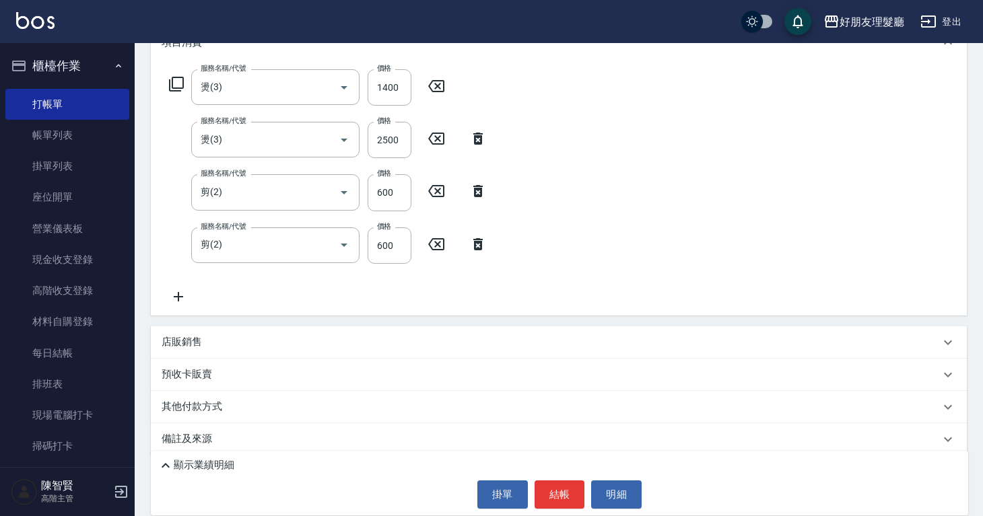
click at [358, 333] on div "店販銷售" at bounding box center [559, 342] width 816 height 32
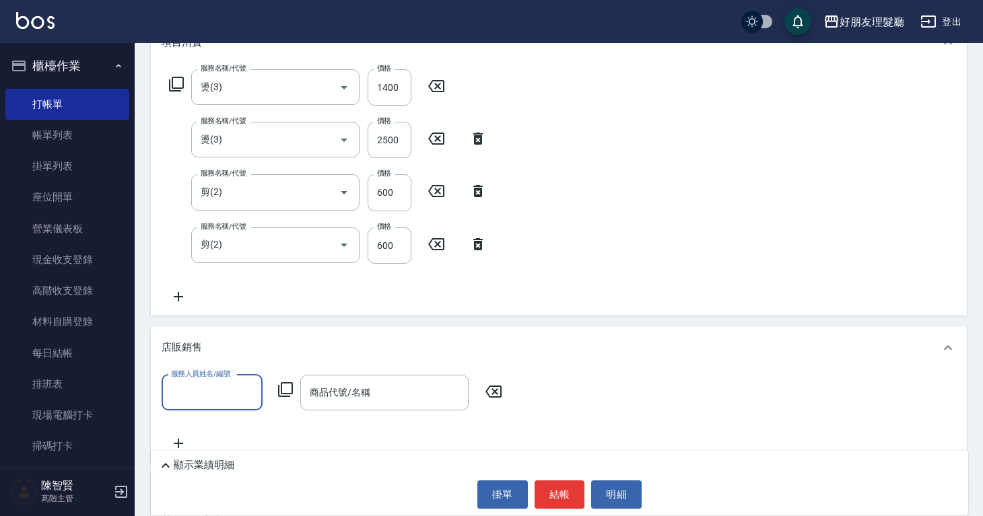
scroll to position [0, 0]
click at [203, 393] on input "服務人員姓名/編號" at bounding box center [212, 393] width 89 height 24
click at [228, 472] on div "[PERSON_NAME] -999" at bounding box center [212, 471] width 101 height 22
type input "[PERSON_NAME]-999"
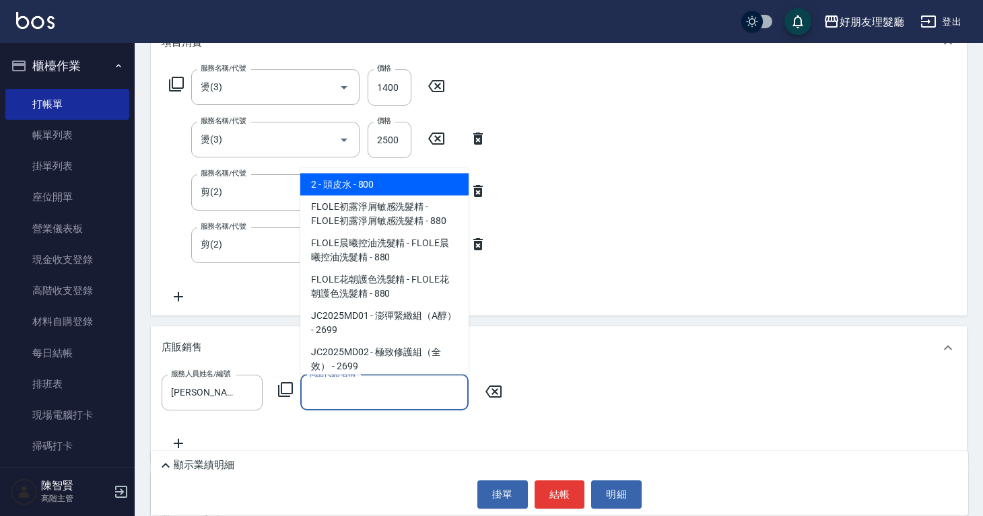
click at [349, 394] on input "商品代號/名稱" at bounding box center [384, 393] width 156 height 24
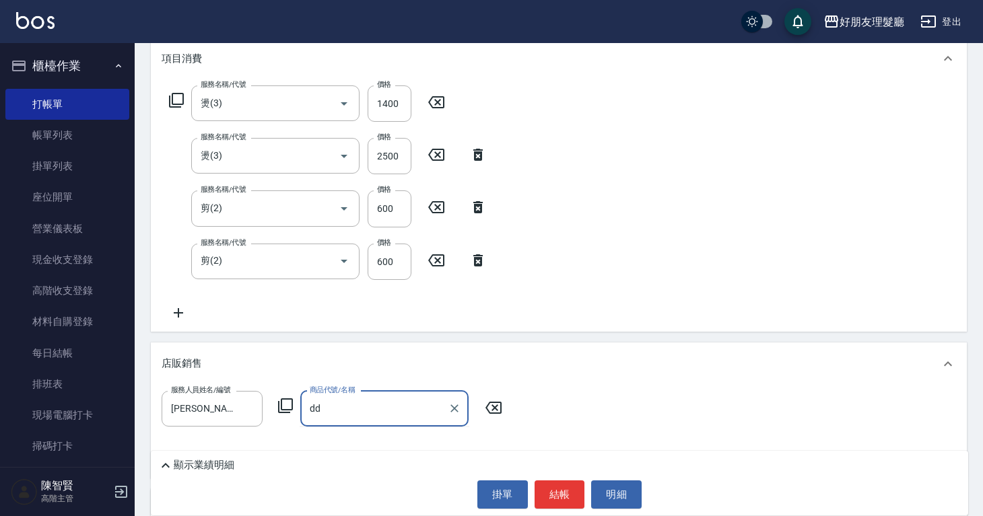
type input "d"
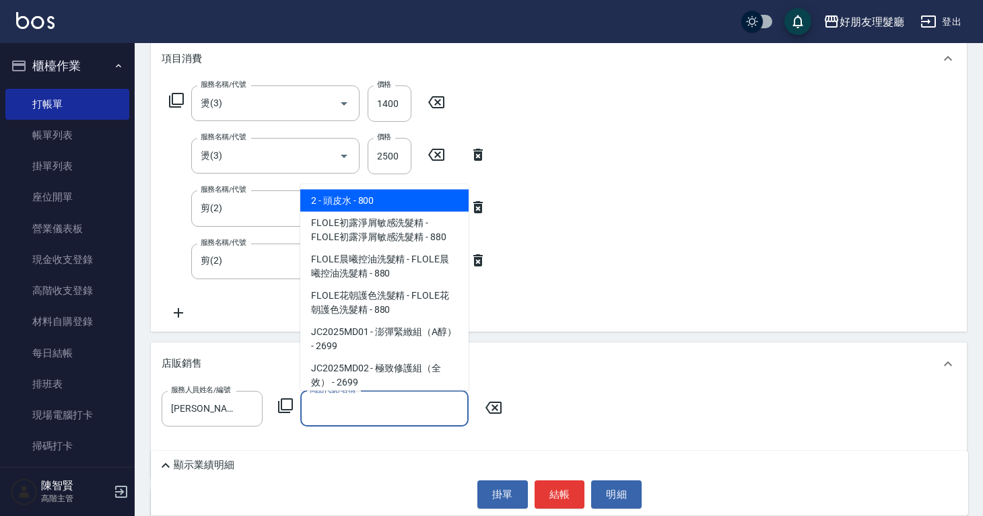
type input "d"
type input "ㄎ"
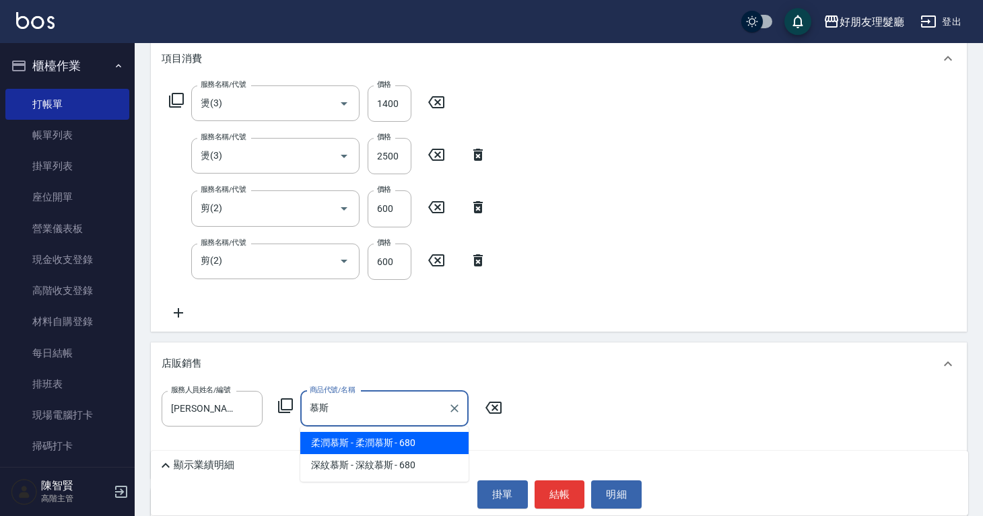
click at [409, 444] on span "柔潤慕斯 - 柔潤慕斯 - 680" at bounding box center [384, 443] width 168 height 22
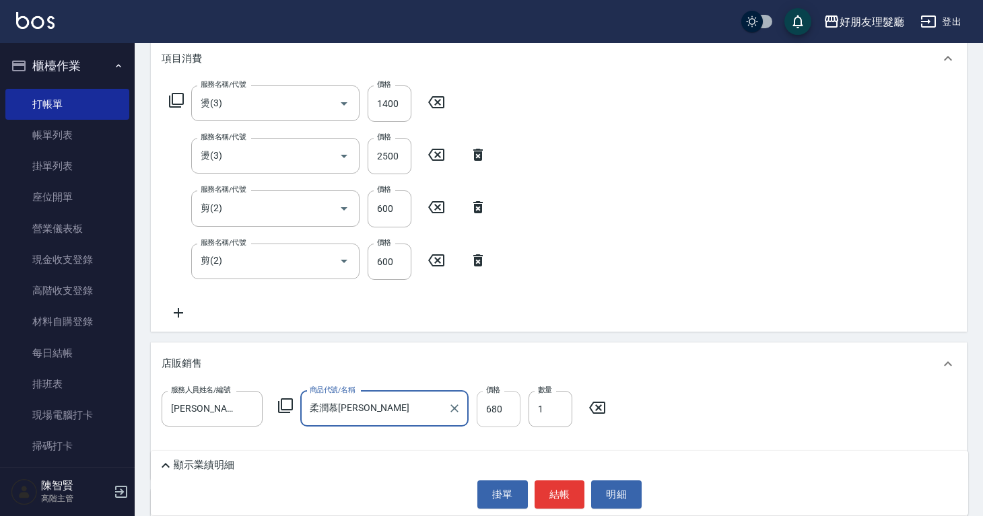
type input "柔潤慕[PERSON_NAME]"
click at [510, 411] on input "680" at bounding box center [499, 409] width 44 height 36
type input "720"
click at [573, 492] on button "結帳" at bounding box center [559, 495] width 50 height 28
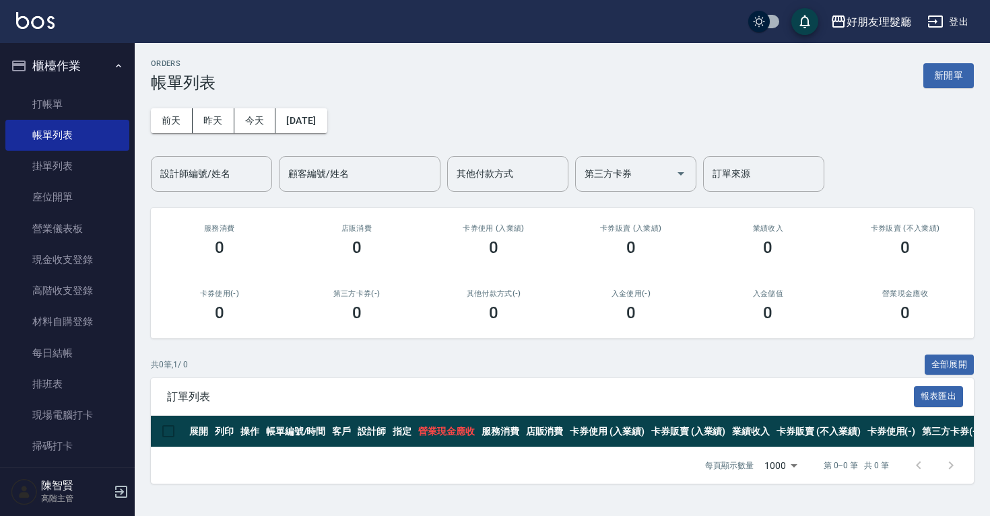
click at [355, 125] on div "前天 昨天 今天 2025/08/21 設計師編號/姓名 設計師編號/姓名 顧客編號/姓名 顧客編號/姓名 其他付款方式 其他付款方式 第三方卡券 第三方卡券…" at bounding box center [562, 142] width 823 height 100
click at [326, 120] on button "[DATE]" at bounding box center [300, 120] width 51 height 25
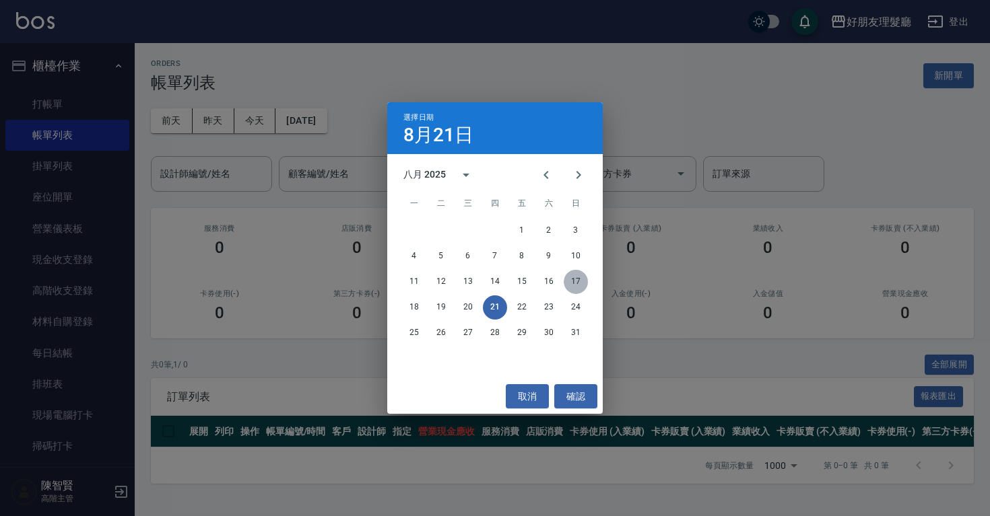
click at [586, 281] on button "17" at bounding box center [575, 282] width 24 height 24
